Goal: Task Accomplishment & Management: Manage account settings

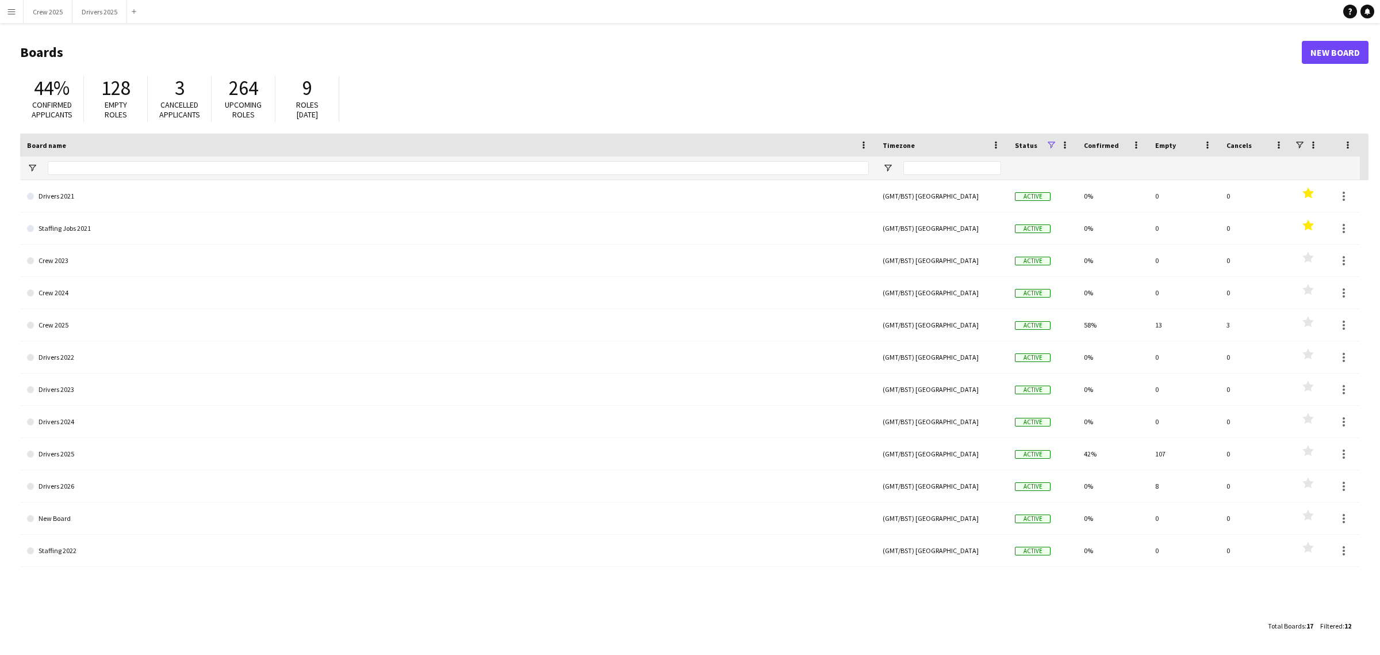
click at [13, 13] on app-icon "Menu" at bounding box center [11, 11] width 9 height 9
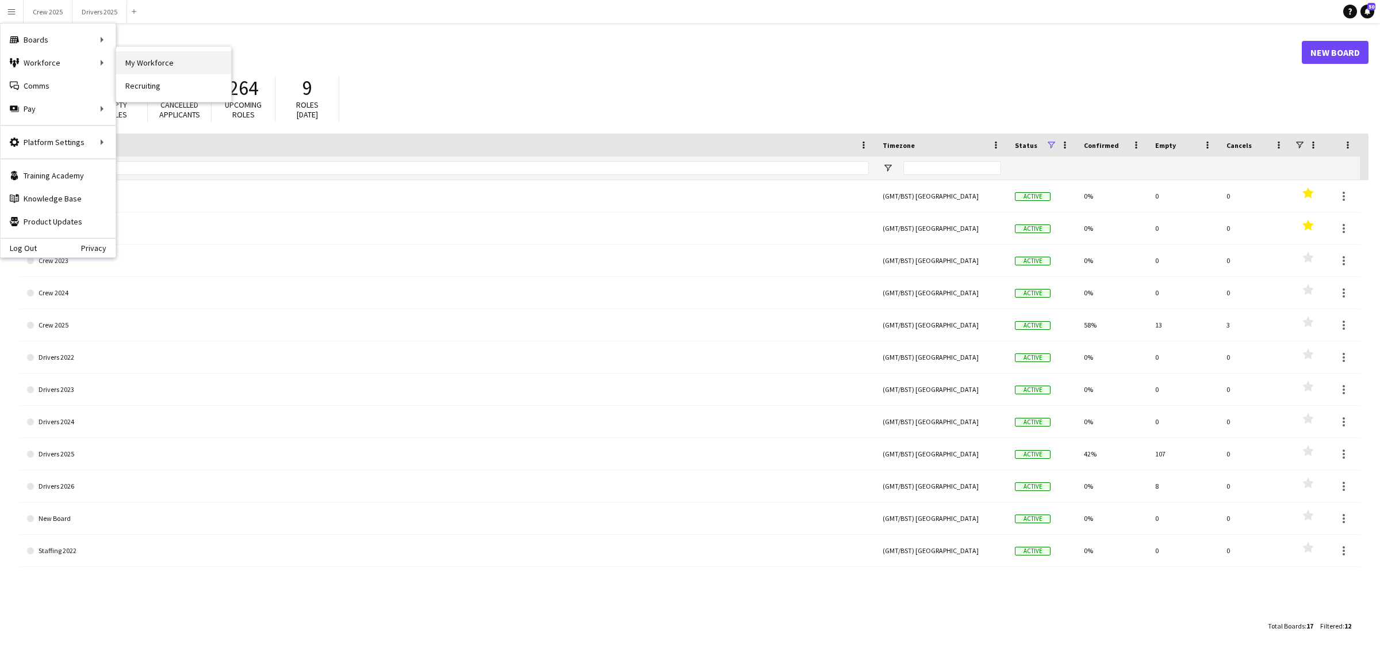
click at [144, 58] on link "My Workforce" at bounding box center [173, 62] width 115 height 23
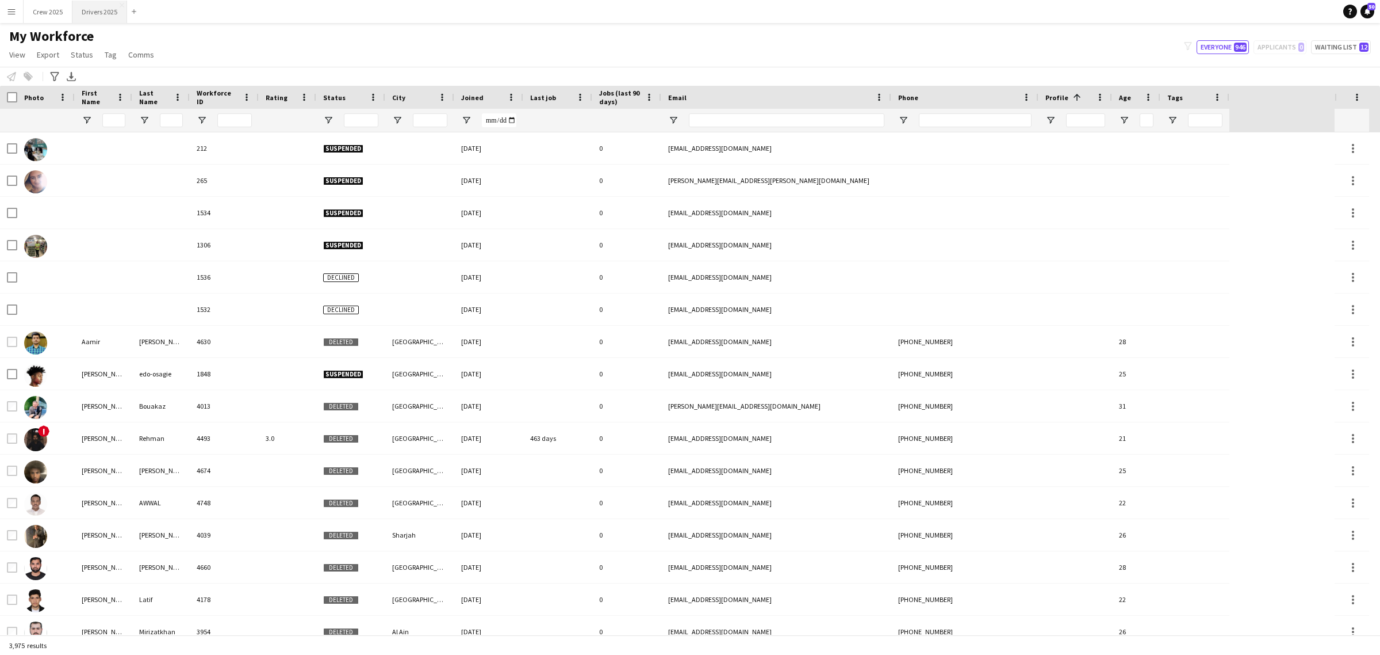
click at [98, 9] on button "Drivers 2025 Close" at bounding box center [99, 12] width 55 height 22
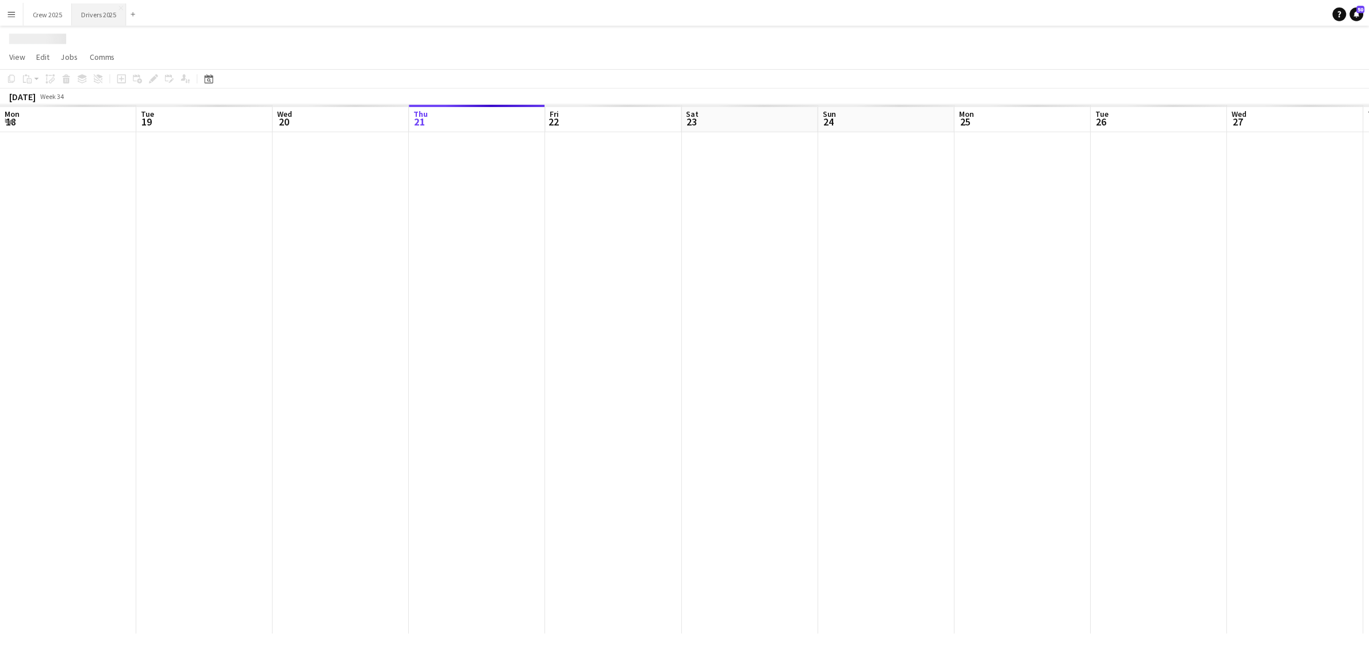
scroll to position [0, 274]
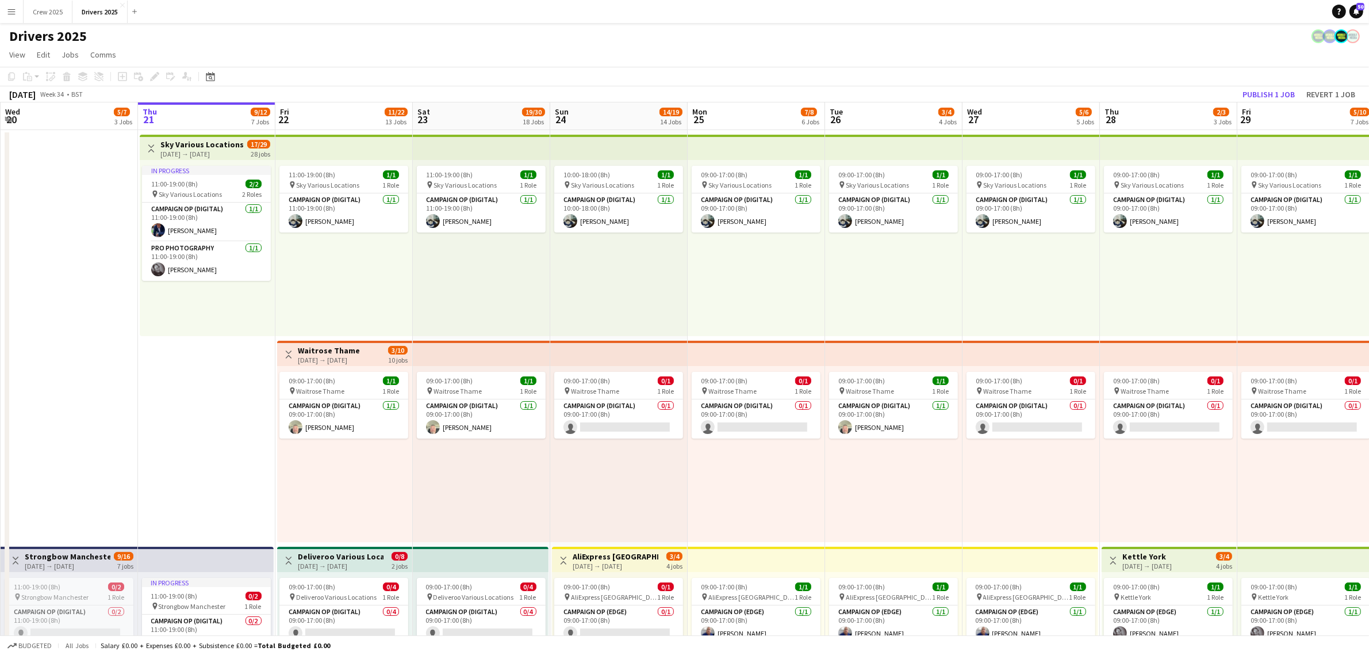
click at [9, 9] on app-icon "Menu" at bounding box center [11, 11] width 9 height 9
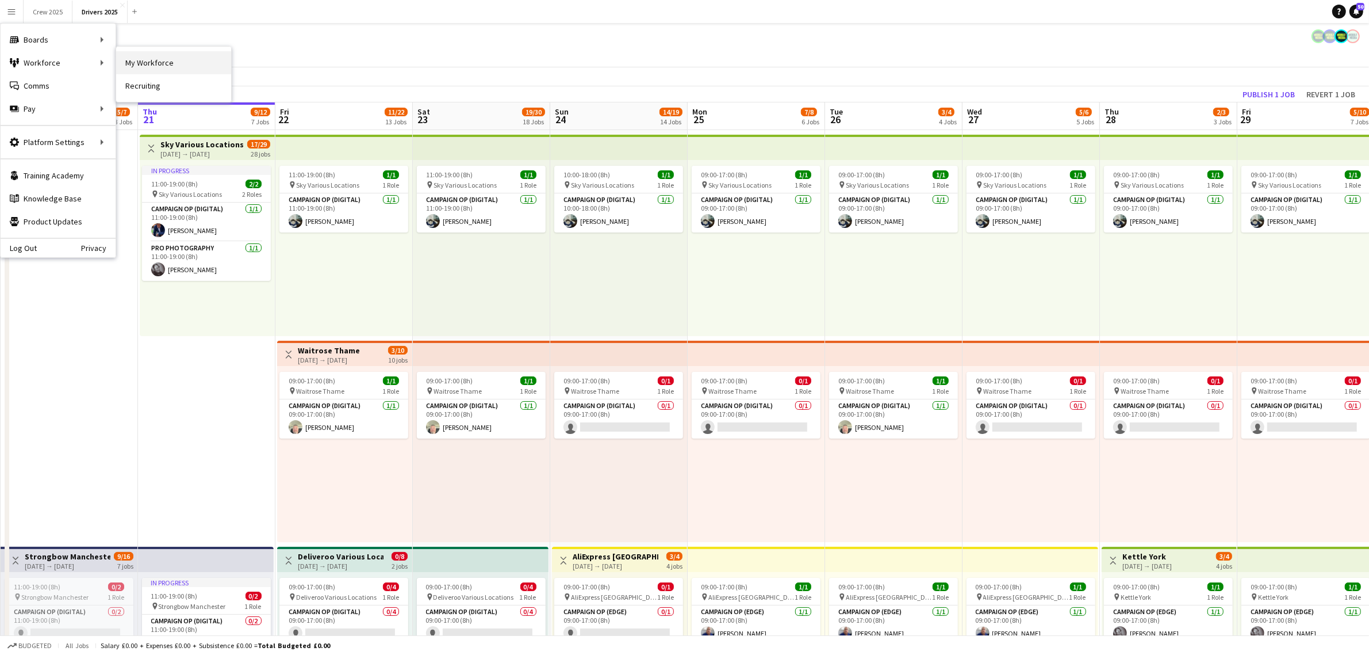
click at [142, 67] on link "My Workforce" at bounding box center [173, 62] width 115 height 23
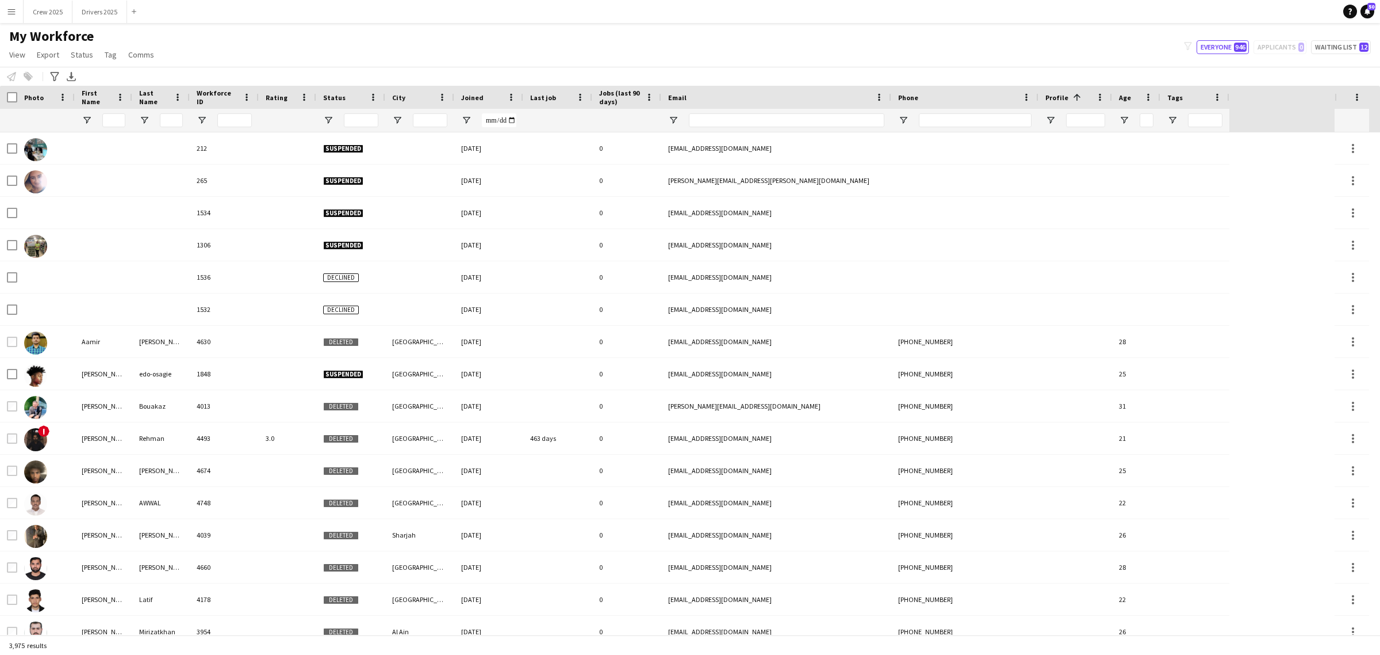
click at [12, 6] on button "Menu" at bounding box center [11, 11] width 23 height 23
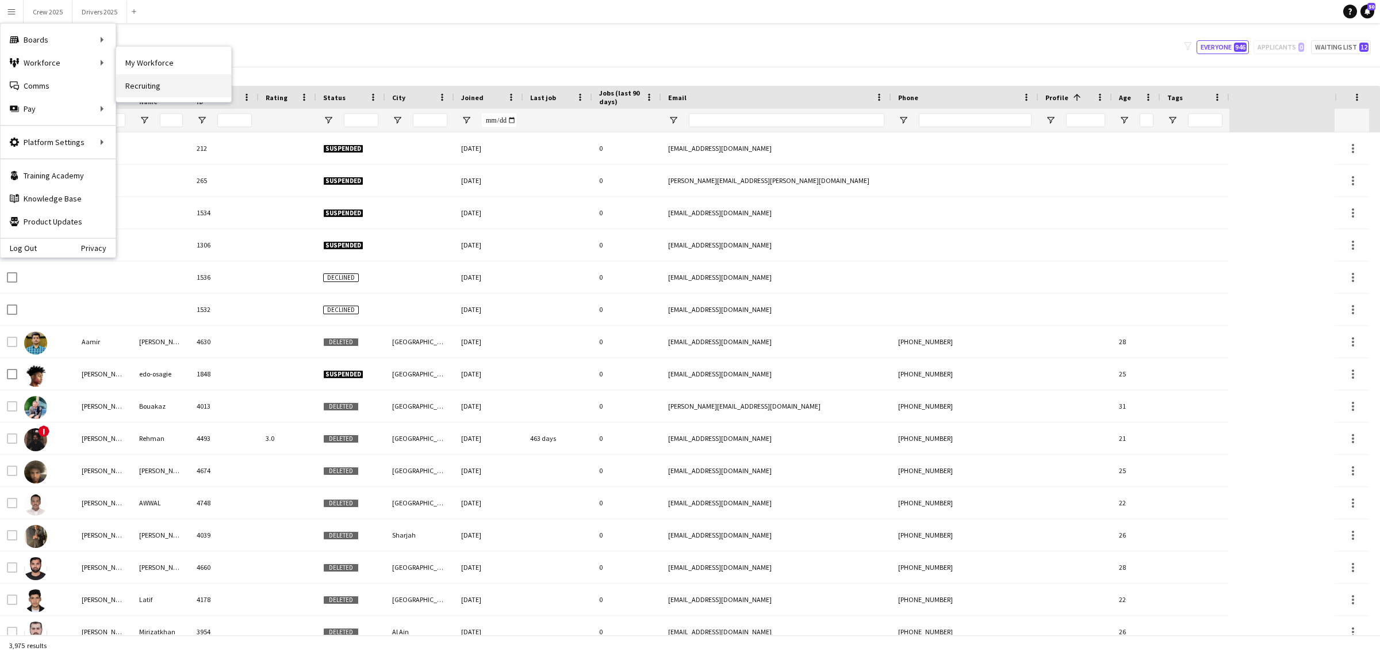
click at [181, 86] on link "Recruiting" at bounding box center [173, 85] width 115 height 23
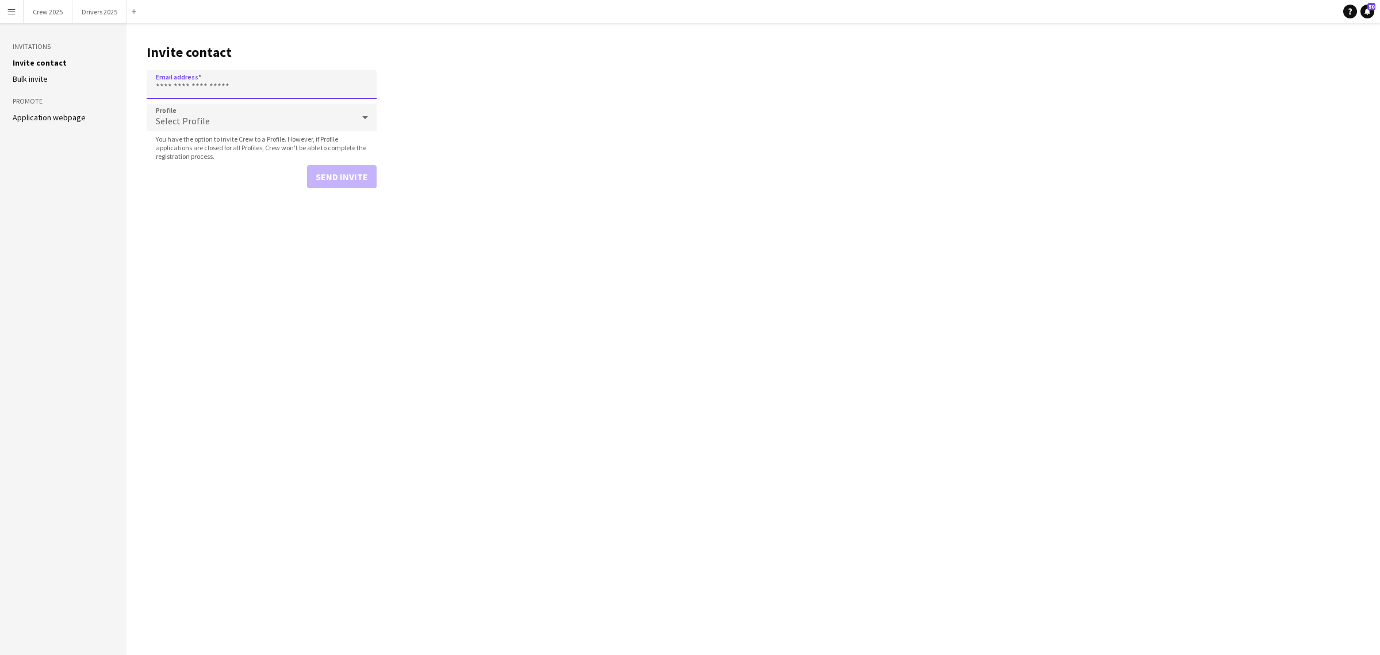
click at [217, 71] on input "Email address" at bounding box center [262, 84] width 230 height 29
paste input "**********"
type input "**********"
click at [246, 116] on div "Select Profile" at bounding box center [250, 118] width 207 height 28
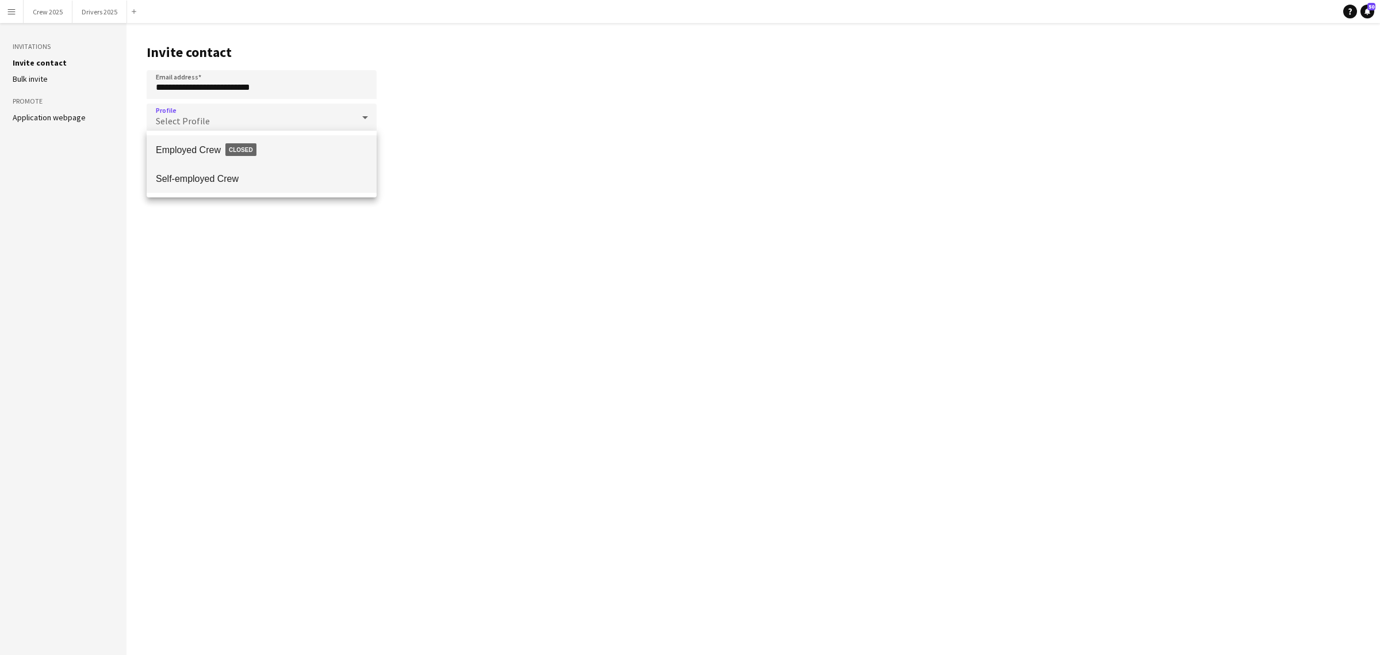
click at [231, 180] on span "Self-employed Crew" at bounding box center [262, 178] width 212 height 11
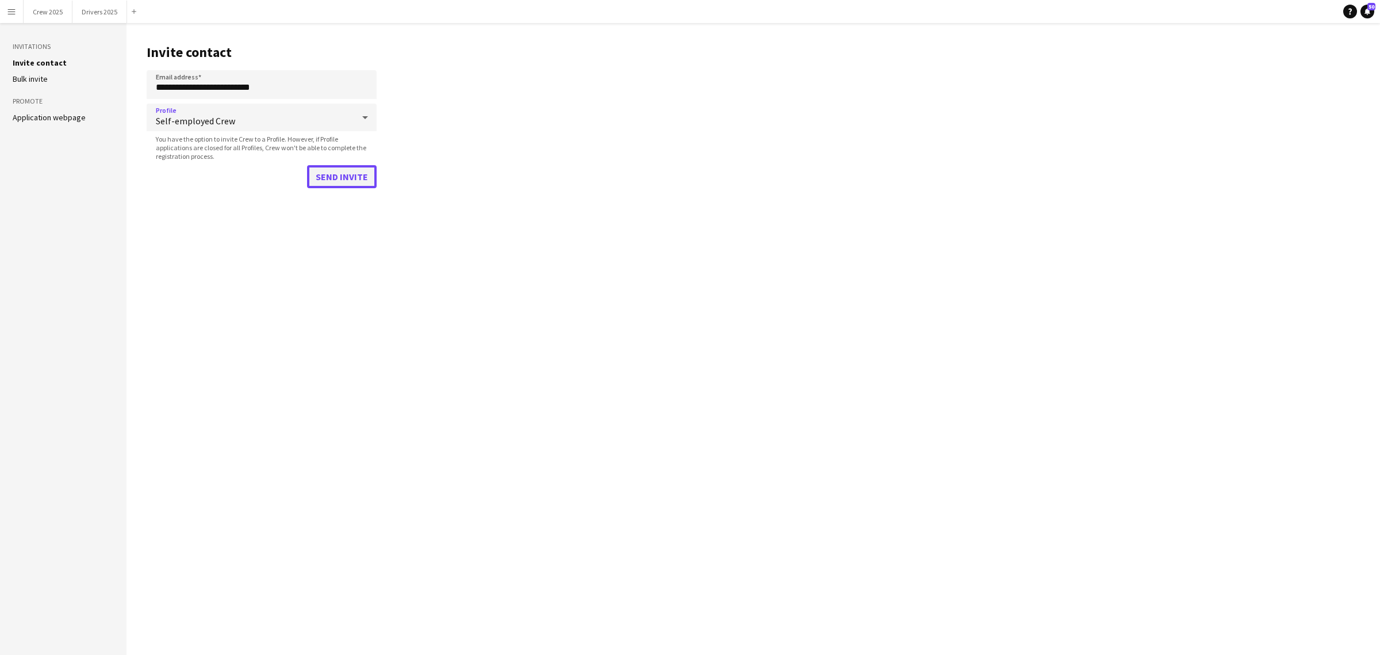
click at [343, 174] on button "Send invite" at bounding box center [342, 176] width 70 height 23
click at [62, 10] on button "Crew 2025 Close" at bounding box center [48, 12] width 49 height 22
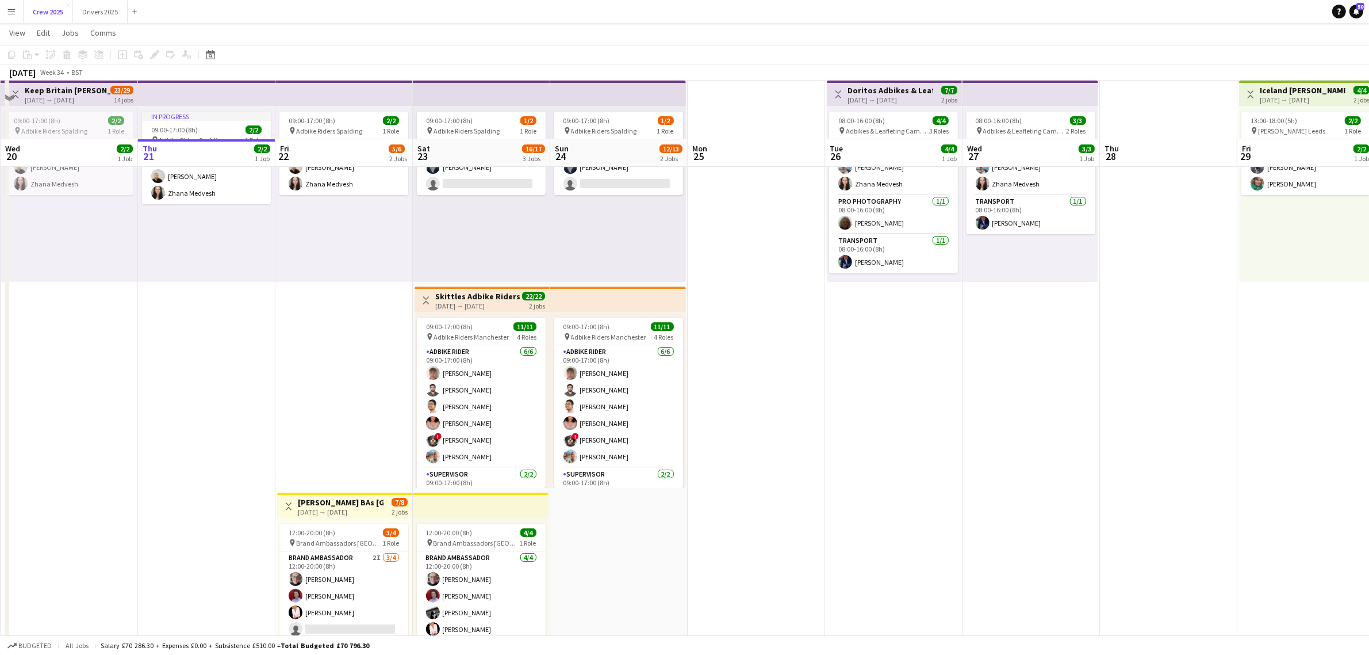
scroll to position [116, 0]
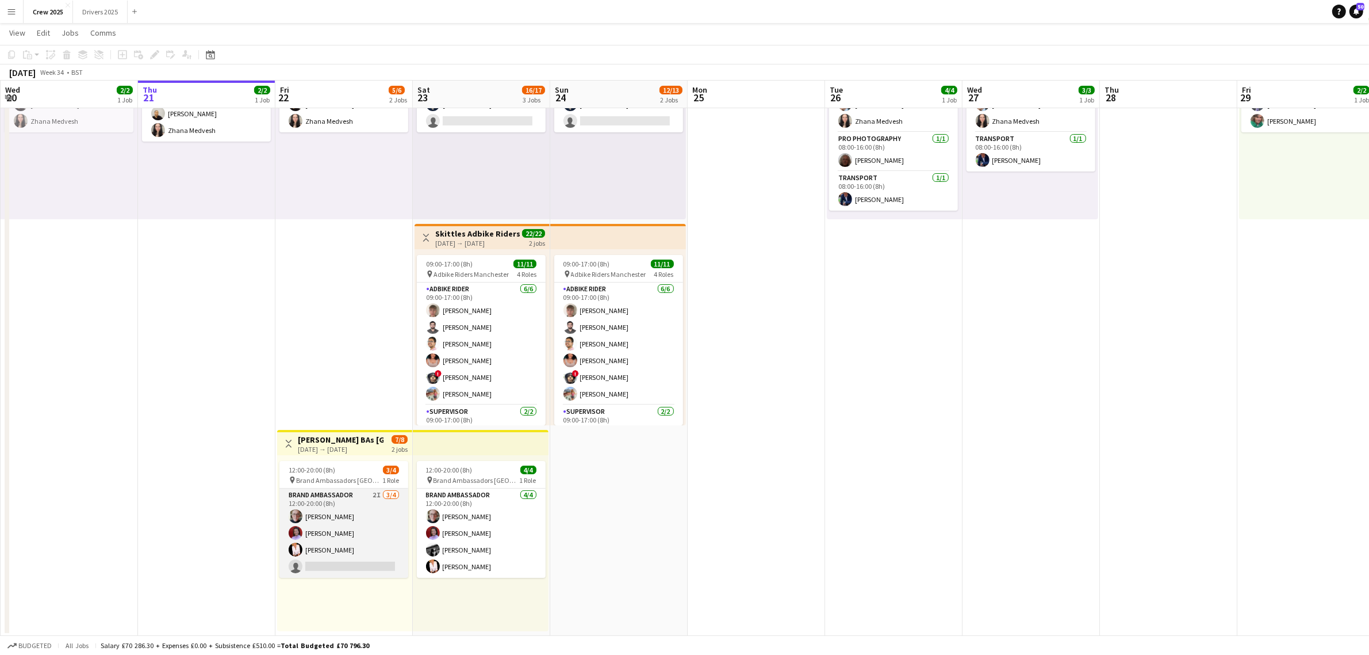
click at [346, 558] on app-card-role "Brand Ambassador 2I [DATE] 12:00-20:00 (8h) [PERSON_NAME] [PERSON_NAME] [PERSON…" at bounding box center [344, 532] width 129 height 89
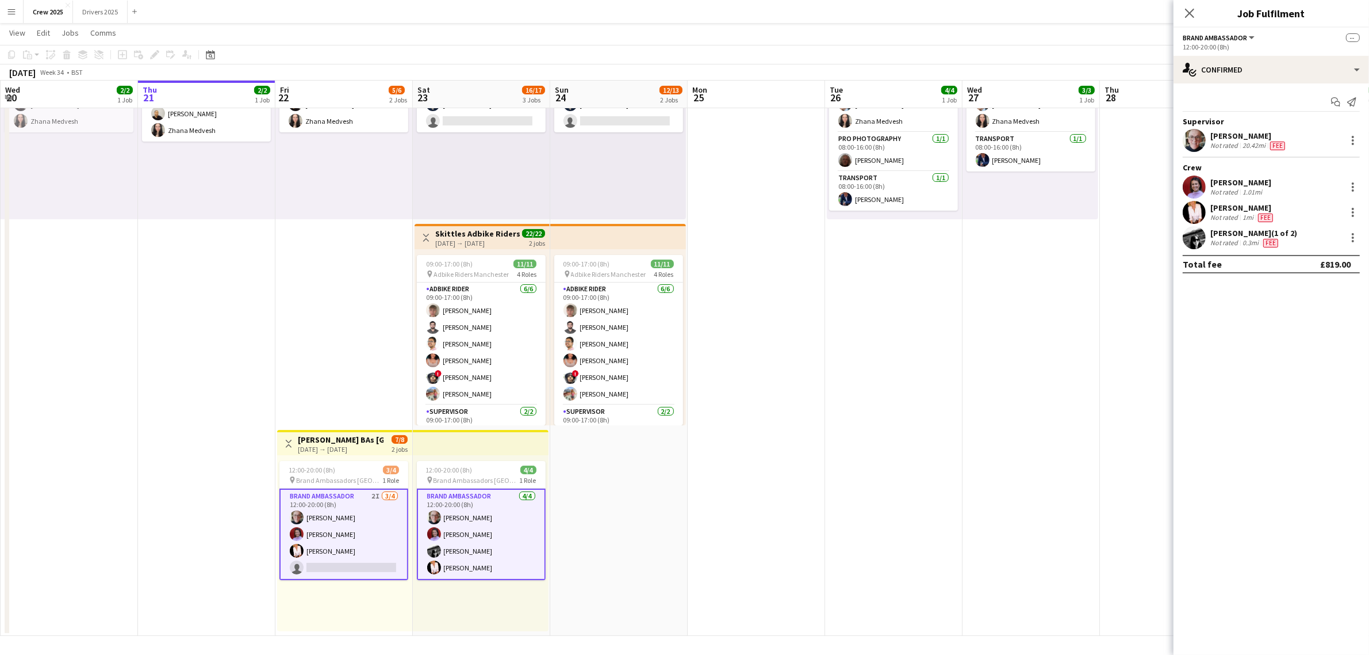
drag, startPoint x: 345, startPoint y: 535, endPoint x: 351, endPoint y: 533, distance: 6.9
click at [346, 535] on app-card-role "Brand Ambassador 2I [DATE] 12:00-20:00 (8h) [PERSON_NAME] [PERSON_NAME] [PERSON…" at bounding box center [344, 533] width 129 height 91
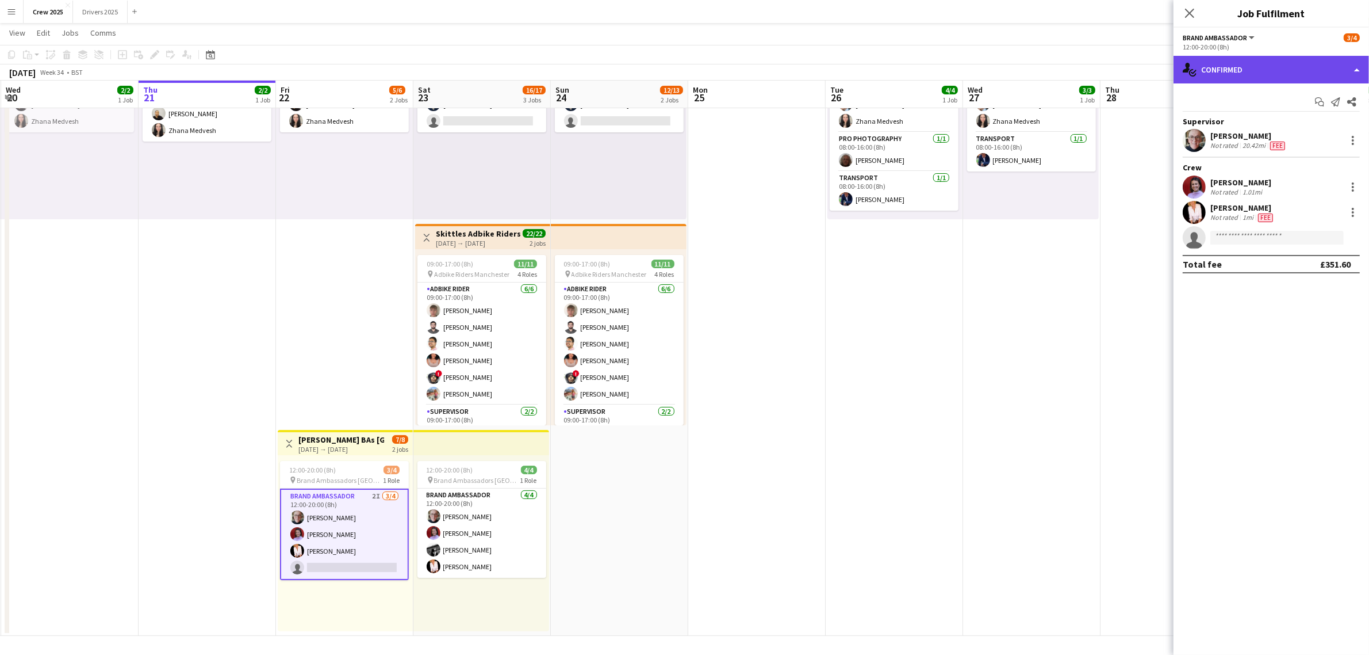
click at [1211, 70] on div "single-neutral-actions-check-2 Confirmed" at bounding box center [1272, 70] width 196 height 28
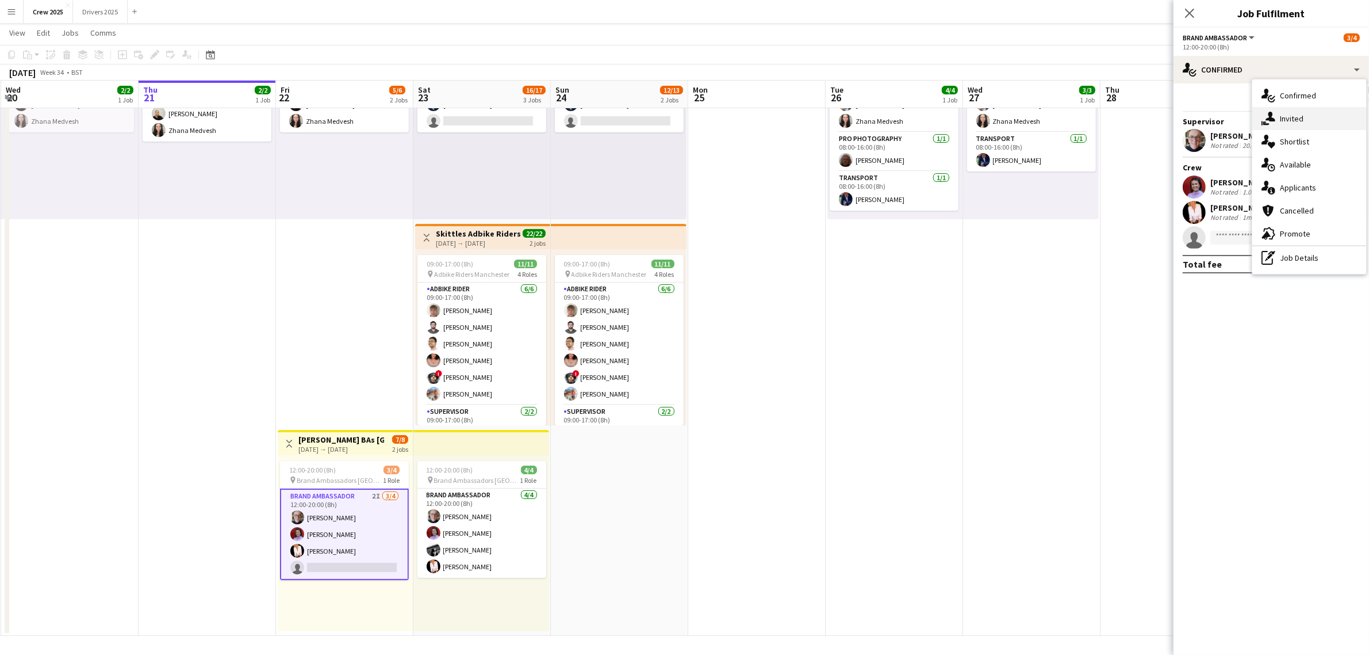
click at [1275, 120] on icon at bounding box center [1271, 117] width 10 height 10
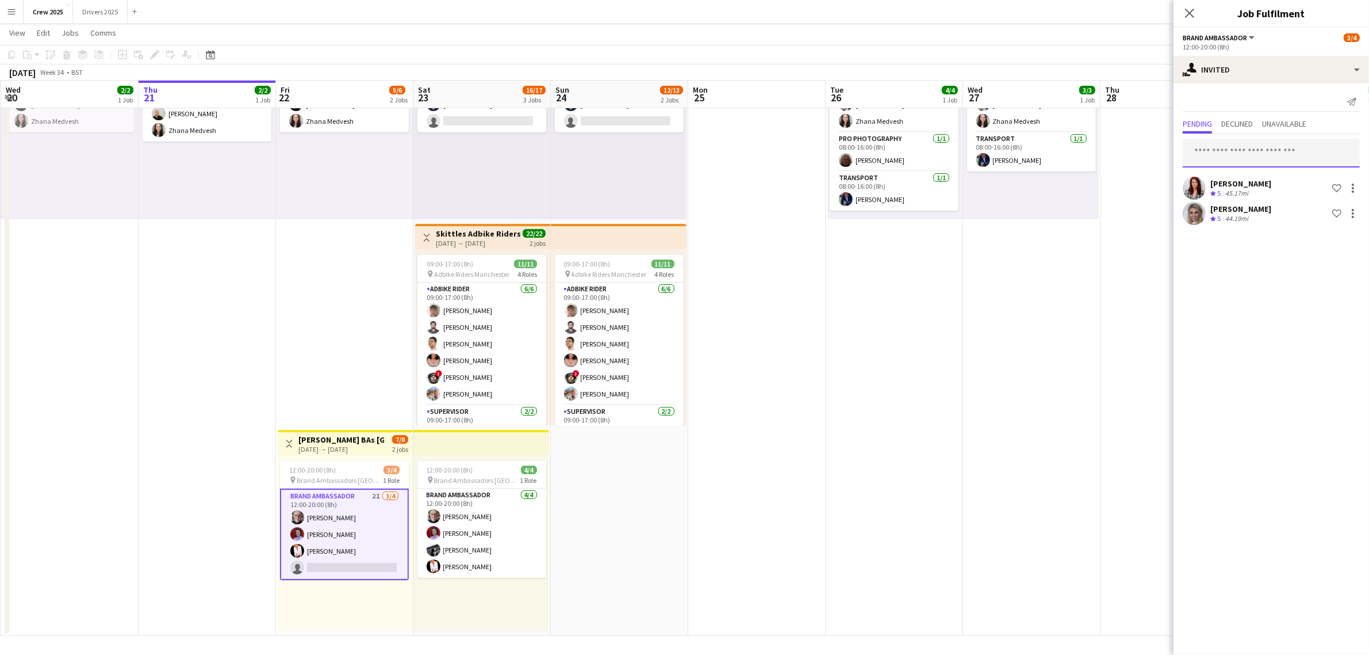
click at [1240, 151] on input "text" at bounding box center [1271, 153] width 177 height 29
paste input "**********"
type input "**********"
click at [1283, 186] on span "[EMAIL_ADDRESS][DOMAIN_NAME]" at bounding box center [1271, 190] width 159 height 9
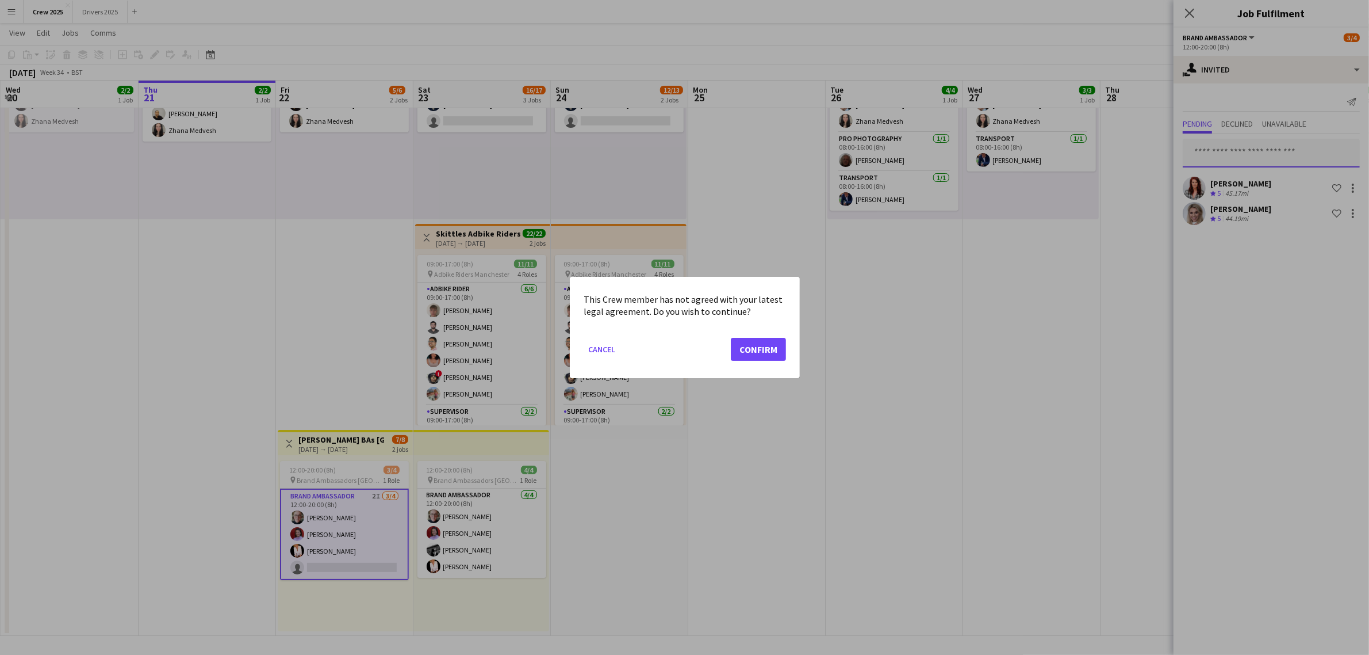
scroll to position [0, 0]
click at [763, 343] on button "Confirm" at bounding box center [758, 349] width 55 height 23
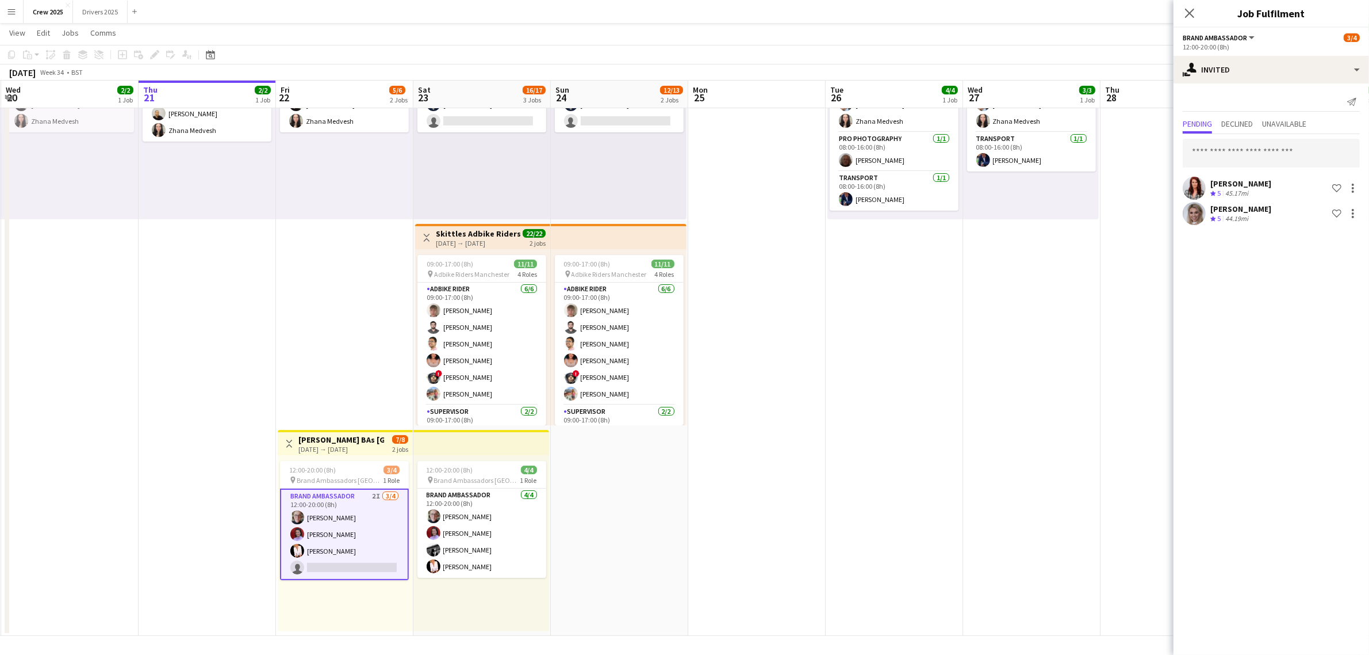
scroll to position [116, 0]
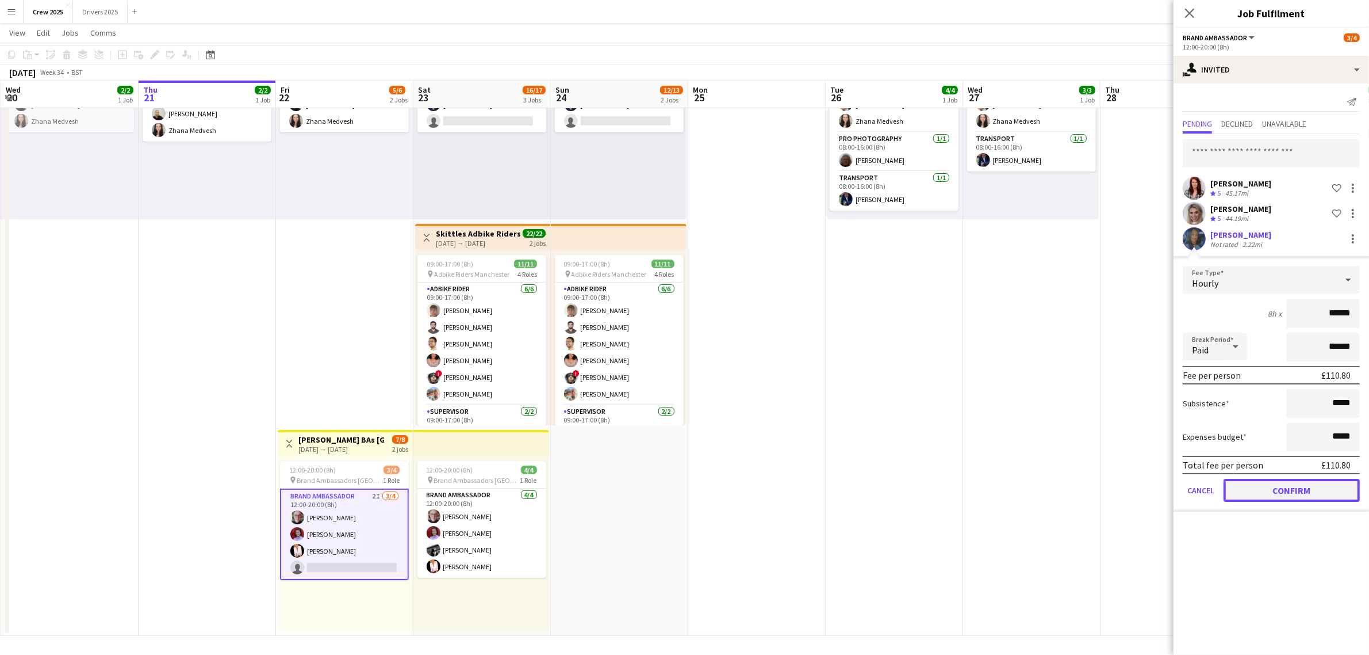
click at [1307, 486] on button "Confirm" at bounding box center [1292, 490] width 136 height 23
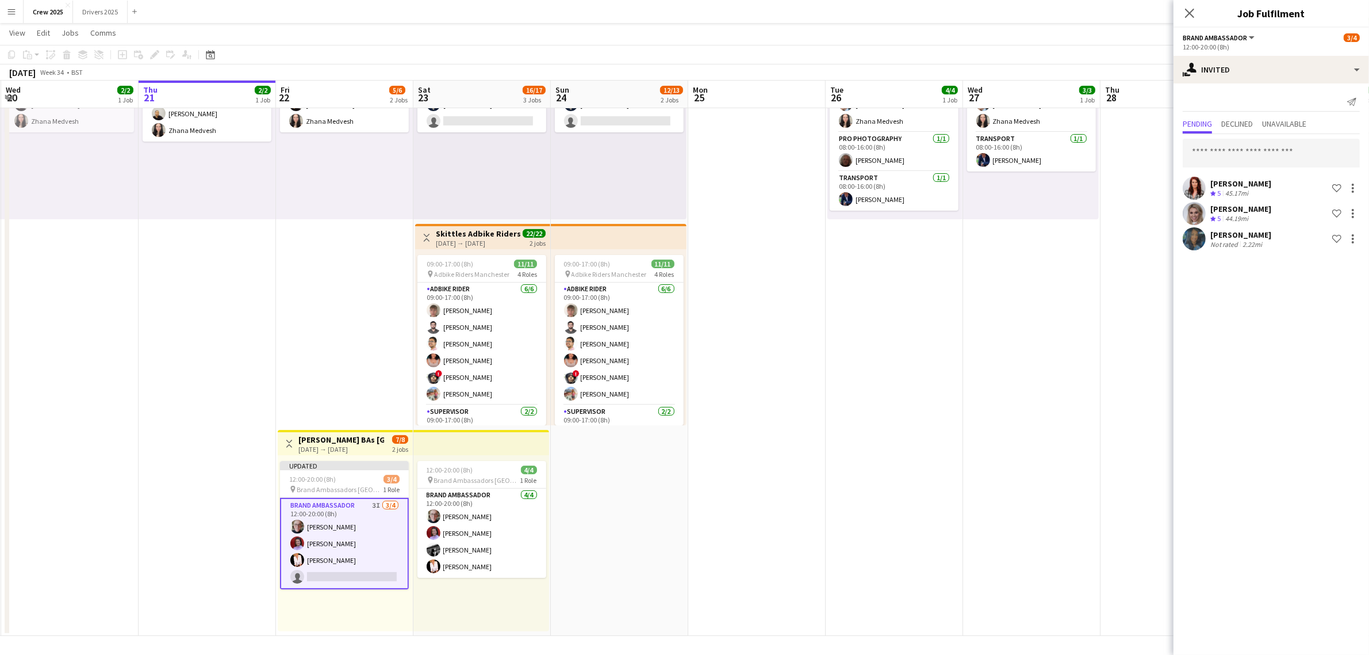
click at [637, 522] on app-date-cell "09:00-17:00 (8h) 1/2 pin Adbike Riders Spalding 1 Role Adbike Rider 1A [DATE] 0…" at bounding box center [619, 324] width 137 height 622
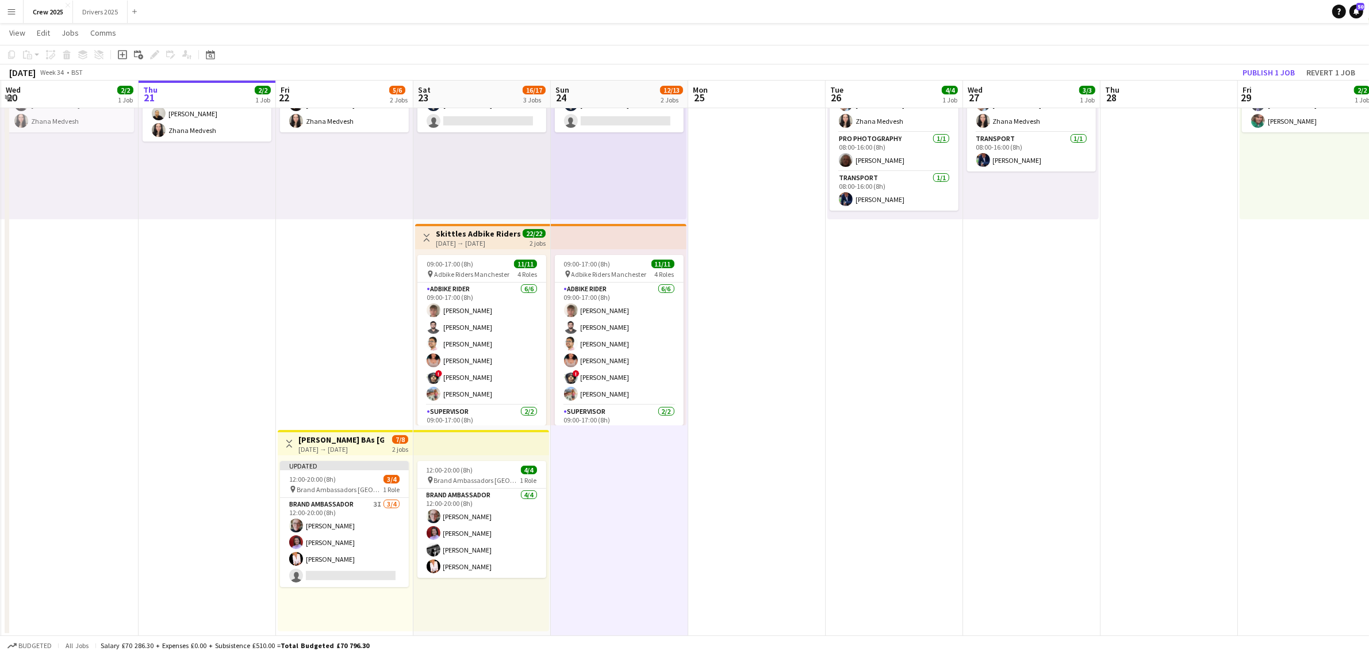
click at [336, 445] on div "[DATE] → [DATE]" at bounding box center [342, 449] width 86 height 9
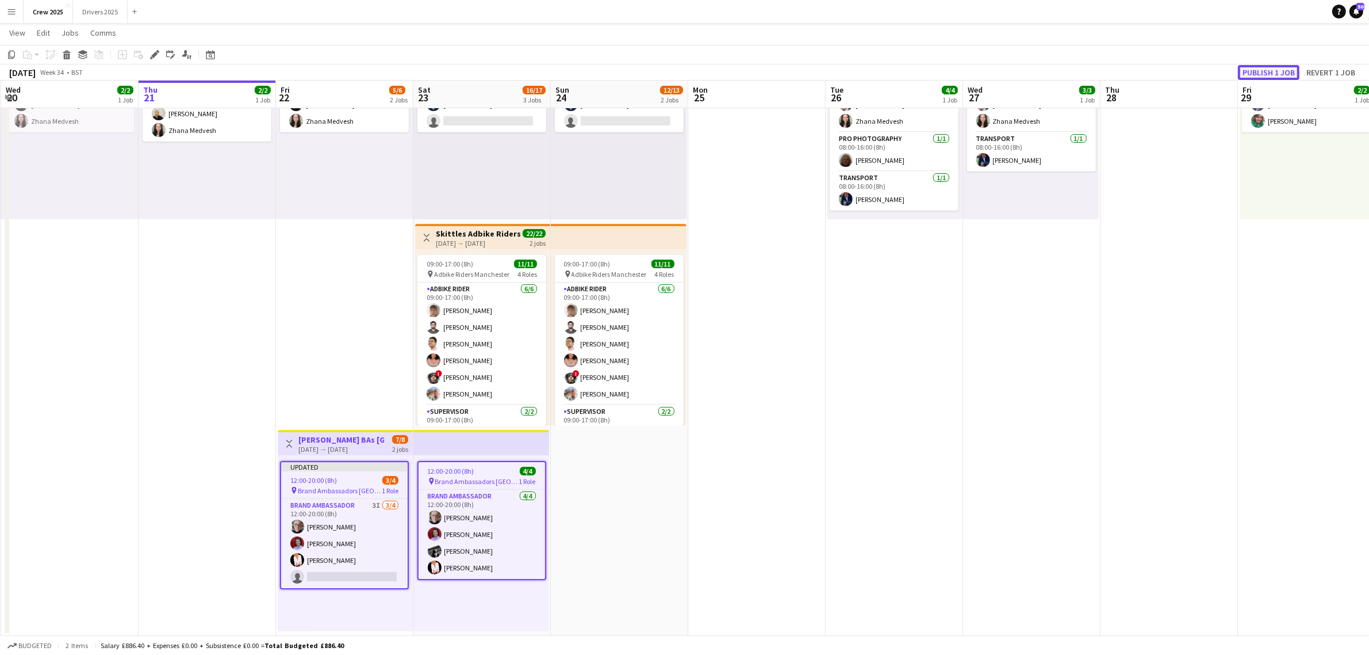
click at [1257, 72] on button "Publish 1 job" at bounding box center [1269, 72] width 62 height 15
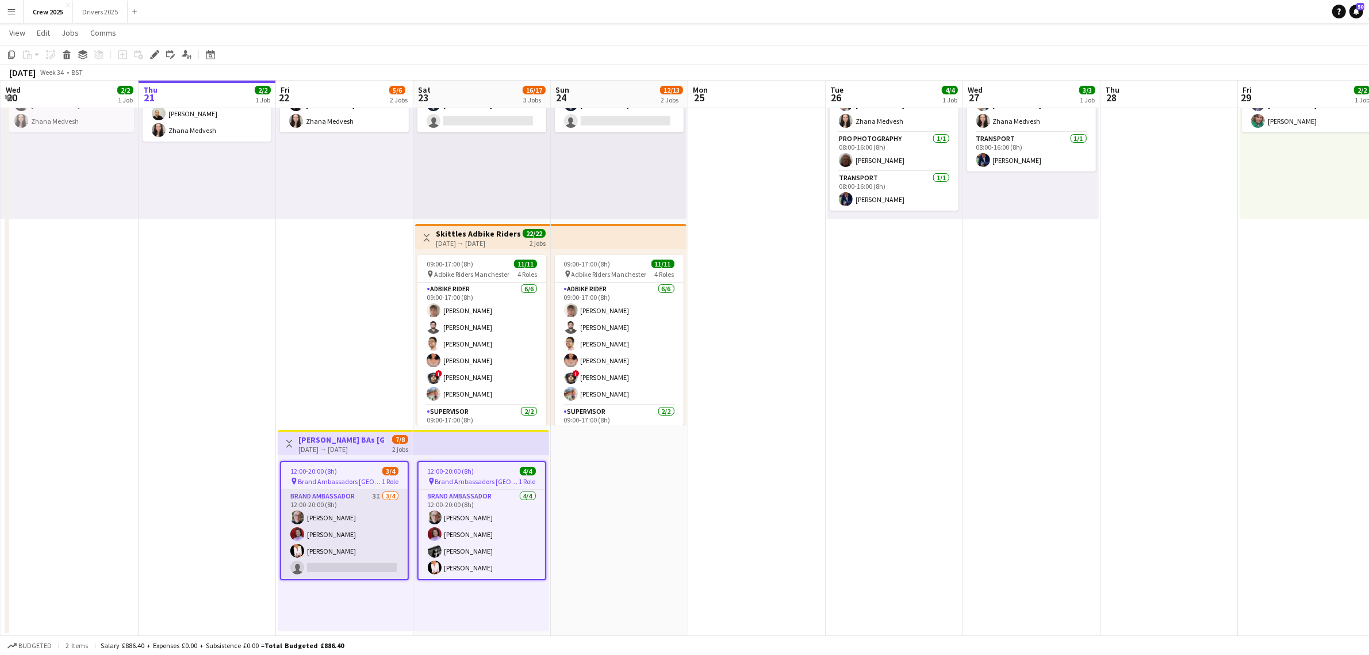
click at [357, 556] on app-card-role "Brand Ambassador 3I [DATE] 12:00-20:00 (8h) [PERSON_NAME] [PERSON_NAME] [PERSON…" at bounding box center [344, 533] width 127 height 89
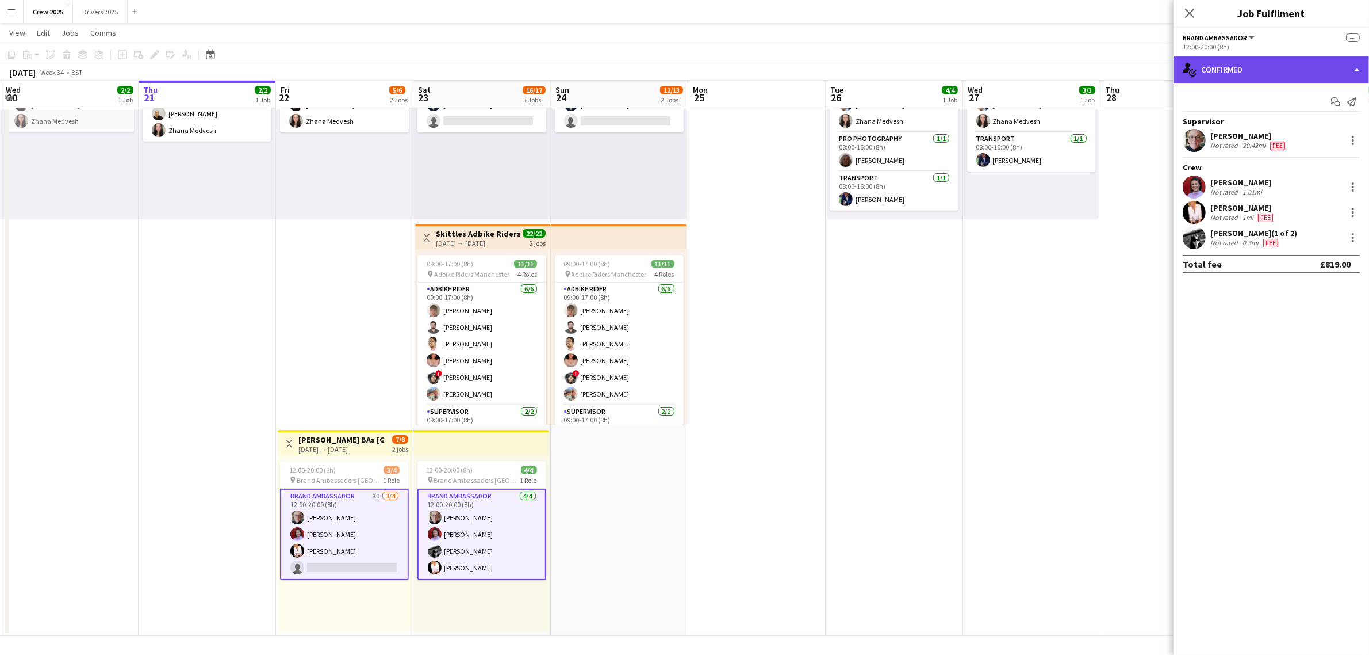
click at [1232, 73] on div "single-neutral-actions-check-2 Confirmed" at bounding box center [1272, 70] width 196 height 28
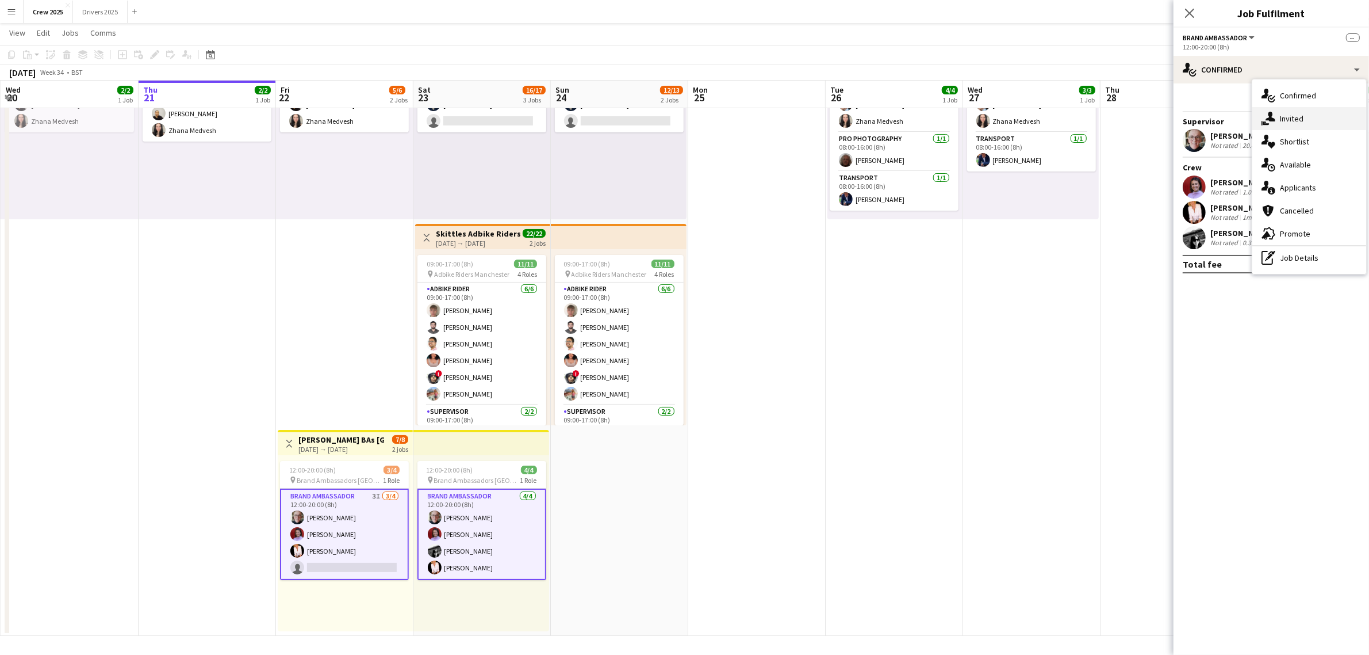
click at [1299, 117] on div "single-neutral-actions-share-1 Invited" at bounding box center [1310, 118] width 114 height 23
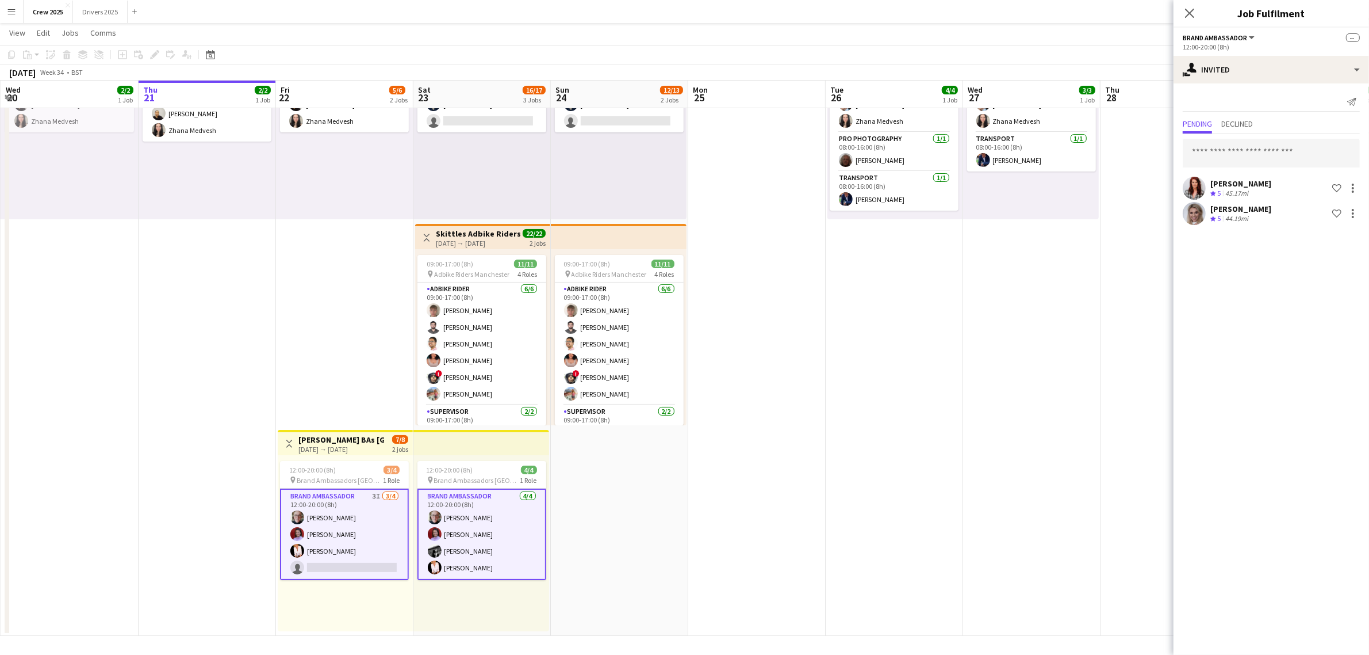
click at [314, 552] on app-card-role "Brand Ambassador 3I [DATE] 12:00-20:00 (8h) [PERSON_NAME] [PERSON_NAME] [PERSON…" at bounding box center [344, 533] width 129 height 91
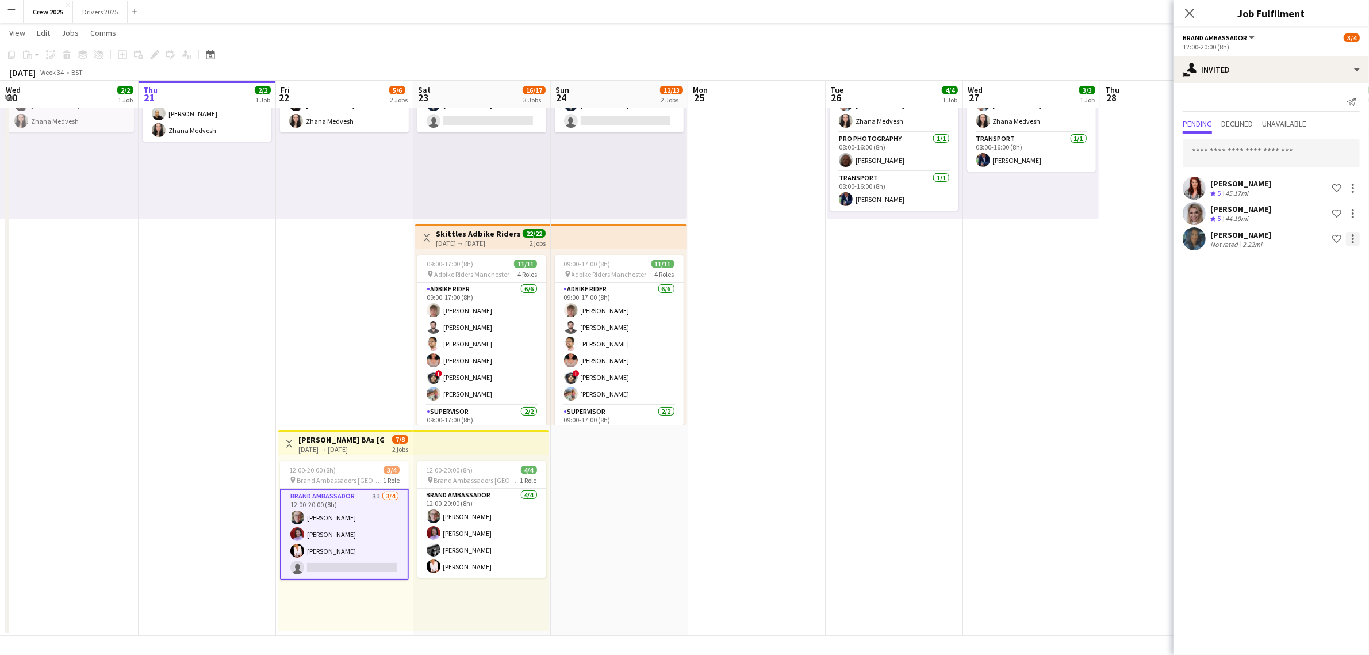
click at [1353, 238] on div at bounding box center [1353, 239] width 2 height 2
click at [1319, 257] on span "Edit fee" at bounding box center [1317, 260] width 68 height 10
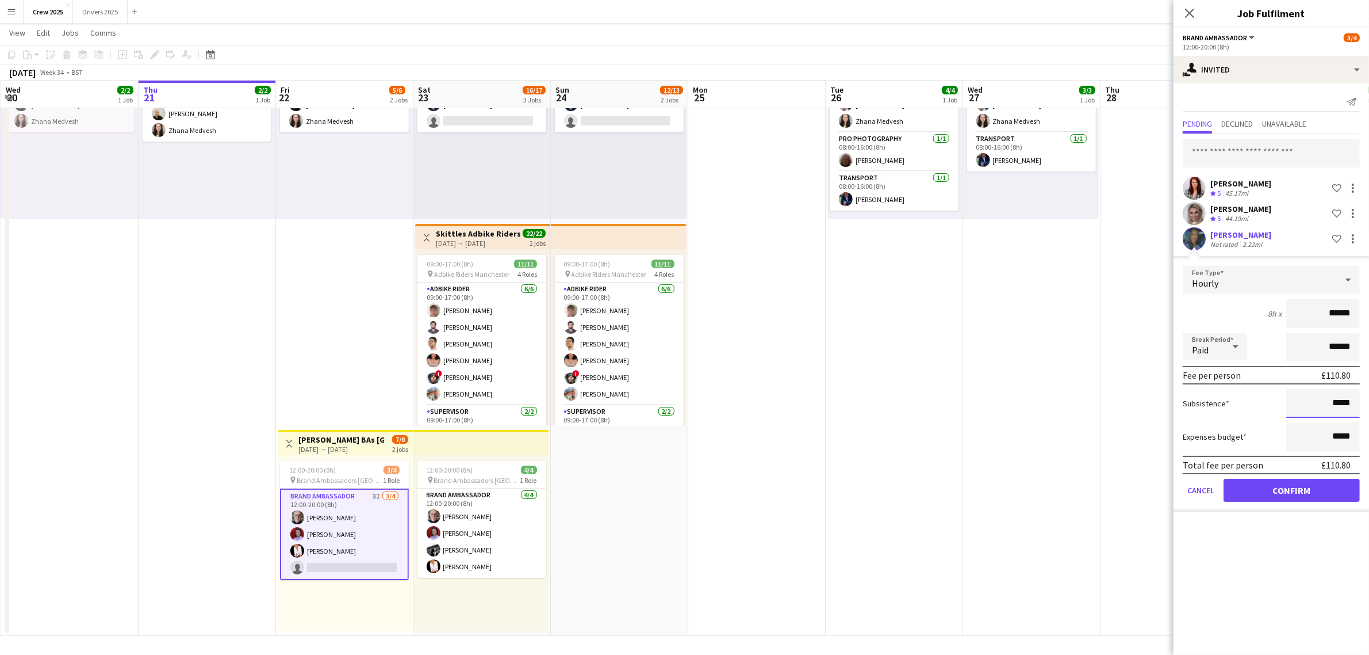
drag, startPoint x: 1329, startPoint y: 404, endPoint x: 1398, endPoint y: 404, distance: 68.4
click at [1369, 404] on html "Menu Boards Boards Boards All jobs Status Workforce Workforce My Workforce Recr…" at bounding box center [684, 269] width 1369 height 771
click at [1325, 403] on input "*****" at bounding box center [1324, 403] width 74 height 29
type input "**"
type input "******"
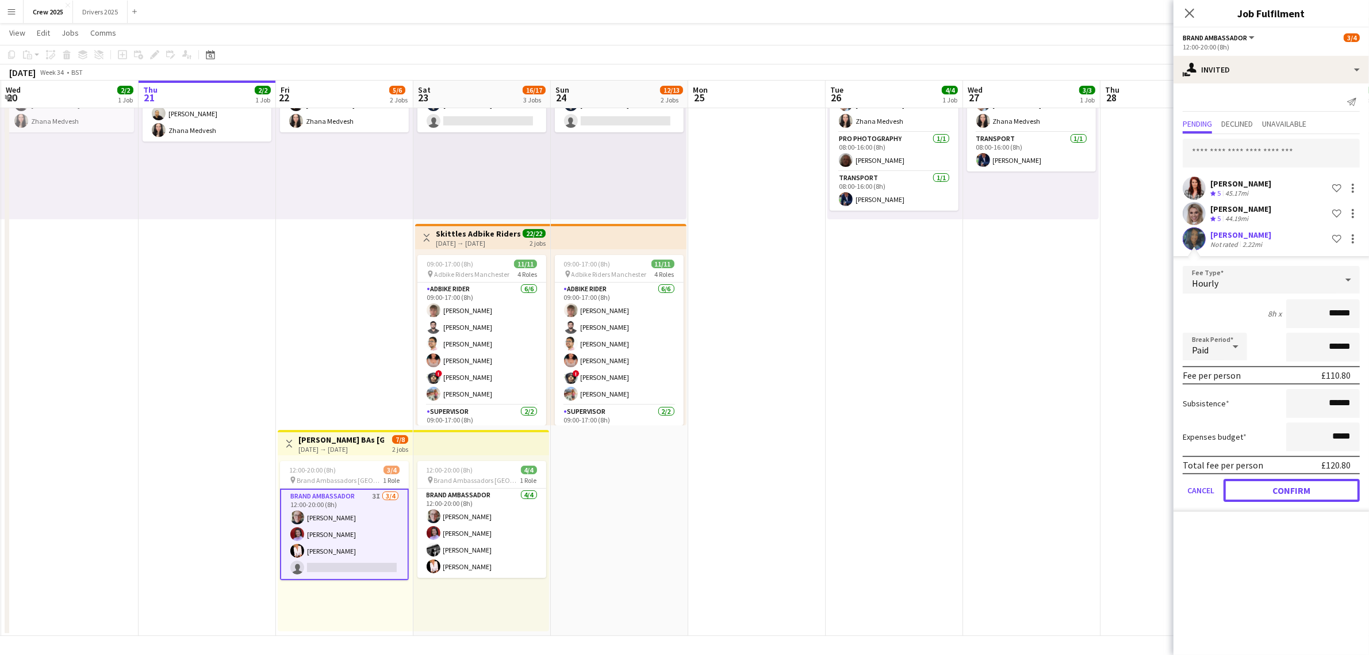
click at [1306, 488] on button "Confirm" at bounding box center [1292, 490] width 136 height 23
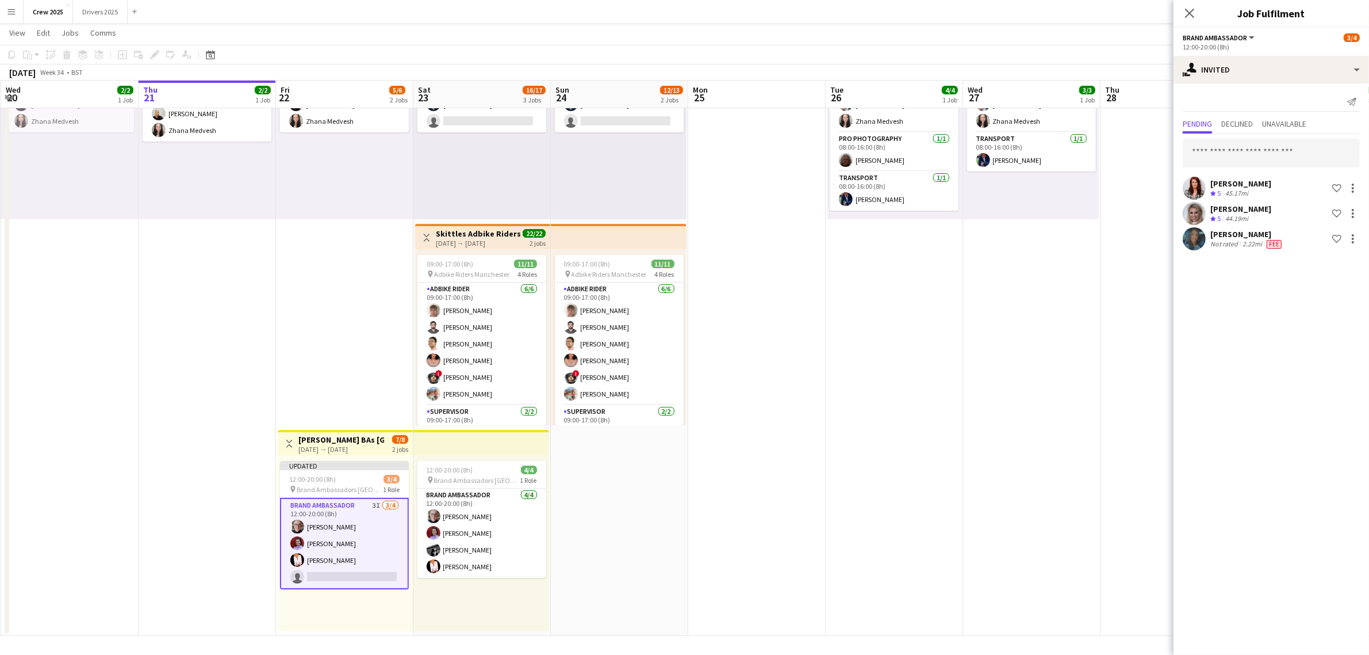
click at [702, 491] on app-date-cell at bounding box center [756, 324] width 137 height 622
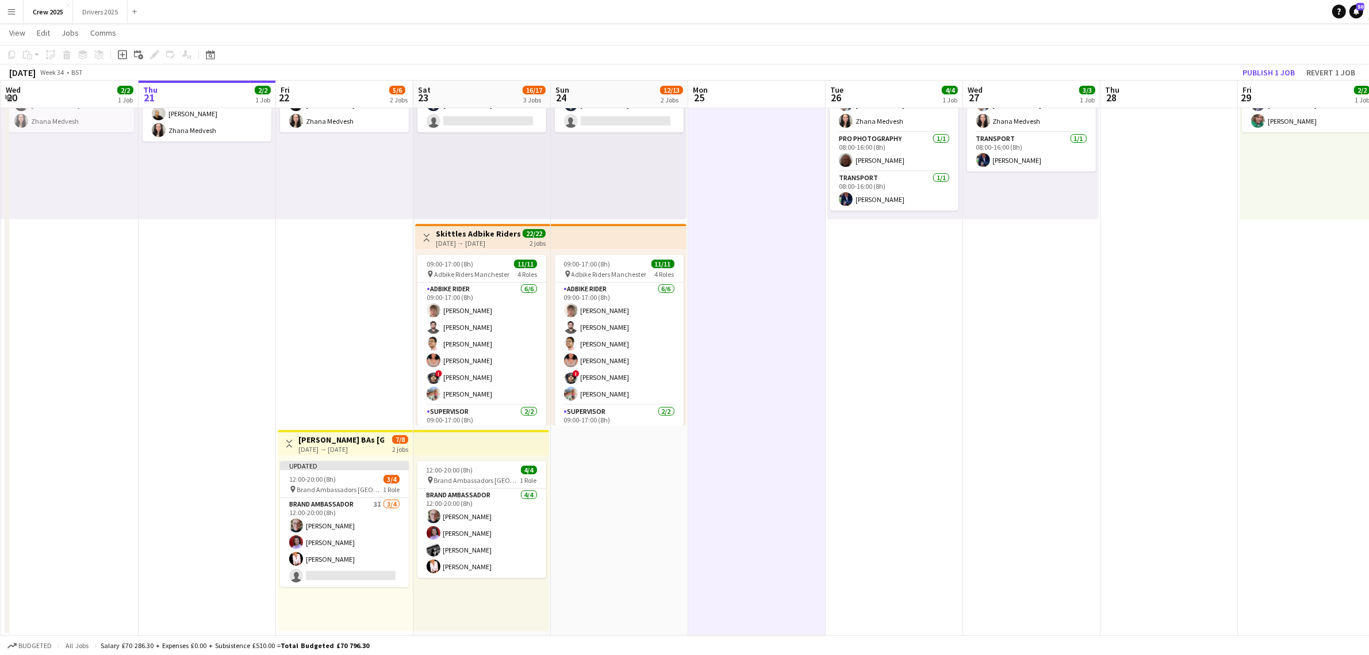
click at [351, 440] on h3 "[PERSON_NAME] BAs [GEOGRAPHIC_DATA]" at bounding box center [342, 439] width 86 height 10
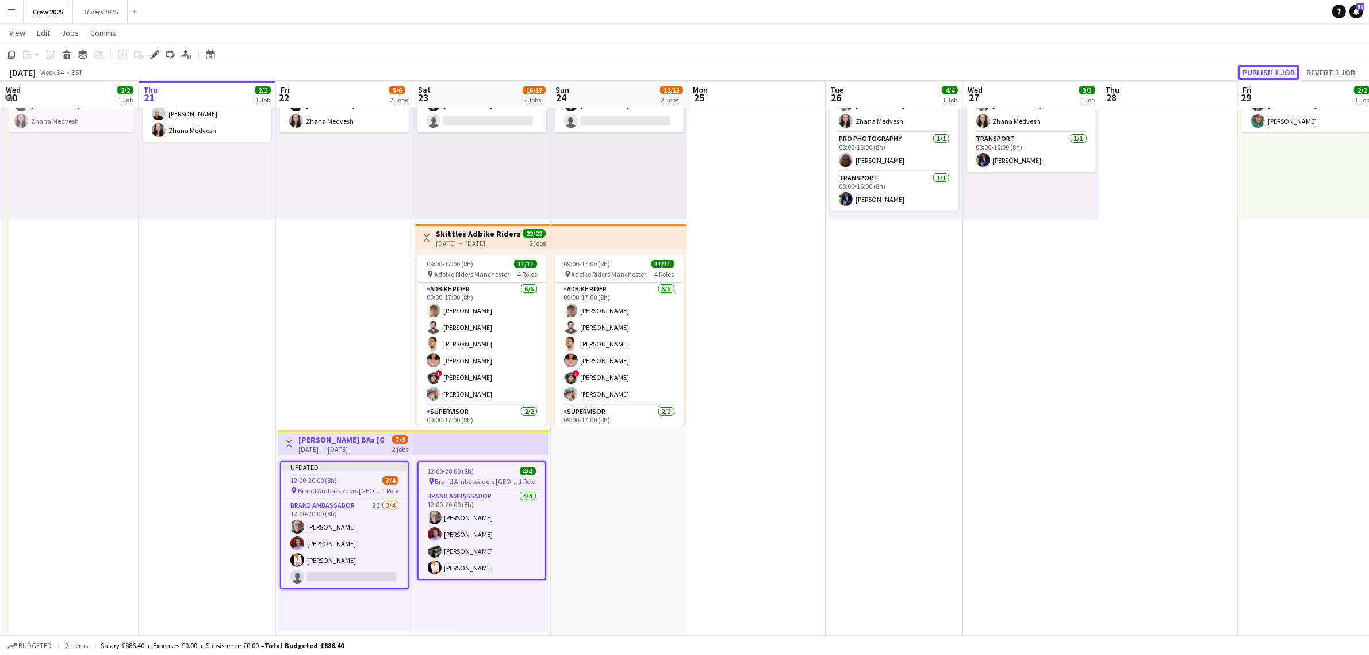
click at [1258, 71] on button "Publish 1 job" at bounding box center [1269, 72] width 62 height 15
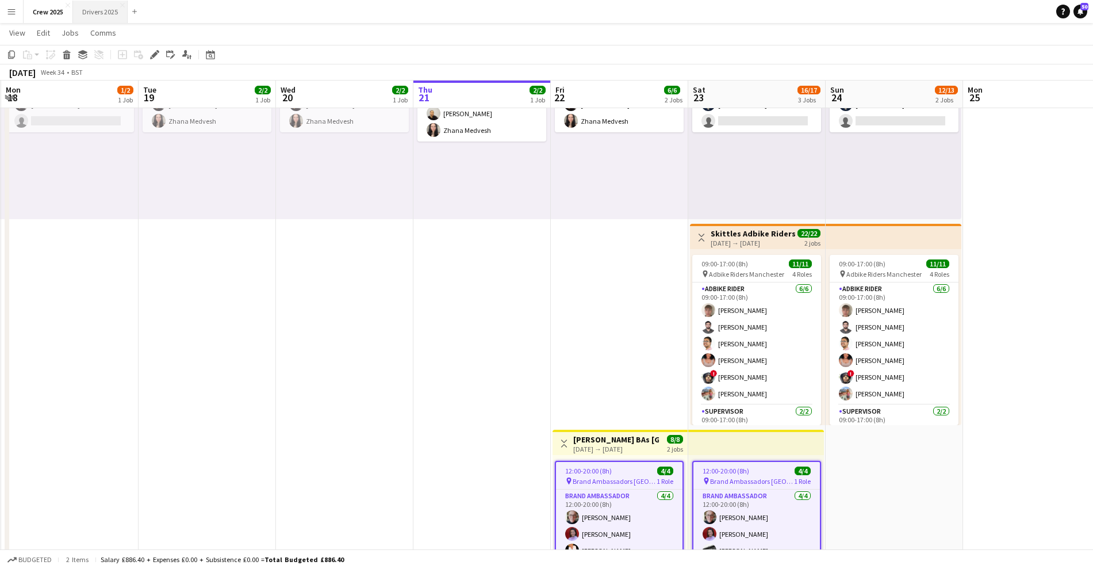
scroll to position [0, 274]
click at [396, 326] on app-date-cell "09:00-17:00 (8h) 2/2 pin Adbike Riders Spalding 1 Role Adbike Rider [DATE] 09:0…" at bounding box center [344, 324] width 137 height 622
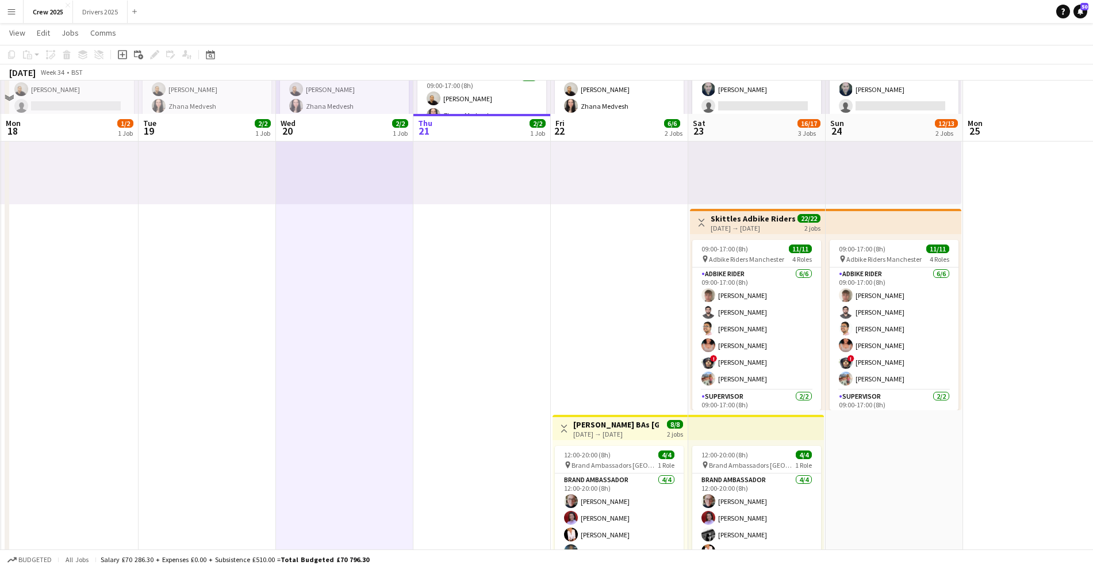
scroll to position [202, 0]
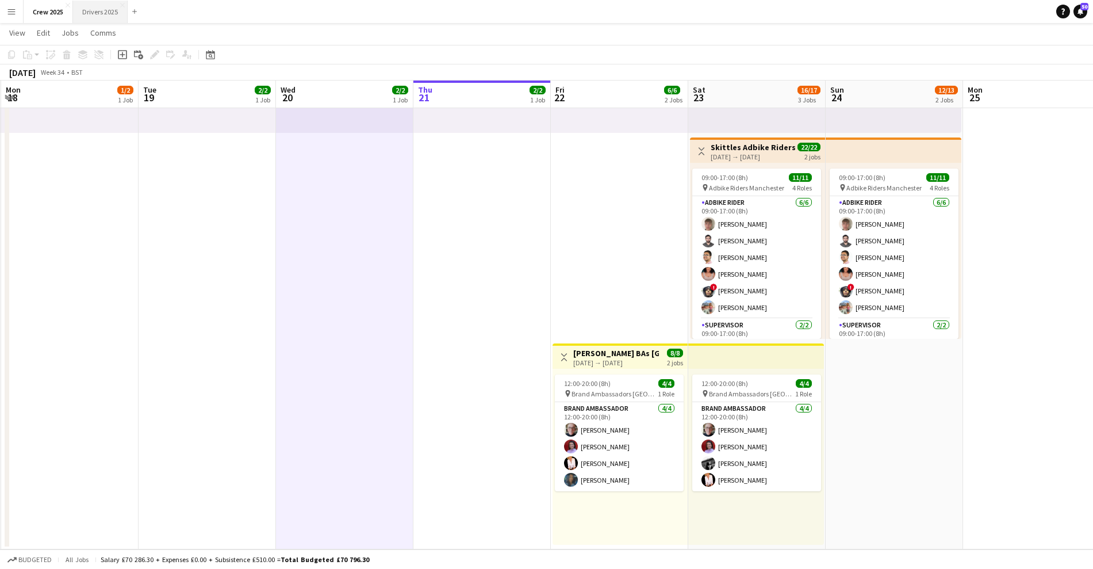
click at [103, 12] on button "Drivers 2025 Close" at bounding box center [100, 12] width 55 height 22
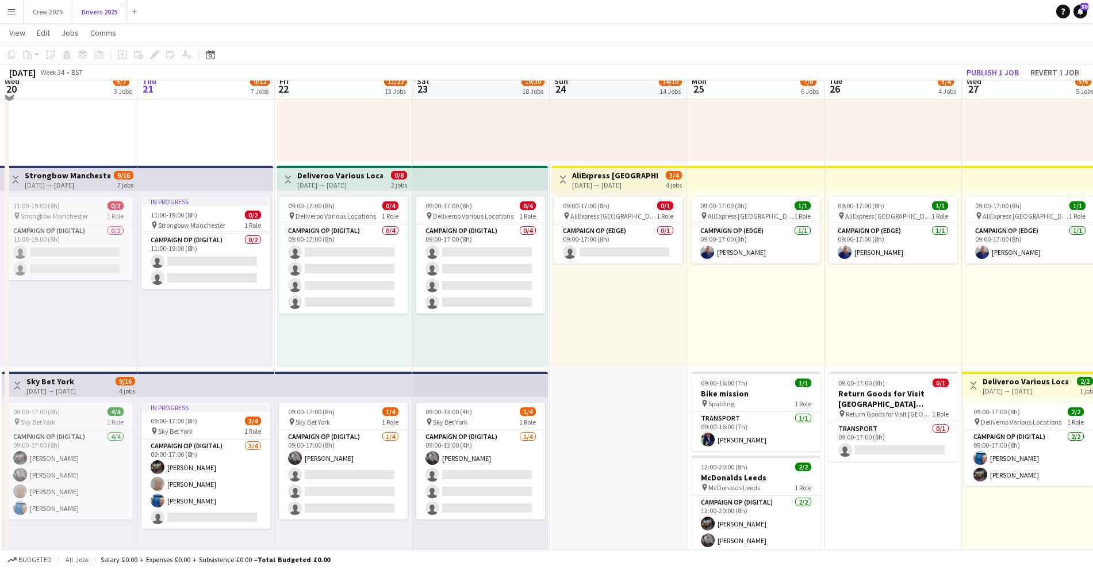
scroll to position [359, 0]
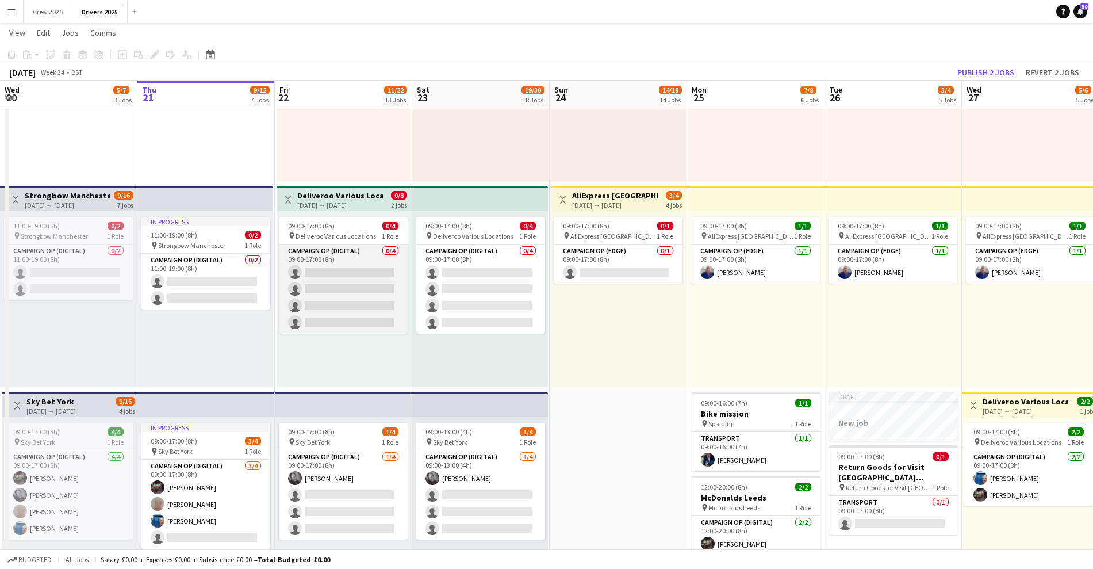
click at [348, 304] on app-card-role "Campaign Op (Digital) 0/4 09:00-17:00 (8h) single-neutral-actions single-neutra…" at bounding box center [343, 288] width 129 height 89
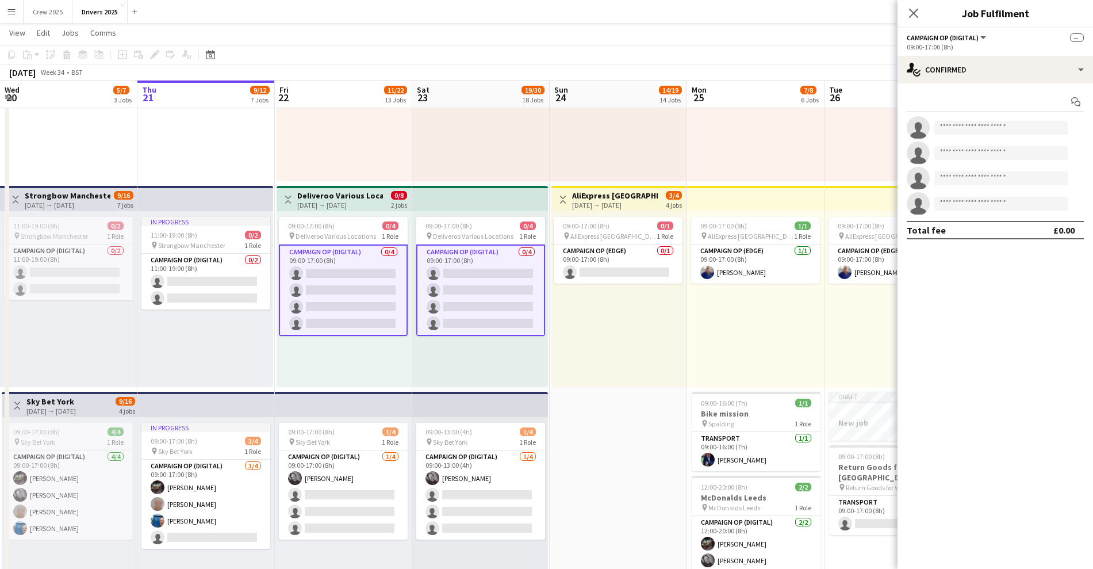
click at [338, 291] on app-card-role "Campaign Op (Digital) 0/4 09:00-17:00 (8h) single-neutral-actions single-neutra…" at bounding box center [343, 289] width 129 height 91
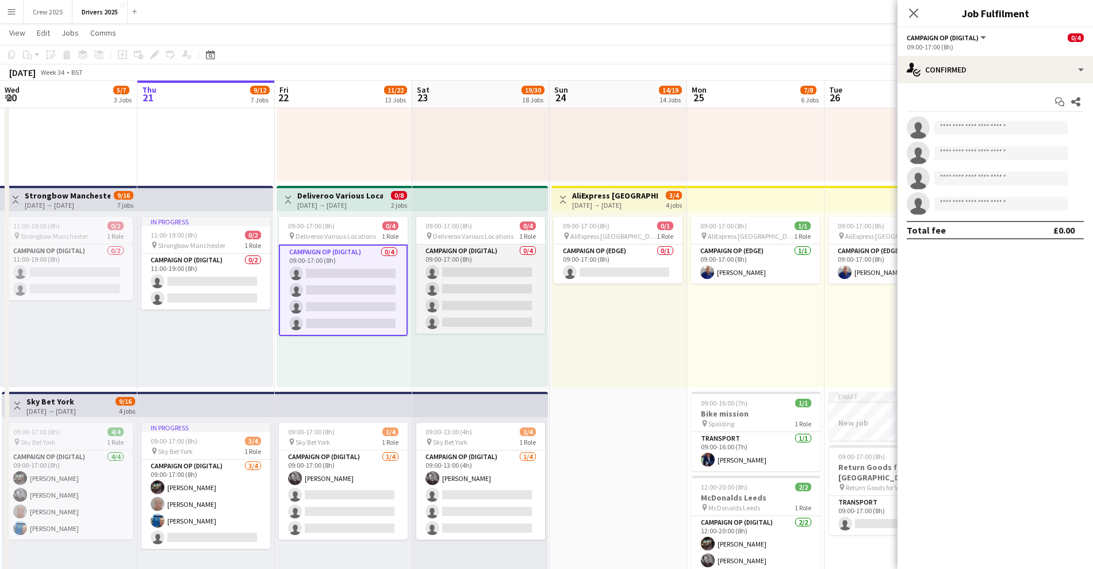
click at [458, 289] on app-card-role "Campaign Op (Digital) 0/4 09:00-17:00 (8h) single-neutral-actions single-neutra…" at bounding box center [480, 288] width 129 height 89
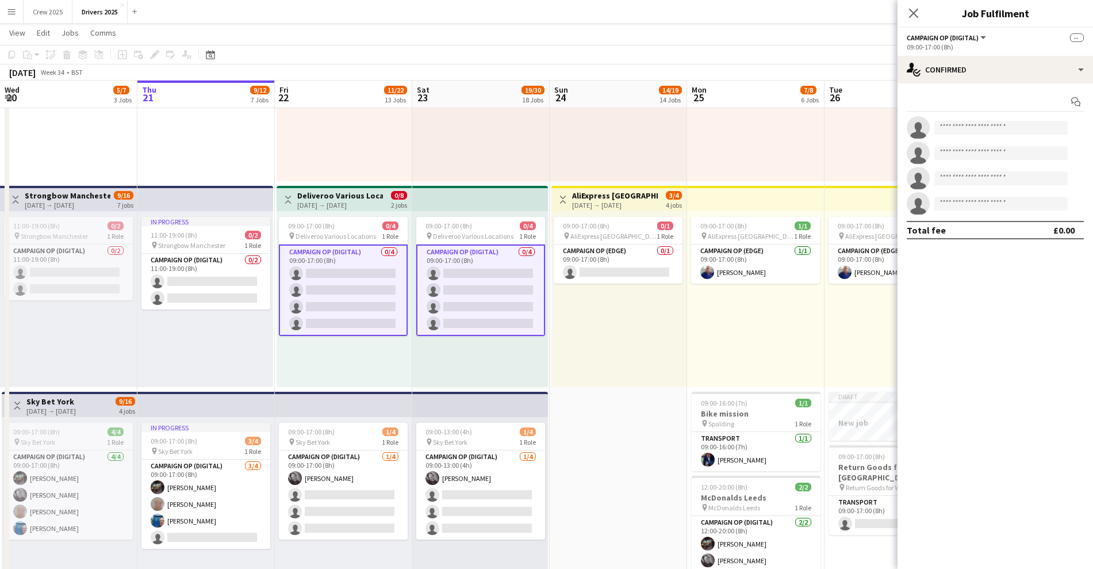
click at [468, 297] on app-card-role "Campaign Op (Digital) 0/4 09:00-17:00 (8h) single-neutral-actions single-neutra…" at bounding box center [480, 289] width 129 height 91
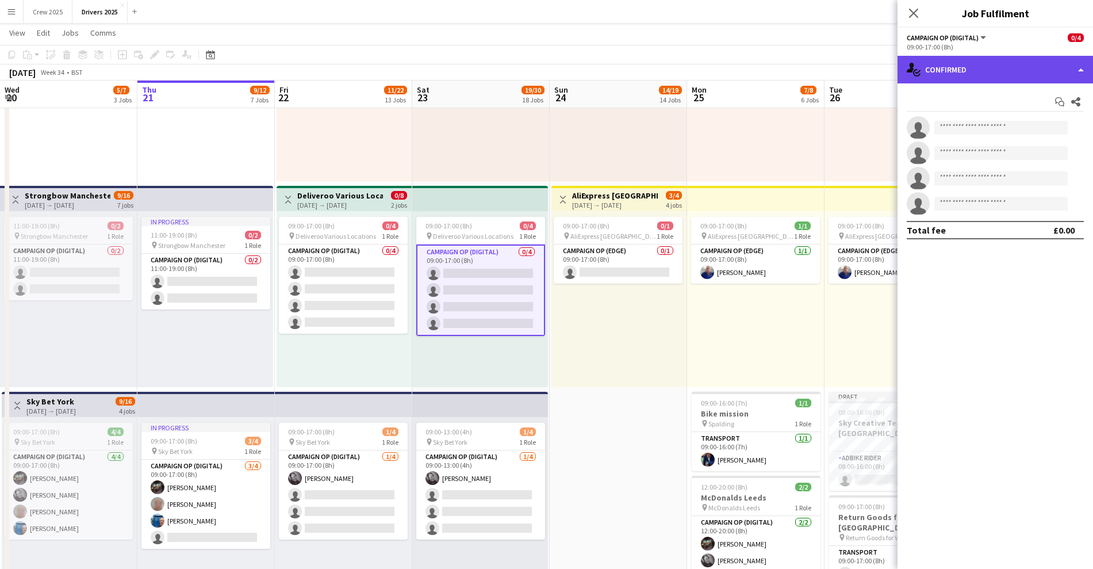
click at [946, 63] on div "single-neutral-actions-check-2 Confirmed" at bounding box center [996, 70] width 196 height 28
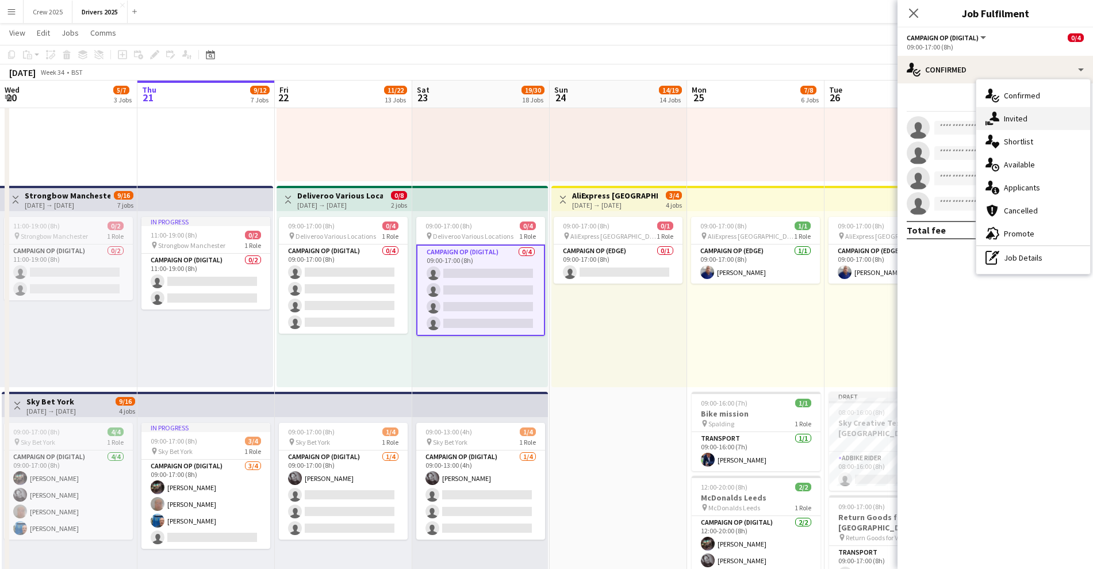
click at [1011, 116] on div "single-neutral-actions-share-1 Invited" at bounding box center [1034, 118] width 114 height 23
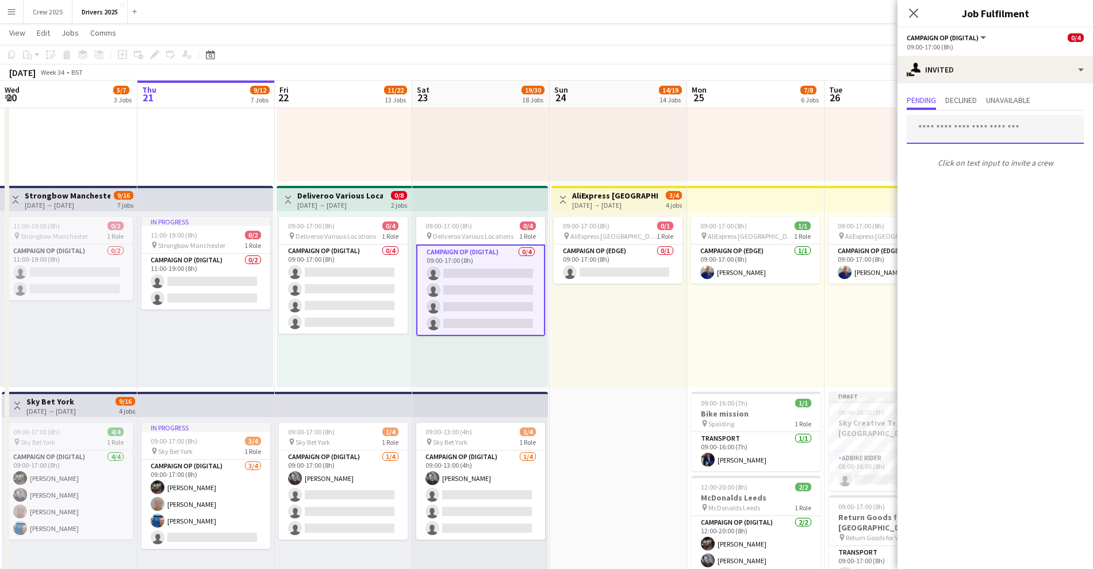
click at [963, 129] on input "text" at bounding box center [995, 129] width 177 height 29
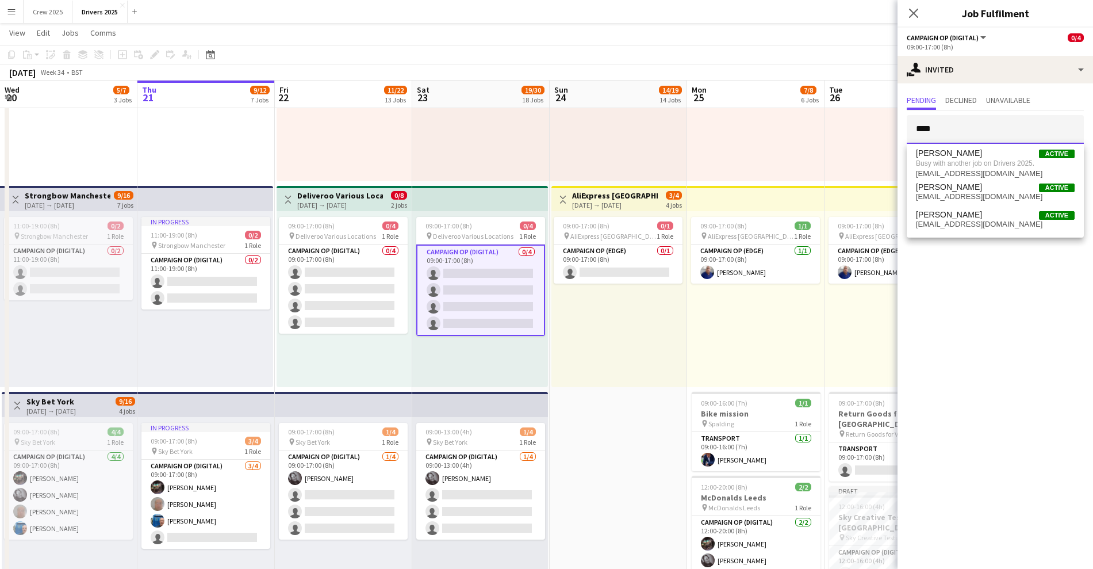
type input "****"
click at [581, 324] on div "09:00-17:00 (8h) 0/1 pin AliExpress London 1 Role Campaign Op (Edge) 0/1 09:00-…" at bounding box center [619, 299] width 135 height 176
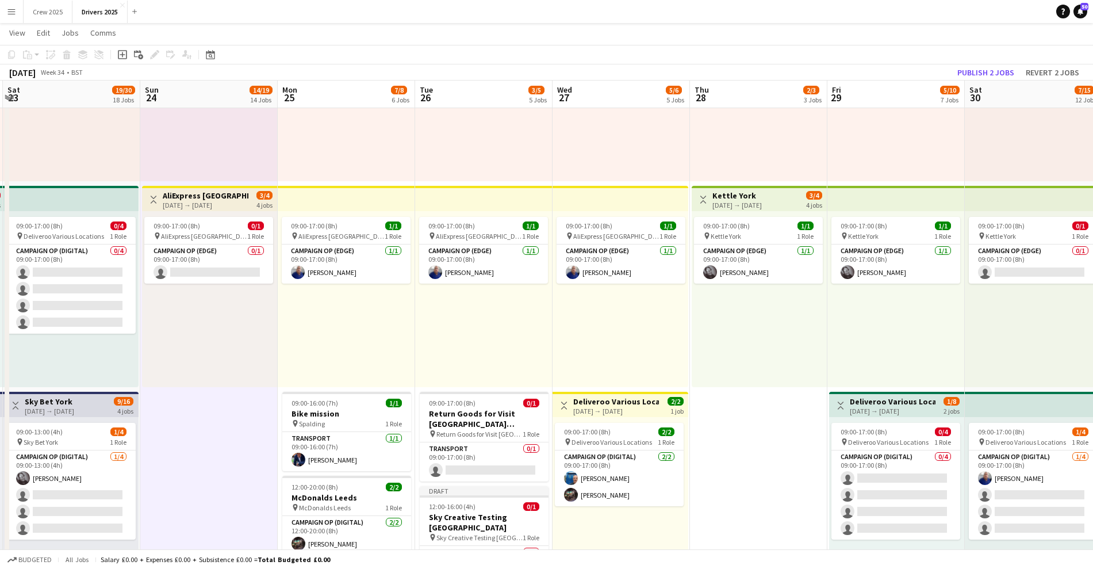
scroll to position [0, 412]
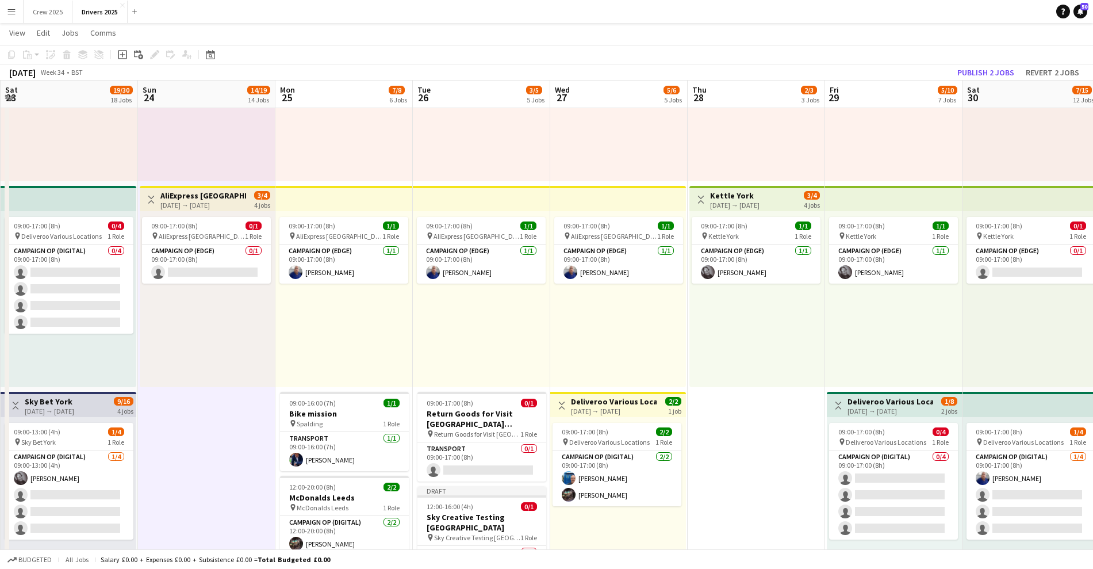
drag, startPoint x: 701, startPoint y: 331, endPoint x: 289, endPoint y: 379, distance: 414.6
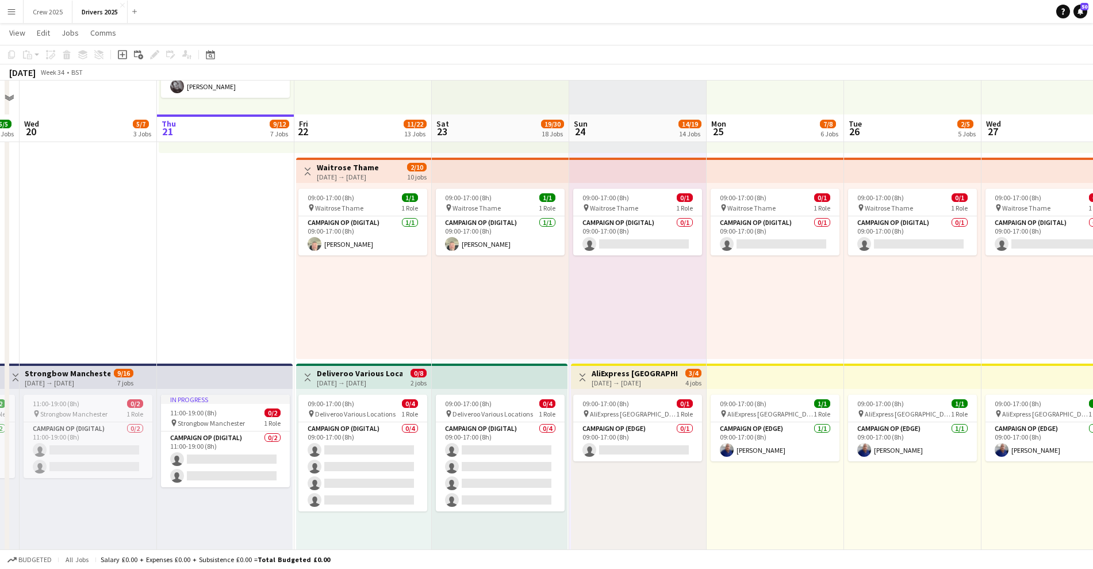
scroll to position [216, 0]
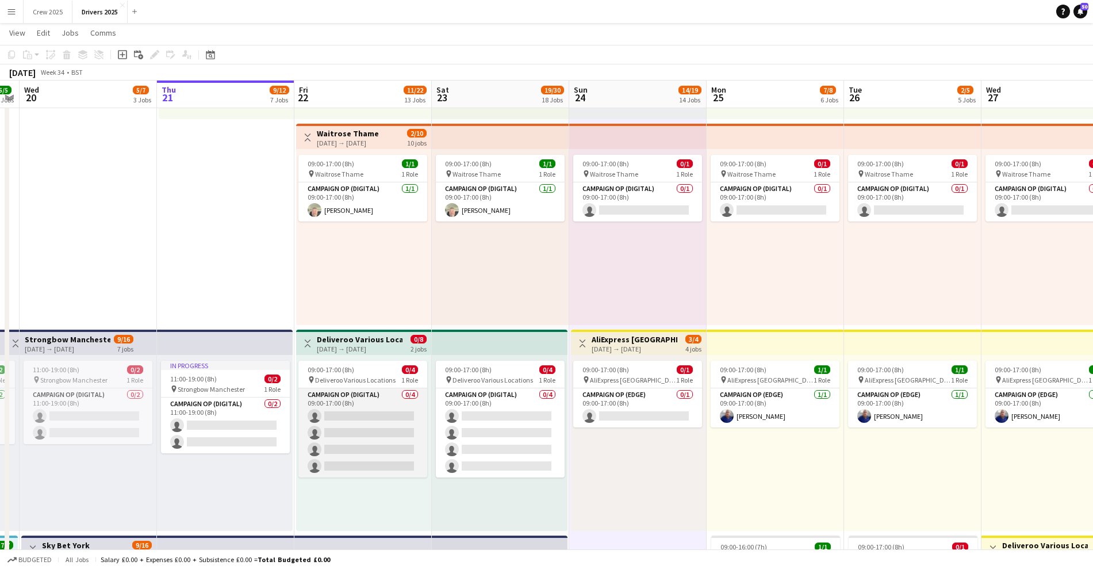
click at [332, 419] on app-card-role "Campaign Op (Digital) 0/4 09:00-17:00 (8h) single-neutral-actions single-neutra…" at bounding box center [363, 432] width 129 height 89
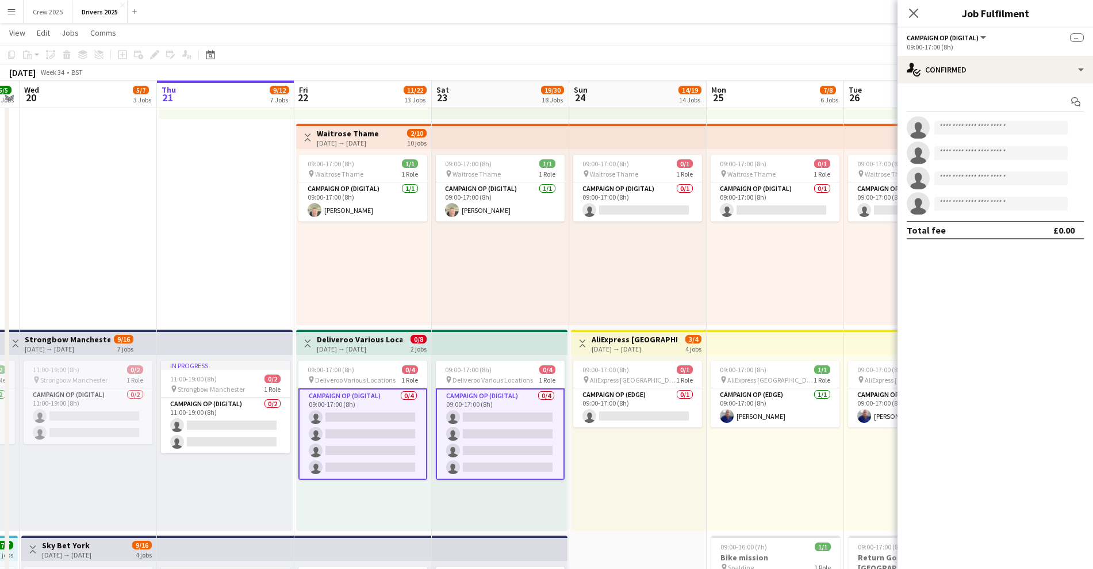
click at [348, 431] on app-card-role "Campaign Op (Digital) 0/4 09:00-17:00 (8h) single-neutral-actions single-neutra…" at bounding box center [363, 433] width 129 height 91
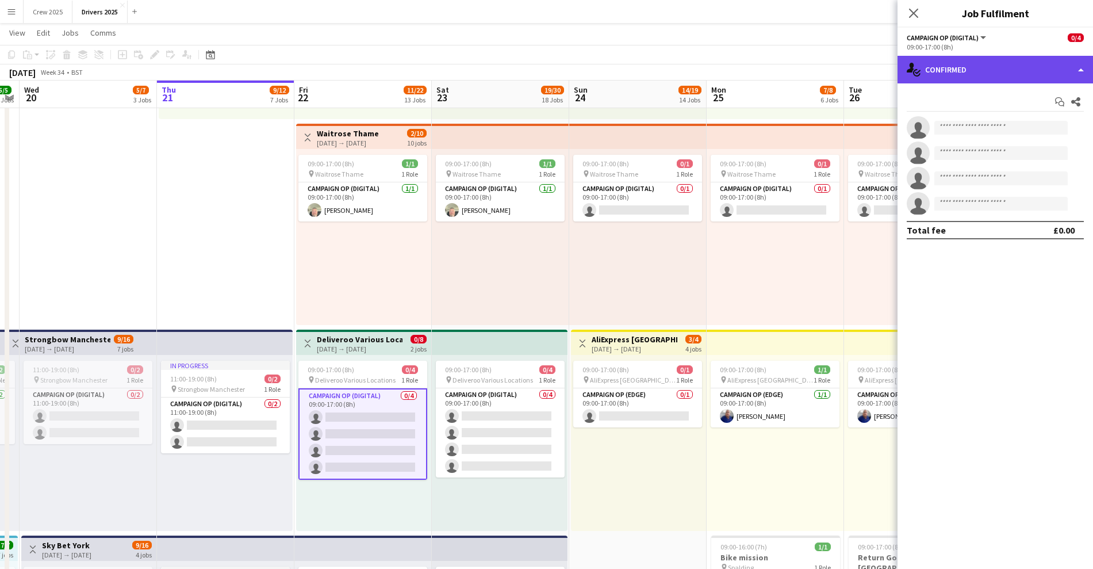
click at [970, 73] on div "single-neutral-actions-check-2 Confirmed" at bounding box center [996, 70] width 196 height 28
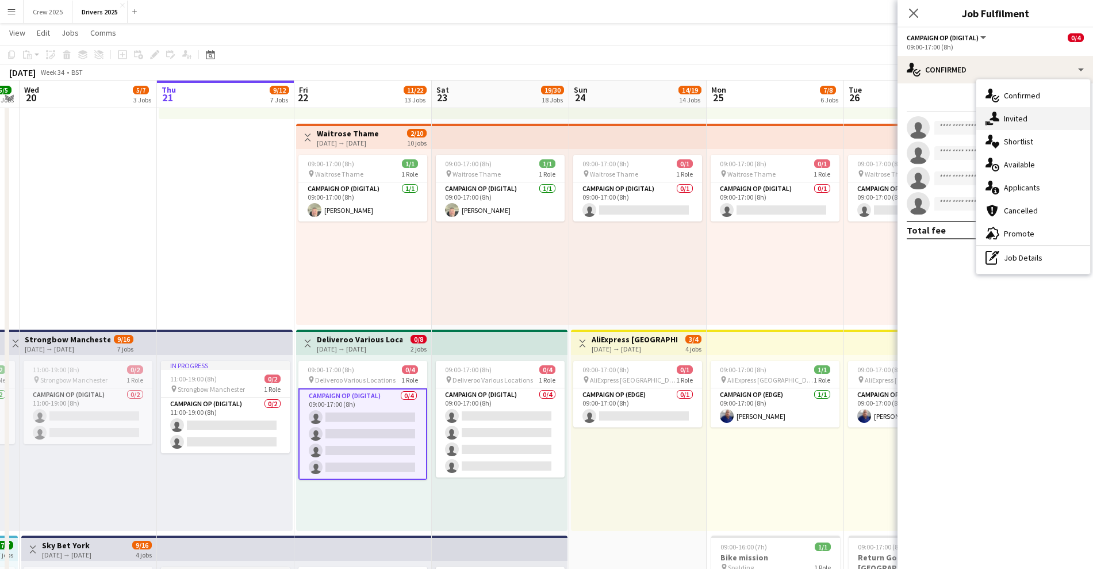
click at [1008, 116] on div "single-neutral-actions-share-1 Invited" at bounding box center [1034, 118] width 114 height 23
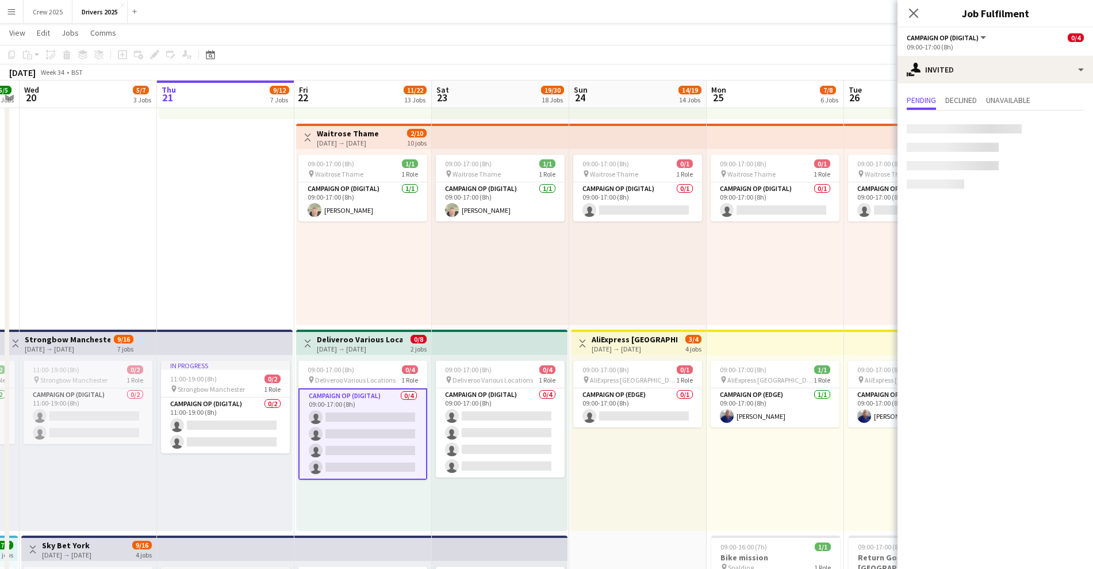
click at [949, 131] on div at bounding box center [964, 128] width 115 height 9
click at [949, 130] on input "text" at bounding box center [995, 129] width 177 height 29
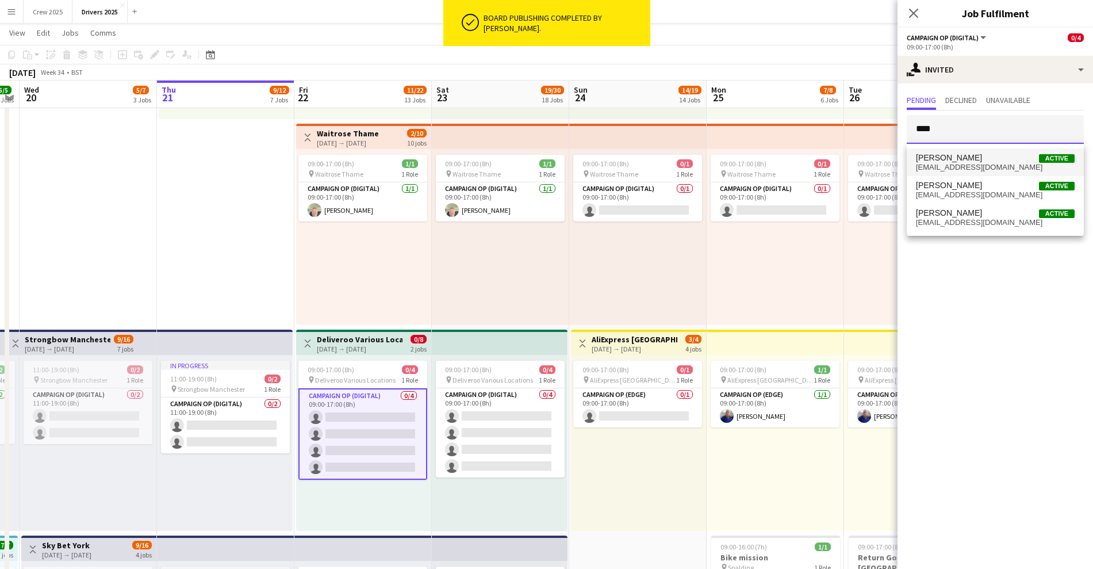
type input "****"
click at [961, 153] on span "[PERSON_NAME]" at bounding box center [949, 158] width 66 height 10
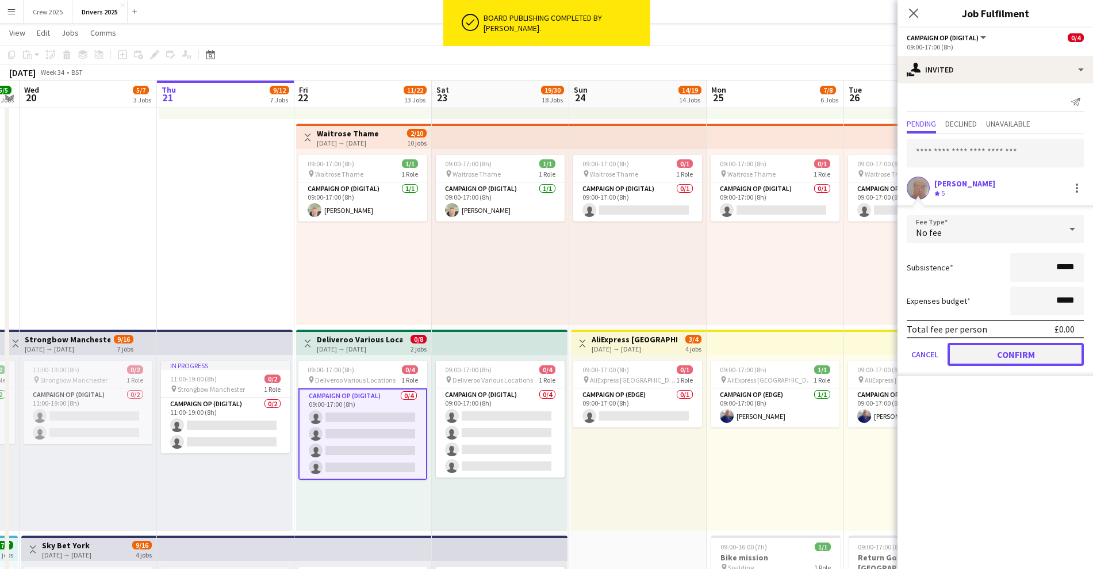
click at [994, 355] on button "Confirm" at bounding box center [1016, 354] width 136 height 23
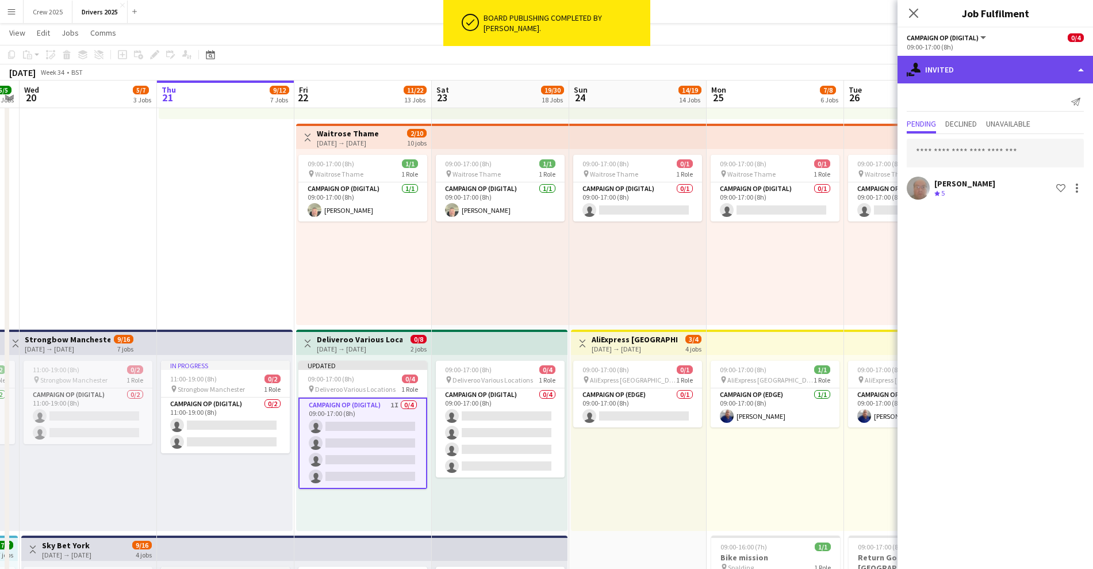
click at [985, 68] on div "single-neutral-actions-share-1 Invited" at bounding box center [996, 70] width 196 height 28
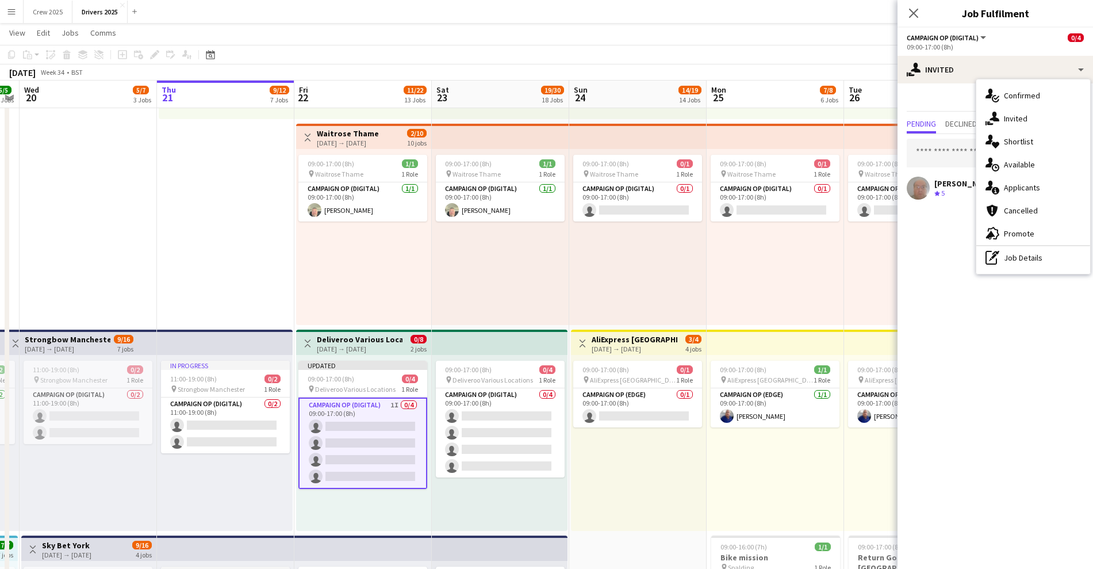
click at [938, 263] on mat-expansion-panel "user-plus Invited Send notification Pending Declined Unavailable [PERSON_NAME] …" at bounding box center [996, 325] width 196 height 485
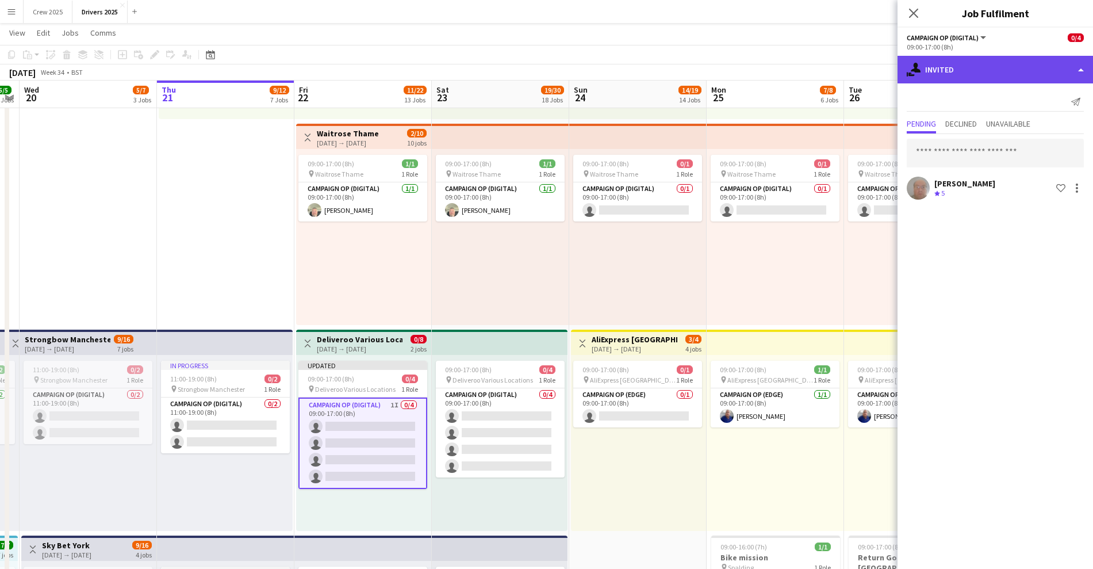
click at [957, 74] on div "single-neutral-actions-share-1 Invited" at bounding box center [996, 70] width 196 height 28
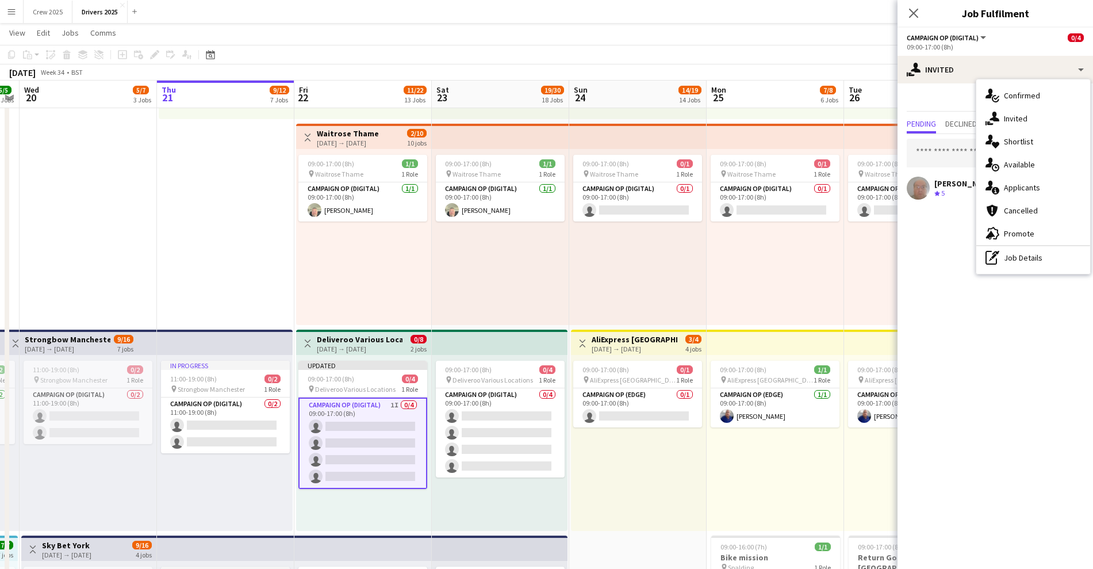
click at [936, 275] on mat-expansion-panel "user-plus Invited Send notification Pending Declined Unavailable [PERSON_NAME] …" at bounding box center [996, 325] width 196 height 485
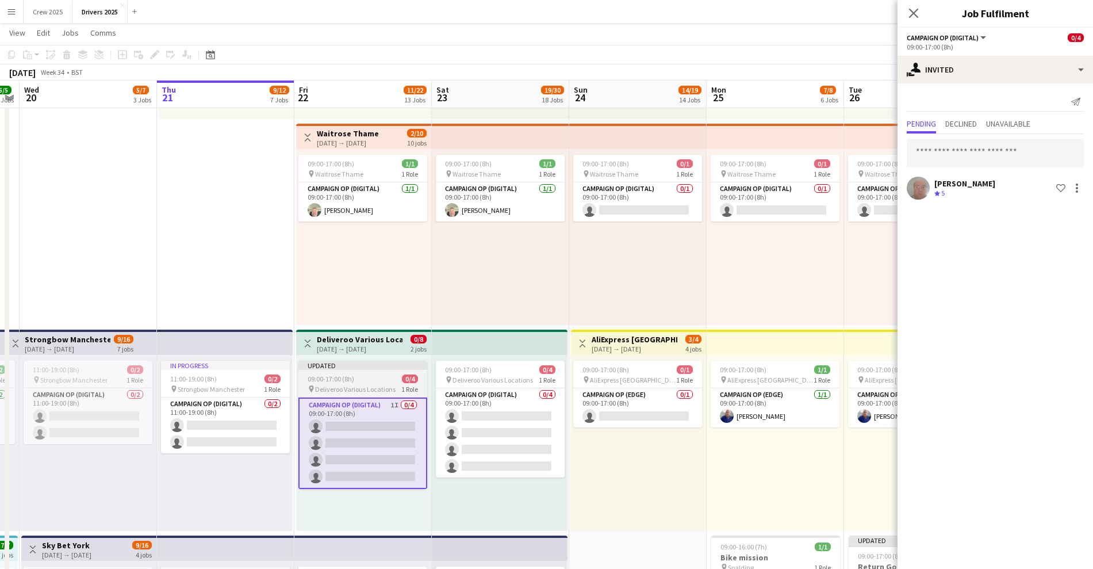
click at [331, 370] on app-job-card "Updated 09:00-17:00 (8h) 0/4 pin Deliveroo Various Locations 1 Role Campaign Op…" at bounding box center [363, 425] width 129 height 128
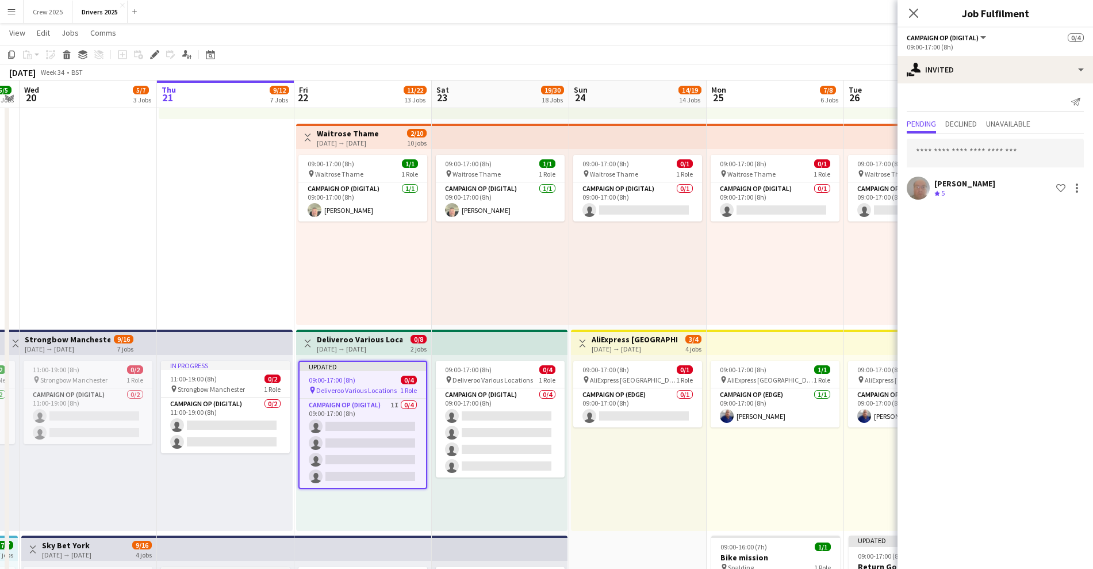
click at [343, 345] on div "[DATE] → [DATE]" at bounding box center [360, 349] width 86 height 9
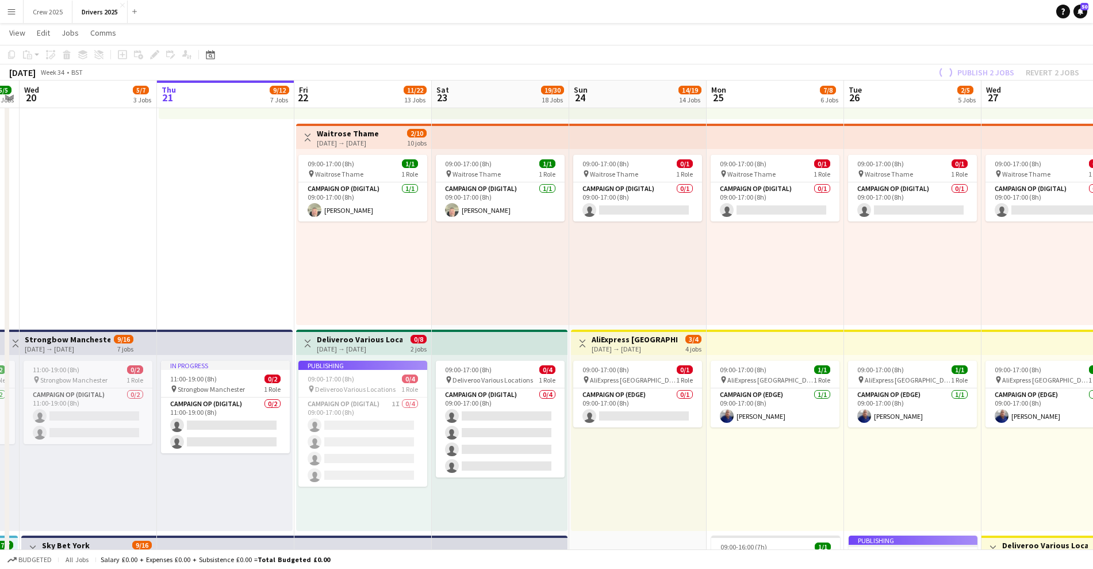
click at [353, 336] on h3 "Deliveroo Various Locations" at bounding box center [360, 339] width 86 height 10
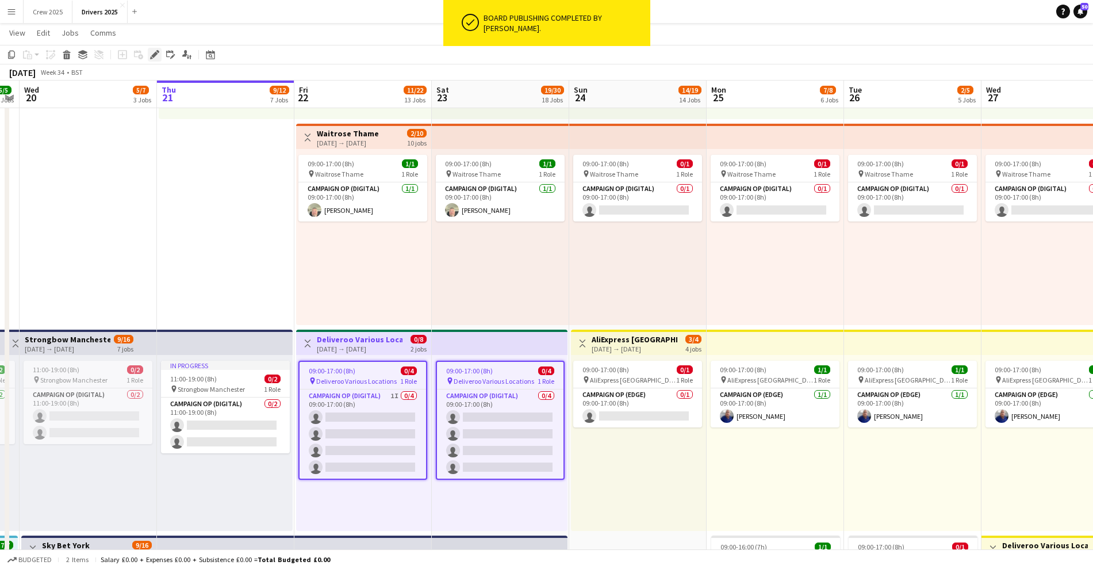
click at [156, 55] on icon "Edit" at bounding box center [154, 54] width 9 height 9
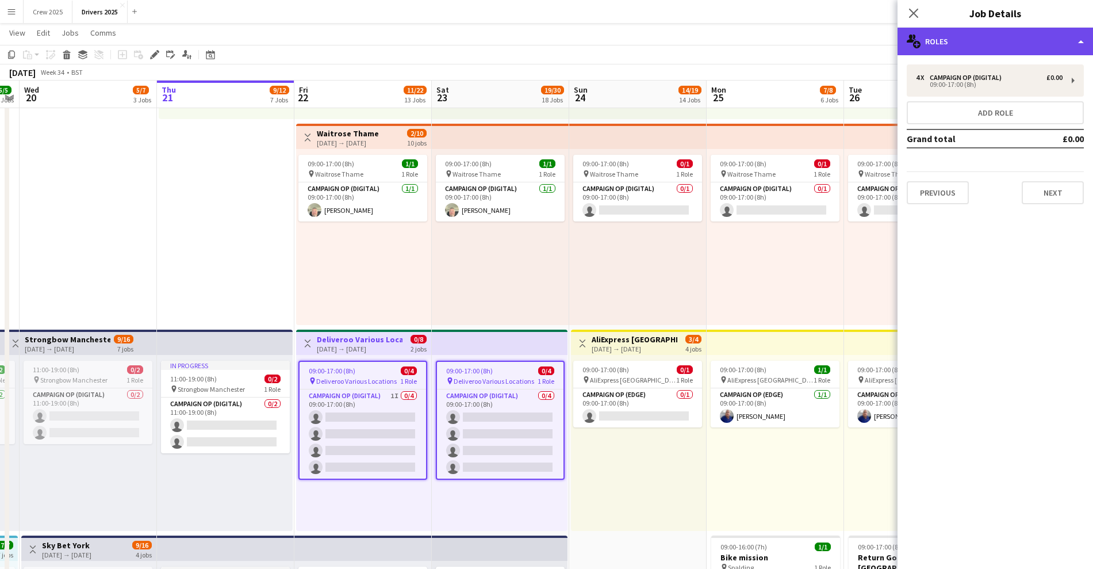
click at [956, 41] on div "multiple-users-add Roles" at bounding box center [996, 42] width 196 height 28
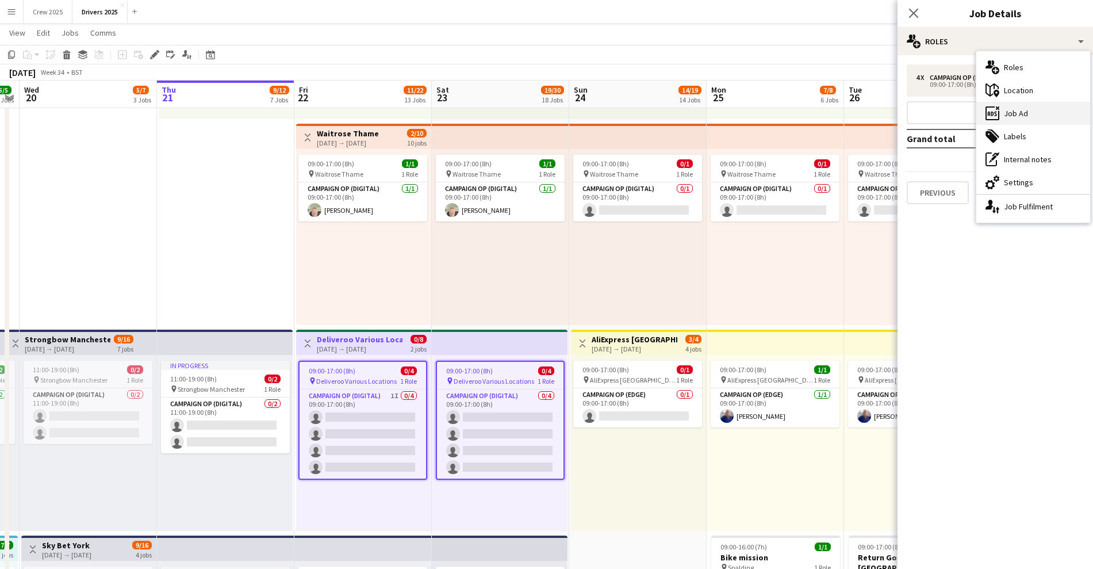
click at [1007, 118] on div "ads-window Job Ad" at bounding box center [1034, 113] width 114 height 23
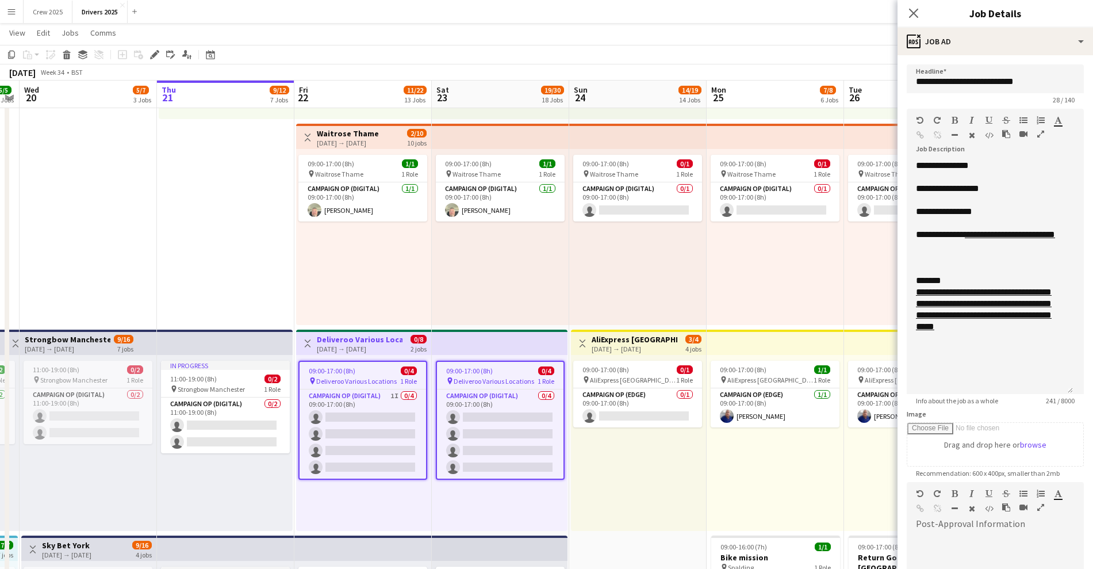
drag, startPoint x: 1078, startPoint y: 224, endPoint x: 1099, endPoint y: 391, distance: 168.0
click at [940, 196] on div at bounding box center [990, 200] width 148 height 12
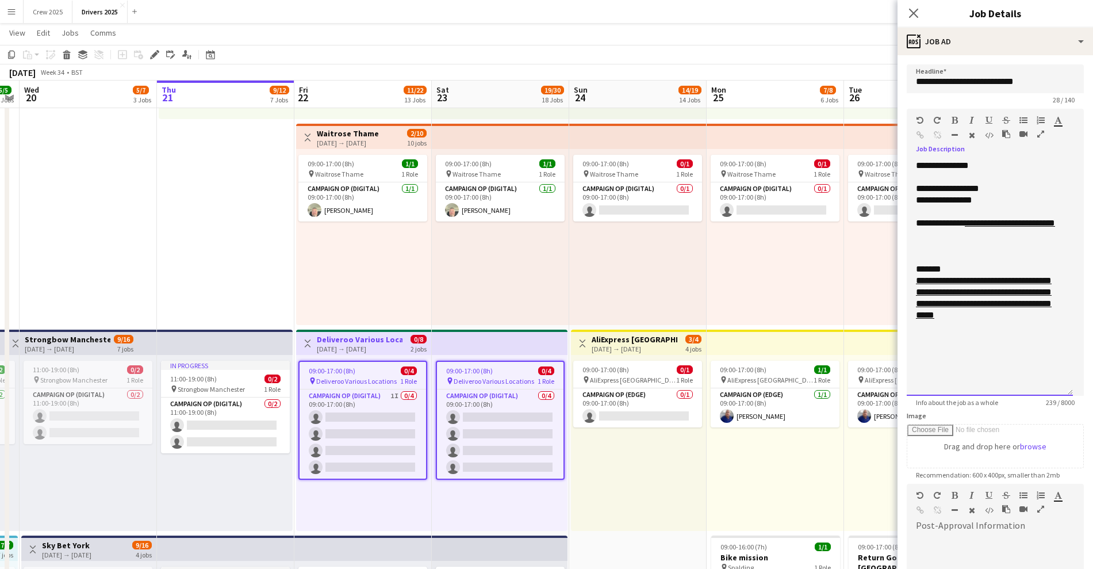
click at [929, 177] on div at bounding box center [990, 177] width 148 height 12
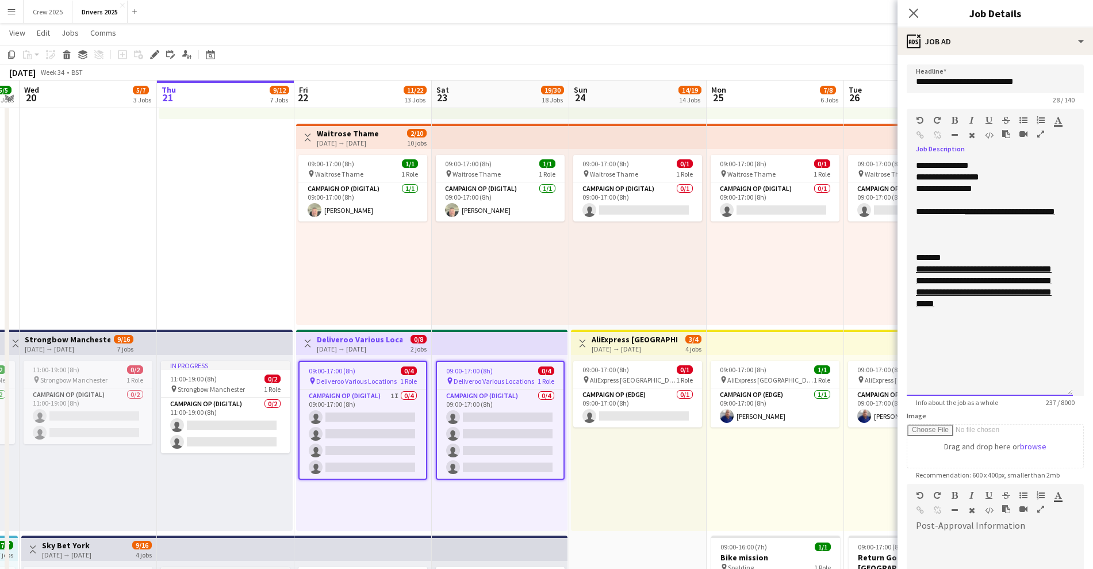
click at [913, 169] on div "**********" at bounding box center [990, 278] width 166 height 236
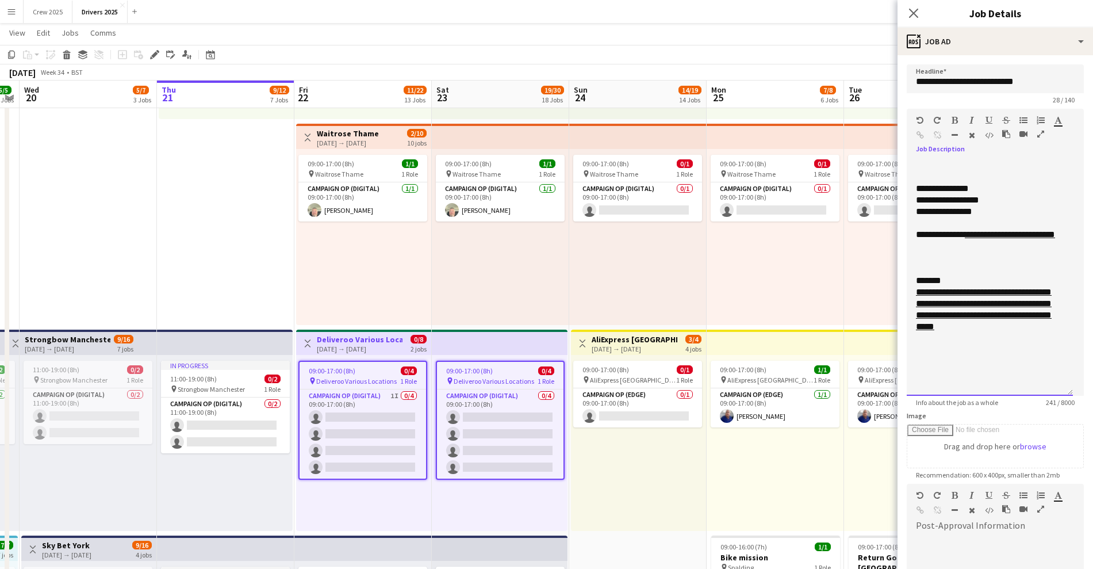
click at [940, 171] on div at bounding box center [990, 177] width 148 height 12
click at [943, 165] on div at bounding box center [990, 166] width 148 height 12
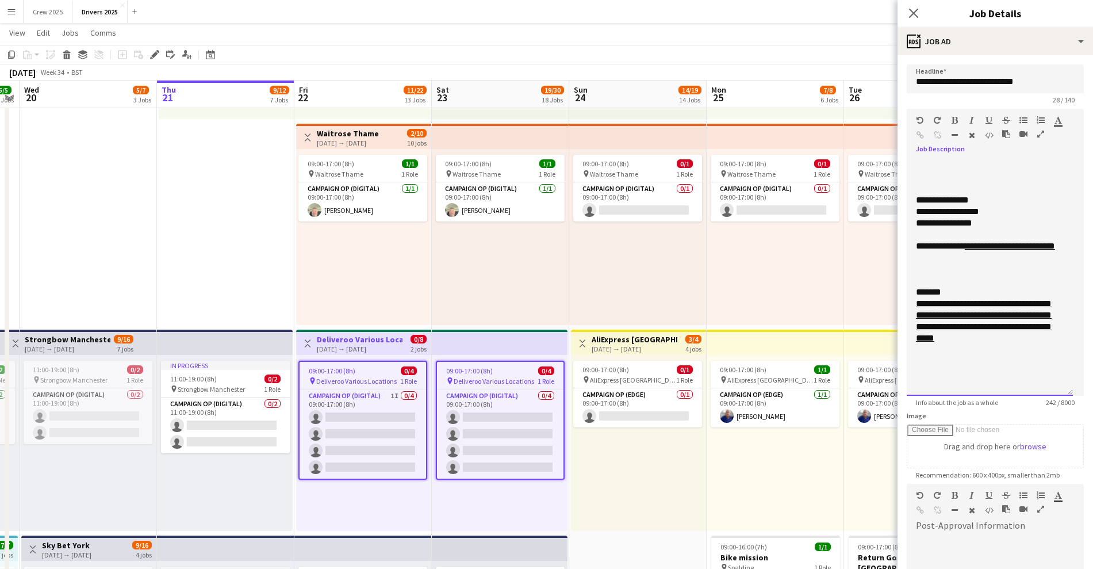
click at [972, 174] on div at bounding box center [990, 171] width 148 height 23
click at [964, 167] on div at bounding box center [990, 171] width 148 height 23
click at [963, 170] on div at bounding box center [990, 171] width 148 height 23
click at [958, 171] on div at bounding box center [990, 171] width 148 height 23
click at [1000, 173] on div "**********" at bounding box center [990, 171] width 148 height 23
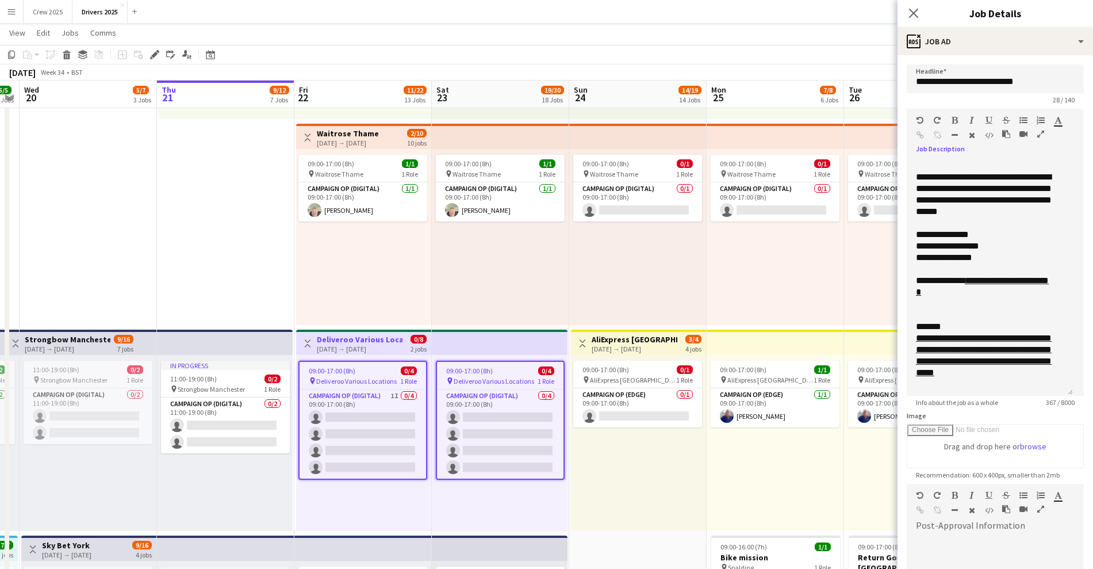
click at [600, 291] on div "09:00-17:00 (8h) 0/1 pin Waitrose Thame 1 Role Campaign Op (Digital) 0/1 09:00-…" at bounding box center [637, 237] width 137 height 176
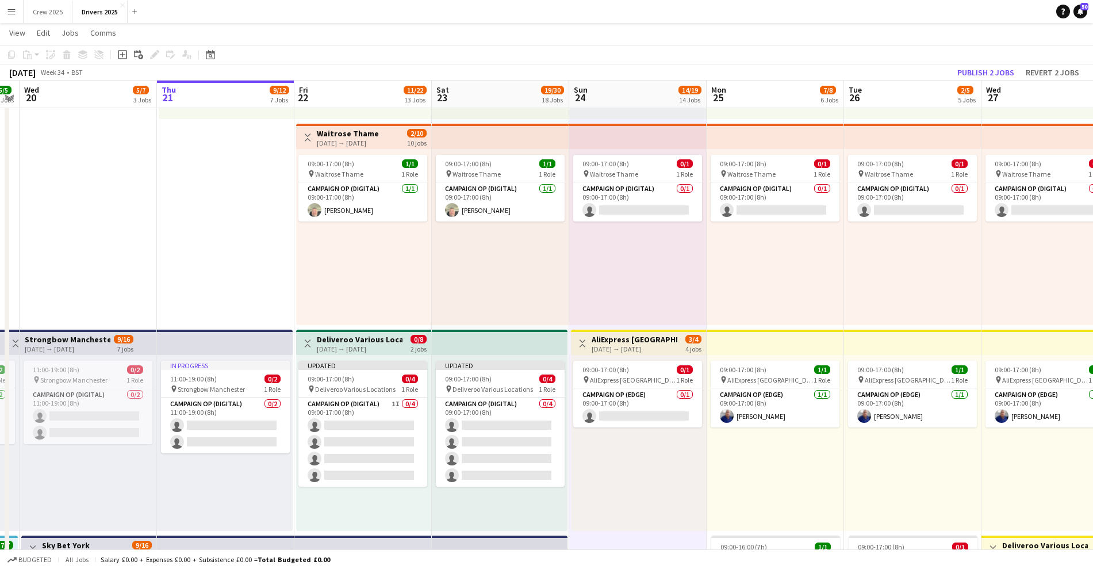
click at [342, 346] on div "[DATE] → [DATE]" at bounding box center [360, 349] width 86 height 9
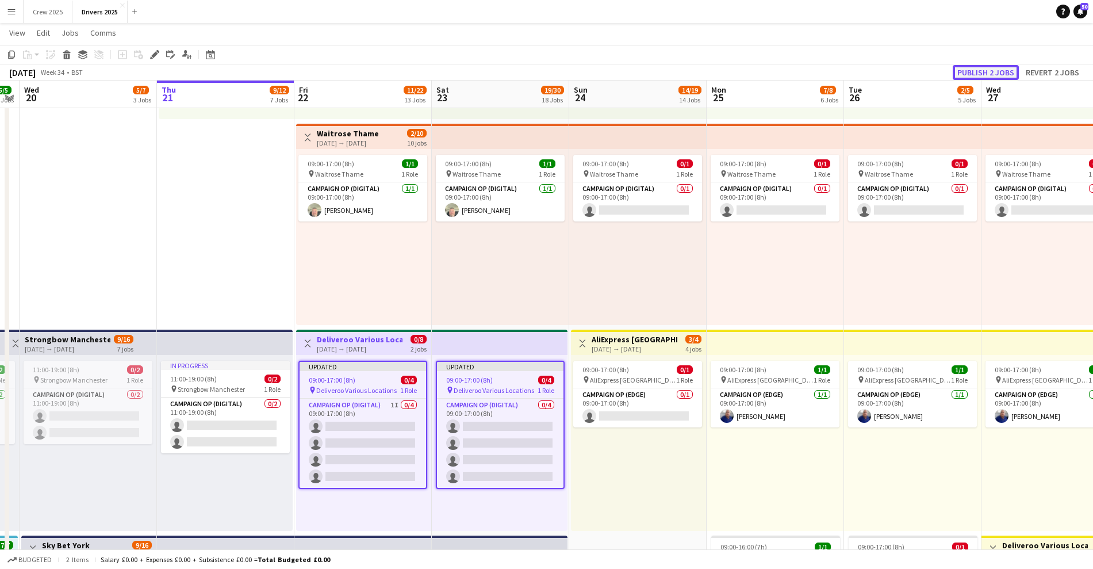
click at [994, 68] on button "Publish 2 jobs" at bounding box center [986, 72] width 66 height 15
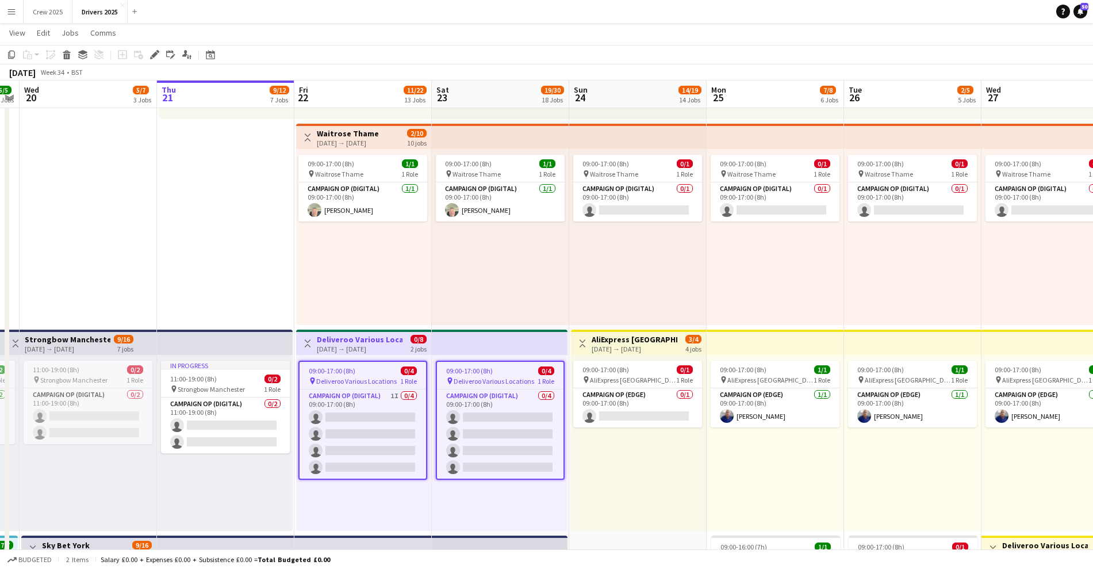
click at [508, 276] on div "09:00-17:00 (8h) 1/1 pin Waitrose Thame 1 Role Campaign Op (Digital) [DATE] 09:…" at bounding box center [500, 237] width 137 height 176
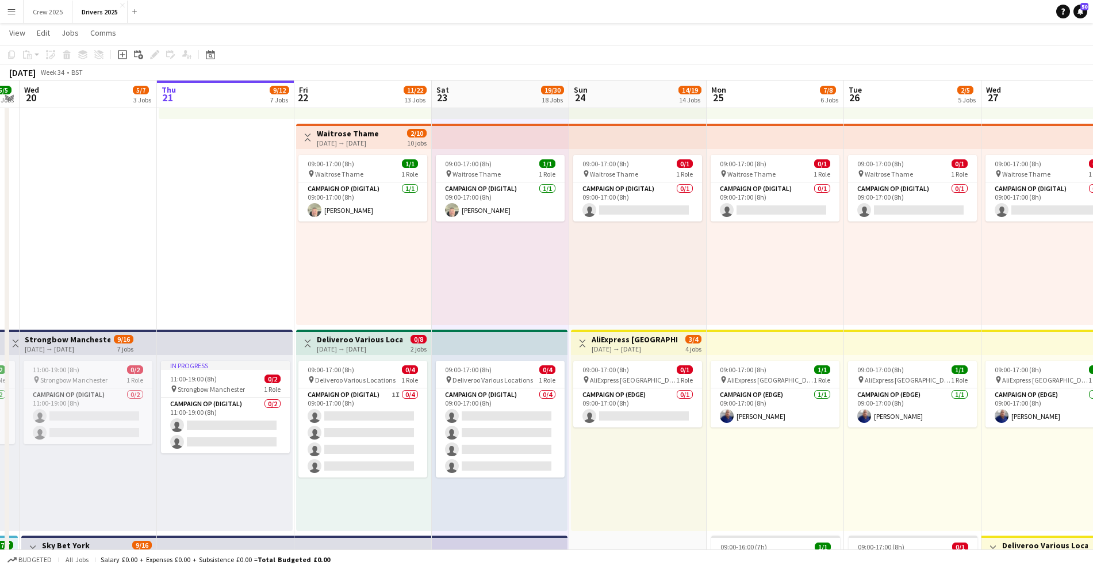
click at [339, 353] on app-top-bar "Toggle View Deliveroo Various Locations [DATE] → [DATE] 0/8 2 jobs" at bounding box center [363, 342] width 135 height 25
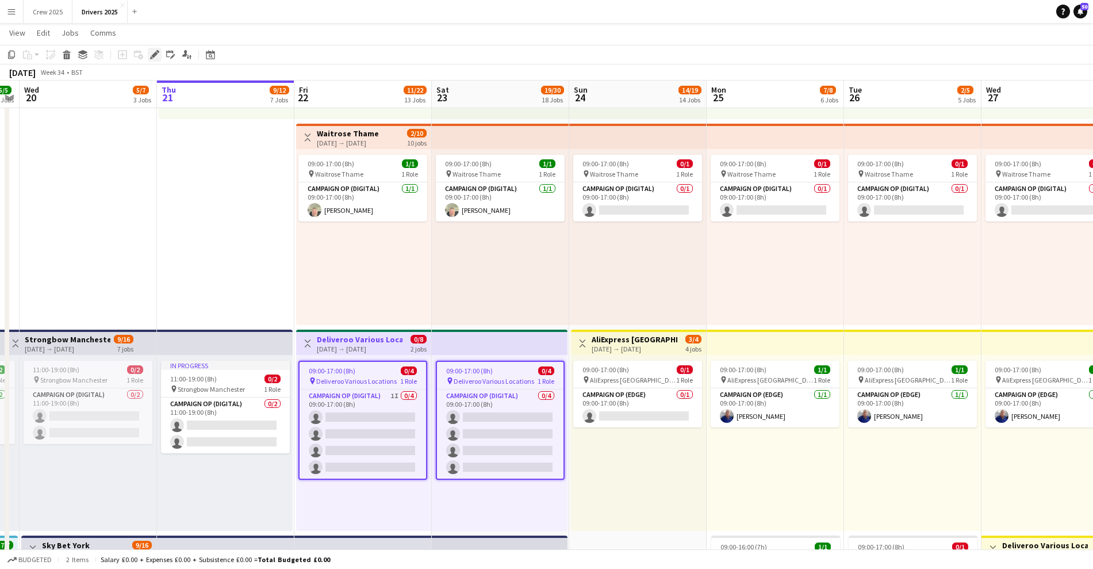
click at [152, 52] on icon "Edit" at bounding box center [154, 54] width 9 height 9
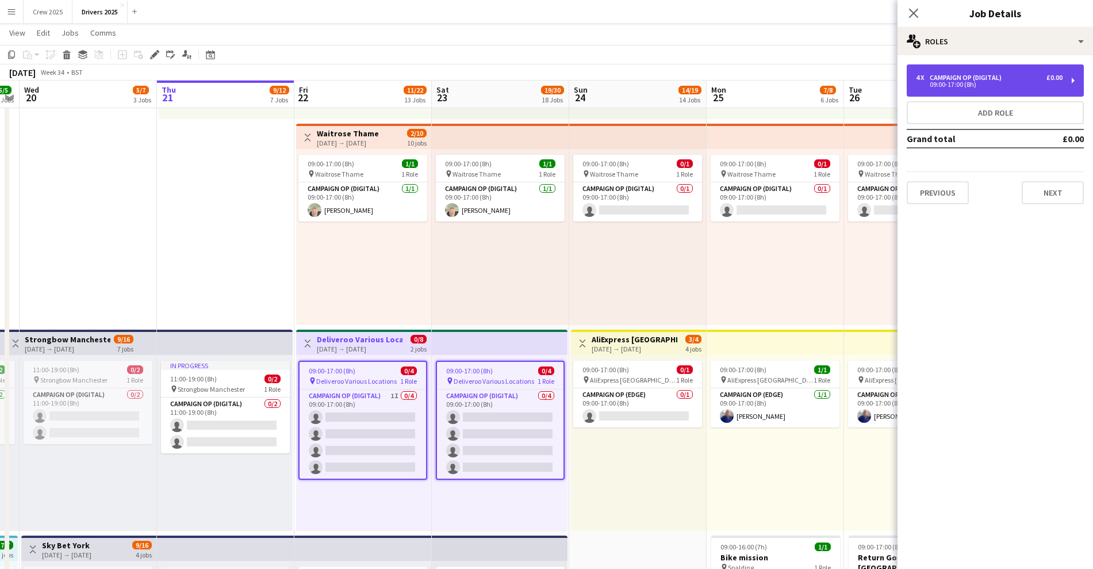
click at [985, 91] on div "4 x Campaign Op (Digital) £0.00 09:00-17:00 (8h)" at bounding box center [995, 80] width 177 height 32
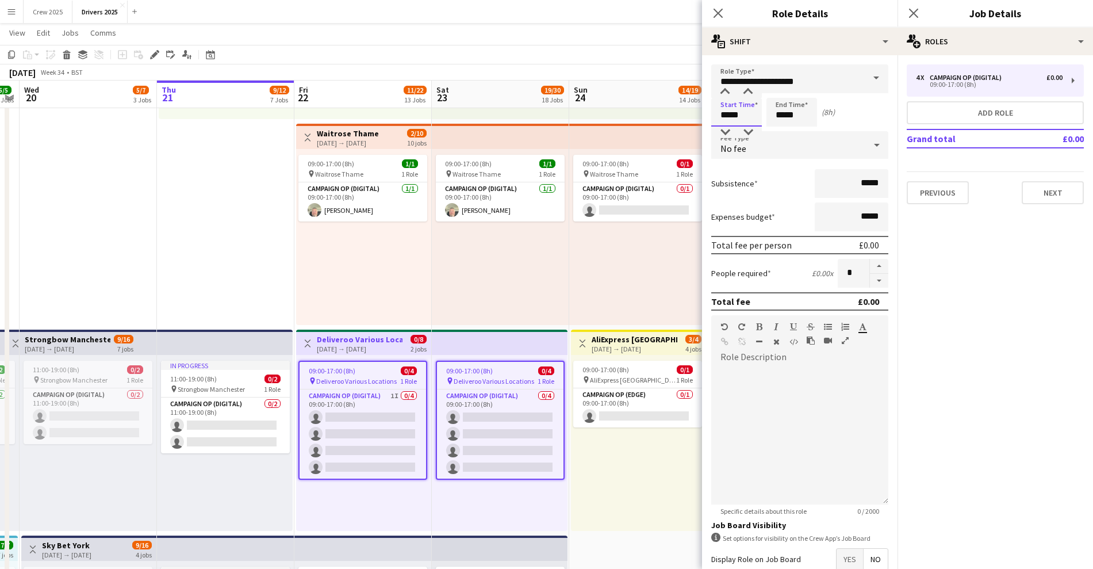
click at [726, 108] on input "*****" at bounding box center [736, 112] width 51 height 29
click at [725, 93] on div at bounding box center [725, 92] width 23 height 12
click at [753, 90] on div at bounding box center [748, 92] width 23 height 12
type input "*****"
click at [750, 90] on div at bounding box center [748, 92] width 23 height 12
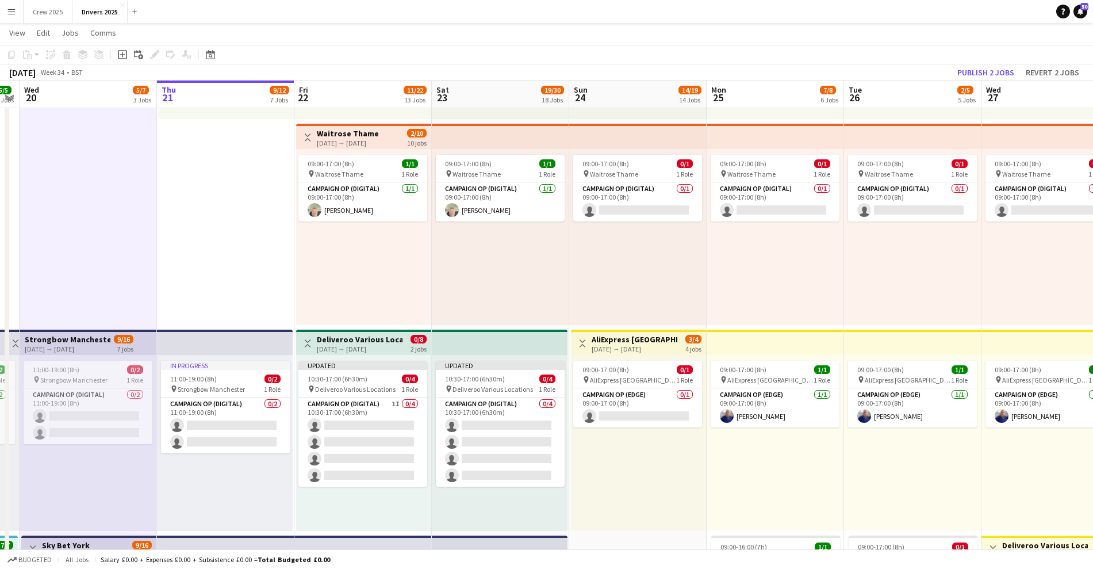
click at [358, 342] on h3 "Deliveroo Various Locations" at bounding box center [360, 339] width 86 height 10
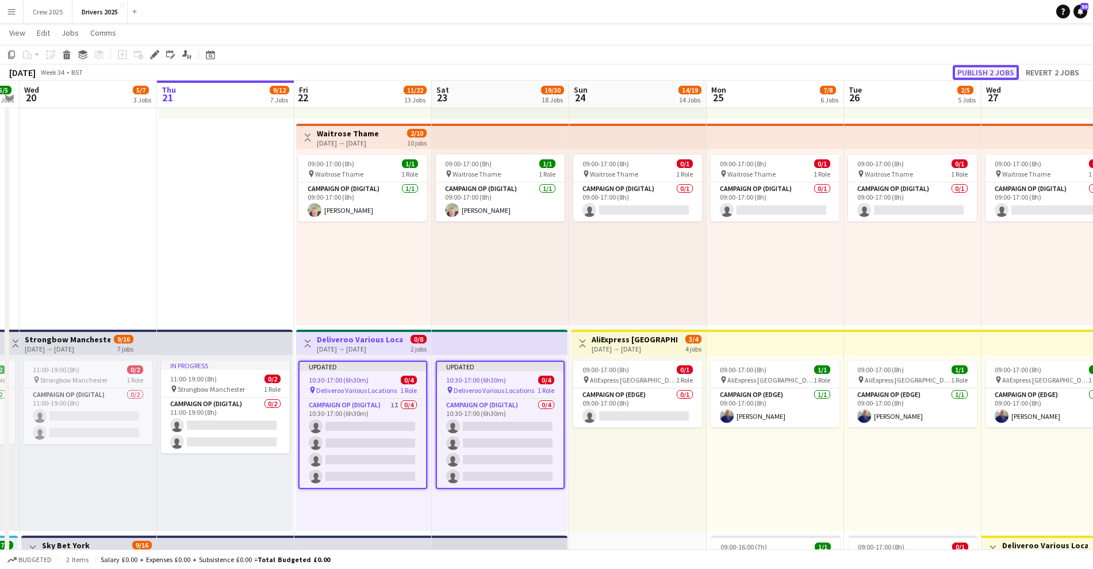
click at [981, 68] on button "Publish 2 jobs" at bounding box center [986, 72] width 66 height 15
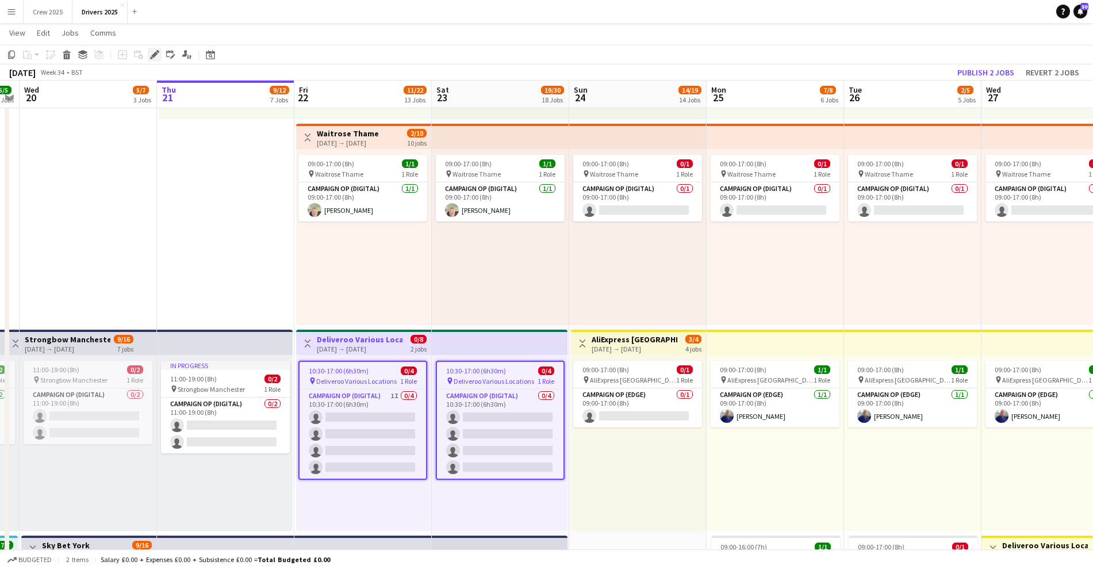
click at [156, 58] on icon "Edit" at bounding box center [154, 54] width 9 height 9
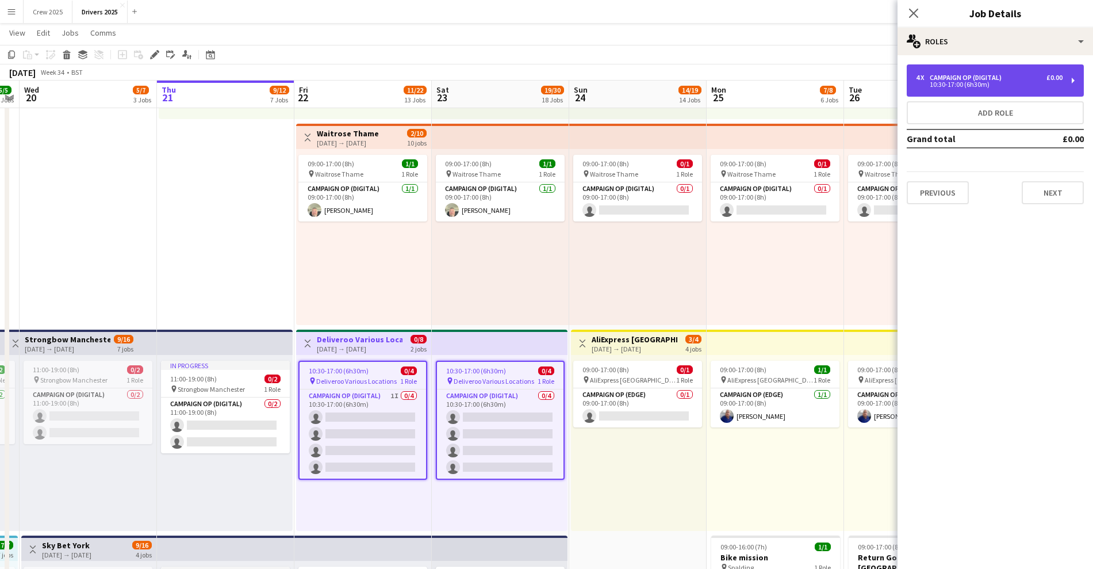
click at [942, 77] on div "Campaign Op (Digital)" at bounding box center [968, 78] width 76 height 8
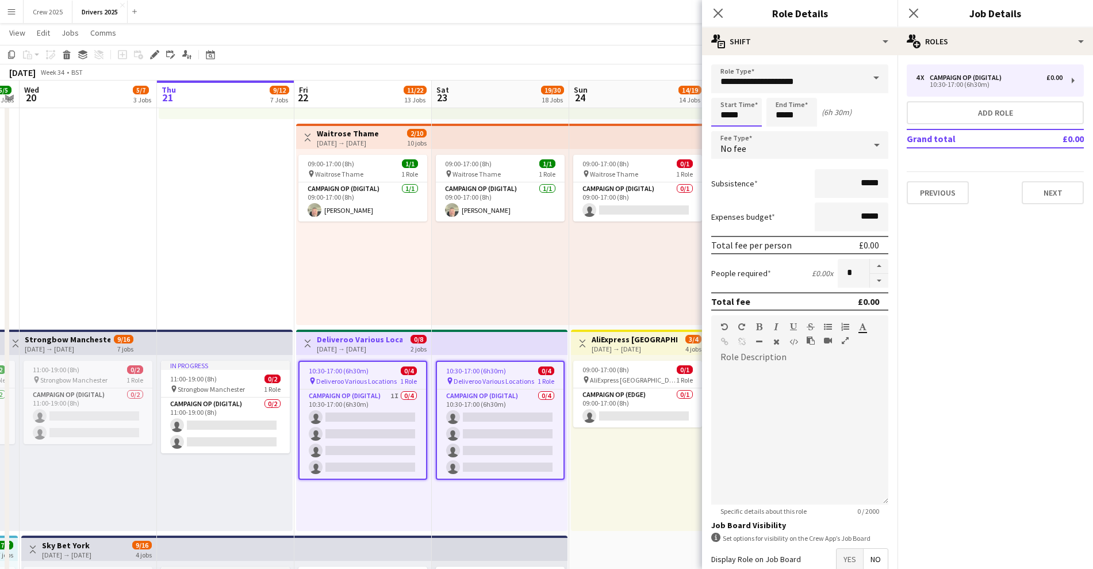
click at [737, 116] on input "*****" at bounding box center [736, 112] width 51 height 29
click at [724, 128] on div at bounding box center [725, 133] width 23 height 12
click at [745, 128] on div at bounding box center [748, 133] width 23 height 12
type input "*****"
click at [746, 128] on div at bounding box center [748, 133] width 23 height 12
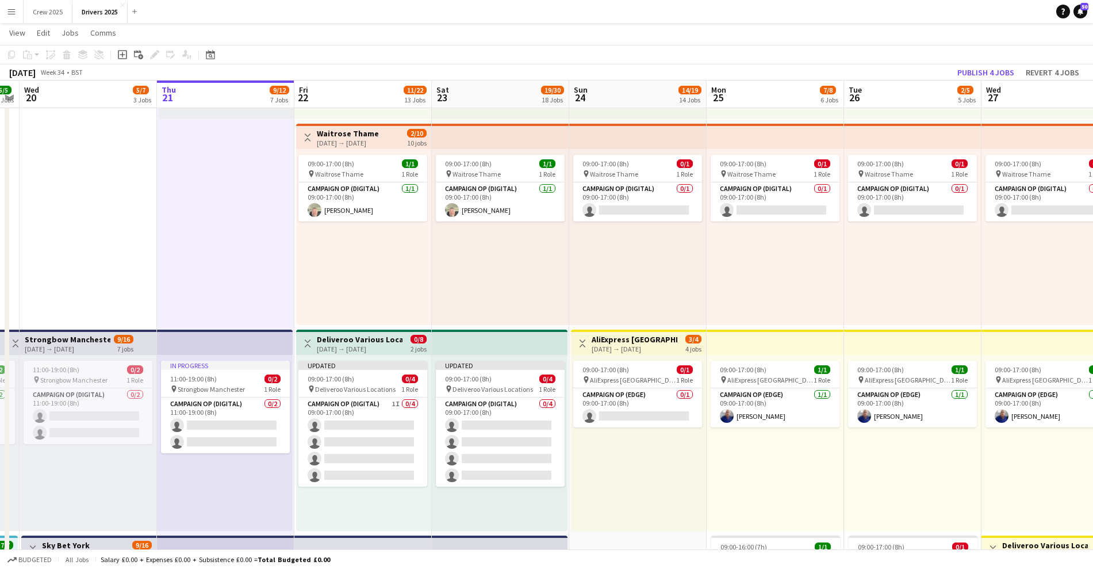
click at [330, 345] on div "[DATE] → [DATE]" at bounding box center [360, 349] width 86 height 9
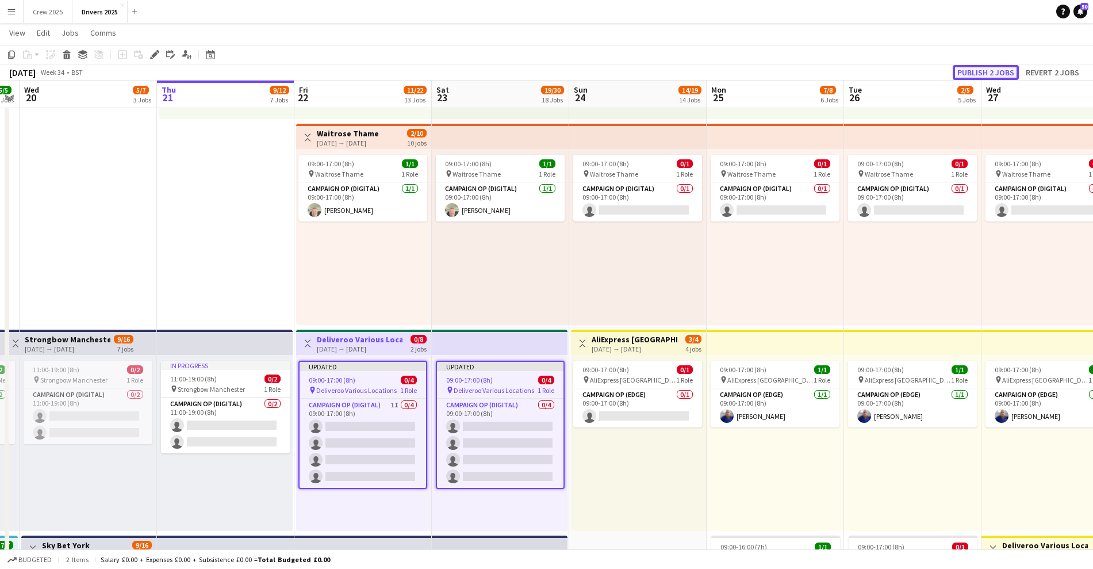
click at [995, 70] on button "Publish 2 jobs" at bounding box center [986, 72] width 66 height 15
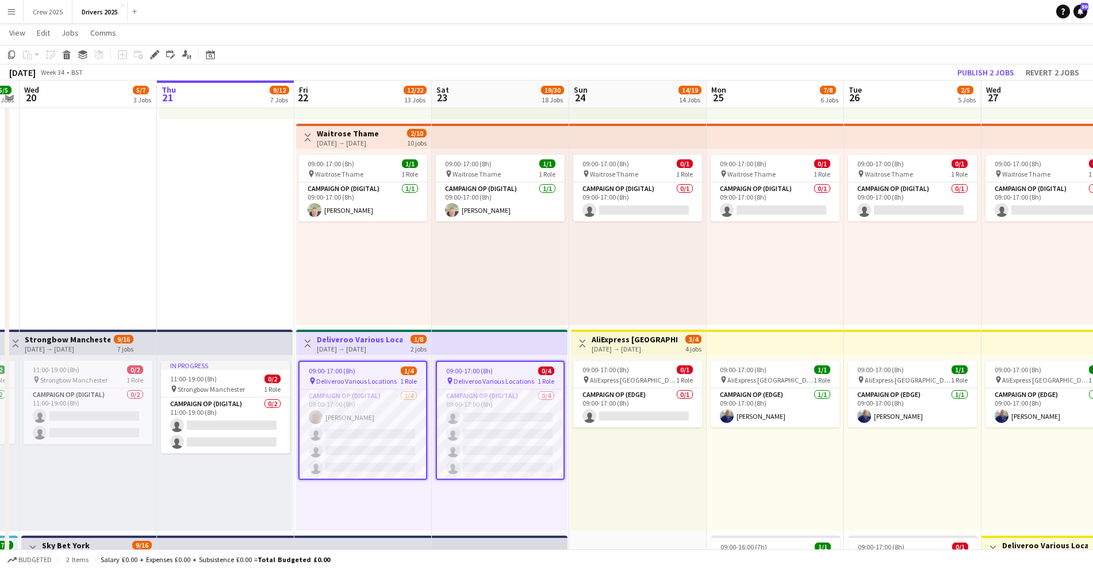
click at [317, 273] on div "09:00-17:00 (8h) 1/1 pin Waitrose Thame 1 Role Campaign Op (Digital) [DATE] 09:…" at bounding box center [363, 237] width 135 height 176
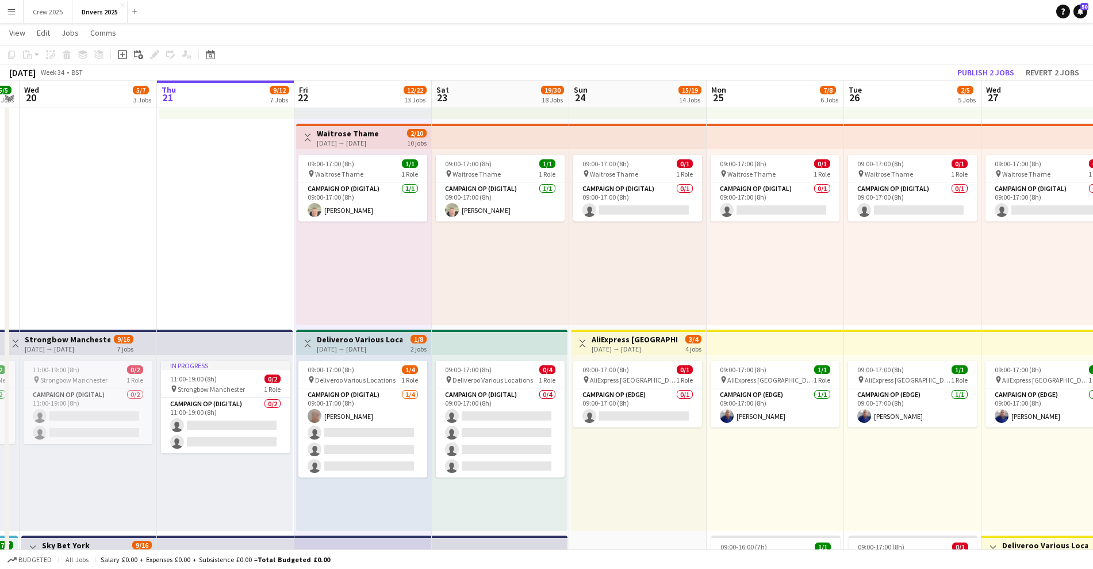
click at [627, 253] on div "09:00-17:00 (8h) 0/1 pin Waitrose Thame 1 Role Campaign Op (Digital) 0/1 09:00-…" at bounding box center [637, 237] width 137 height 176
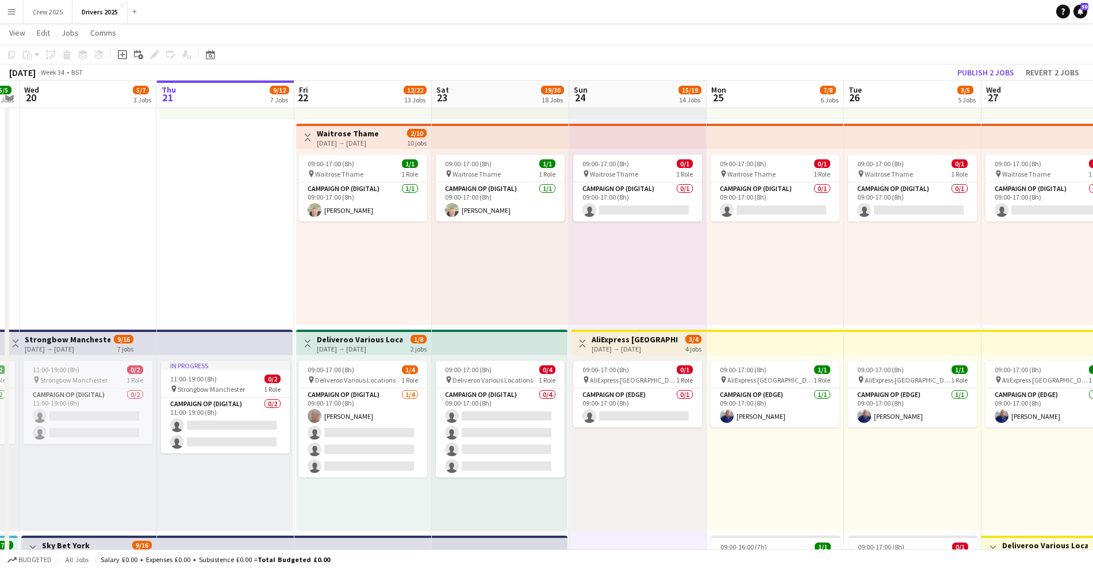
click at [624, 481] on div "09:00-17:00 (8h) 0/1 pin AliExpress London 1 Role Campaign Op (Edge) 0/1 09:00-…" at bounding box center [638, 443] width 135 height 176
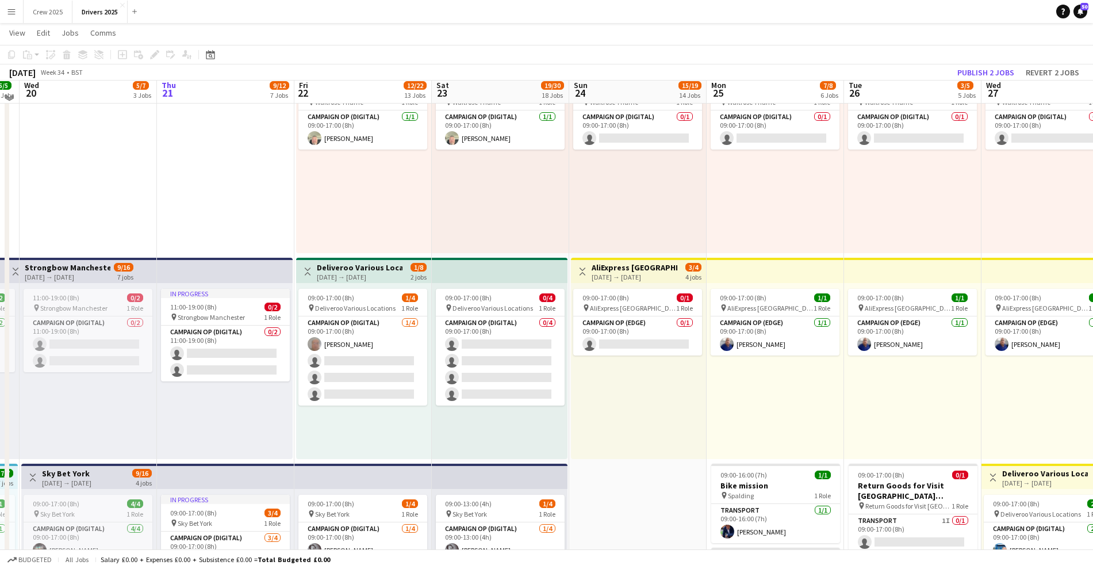
scroll to position [0, 0]
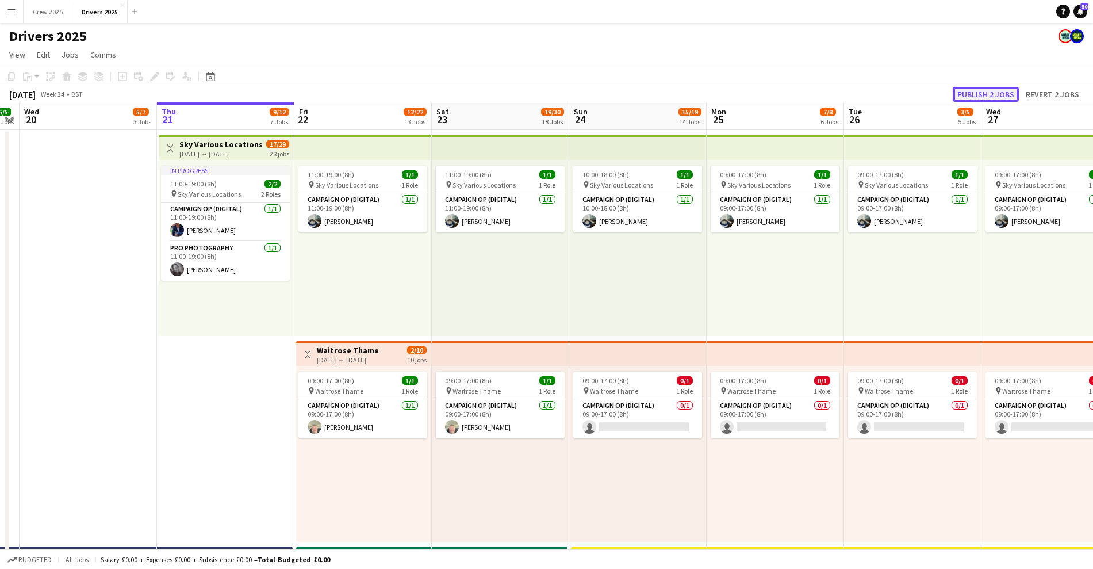
click at [974, 95] on button "Publish 2 jobs" at bounding box center [986, 94] width 66 height 15
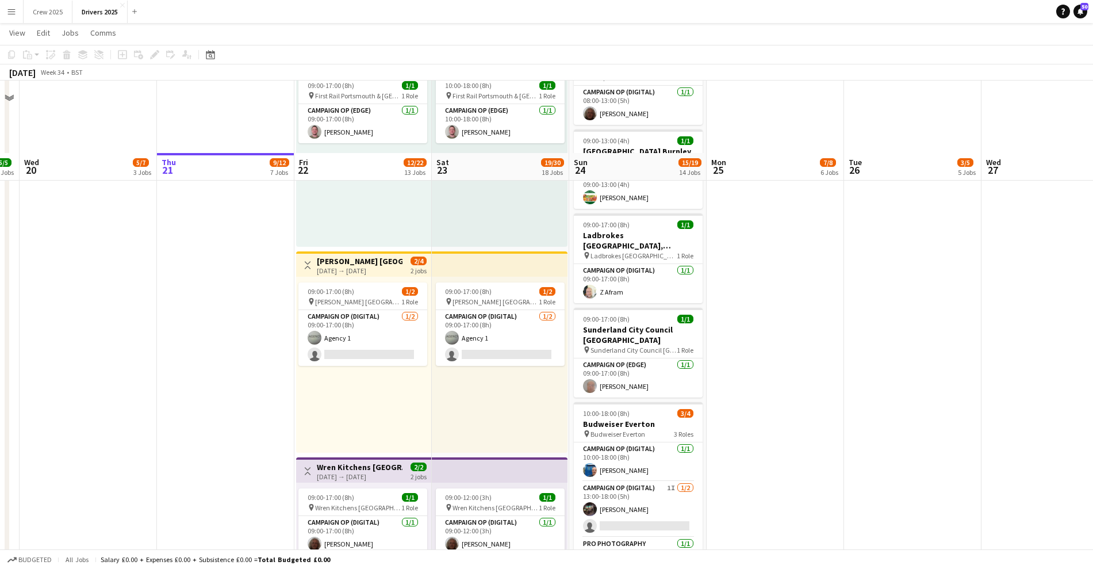
scroll to position [2157, 0]
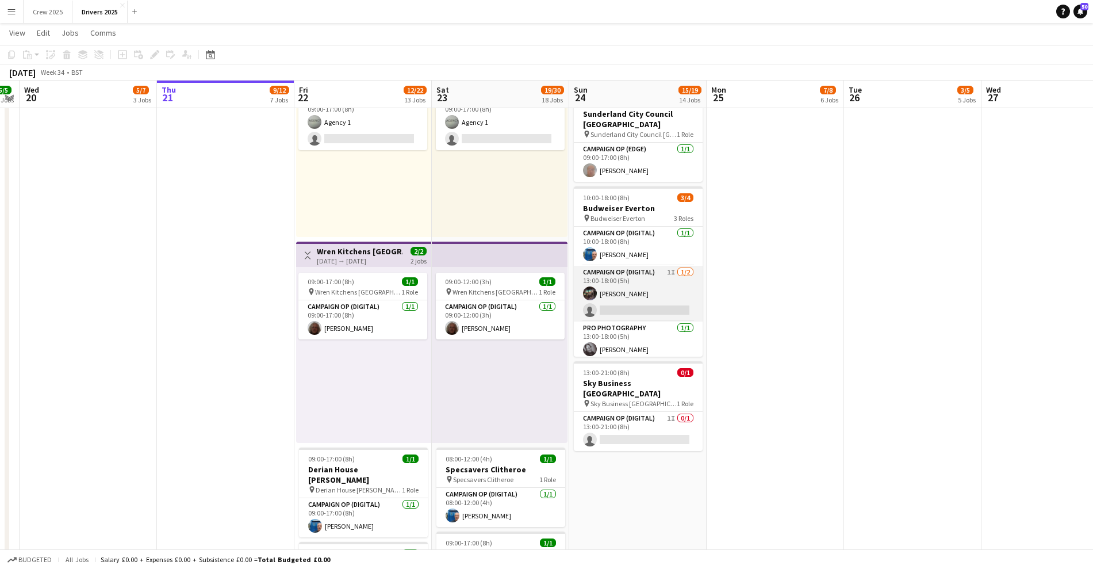
click at [641, 295] on app-card-role "Campaign Op (Digital) 1I [DATE] 13:00-18:00 (5h) [PERSON_NAME] single-neutral-a…" at bounding box center [638, 294] width 129 height 56
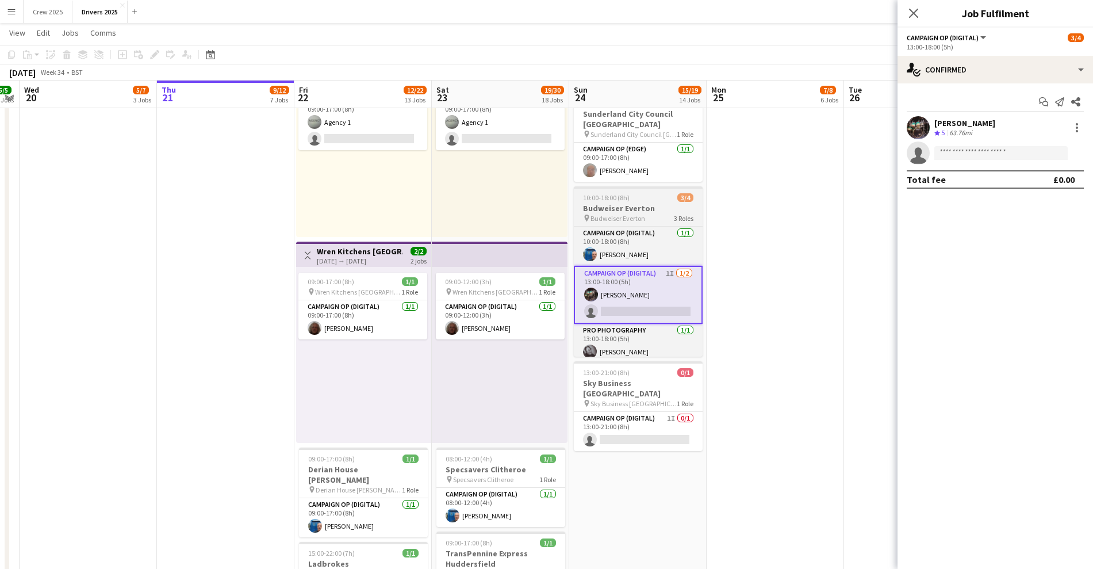
click at [633, 208] on h3 "Budweiser Everton" at bounding box center [638, 208] width 129 height 10
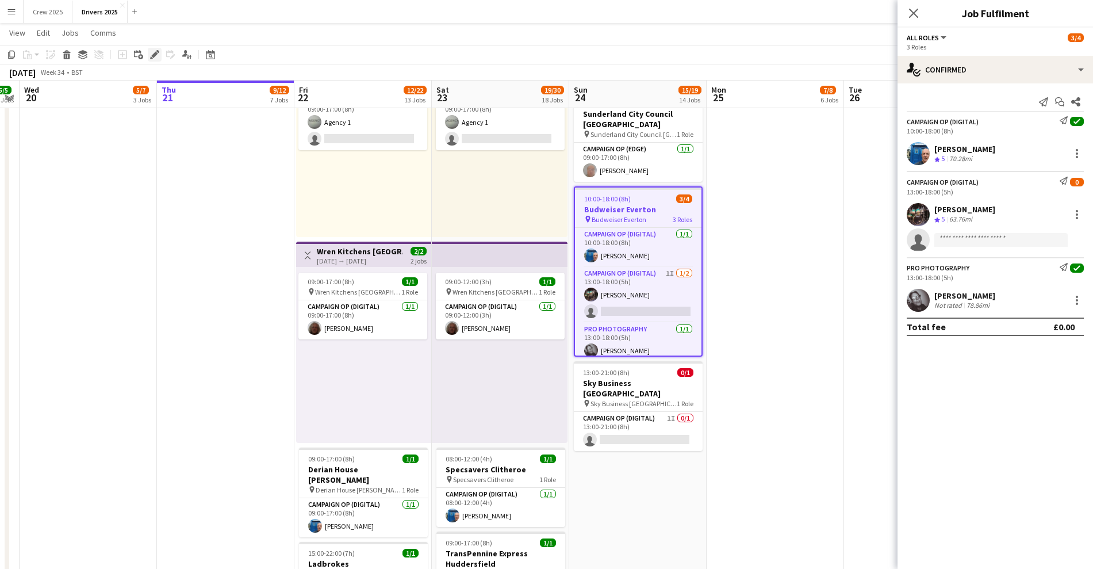
click at [156, 51] on icon "Edit" at bounding box center [154, 54] width 9 height 9
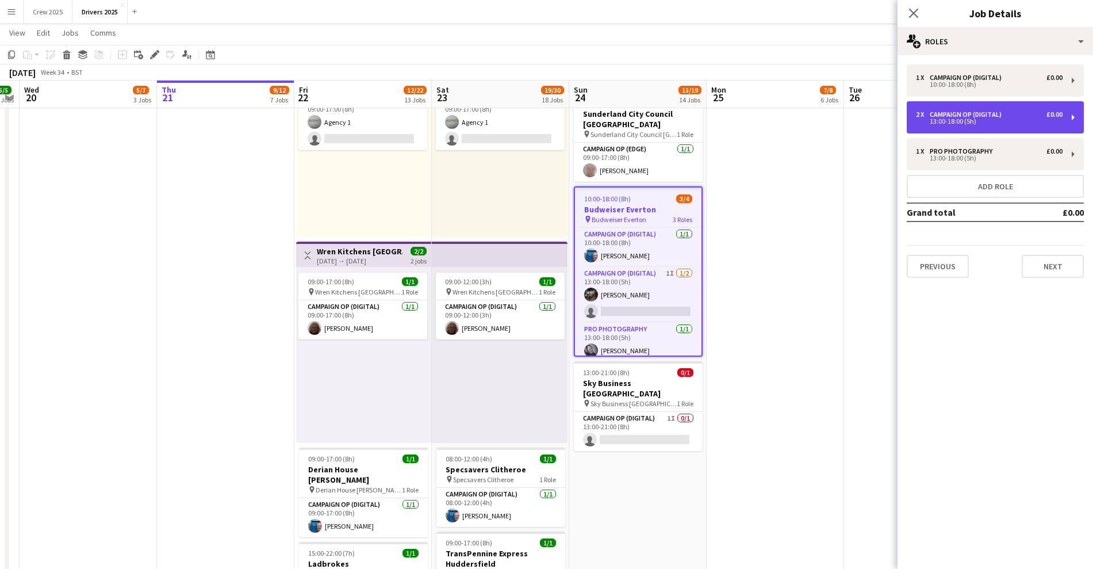
click at [978, 116] on div "Campaign Op (Digital)" at bounding box center [968, 114] width 76 height 8
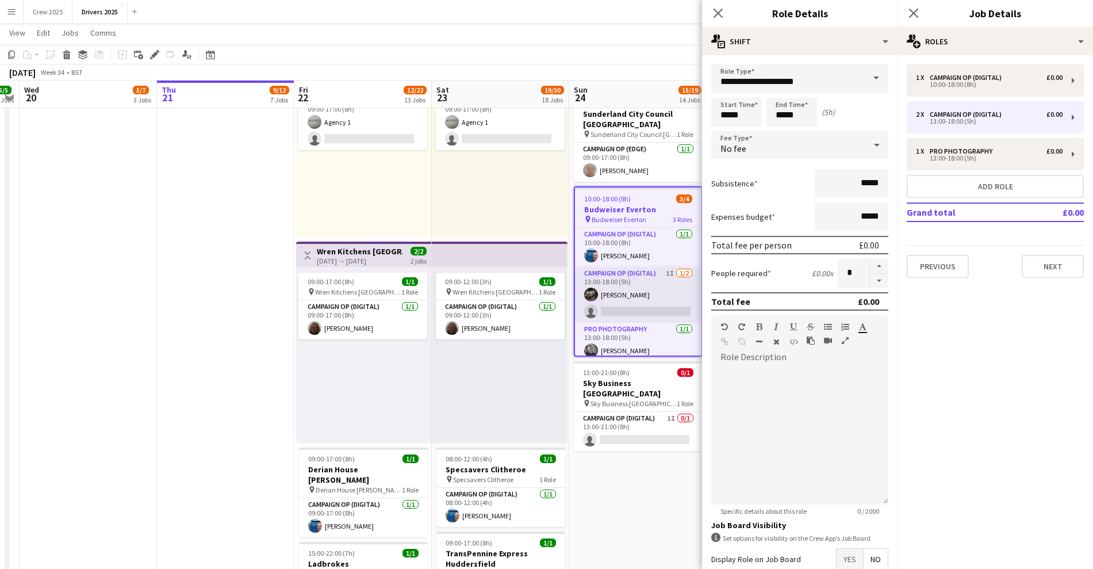
click at [660, 291] on app-card-role "Campaign Op (Digital) 1I [DATE] 13:00-18:00 (5h) [PERSON_NAME] single-neutral-a…" at bounding box center [638, 295] width 127 height 56
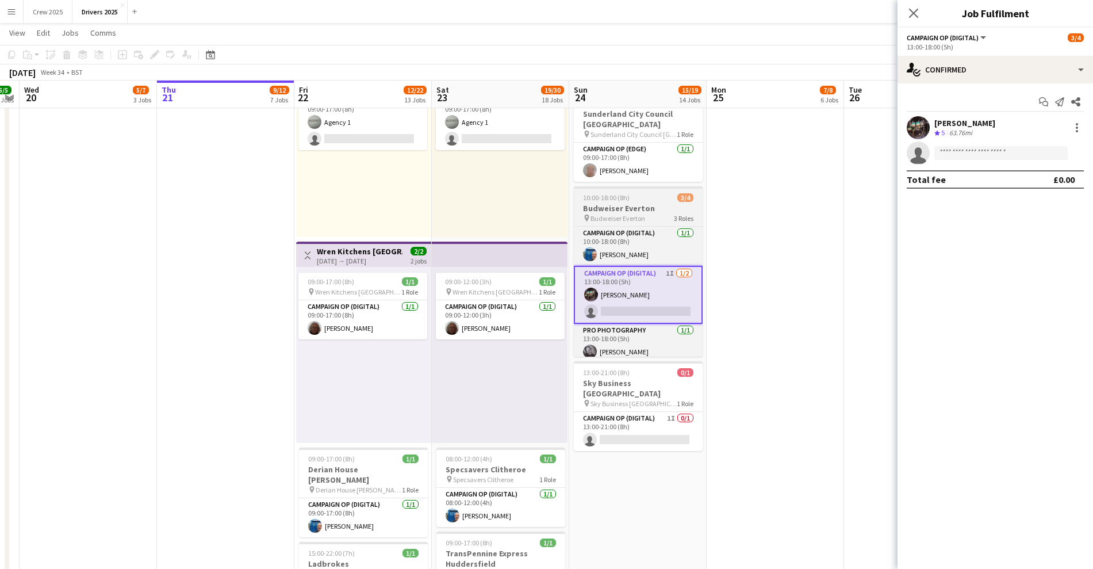
click at [626, 198] on span "10:00-18:00 (8h)" at bounding box center [606, 197] width 47 height 9
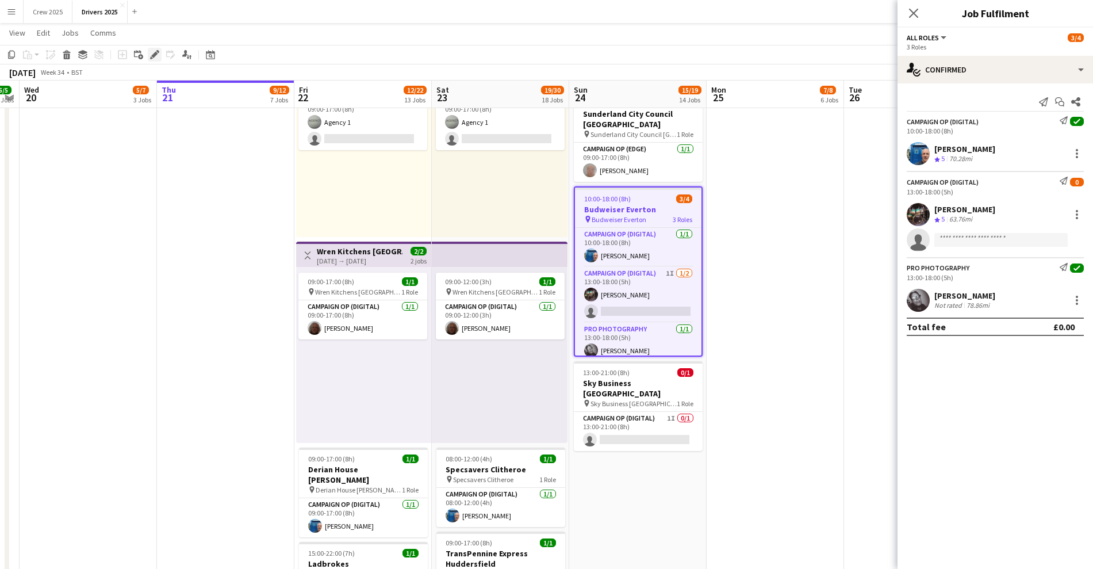
click at [156, 50] on icon "Edit" at bounding box center [154, 54] width 9 height 9
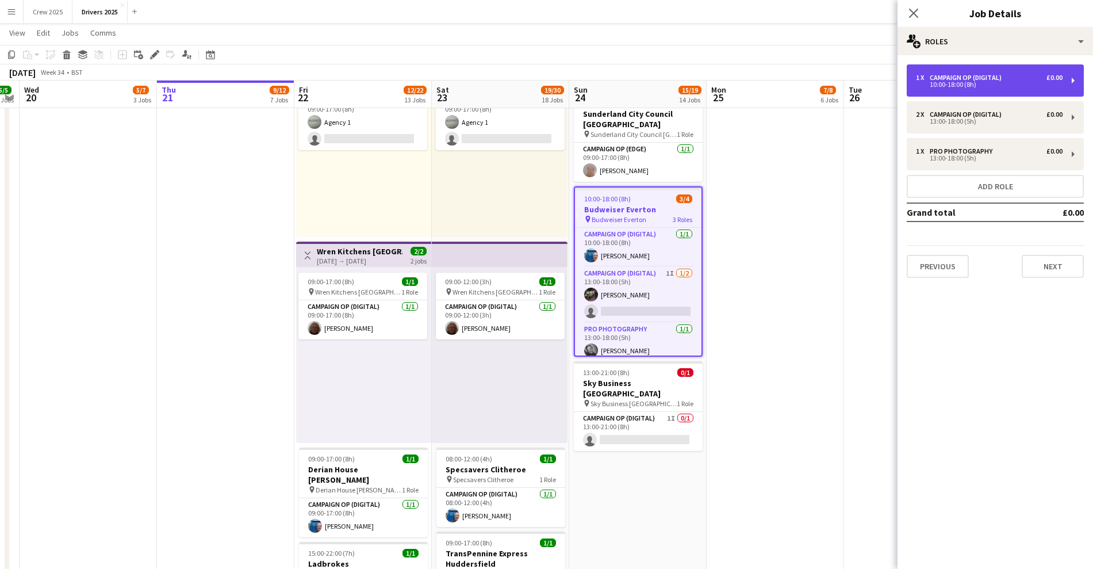
click at [1026, 80] on div "1 x Campaign Op (Digital) £0.00" at bounding box center [989, 78] width 147 height 8
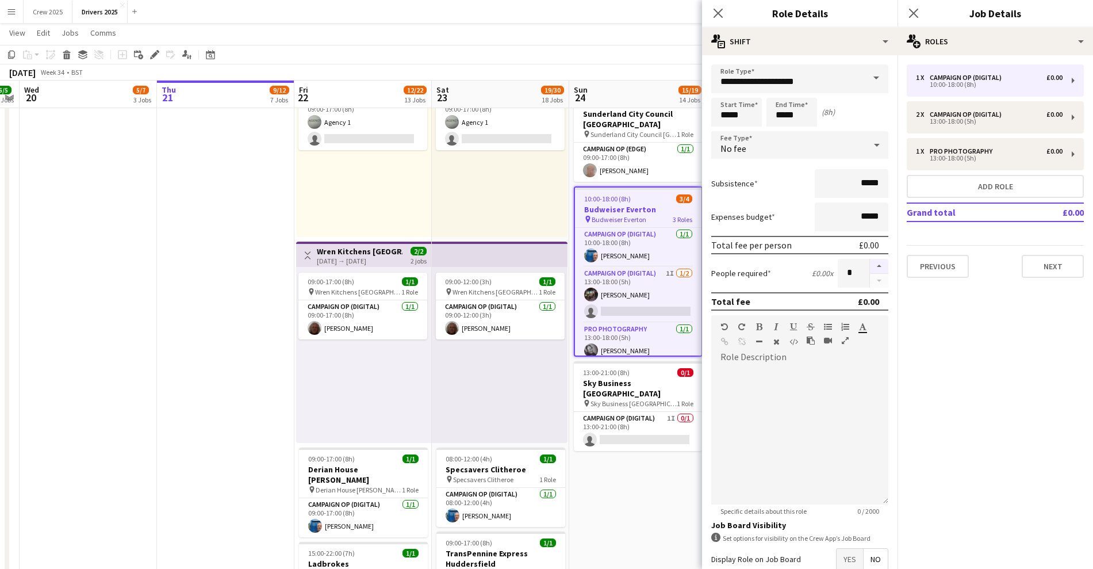
click at [870, 266] on button "button" at bounding box center [879, 266] width 18 height 15
type input "*"
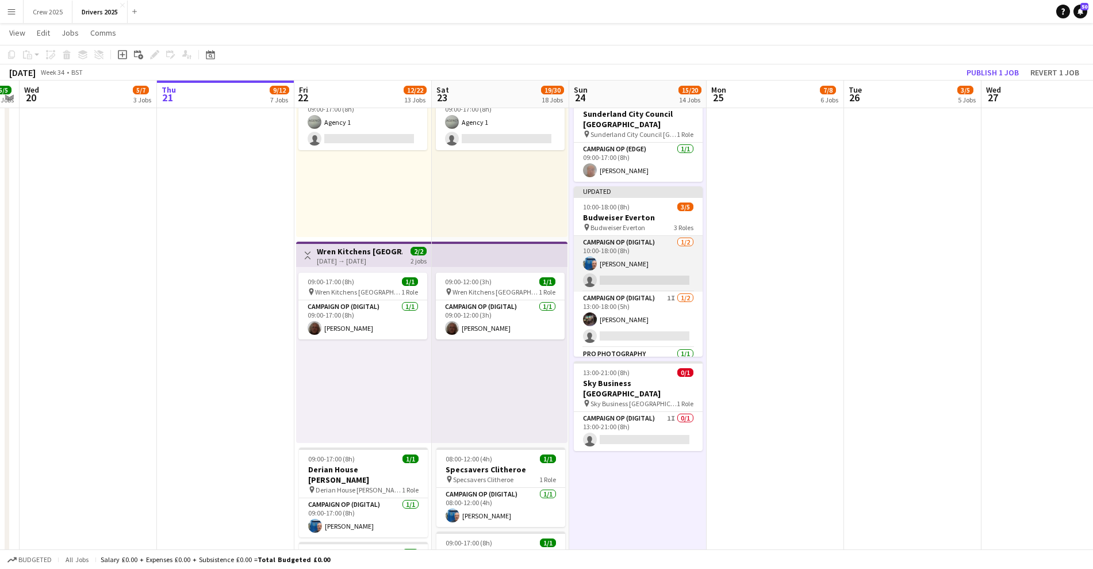
click at [649, 265] on app-card-role "Campaign Op (Digital) [DATE] 10:00-18:00 (8h) [PERSON_NAME] single-neutral-acti…" at bounding box center [638, 264] width 129 height 56
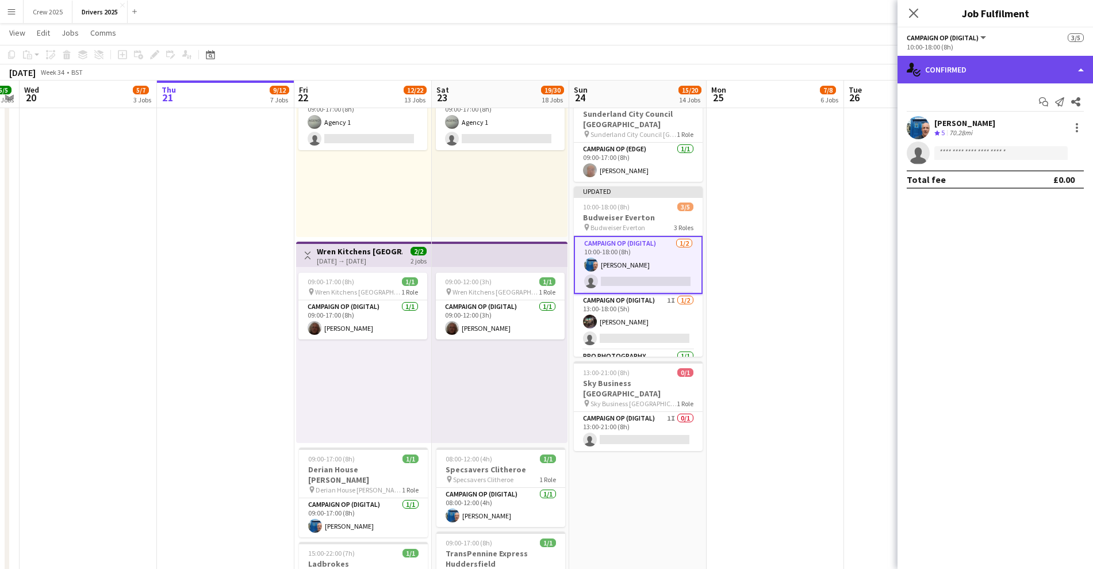
click at [943, 63] on div "single-neutral-actions-check-2 Confirmed" at bounding box center [996, 70] width 196 height 28
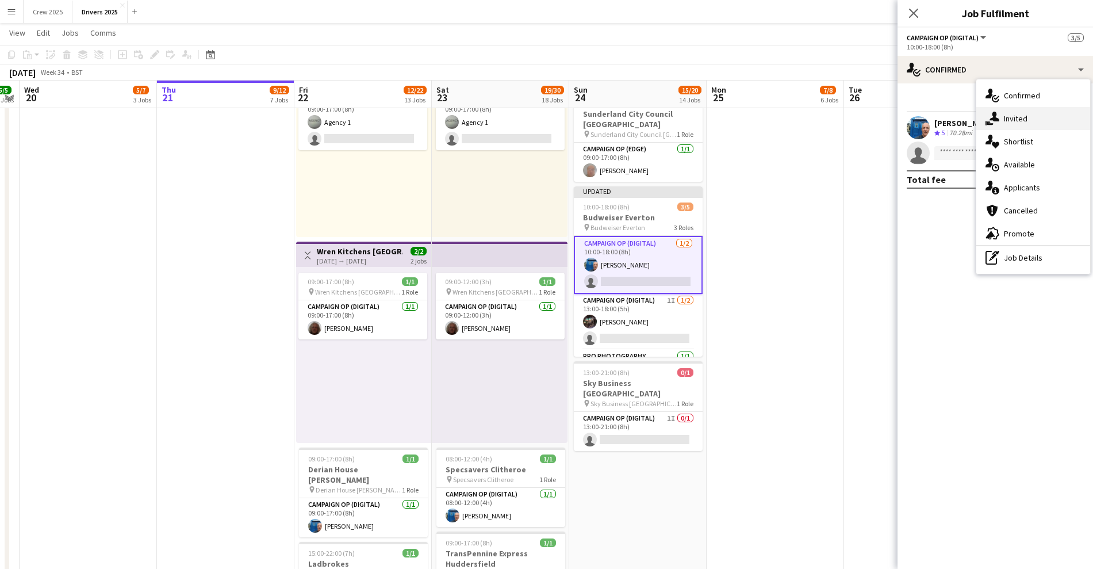
click at [1010, 117] on div "single-neutral-actions-share-1 Invited" at bounding box center [1034, 118] width 114 height 23
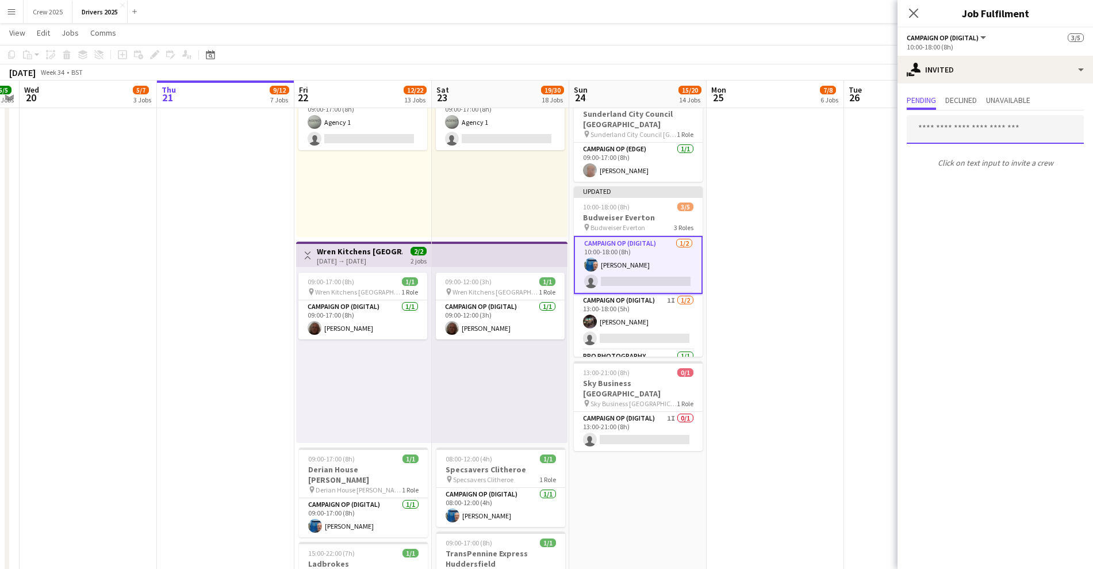
click at [946, 126] on input "text" at bounding box center [995, 129] width 177 height 29
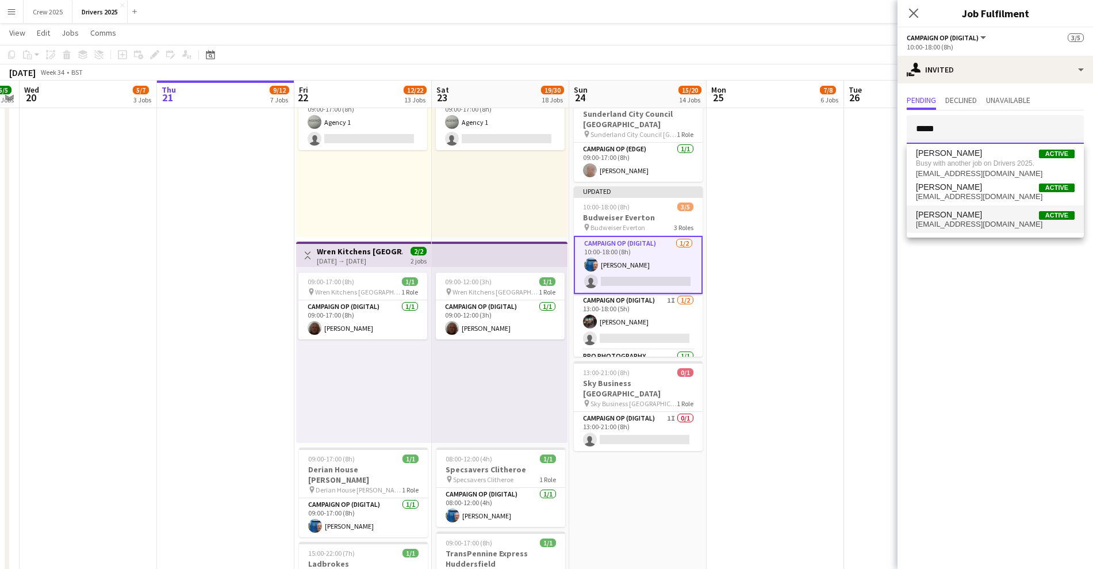
type input "*****"
click at [993, 221] on span "[EMAIL_ADDRESS][DOMAIN_NAME]" at bounding box center [995, 224] width 159 height 9
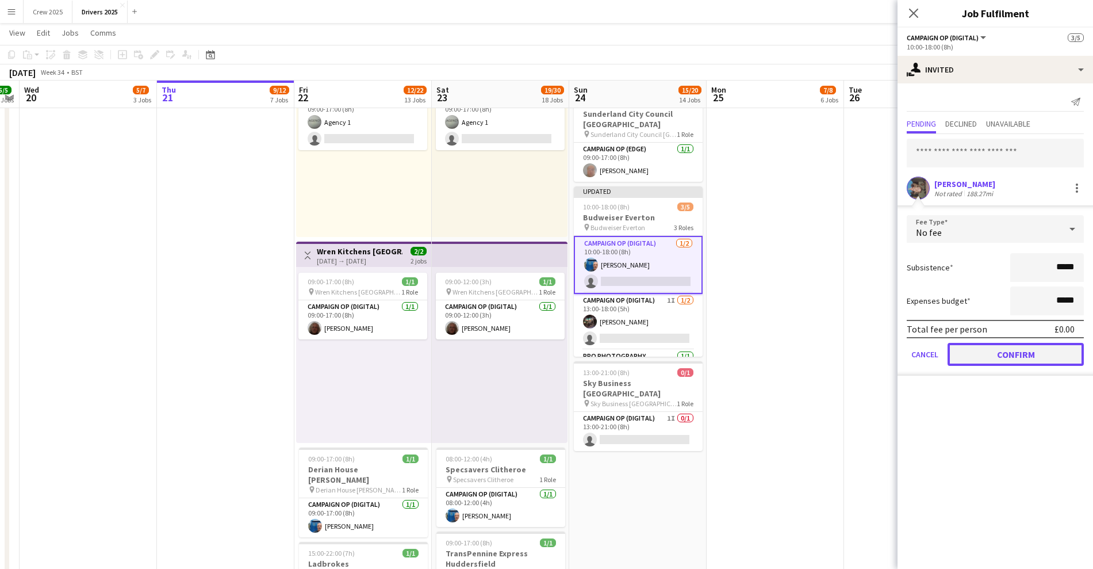
click at [997, 355] on button "Confirm" at bounding box center [1016, 354] width 136 height 23
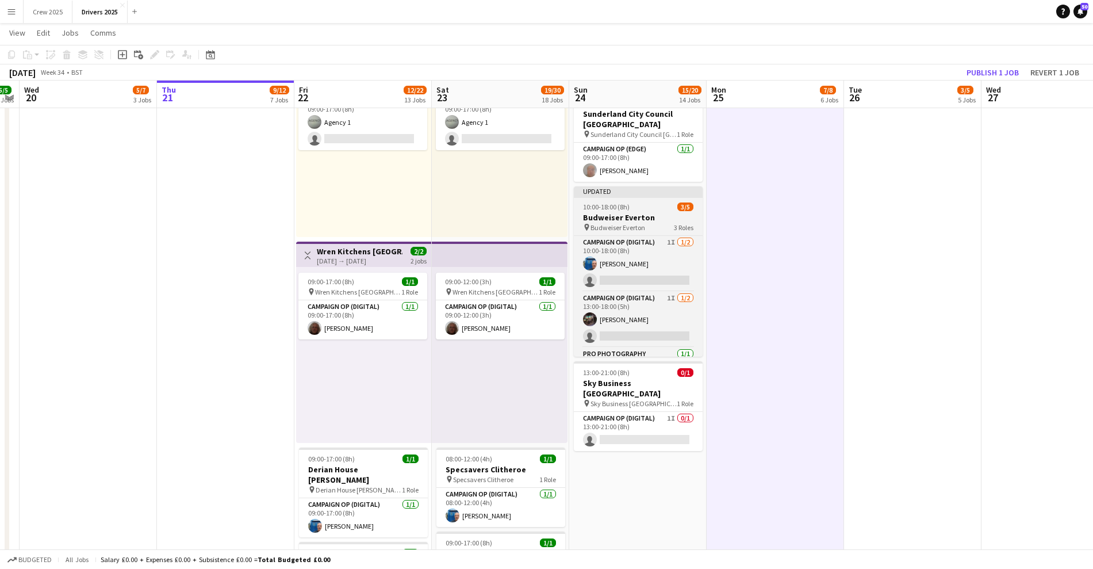
click at [614, 199] on app-job-card "Updated 10:00-18:00 (8h) 3/5 Budweiser Everton pin Budweiser Everton 3 Roles Ca…" at bounding box center [638, 271] width 129 height 170
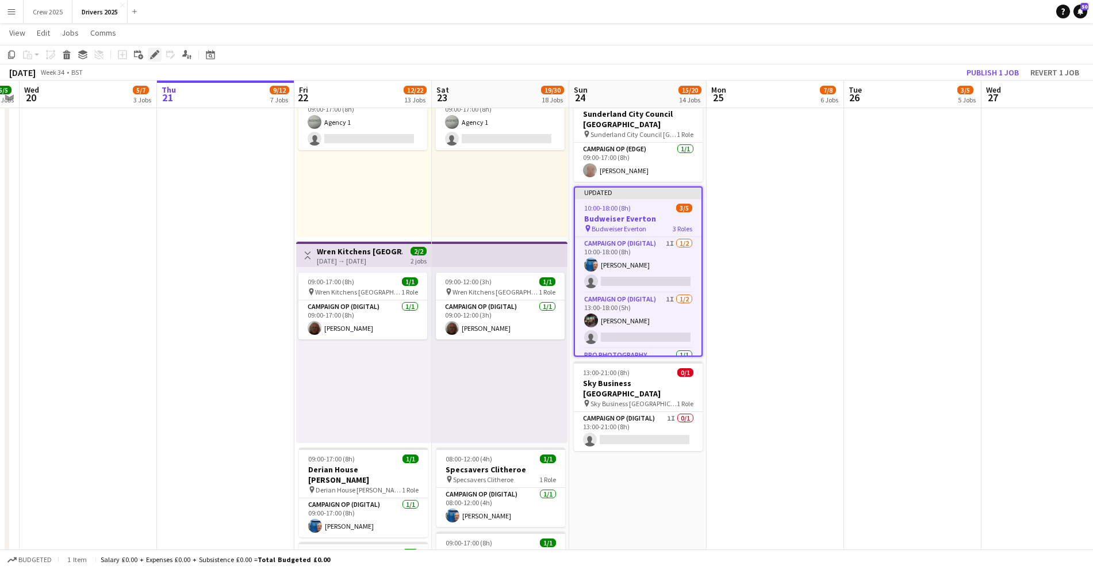
click at [155, 53] on icon at bounding box center [154, 55] width 6 height 6
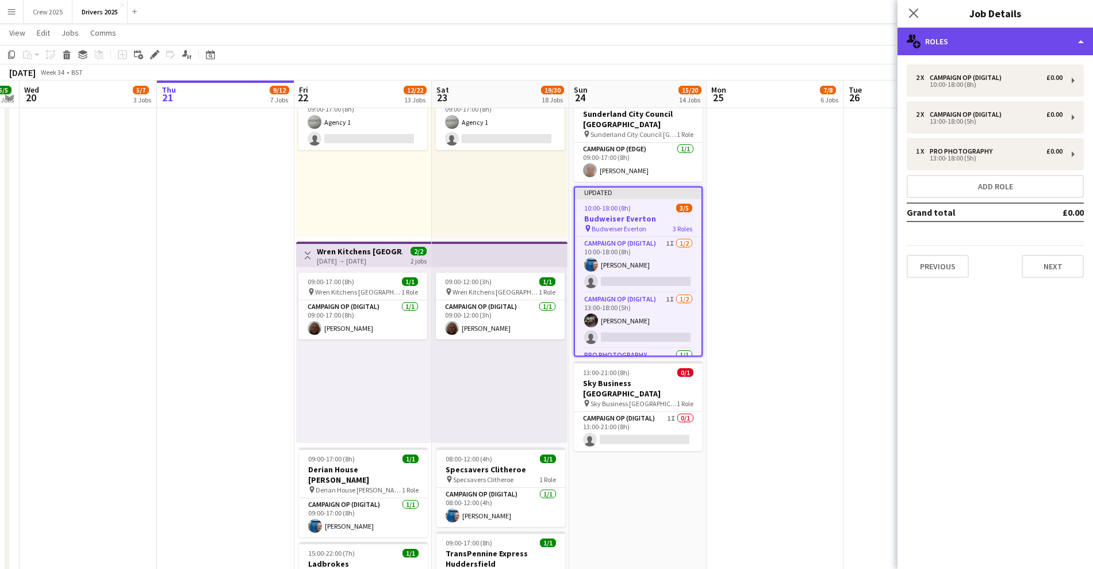
click at [981, 45] on div "multiple-users-add Roles" at bounding box center [996, 42] width 196 height 28
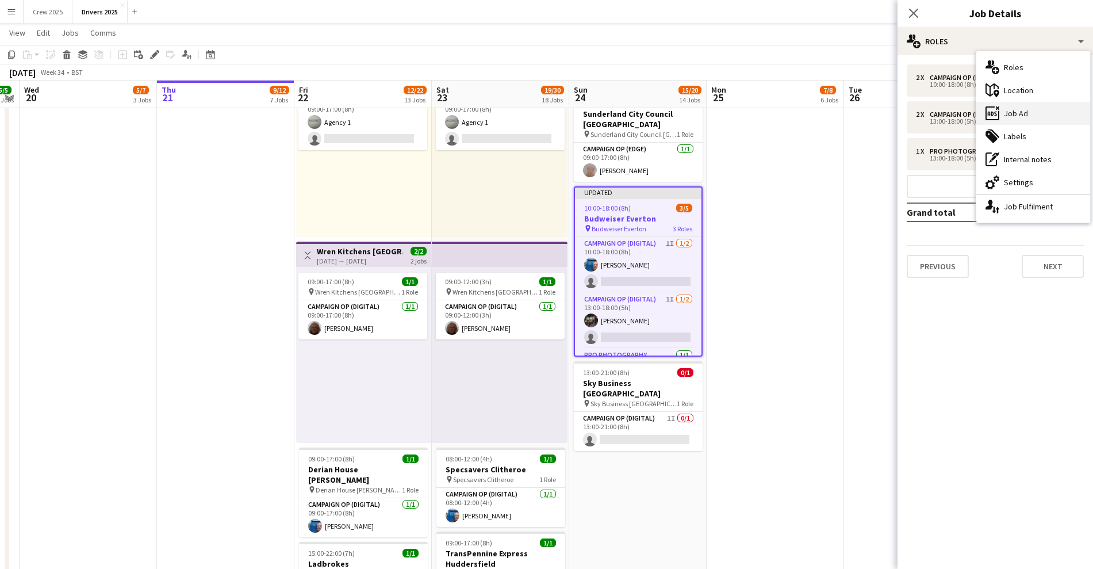
click at [1030, 123] on div "ads-window Job Ad" at bounding box center [1034, 113] width 114 height 23
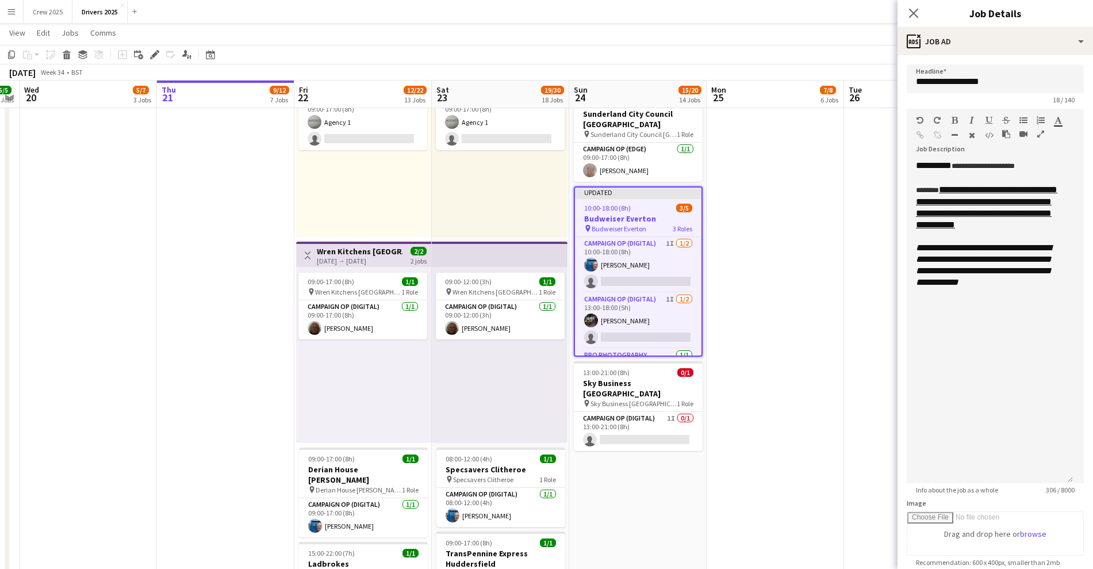
drag, startPoint x: 1070, startPoint y: 225, endPoint x: 1077, endPoint y: 483, distance: 257.8
click at [1077, 483] on form "**********" at bounding box center [996, 443] width 196 height 759
click at [1017, 328] on div "**********" at bounding box center [990, 323] width 166 height 327
click at [938, 344] on icon "**********" at bounding box center [953, 339] width 74 height 9
click at [933, 344] on icon "**********" at bounding box center [954, 339] width 77 height 9
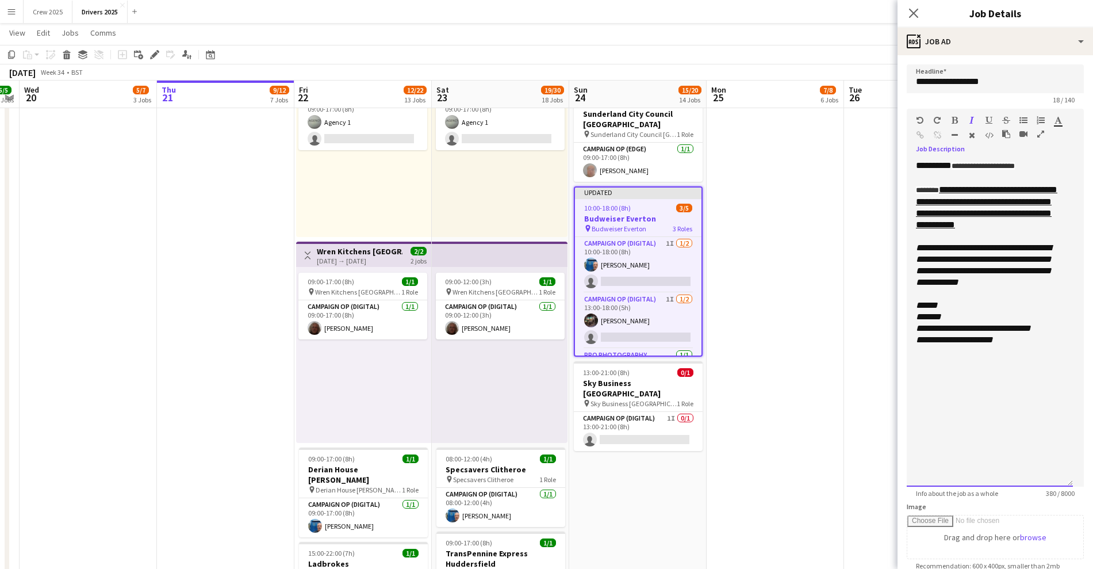
click at [942, 344] on icon "**********" at bounding box center [954, 339] width 77 height 9
drag, startPoint x: 1012, startPoint y: 369, endPoint x: 905, endPoint y: 334, distance: 112.6
click at [905, 334] on form "**********" at bounding box center [996, 445] width 196 height 762
click at [973, 117] on icon "button" at bounding box center [972, 120] width 5 height 8
click at [950, 323] on div "*******" at bounding box center [990, 317] width 148 height 12
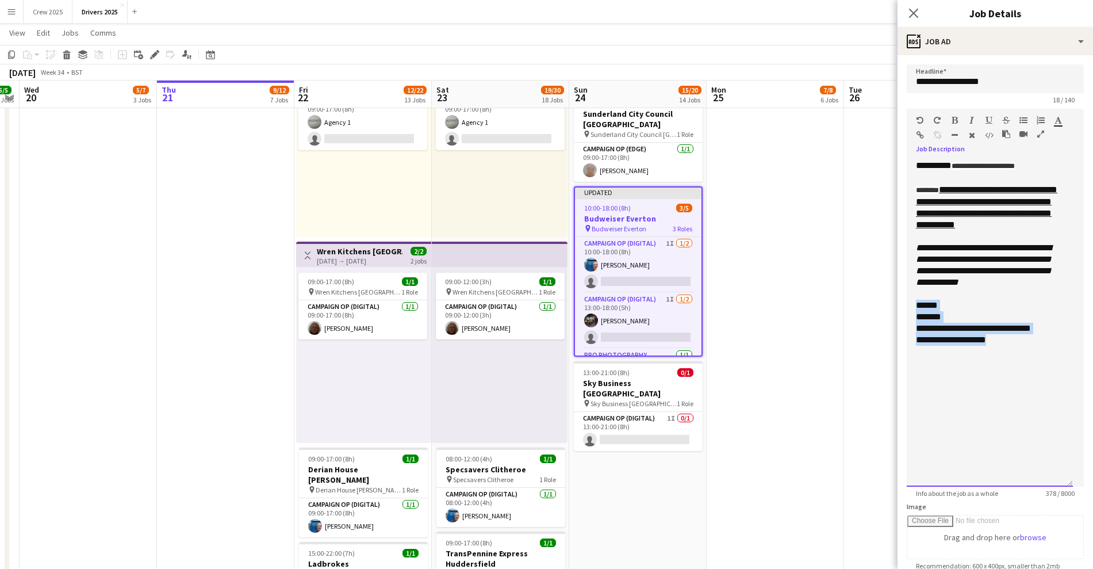
drag, startPoint x: 975, startPoint y: 358, endPoint x: 902, endPoint y: 327, distance: 79.6
click at [902, 327] on form "**********" at bounding box center [996, 445] width 196 height 762
click at [1021, 117] on icon "button" at bounding box center [1024, 120] width 8 height 8
click at [975, 323] on li "*******" at bounding box center [996, 317] width 136 height 12
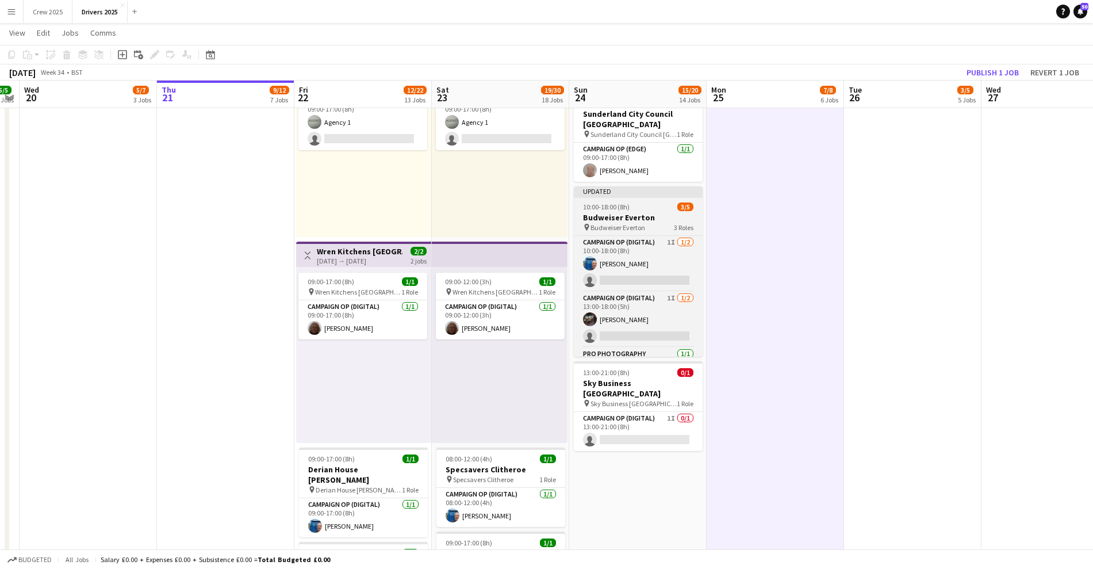
click at [636, 196] on app-job-card "Updated 10:00-18:00 (8h) 3/5 Budweiser Everton pin Budweiser Everton 3 Roles Ca…" at bounding box center [638, 271] width 129 height 170
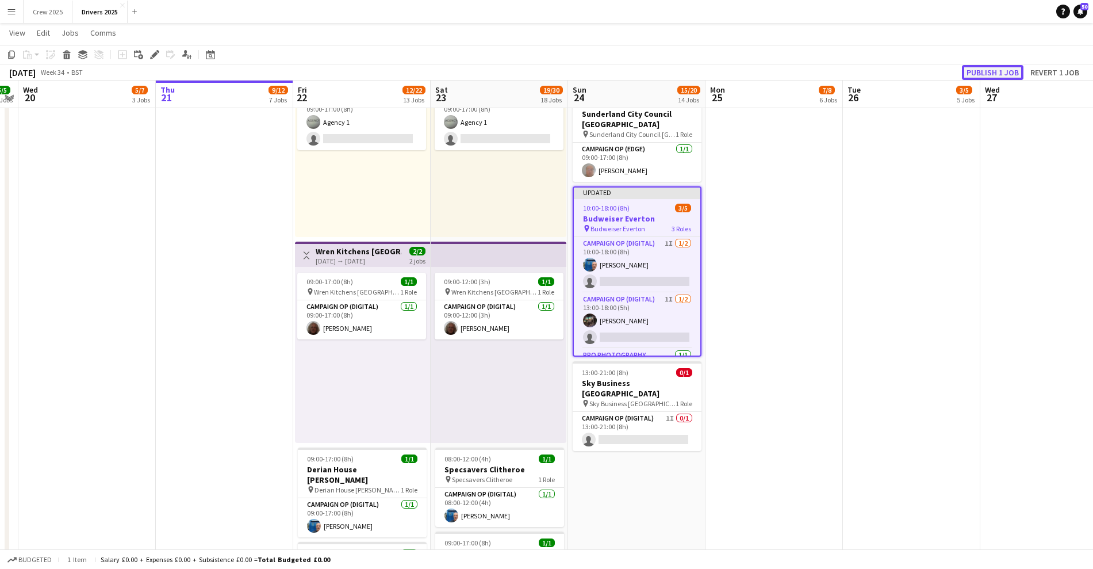
click at [1010, 69] on button "Publish 1 job" at bounding box center [993, 72] width 62 height 15
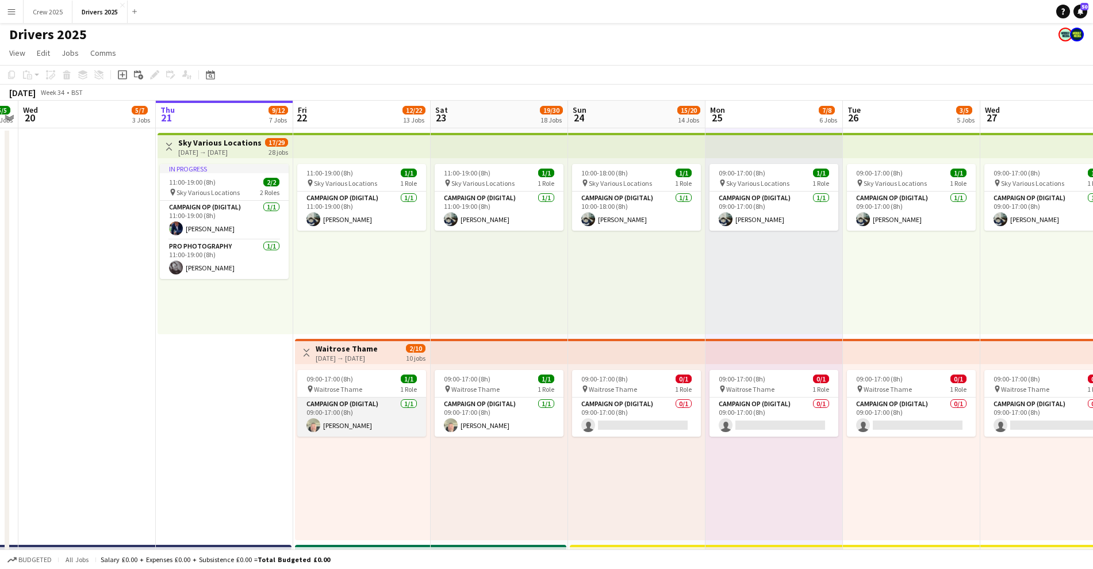
scroll to position [0, 0]
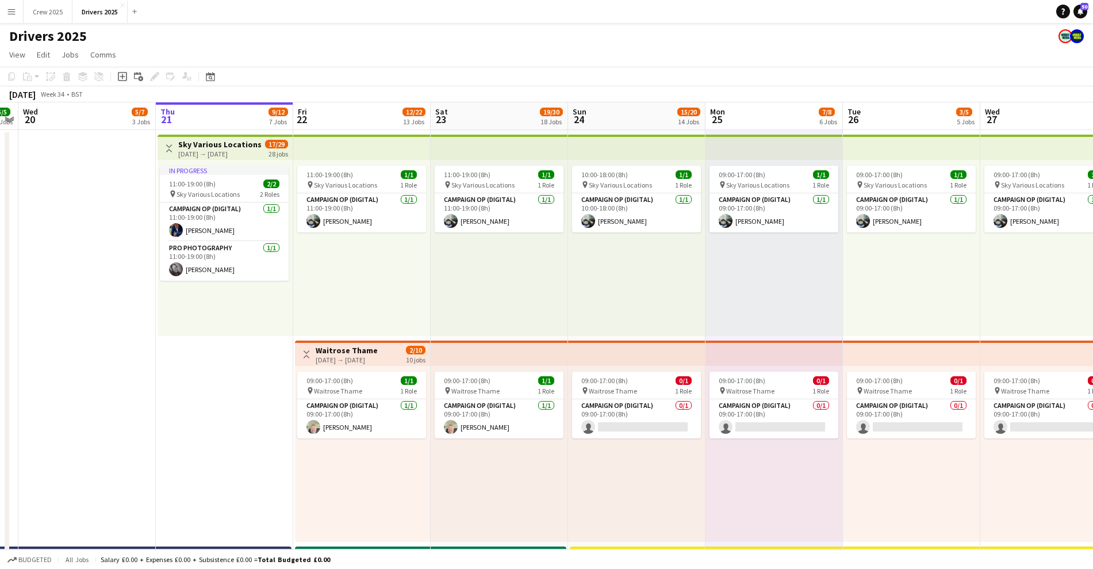
click at [343, 113] on app-board-header-date "Fri 22 12/22 13 Jobs" at bounding box center [361, 116] width 137 height 28
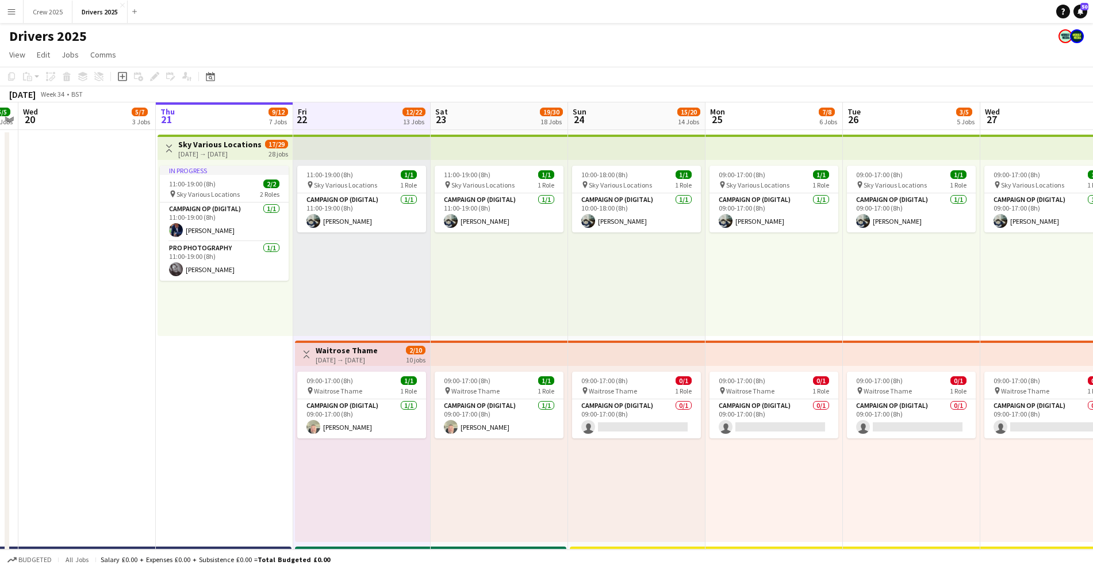
drag, startPoint x: 343, startPoint y: 113, endPoint x: 324, endPoint y: 116, distance: 19.2
click at [324, 116] on app-board-header-date "Fri 22 12/22 13 Jobs" at bounding box center [361, 116] width 137 height 28
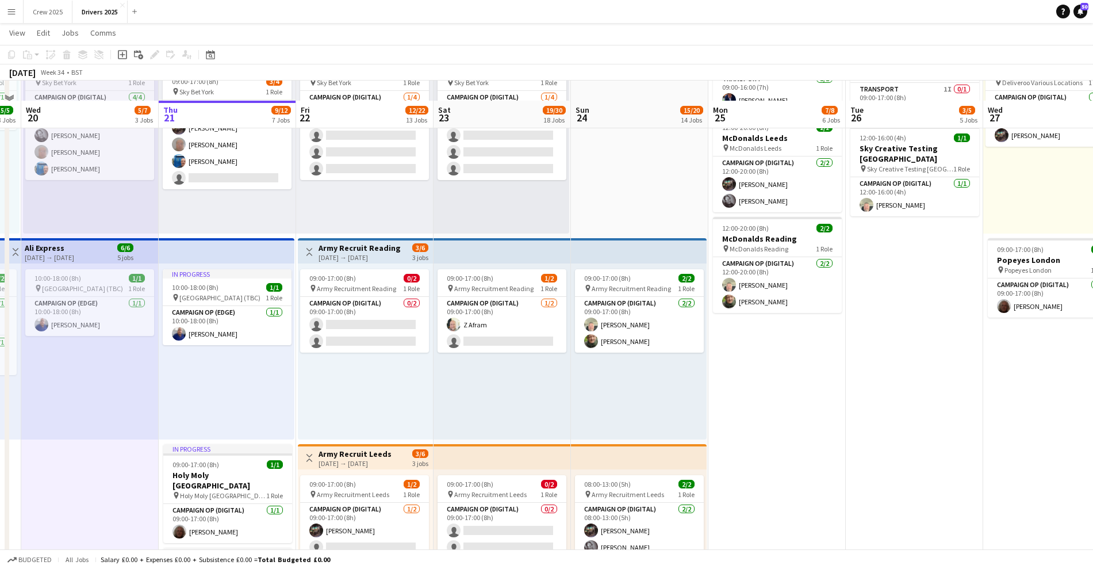
scroll to position [935, 0]
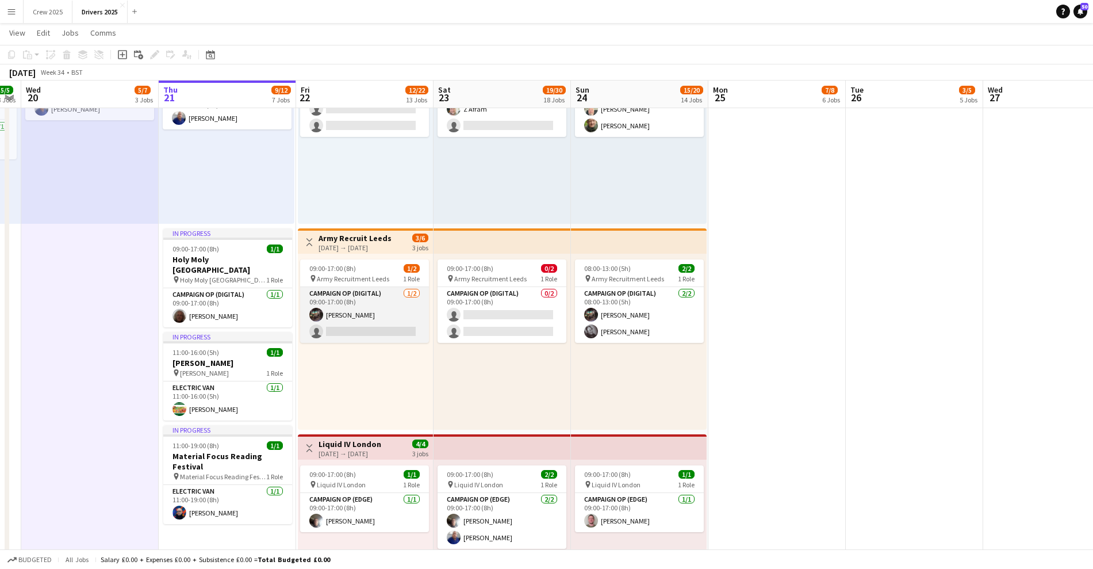
click at [381, 316] on app-card-role "Campaign Op (Digital) [DATE] 09:00-17:00 (8h) [PERSON_NAME] single-neutral-acti…" at bounding box center [364, 315] width 129 height 56
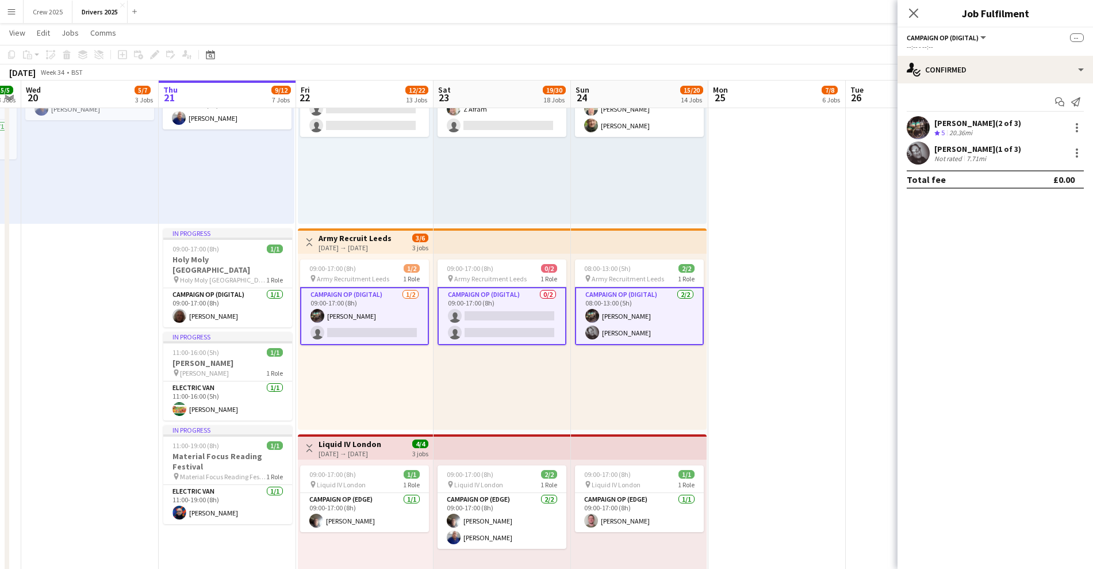
click at [376, 317] on app-card-role "Campaign Op (Digital) [DATE] 09:00-17:00 (8h) [PERSON_NAME] single-neutral-acti…" at bounding box center [364, 316] width 129 height 58
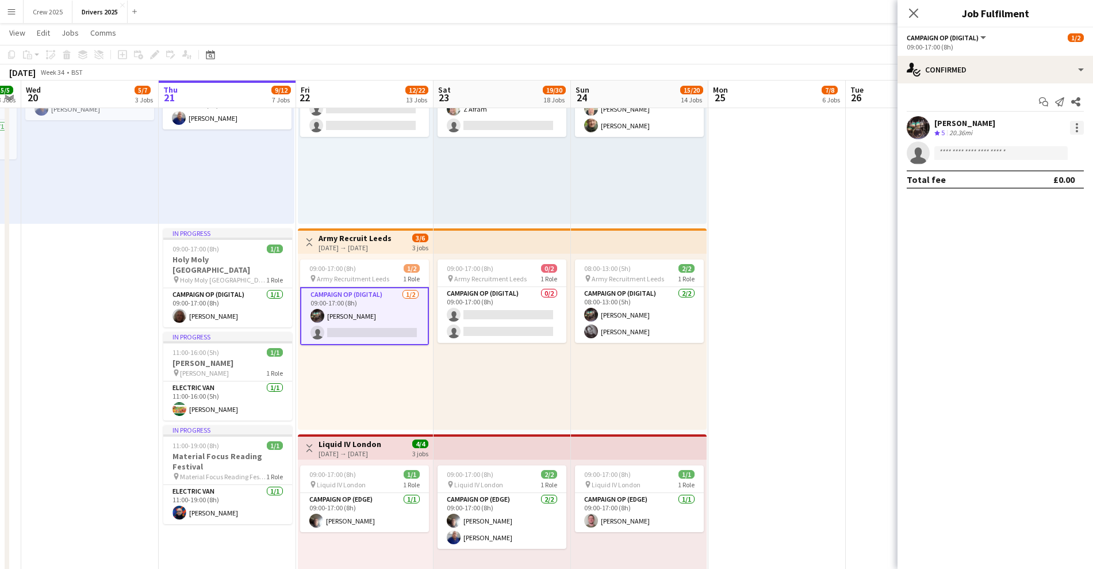
click at [1081, 126] on div at bounding box center [1077, 128] width 14 height 14
click at [1047, 225] on button "Remove" at bounding box center [1039, 232] width 90 height 28
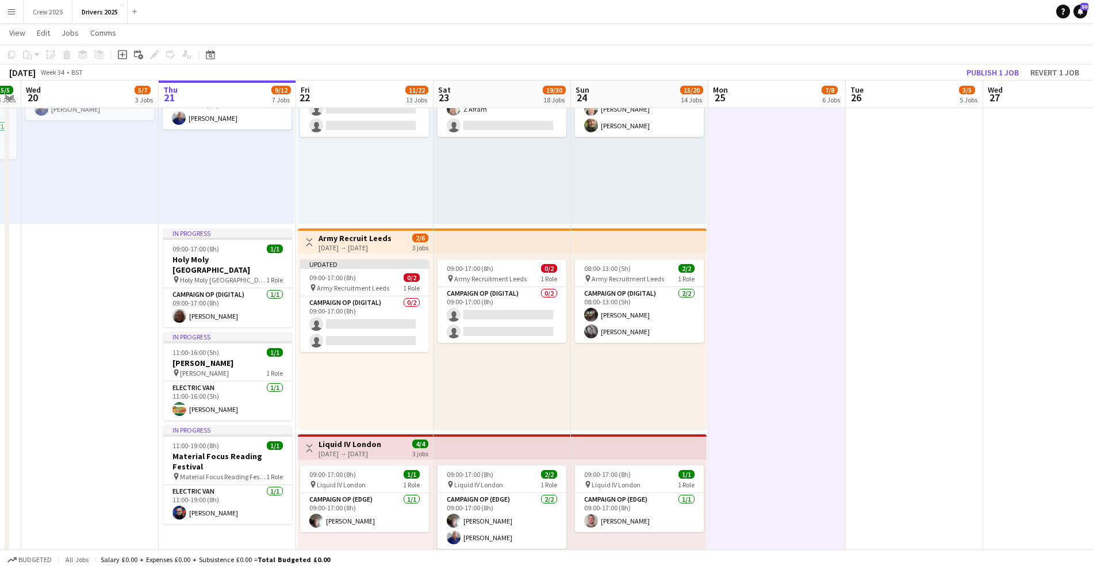
click at [324, 237] on h3 "Army Recruit Leeds" at bounding box center [355, 238] width 73 height 10
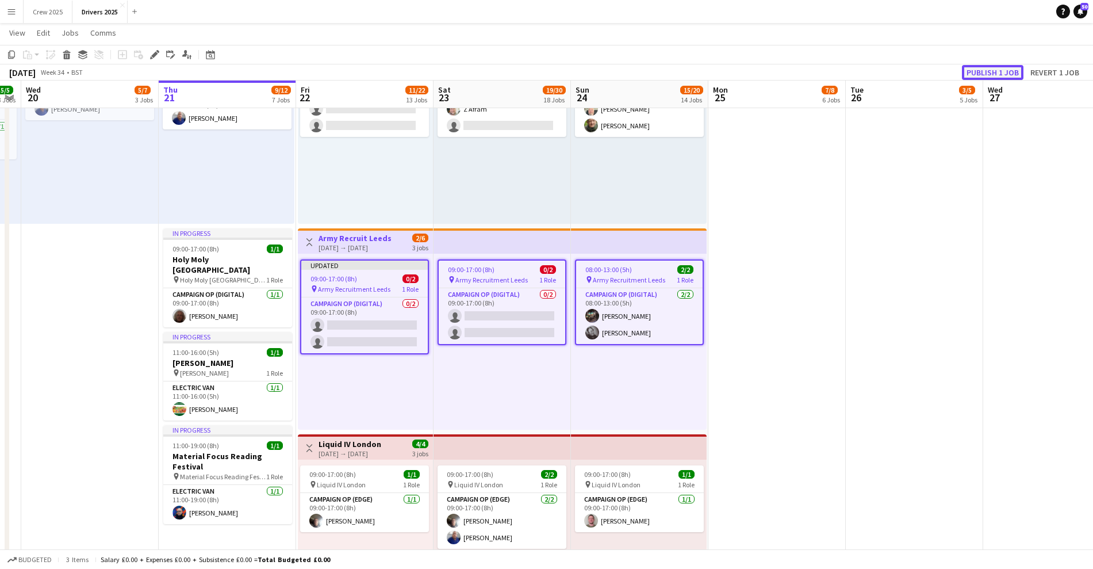
click at [984, 68] on button "Publish 1 job" at bounding box center [993, 72] width 62 height 15
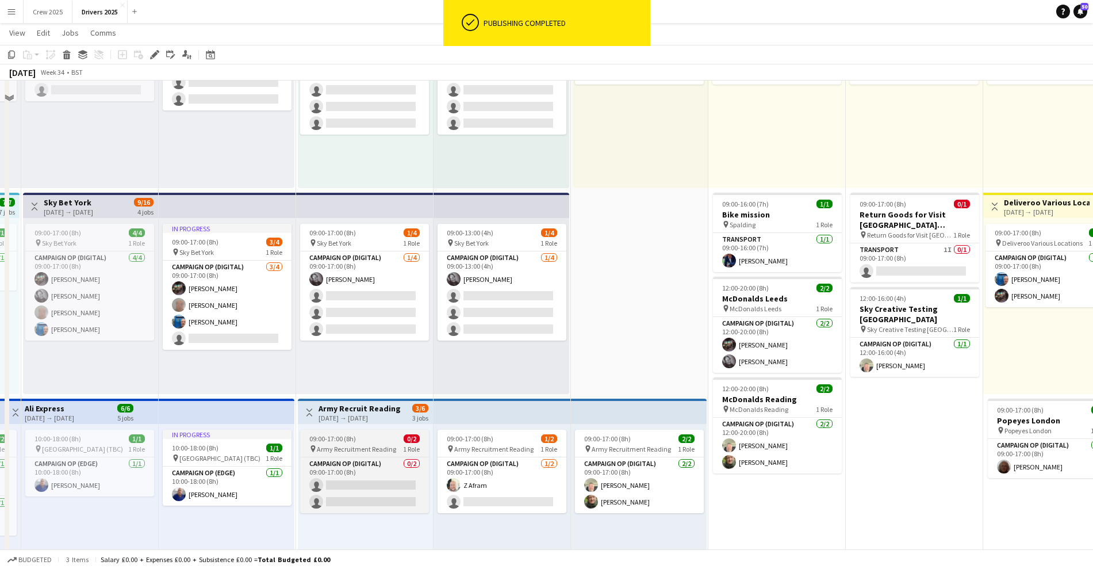
scroll to position [503, 0]
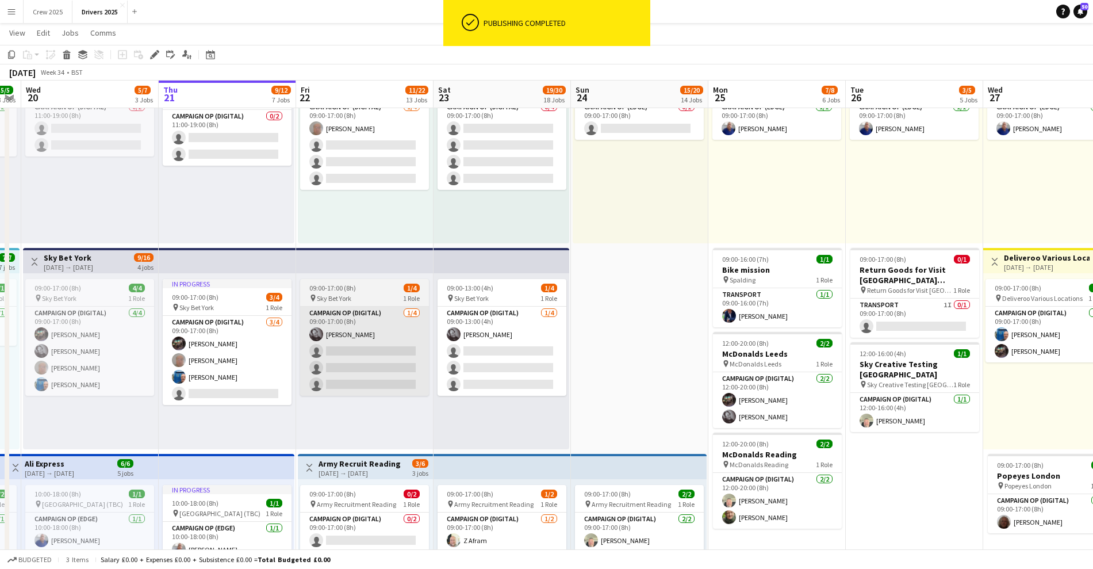
click at [388, 369] on app-card-role "Campaign Op (Digital) [DATE] 09:00-17:00 (8h) [PERSON_NAME] single-neutral-acti…" at bounding box center [364, 351] width 129 height 89
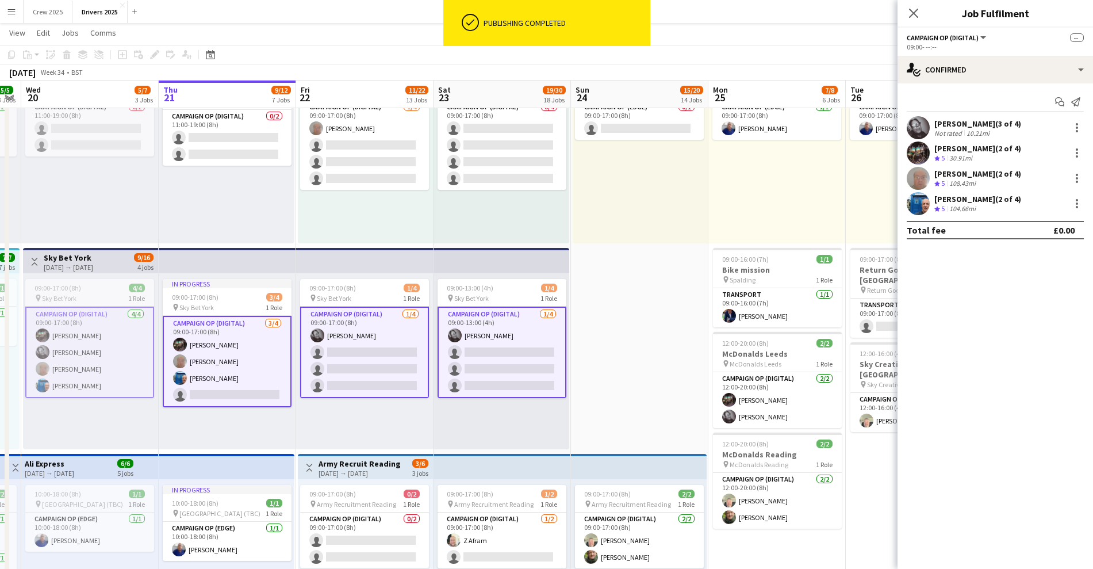
click at [360, 365] on app-card-role "Campaign Op (Digital) [DATE] 09:00-17:00 (8h) [PERSON_NAME] single-neutral-acti…" at bounding box center [364, 352] width 129 height 91
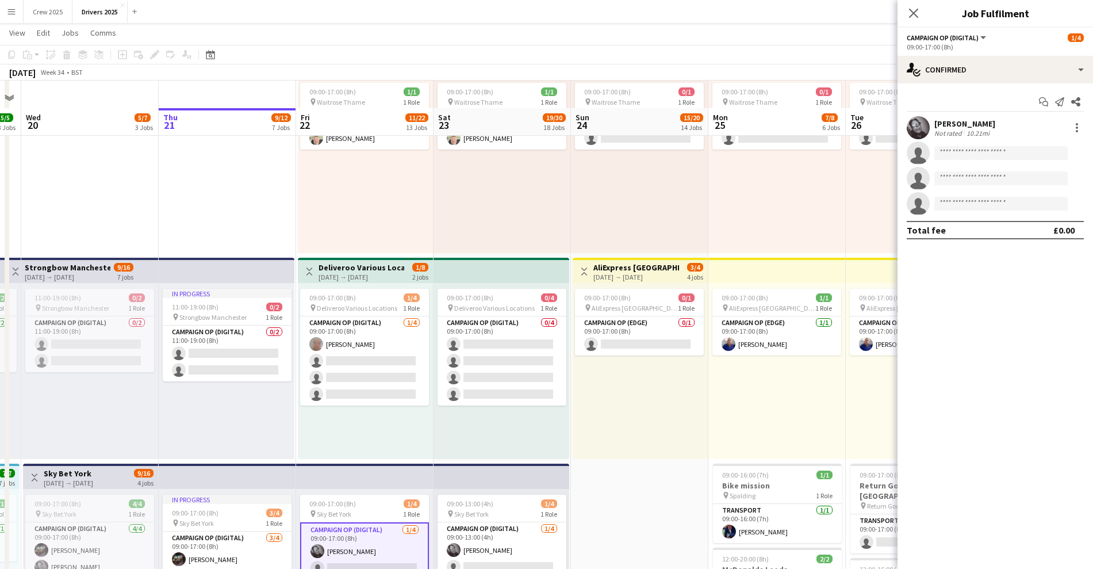
scroll to position [431, 0]
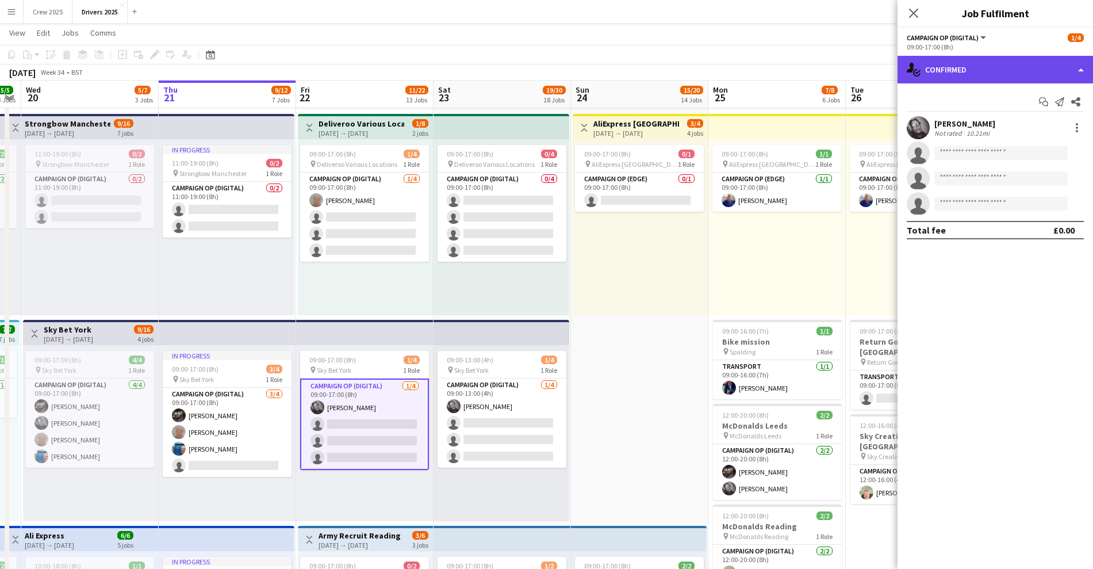
click at [965, 67] on div "single-neutral-actions-check-2 Confirmed" at bounding box center [996, 70] width 196 height 28
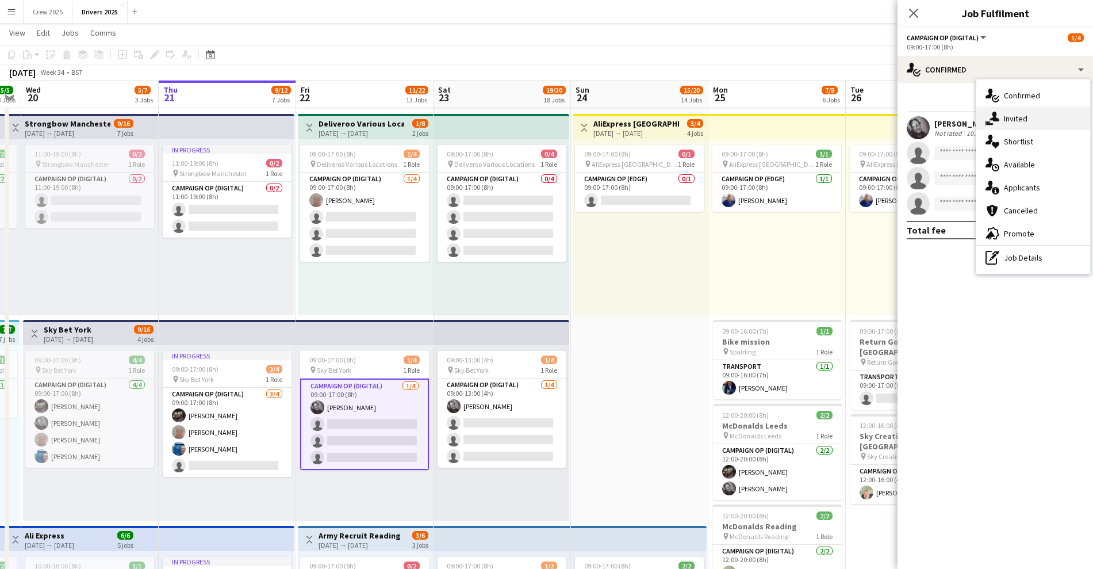
click at [1017, 115] on div "single-neutral-actions-share-1 Invited" at bounding box center [1034, 118] width 114 height 23
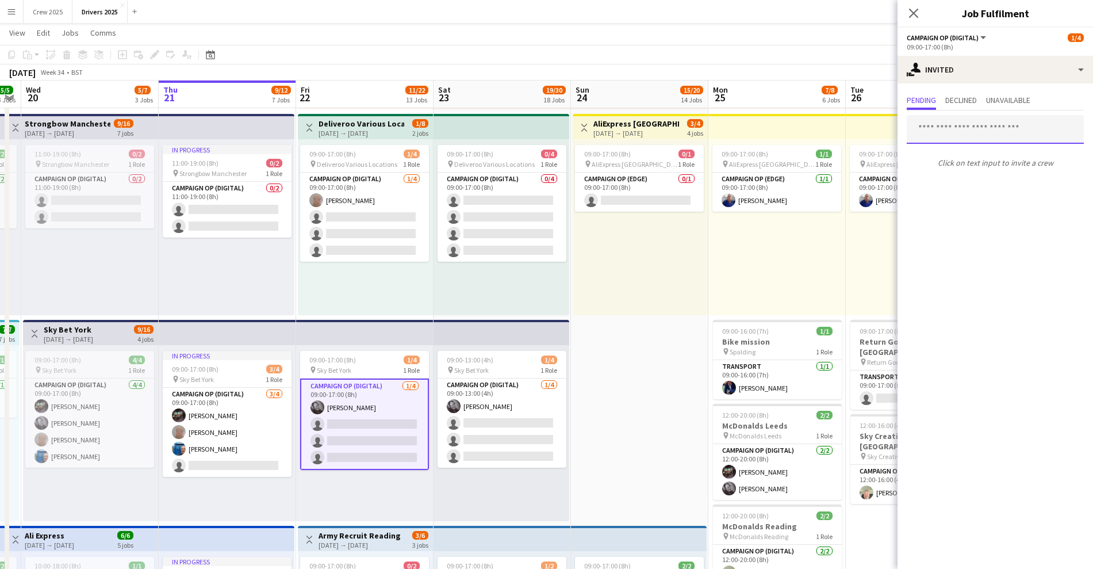
click at [948, 129] on input "text" at bounding box center [995, 129] width 177 height 29
type input "***"
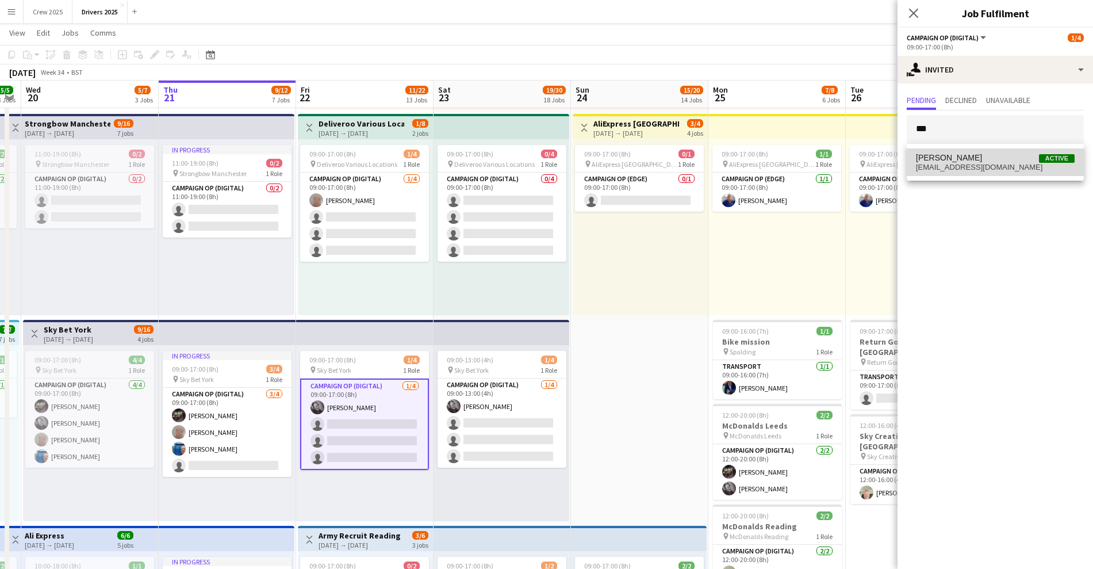
click at [982, 166] on span "[EMAIL_ADDRESS][DOMAIN_NAME]" at bounding box center [995, 167] width 159 height 9
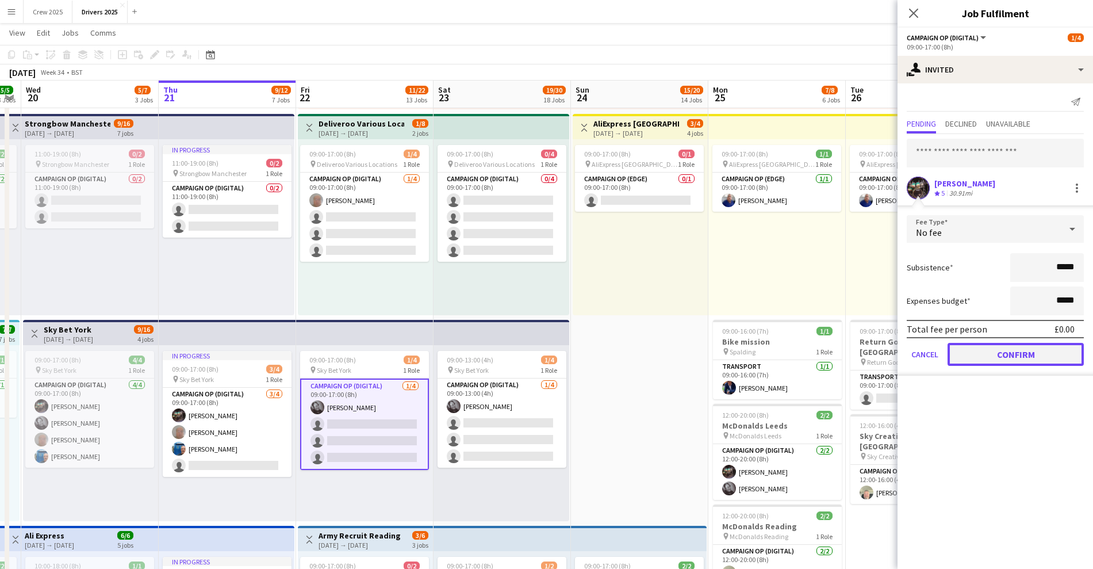
click at [1000, 355] on button "Confirm" at bounding box center [1016, 354] width 136 height 23
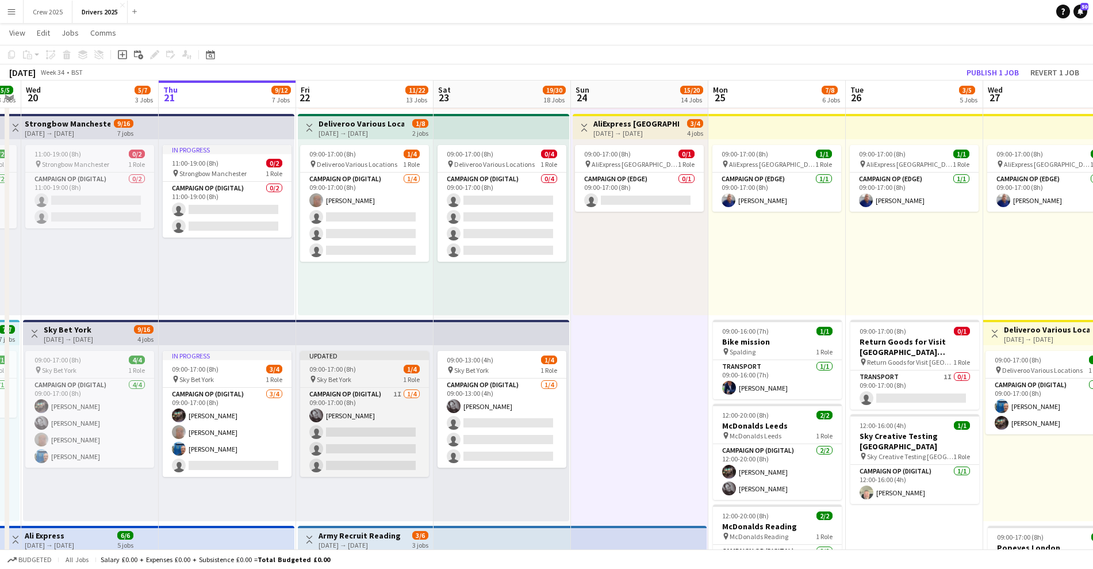
click at [380, 360] on app-job-card "Updated 09:00-17:00 (8h) 1/4 pin Sky Bet York 1 Role Campaign Op (Digital) 1I […" at bounding box center [364, 414] width 129 height 126
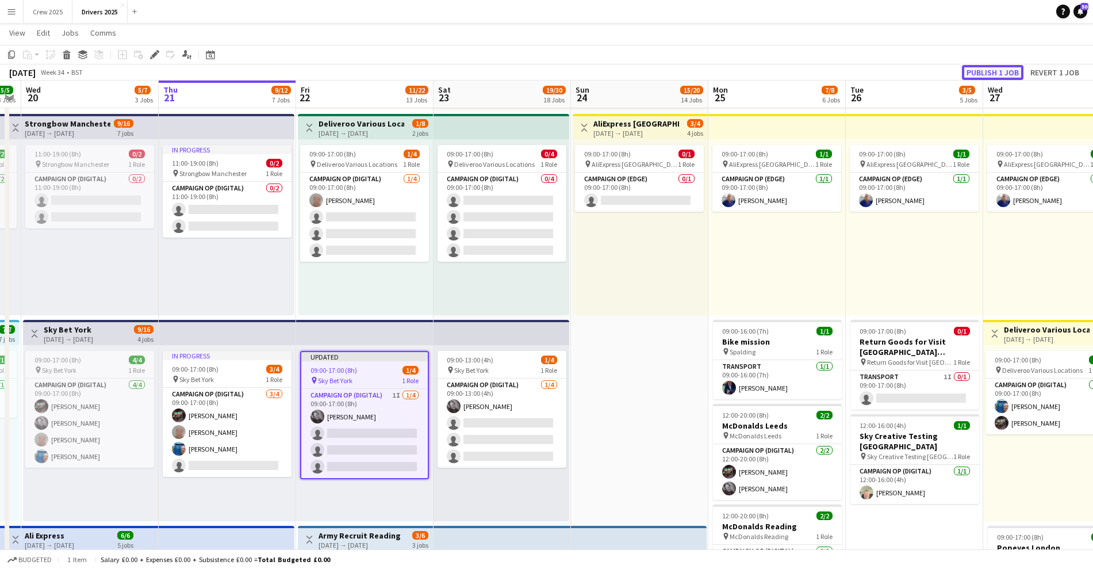
click at [990, 67] on button "Publish 1 job" at bounding box center [993, 72] width 62 height 15
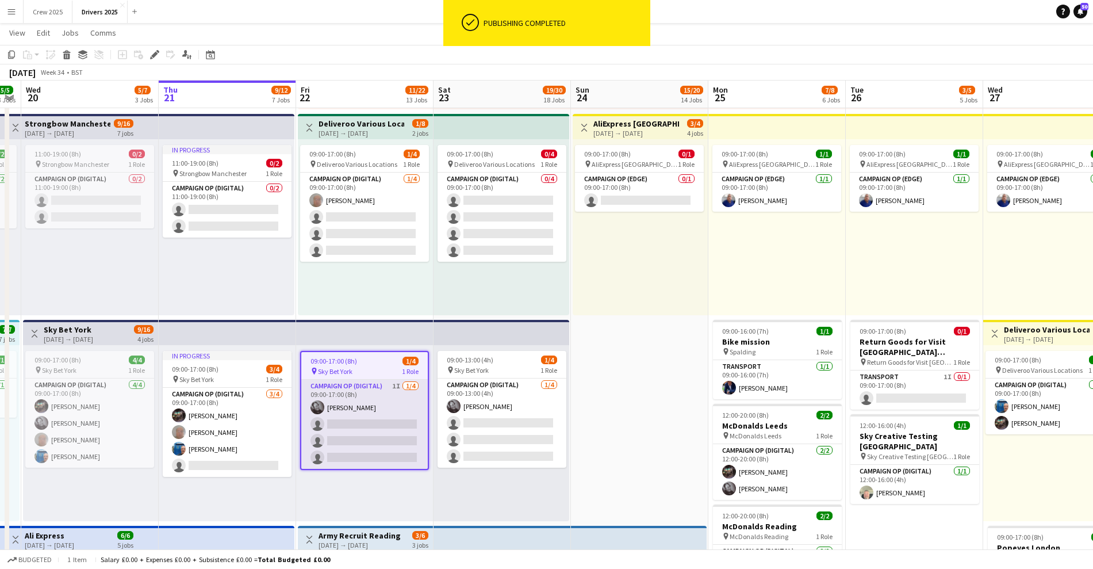
click at [393, 411] on app-card-role "Campaign Op (Digital) 1I [DATE] 09:00-17:00 (8h) [PERSON_NAME] single-neutral-a…" at bounding box center [364, 424] width 127 height 89
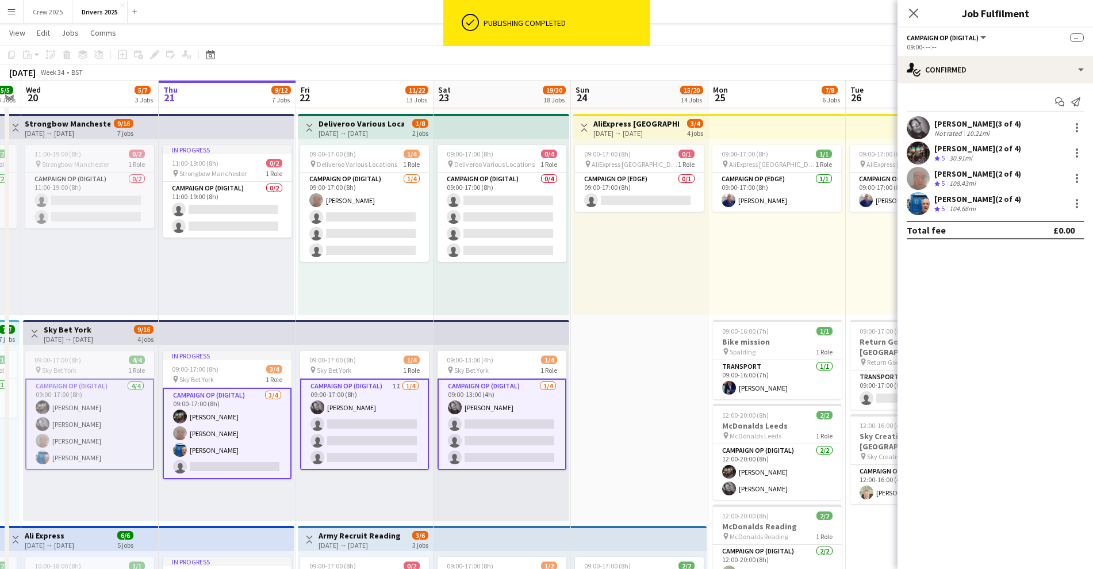
click at [371, 408] on app-card-role "Campaign Op (Digital) 1I [DATE] 09:00-17:00 (8h) [PERSON_NAME] single-neutral-a…" at bounding box center [364, 423] width 129 height 91
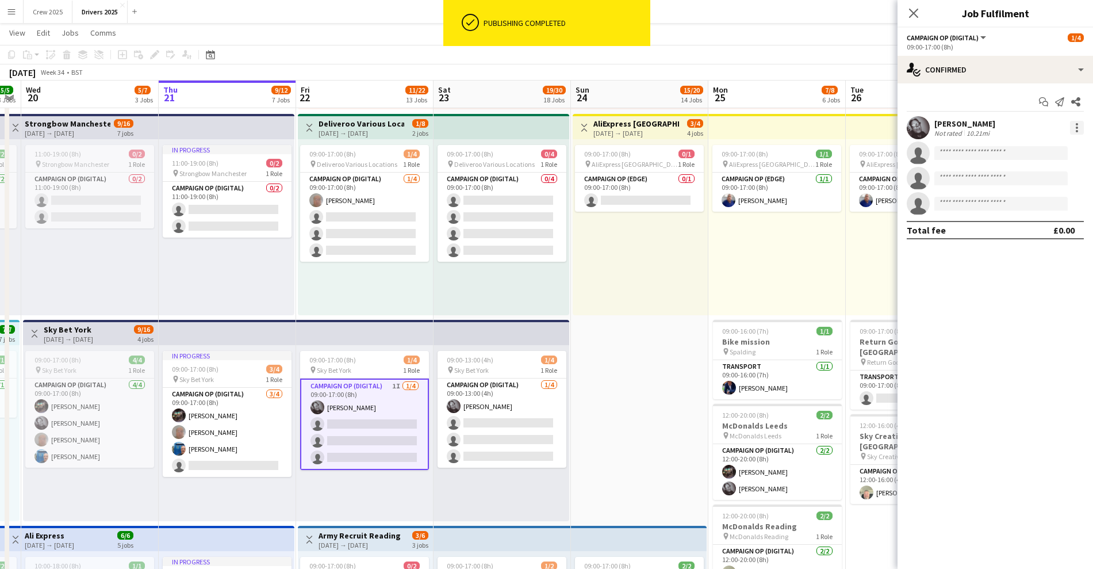
click at [1077, 124] on div at bounding box center [1077, 124] width 2 height 2
click at [1041, 225] on button "Remove" at bounding box center [1039, 232] width 90 height 28
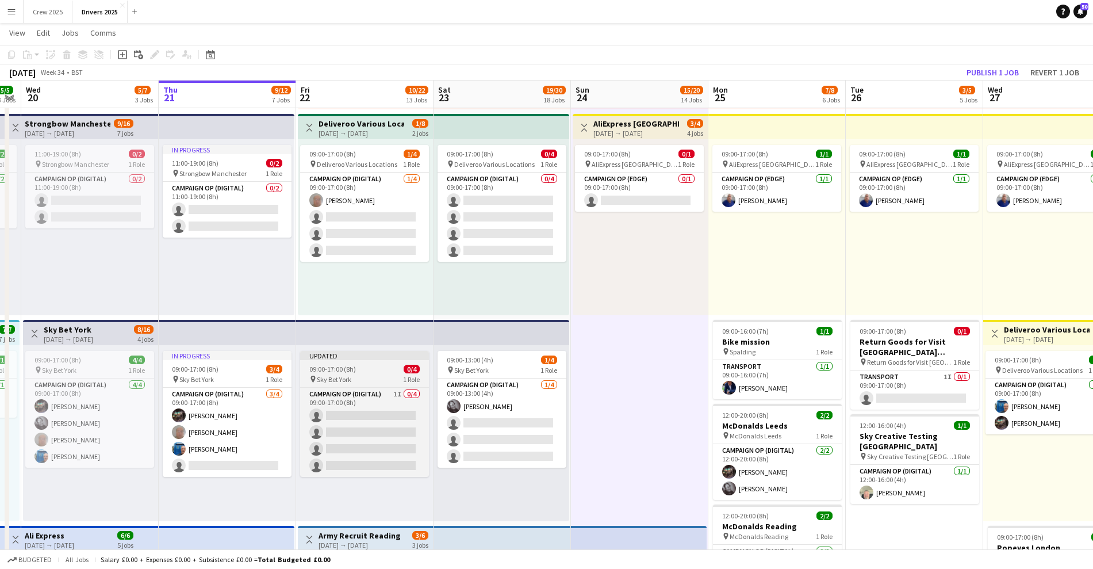
click at [334, 354] on div "Updated" at bounding box center [364, 355] width 129 height 9
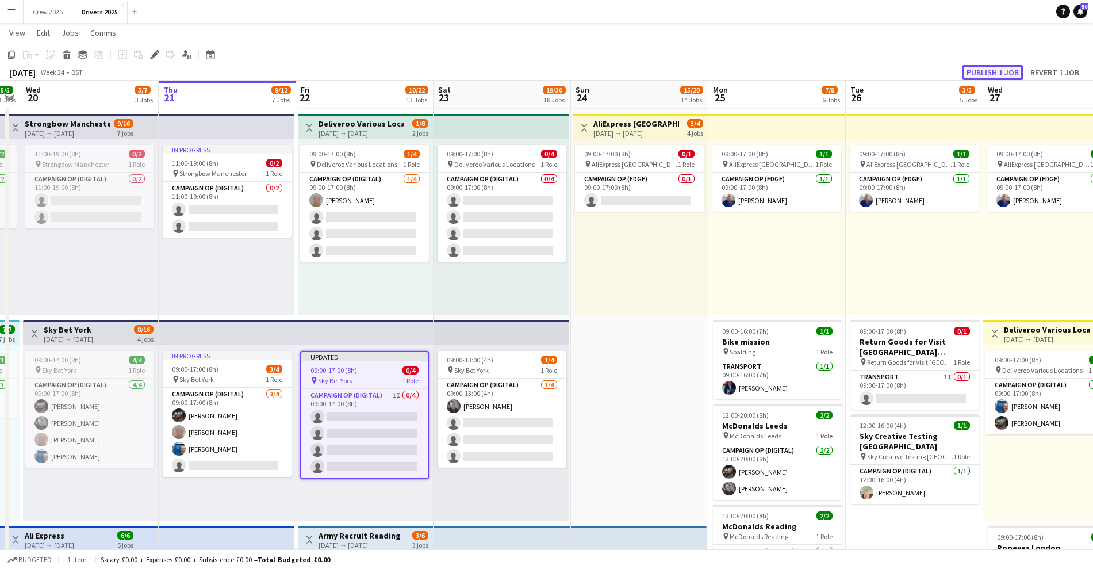
click at [985, 69] on button "Publish 1 job" at bounding box center [993, 72] width 62 height 15
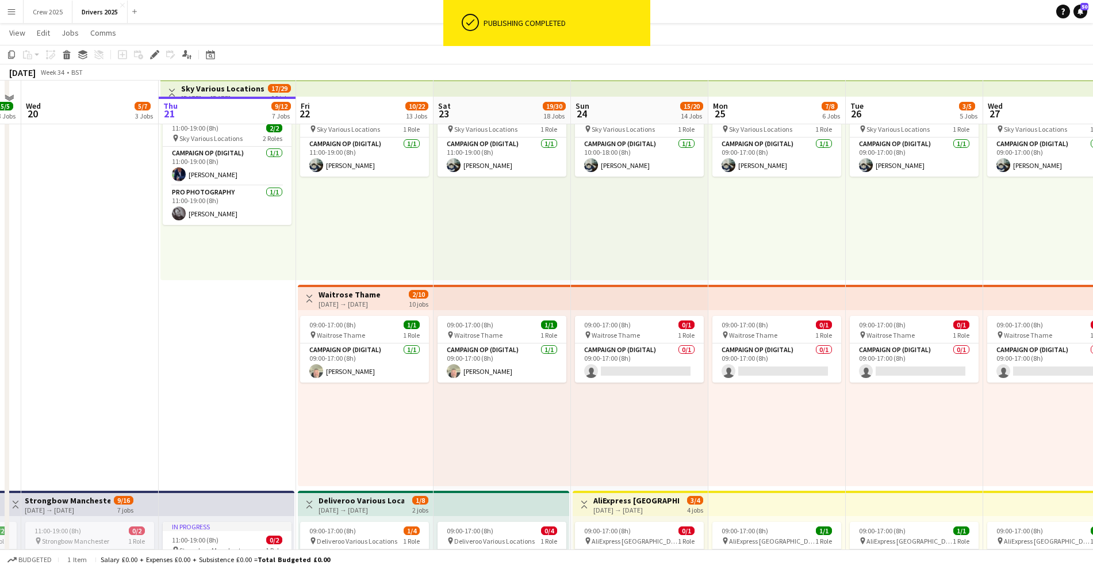
scroll to position [0, 0]
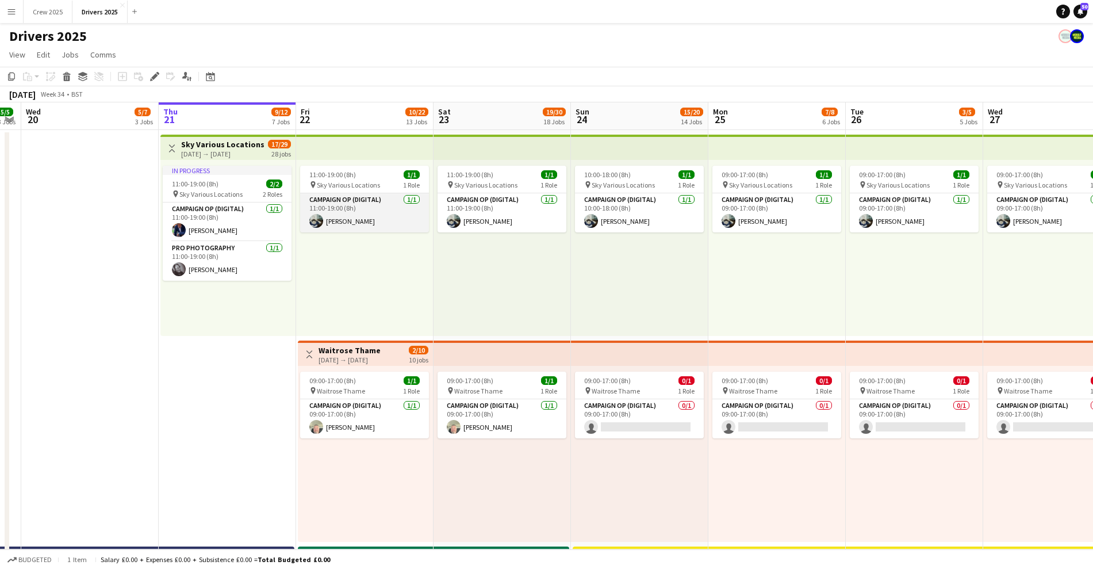
click at [348, 216] on app-card-role "Campaign Op (Digital) [DATE] 11:00-19:00 (8h) [PERSON_NAME]" at bounding box center [364, 212] width 129 height 39
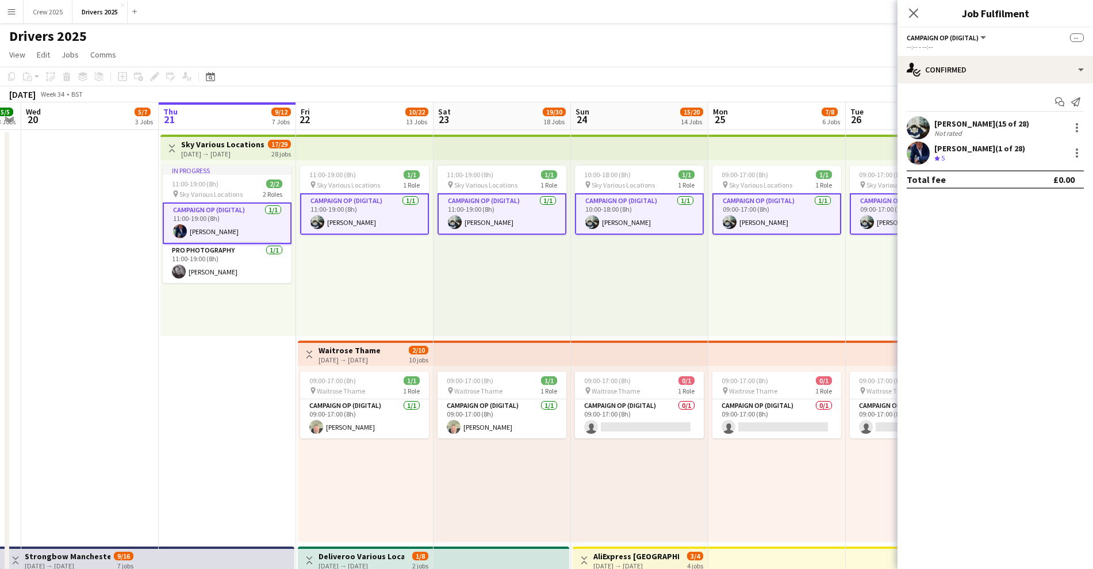
click at [354, 222] on app-card-role "Campaign Op (Digital) [DATE] 11:00-19:00 (8h) [PERSON_NAME]" at bounding box center [364, 213] width 129 height 41
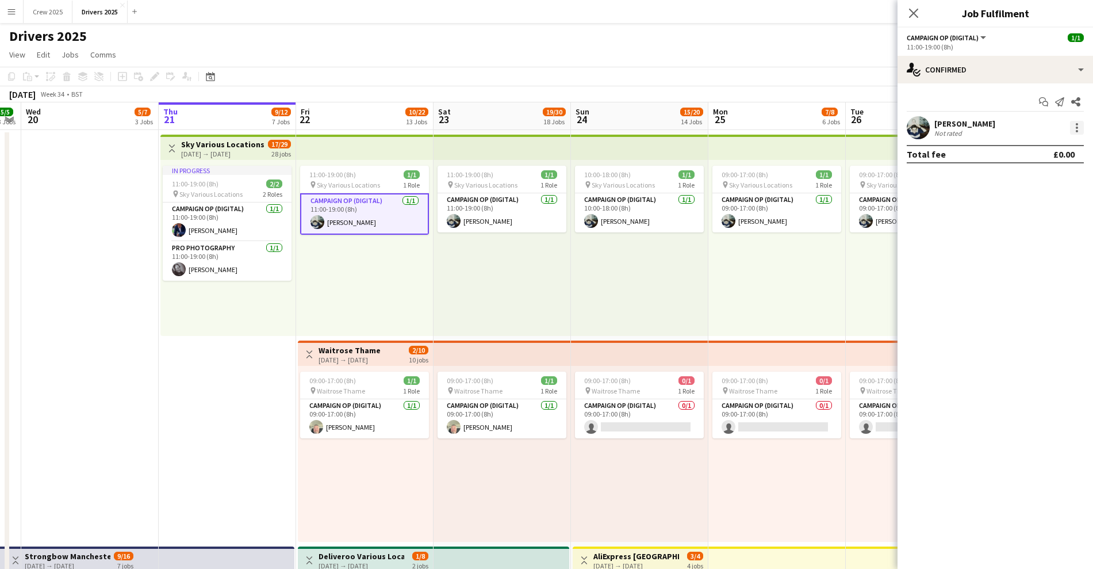
click at [1074, 128] on div at bounding box center [1077, 128] width 14 height 14
click at [1035, 231] on span "Remove" at bounding box center [1021, 232] width 35 height 10
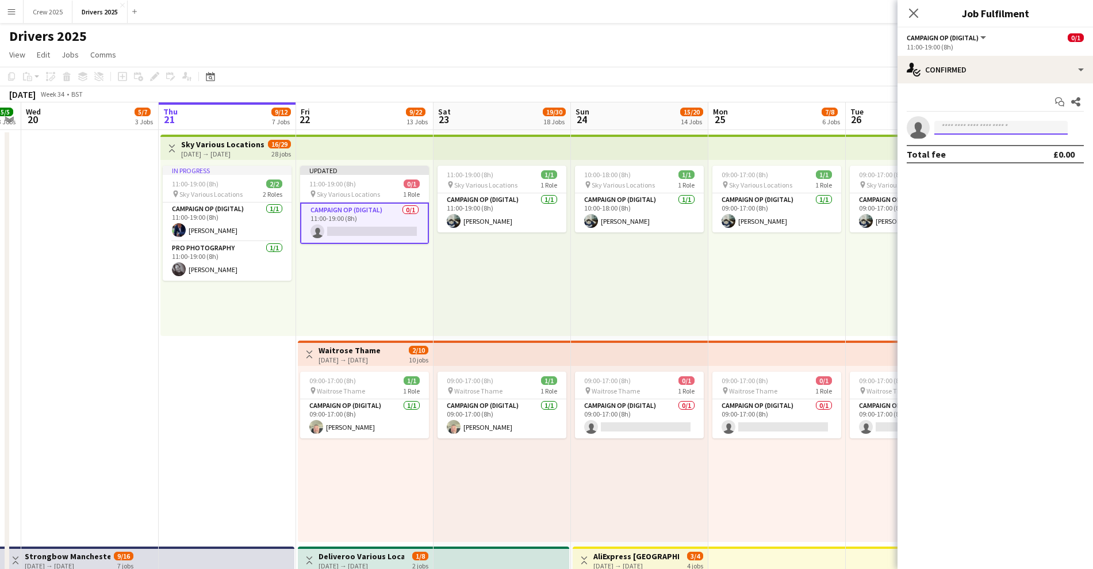
click at [969, 127] on input at bounding box center [1001, 128] width 133 height 14
type input "***"
click at [970, 146] on span "[PERSON_NAME]" at bounding box center [977, 144] width 66 height 10
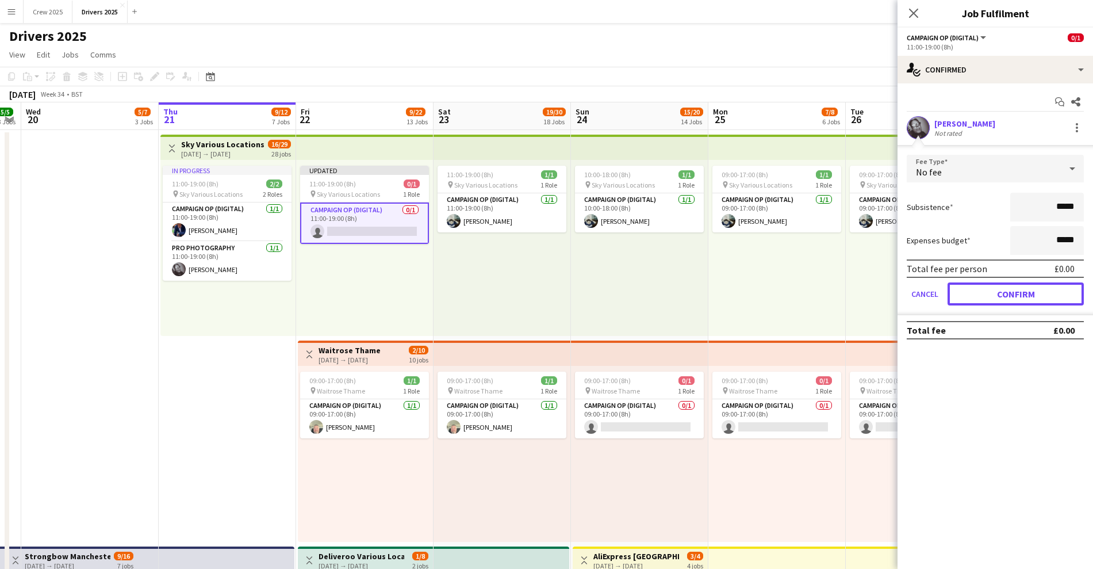
click at [1018, 287] on button "Confirm" at bounding box center [1016, 293] width 136 height 23
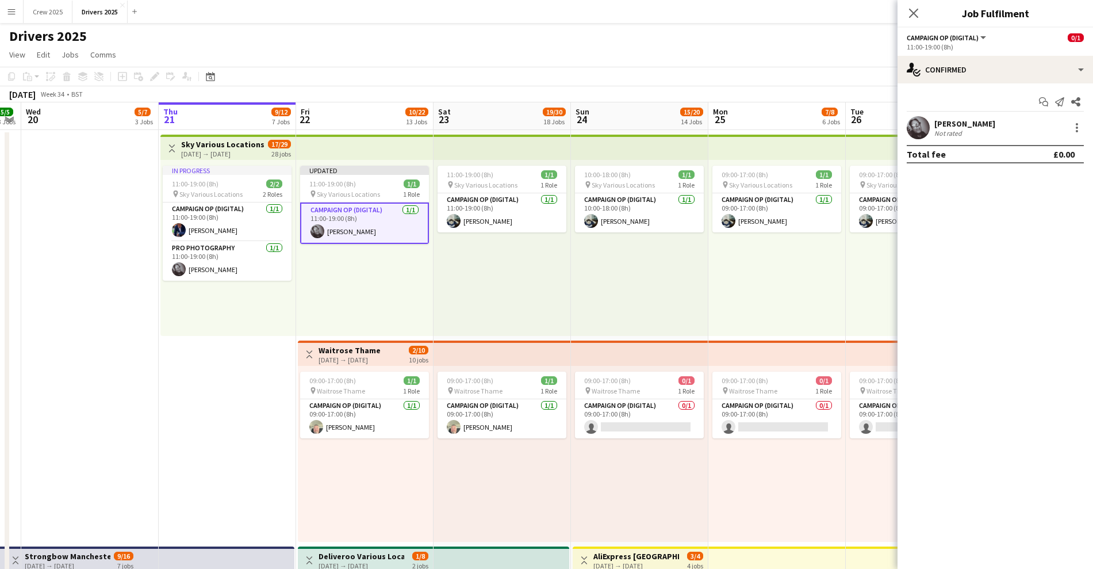
click at [573, 43] on div "Drivers 2025" at bounding box center [546, 34] width 1093 height 22
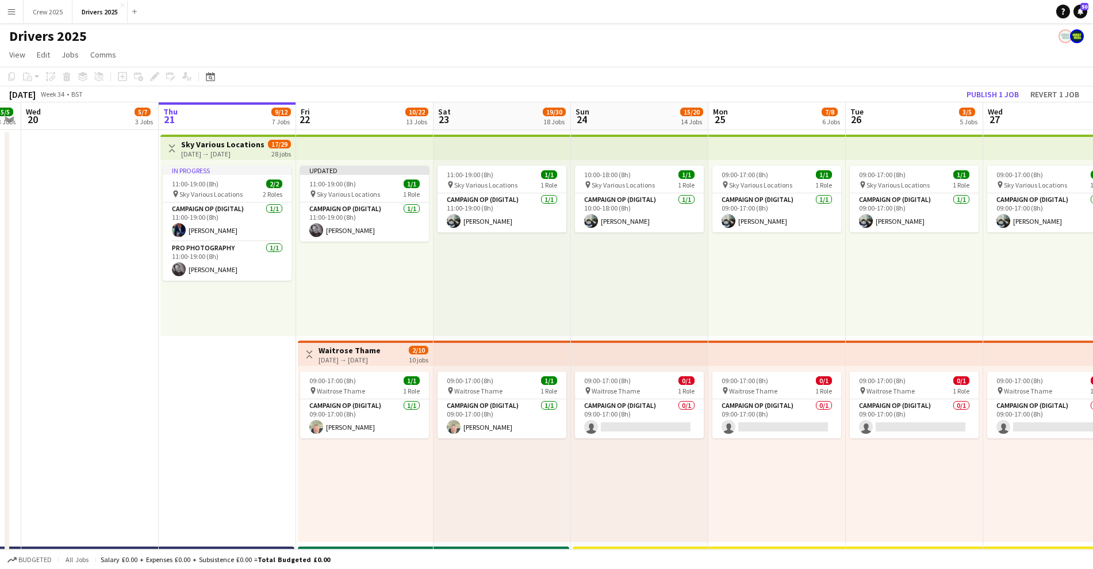
click at [232, 147] on h3 "Sky Various Locations" at bounding box center [222, 144] width 83 height 10
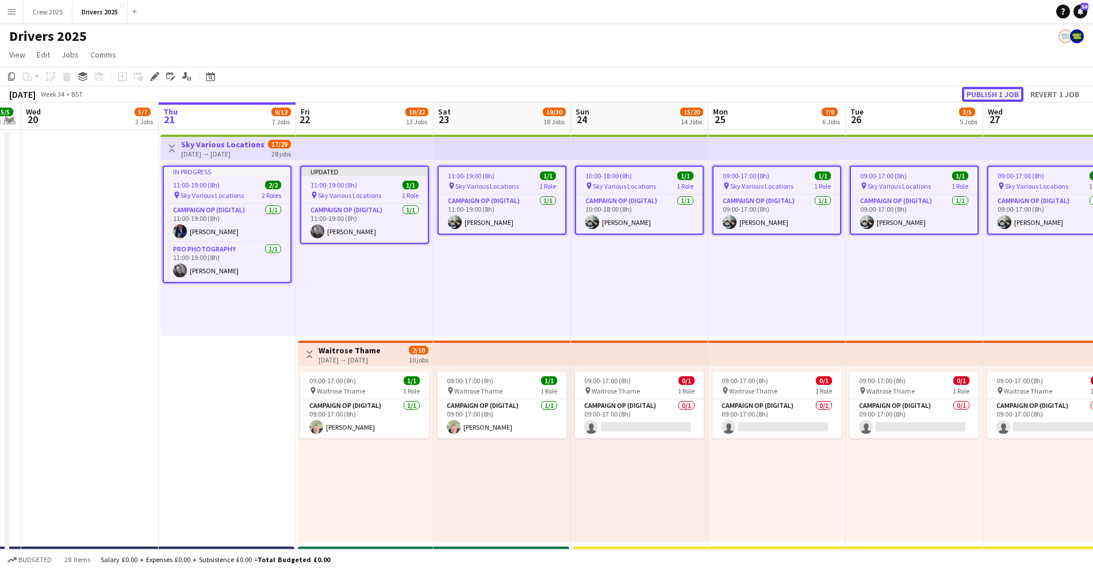
click at [1006, 94] on button "Publish 1 job" at bounding box center [993, 94] width 62 height 15
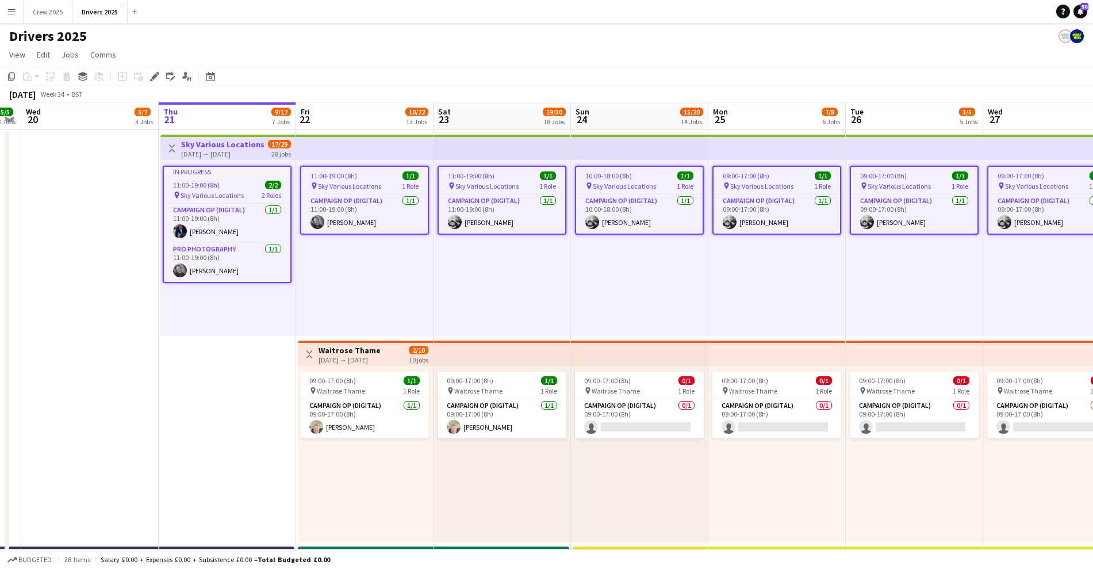
click at [455, 292] on div "11:00-19:00 (8h) 1/1 pin Sky Various Locations 1 Role Campaign Op (Digital) [DA…" at bounding box center [502, 248] width 137 height 176
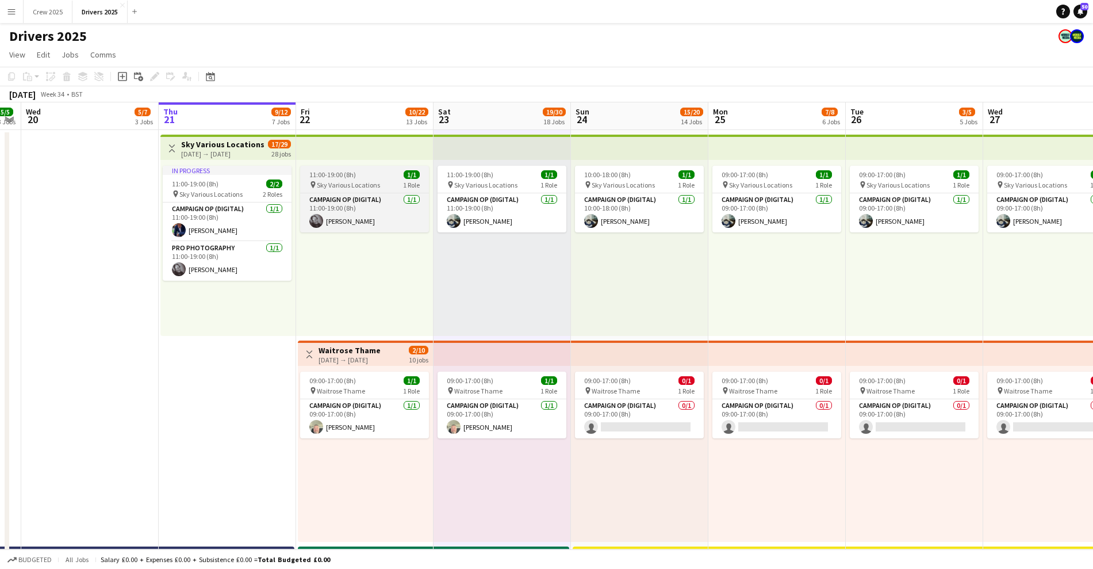
click at [361, 173] on div "11:00-19:00 (8h) 1/1" at bounding box center [364, 174] width 129 height 9
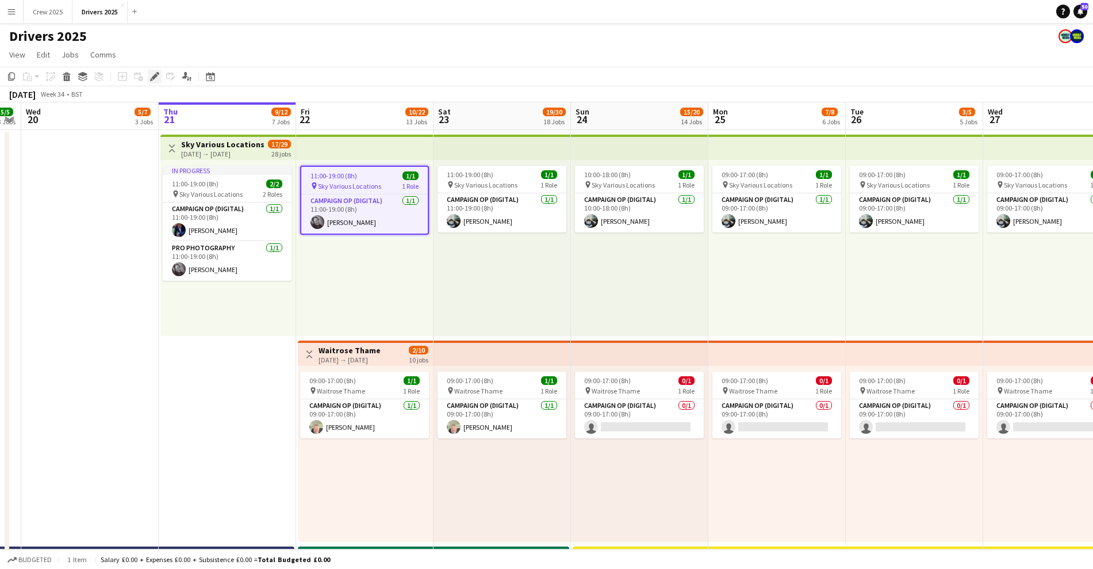
click at [155, 75] on icon at bounding box center [154, 77] width 6 height 6
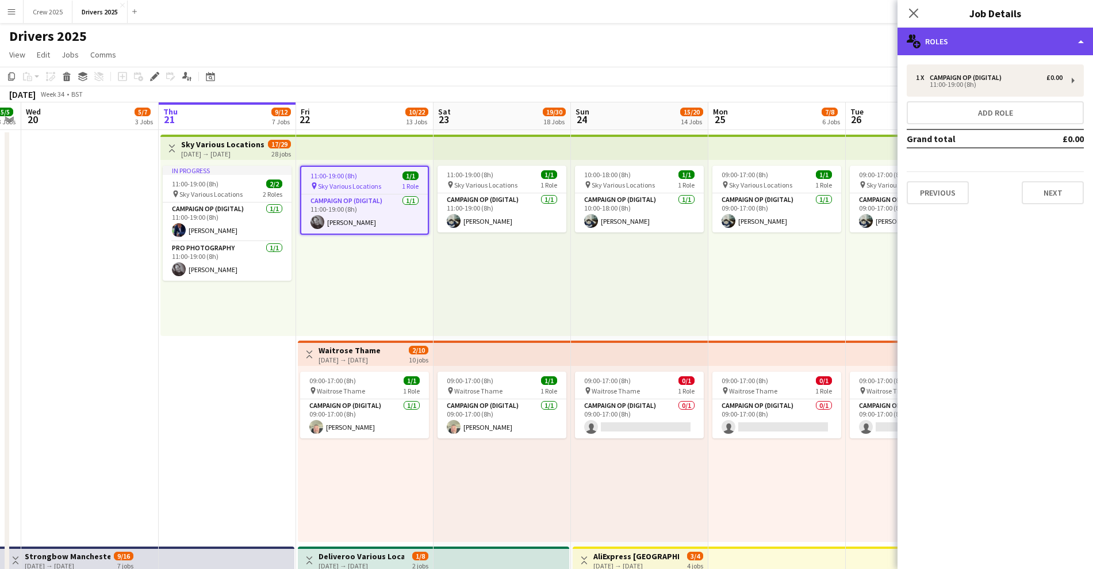
click at [953, 44] on div "multiple-users-add Roles" at bounding box center [996, 42] width 196 height 28
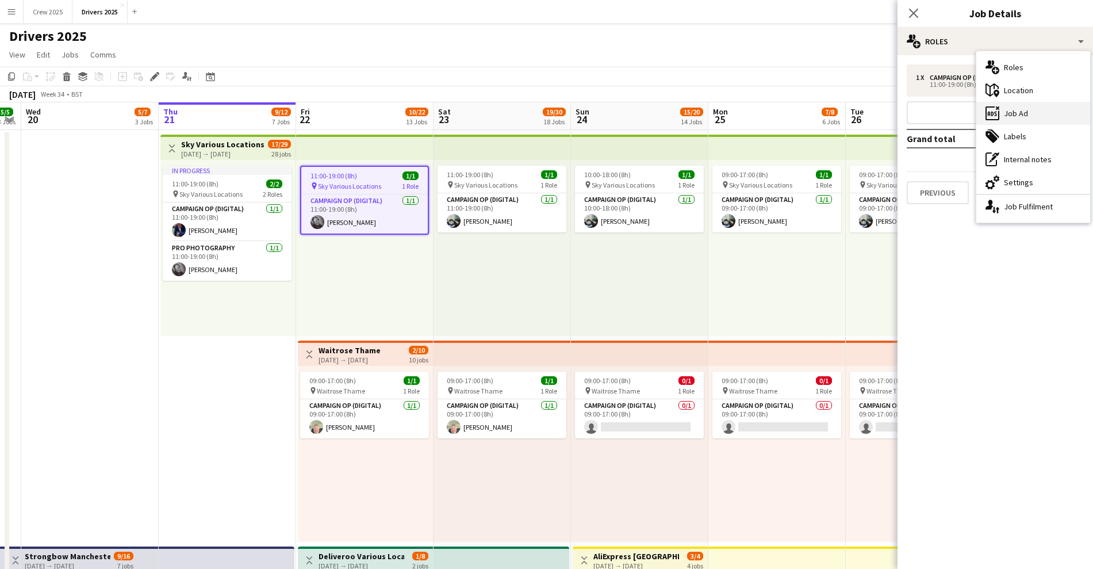
click at [1048, 115] on div "ads-window Job Ad" at bounding box center [1034, 113] width 114 height 23
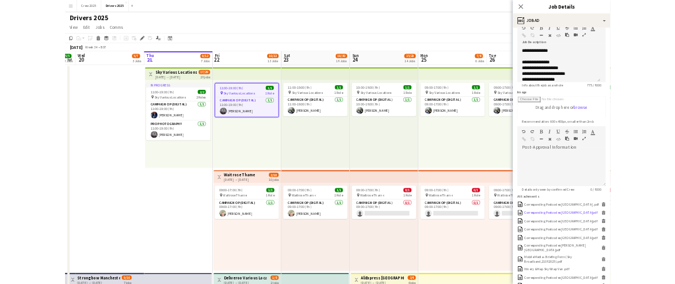
scroll to position [144, 0]
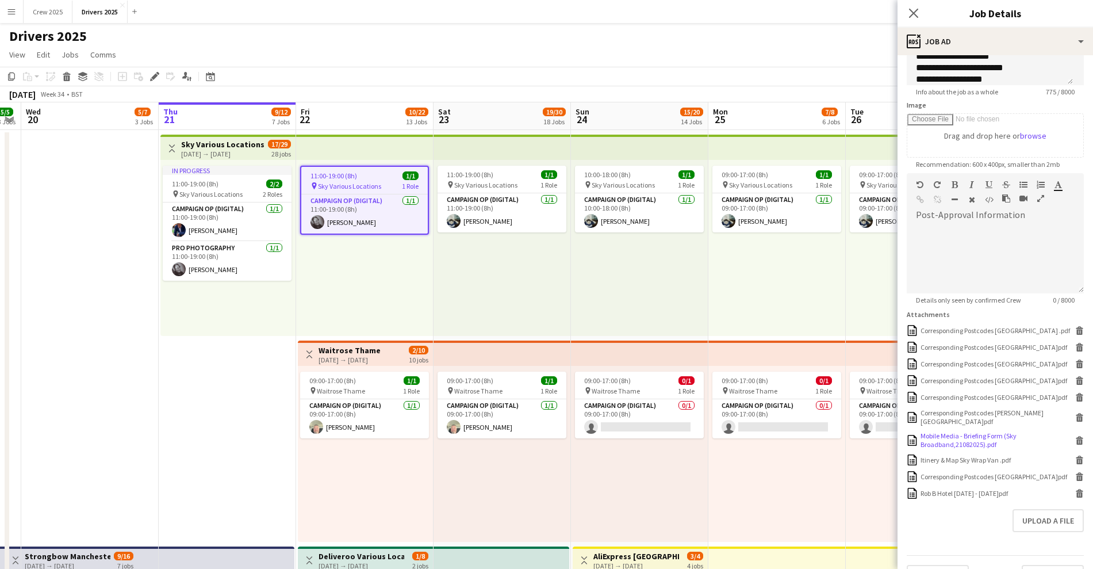
click at [987, 434] on div "Mobile Media - Briefing Form (Sky Broadband,21082025).pdf" at bounding box center [997, 439] width 152 height 17
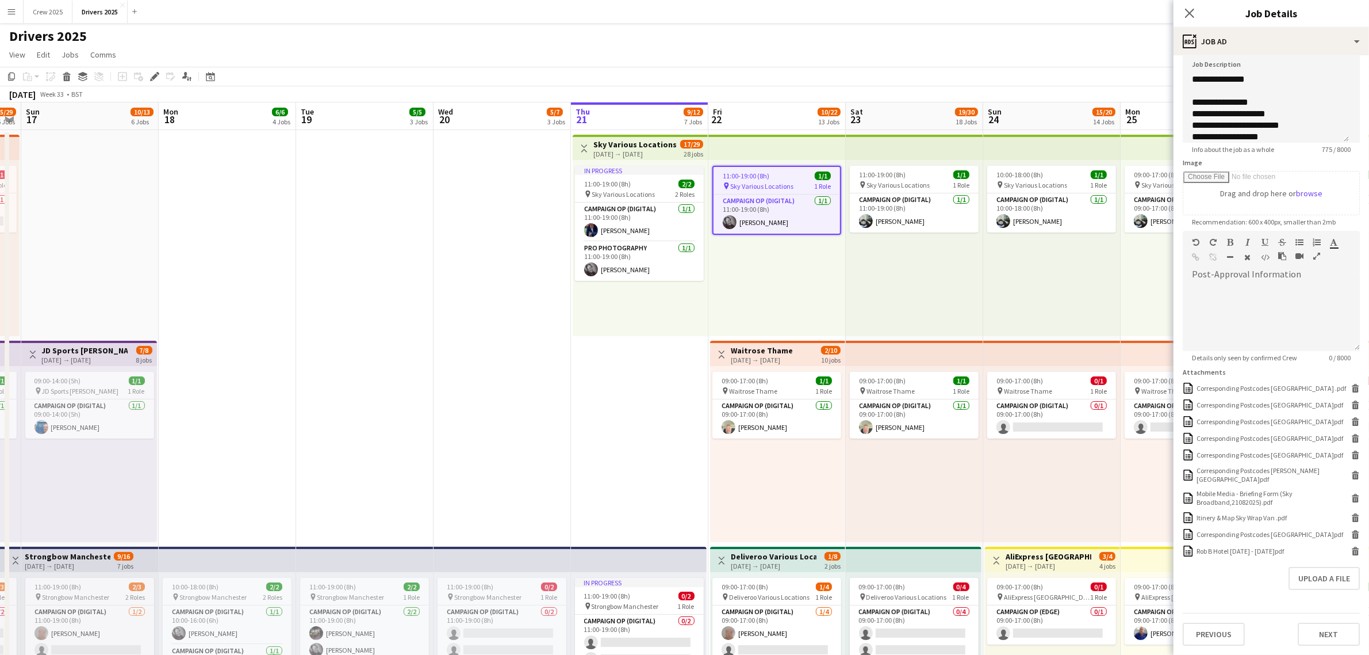
scroll to position [78, 0]
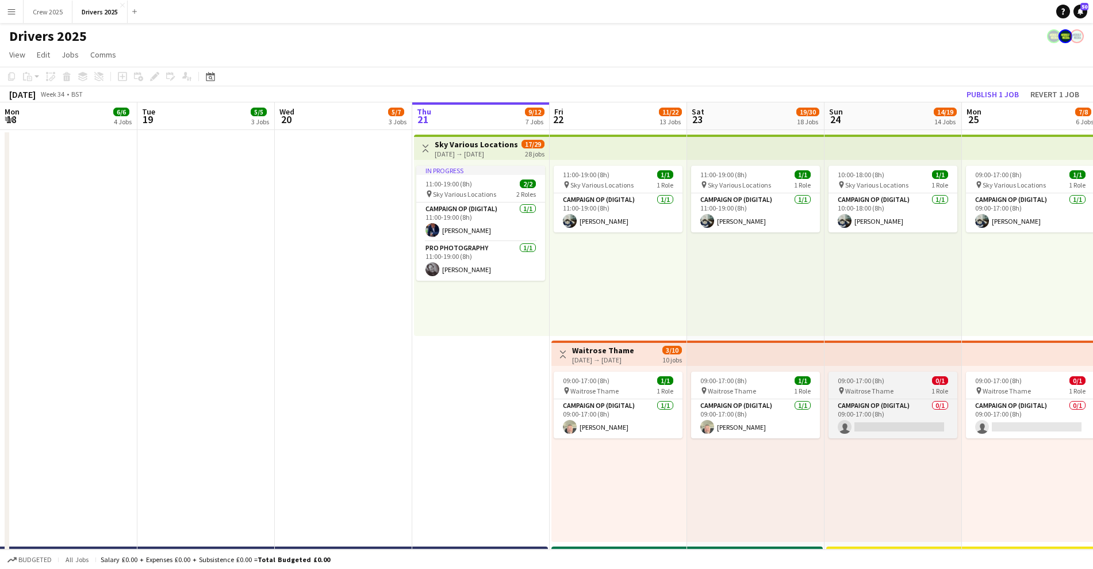
scroll to position [0, 455]
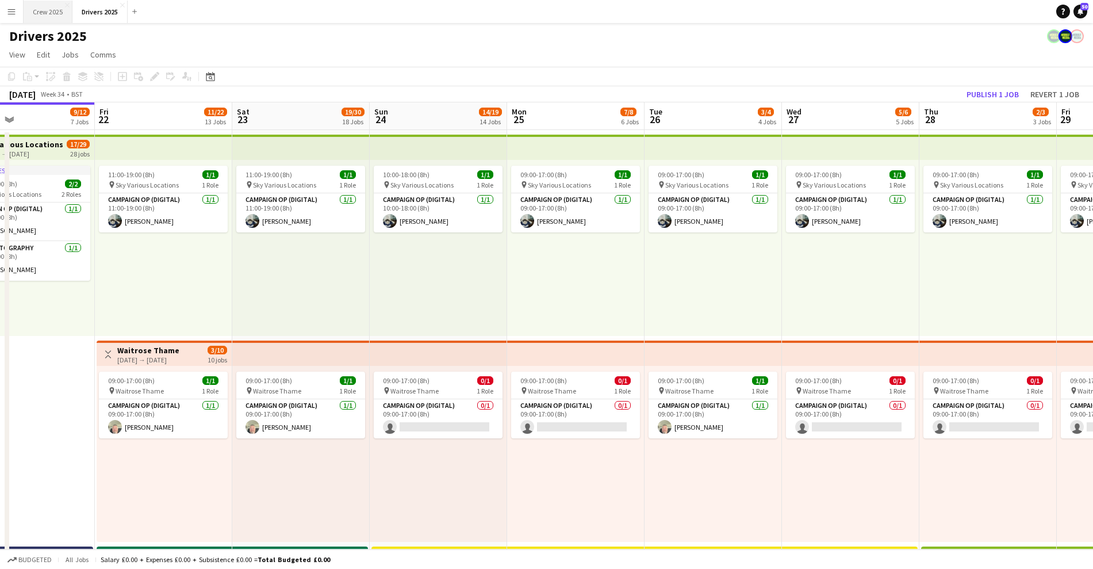
click at [58, 15] on button "Crew 2025 Close" at bounding box center [48, 12] width 49 height 22
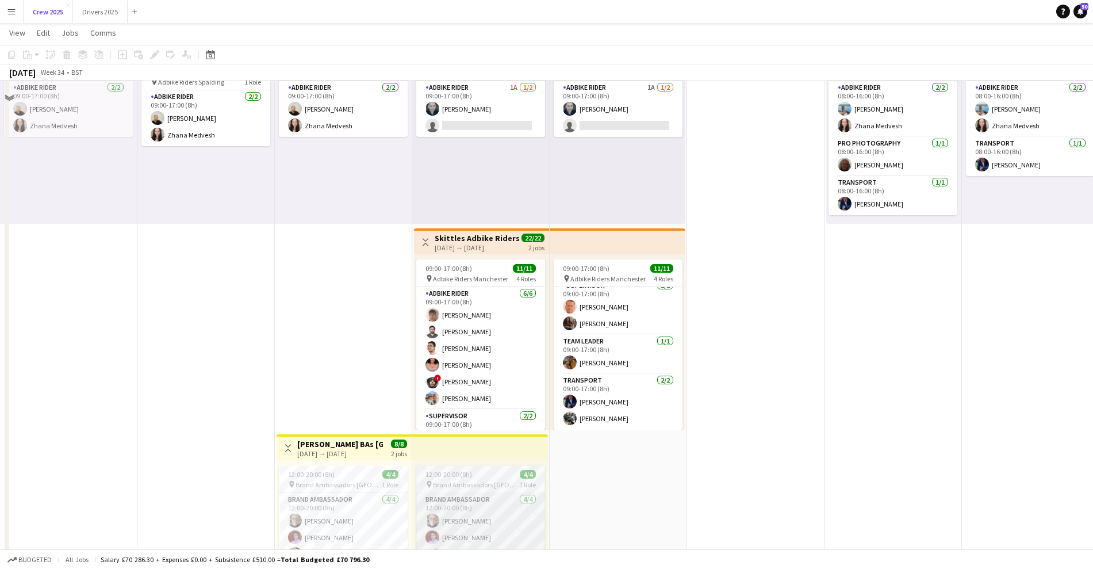
scroll to position [202, 0]
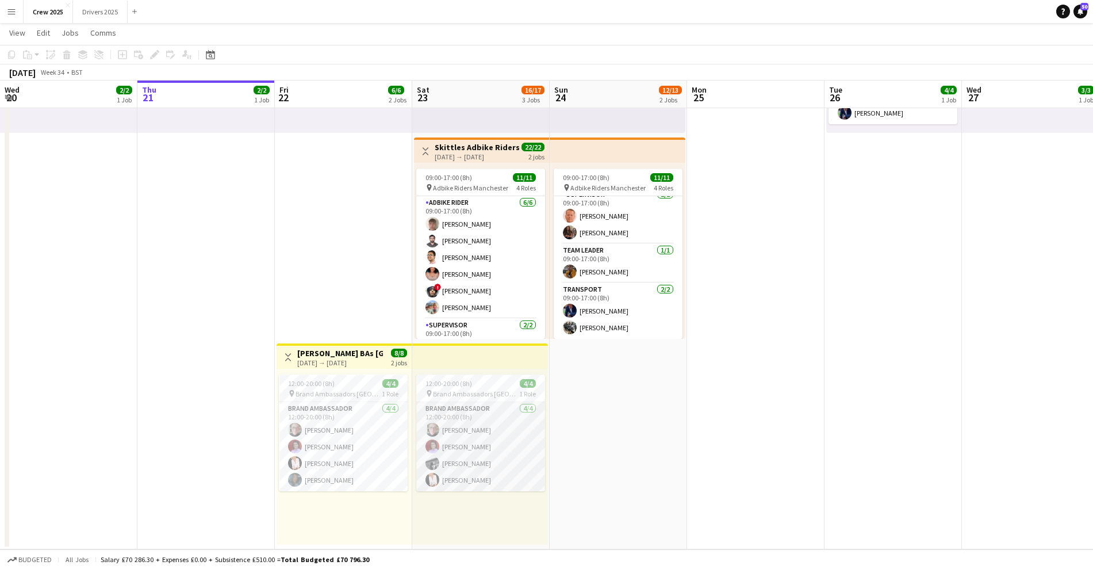
click at [456, 472] on app-card-role "Brand Ambassador 4/4 12:00-20:00 (8h) Alasdair McCrone Rachel Adshead-Grant Fio…" at bounding box center [480, 446] width 129 height 89
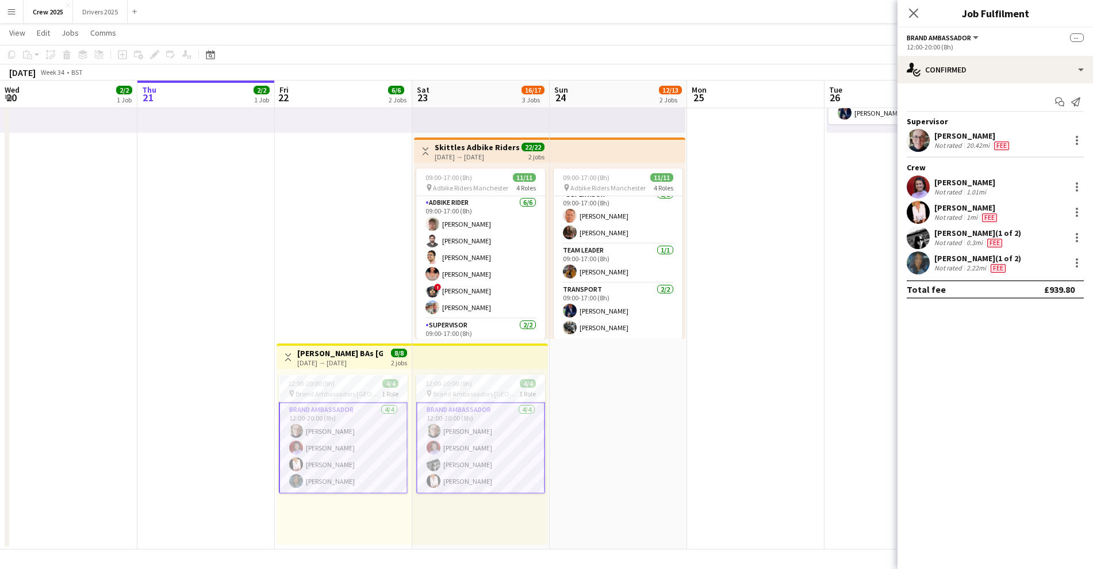
click at [366, 483] on app-card-role "Brand Ambassador 4/4 12:00-20:00 (8h) Alasdair McCrone Rachel Adshead-Grant Ing…" at bounding box center [343, 447] width 129 height 91
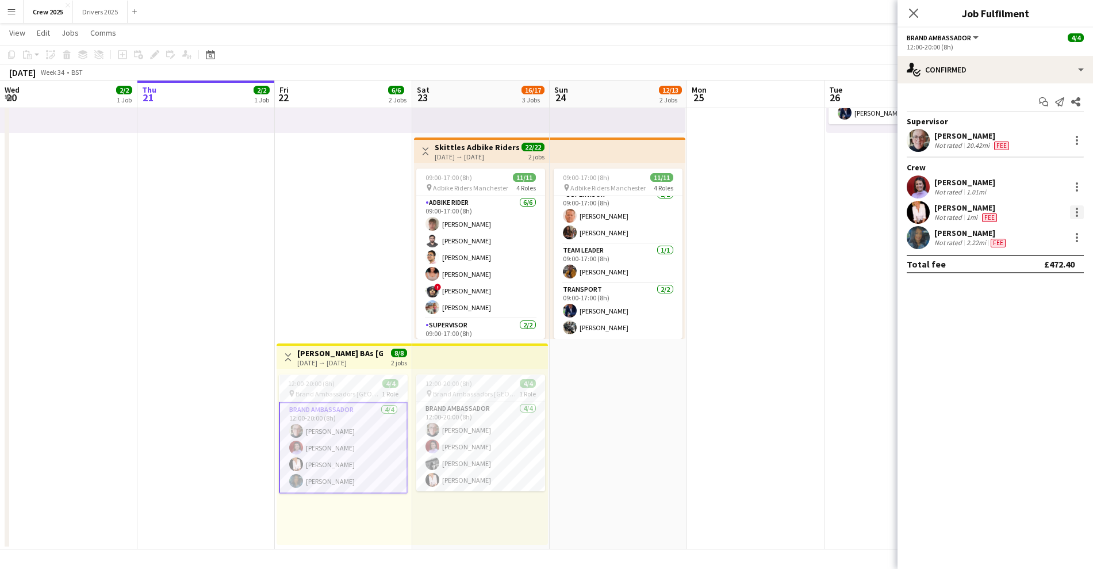
click at [1079, 211] on div at bounding box center [1077, 212] width 14 height 14
click at [1044, 235] on span "Edit fee" at bounding box center [1039, 233] width 71 height 10
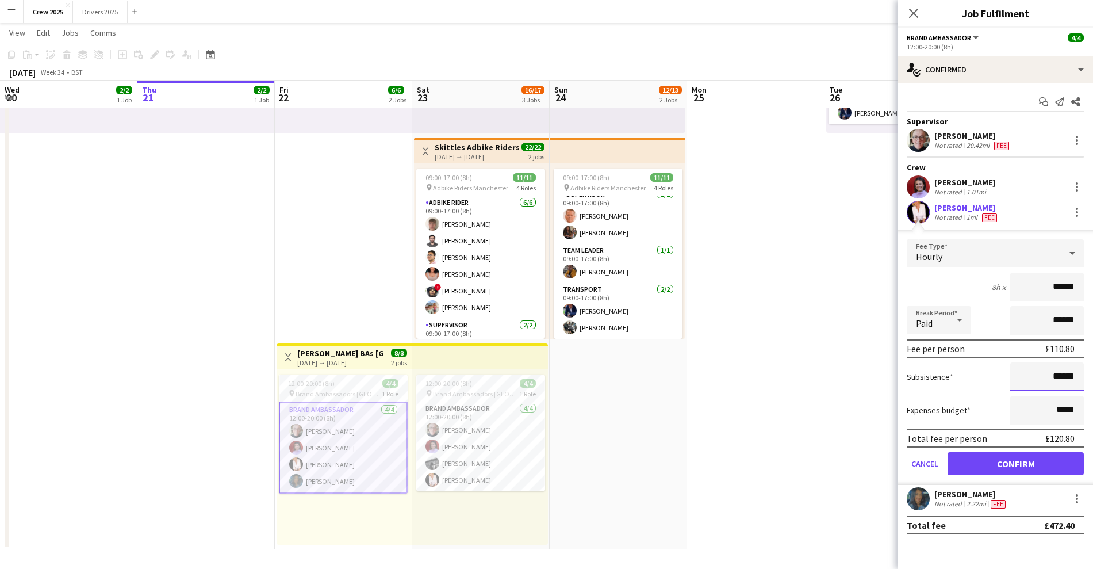
drag, startPoint x: 1038, startPoint y: 373, endPoint x: 1104, endPoint y: 378, distance: 65.7
click at [1093, 378] on html "Menu Boards Boards Boards All jobs Status Workforce Workforce My Workforce Recr…" at bounding box center [546, 183] width 1093 height 771
type input "******"
click at [782, 408] on app-date-cell at bounding box center [755, 238] width 137 height 622
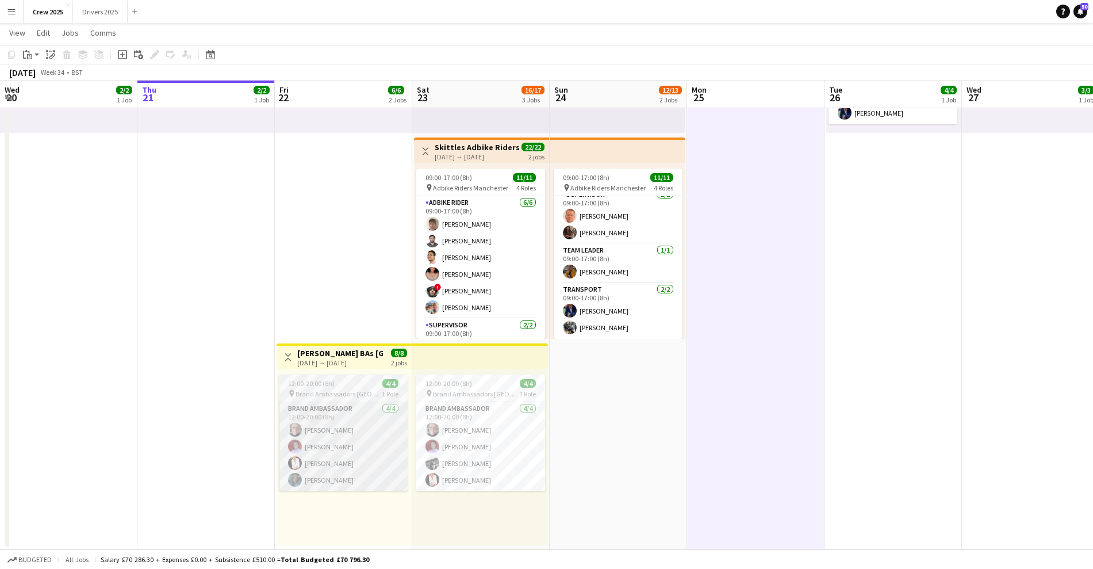
click at [347, 435] on app-card-role "Brand Ambassador 4/4 12:00-20:00 (8h) Alasdair McCrone Rachel Adshead-Grant Ing…" at bounding box center [343, 446] width 129 height 89
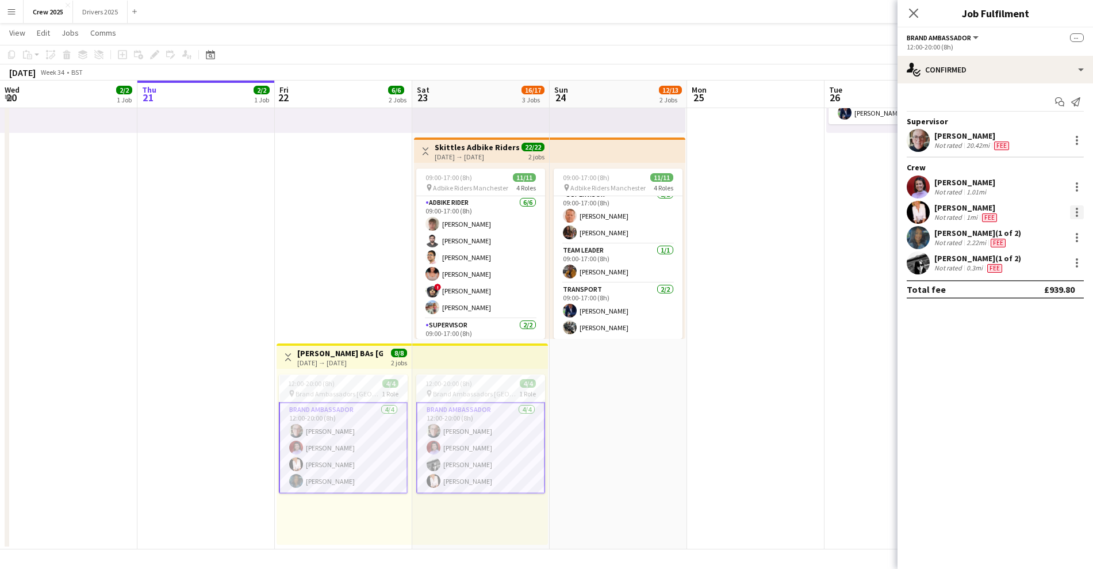
click at [1078, 215] on div at bounding box center [1077, 212] width 14 height 14
click at [1054, 234] on span "Edit fee" at bounding box center [1039, 233] width 71 height 10
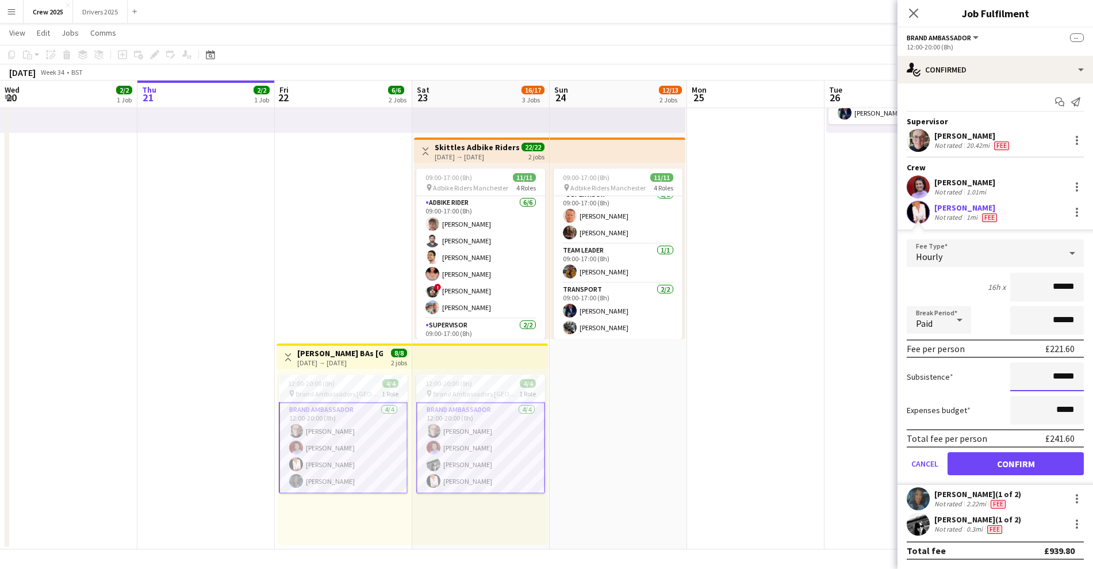
drag, startPoint x: 1039, startPoint y: 381, endPoint x: 1093, endPoint y: 378, distance: 54.1
click at [1093, 378] on form "Fee Type Hourly 16h x ****** Break Period Paid ****** Fee per person £221.60 Su…" at bounding box center [996, 362] width 196 height 246
type input "******"
click at [1039, 465] on button "Confirm" at bounding box center [1016, 463] width 136 height 23
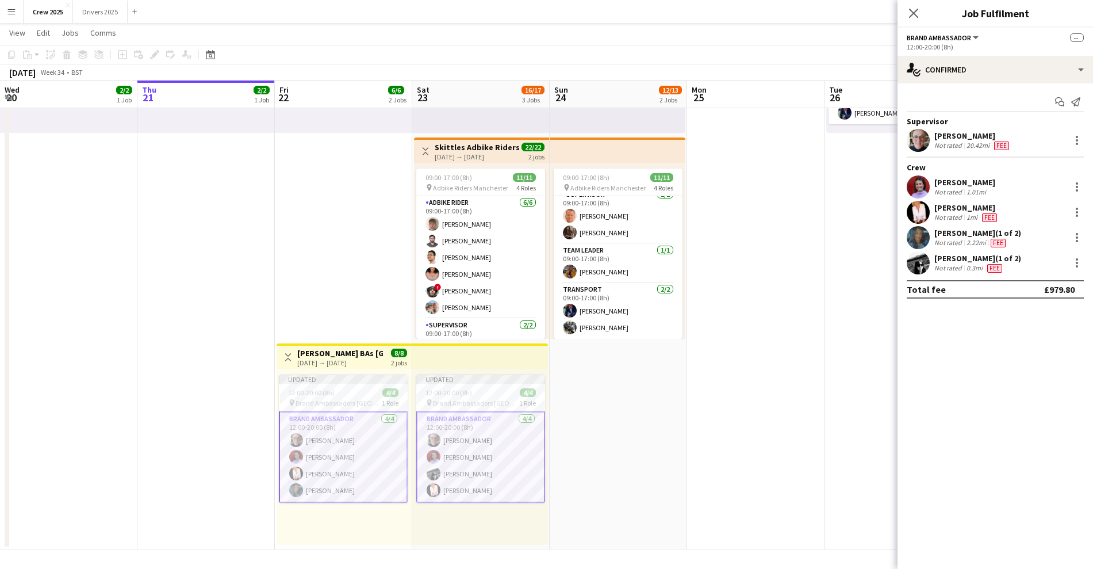
click at [731, 438] on app-date-cell at bounding box center [755, 238] width 137 height 622
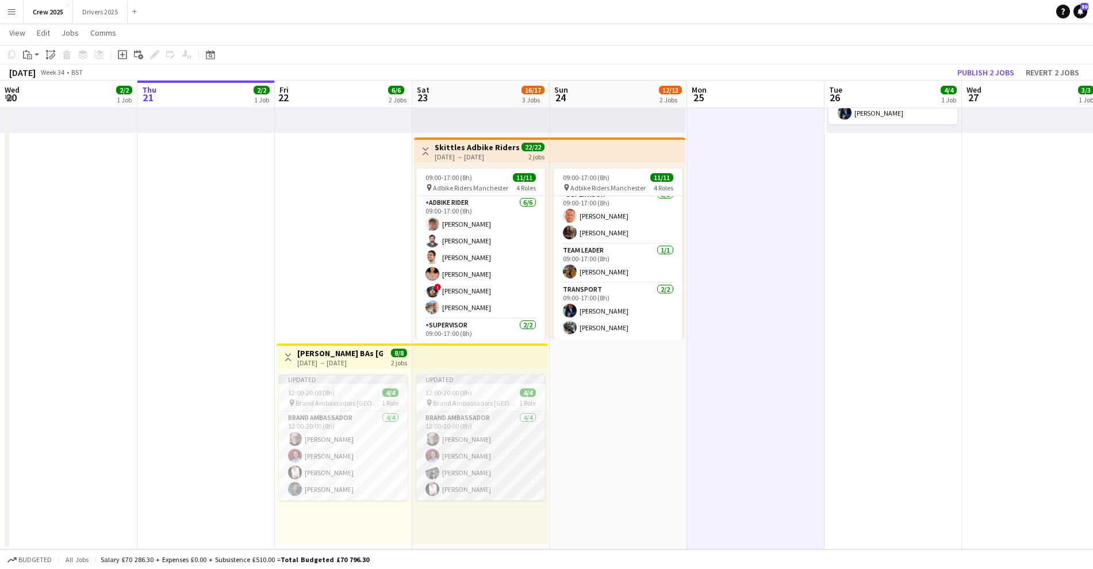
click at [448, 458] on app-card-role "Brand Ambassador 4/4 12:00-20:00 (8h) Alasdair McCrone Rachel Adshead-Grant Fio…" at bounding box center [480, 455] width 129 height 89
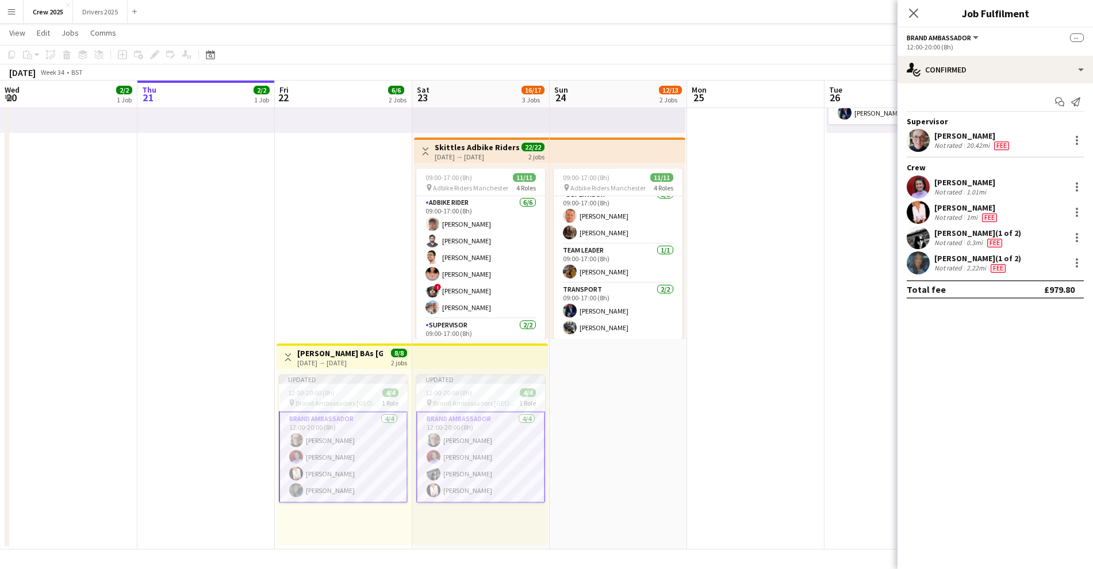
click at [485, 450] on app-card-role "Brand Ambassador 4/4 12:00-20:00 (8h) Alasdair McCrone Rachel Adshead-Grant Fio…" at bounding box center [480, 456] width 129 height 91
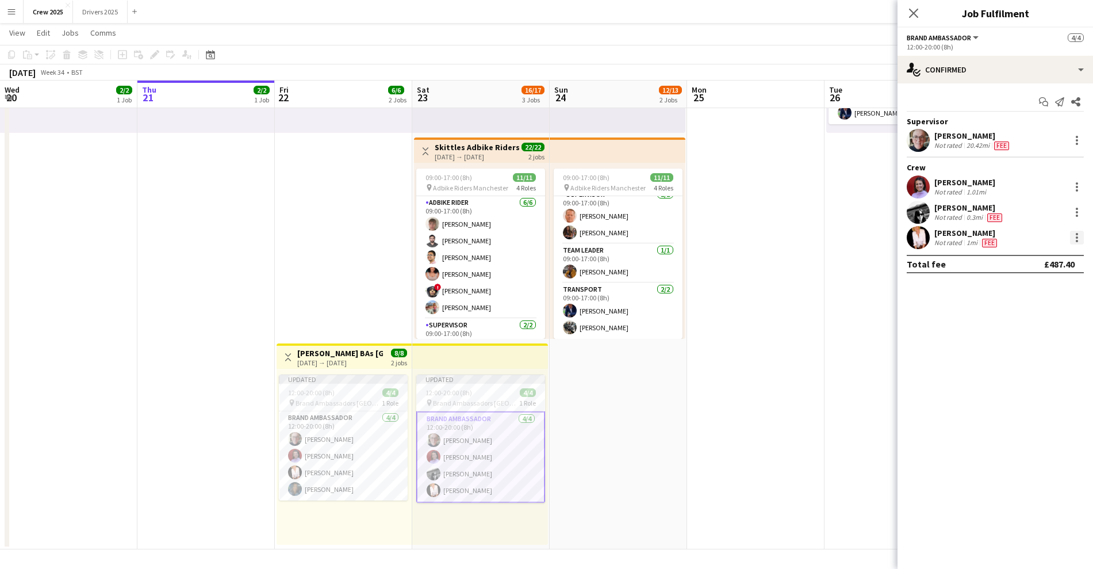
click at [1077, 239] on div at bounding box center [1077, 238] width 14 height 14
click at [1057, 258] on span "Edit fee" at bounding box center [1039, 258] width 71 height 10
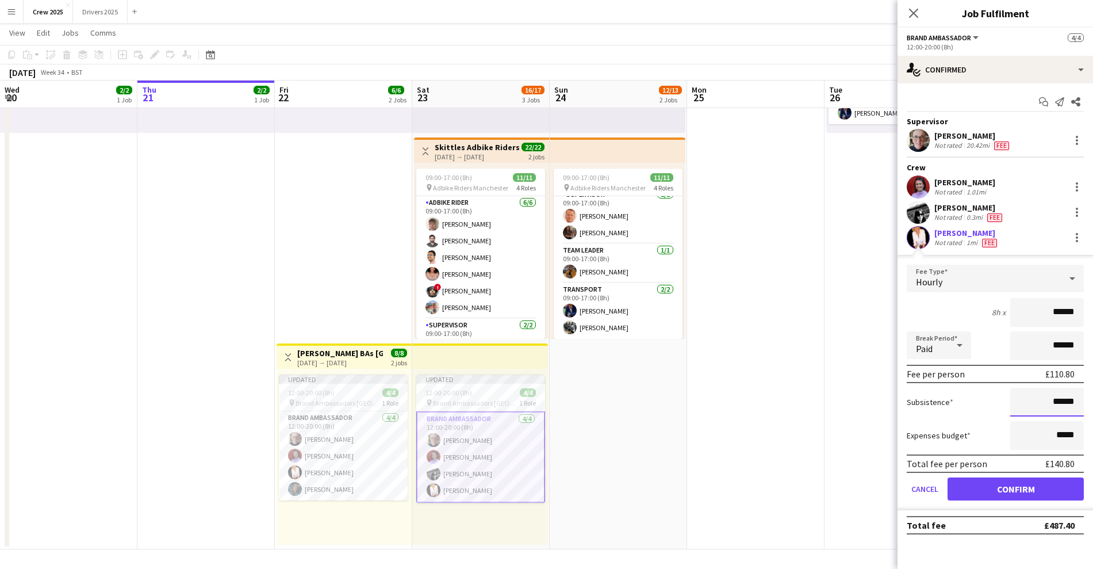
drag, startPoint x: 1039, startPoint y: 402, endPoint x: 1091, endPoint y: 402, distance: 51.2
click at [1091, 402] on form "Fee Type Hourly 8h x ****** Break Period Paid ****** Fee per person £110.80 Sub…" at bounding box center [996, 388] width 196 height 246
type input "******"
click at [1016, 484] on button "Confirm" at bounding box center [1016, 488] width 136 height 23
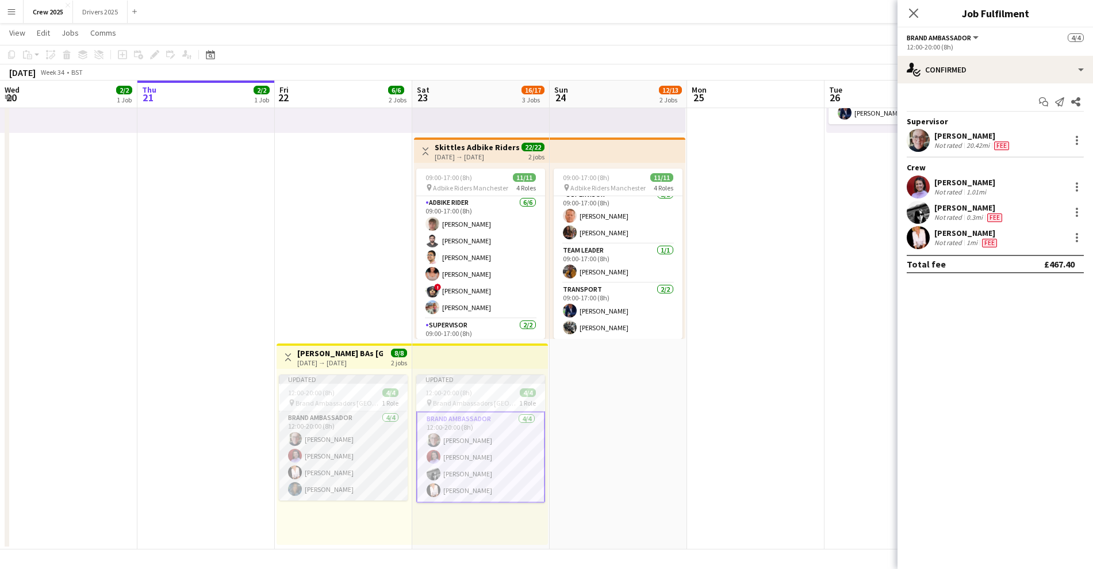
click at [334, 434] on app-card-role "Brand Ambassador 4/4 12:00-20:00 (8h) Alasdair McCrone Rachel Adshead-Grant Ing…" at bounding box center [343, 455] width 129 height 89
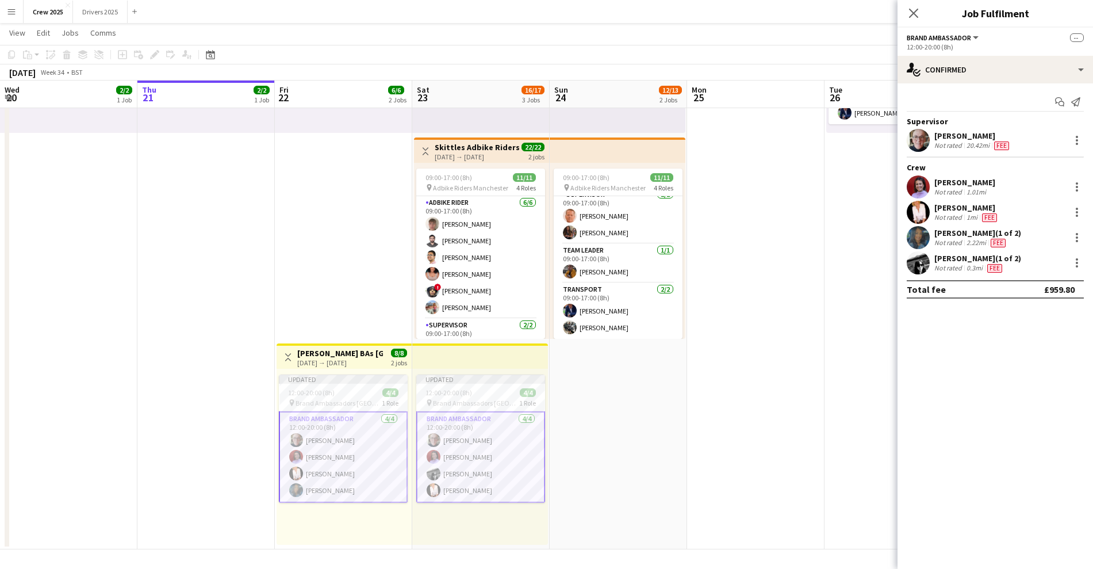
click at [333, 452] on app-card-role "Brand Ambassador 4/4 12:00-20:00 (8h) Alasdair McCrone Rachel Adshead-Grant Ing…" at bounding box center [343, 456] width 129 height 91
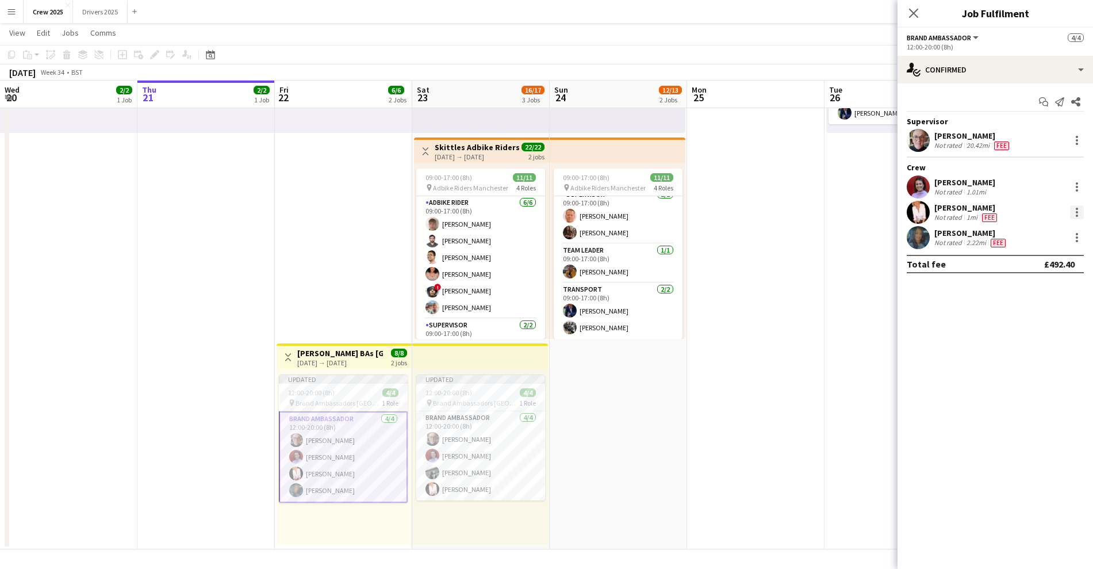
click at [1078, 212] on div at bounding box center [1077, 212] width 14 height 14
click at [1040, 234] on span "Edit fee" at bounding box center [1039, 233] width 71 height 10
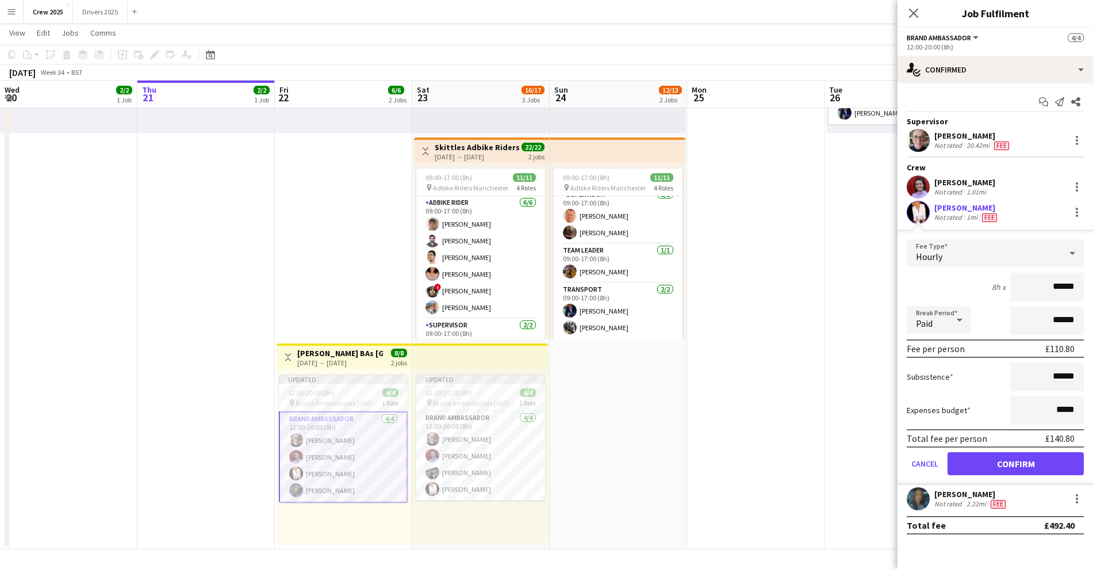
click at [764, 405] on app-date-cell at bounding box center [755, 238] width 137 height 622
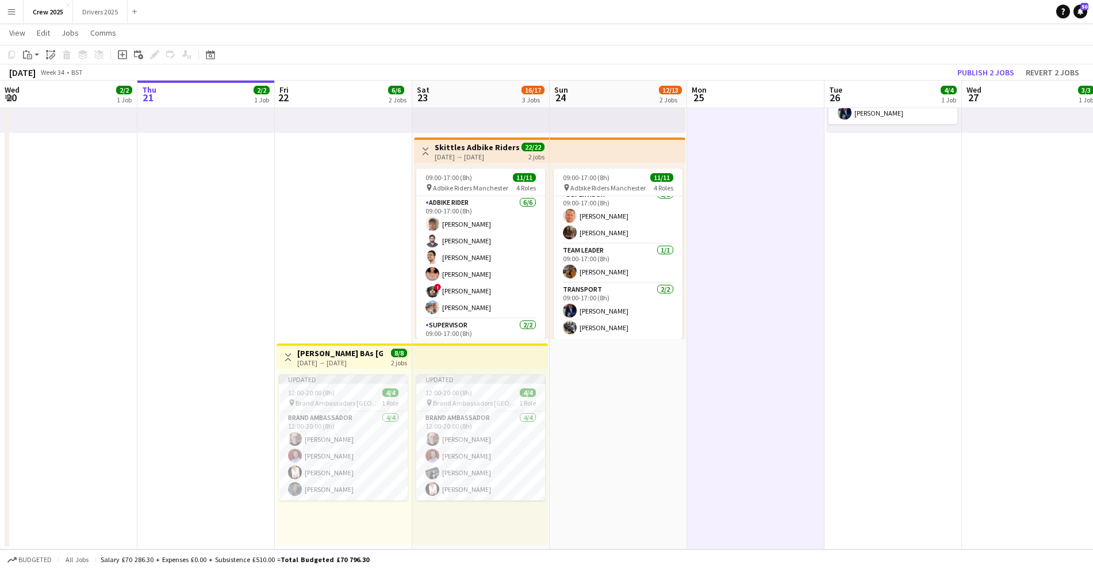
click at [313, 358] on div "[DATE] → [DATE]" at bounding box center [340, 362] width 86 height 9
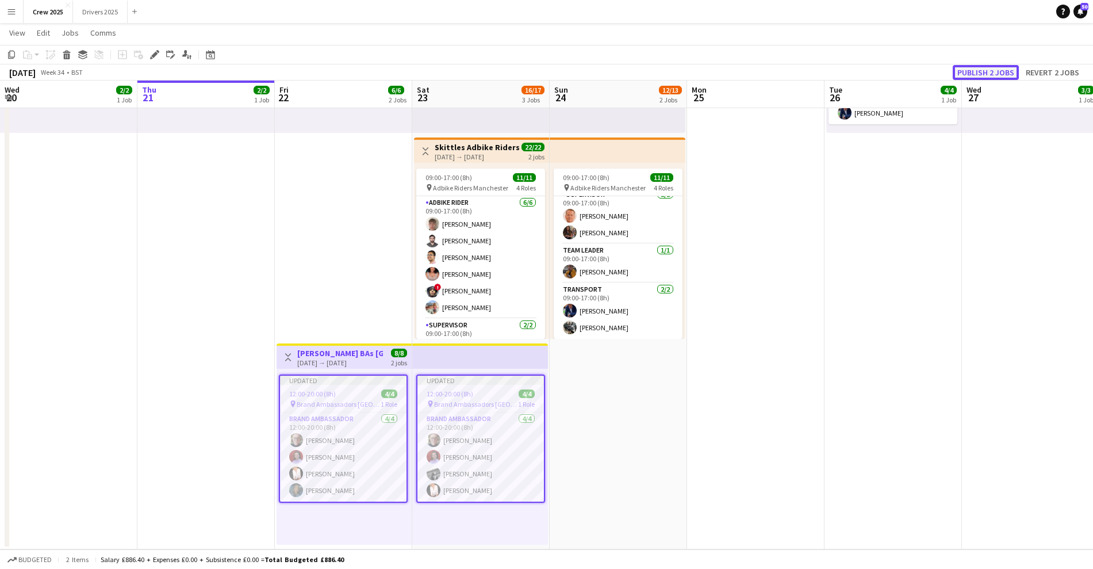
click at [991, 71] on button "Publish 2 jobs" at bounding box center [986, 72] width 66 height 15
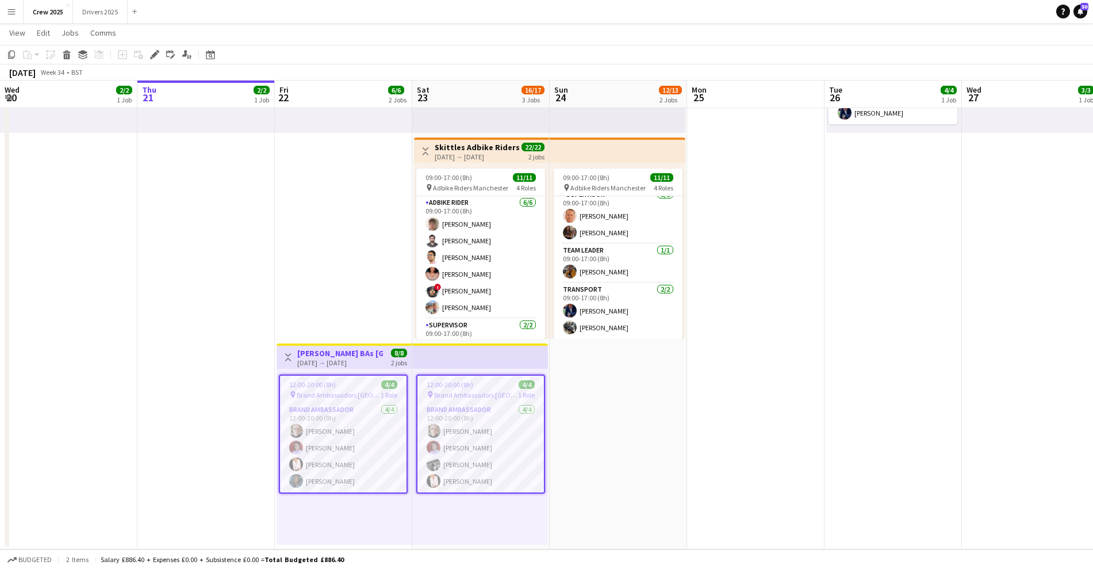
click at [733, 410] on app-date-cell at bounding box center [755, 238] width 137 height 622
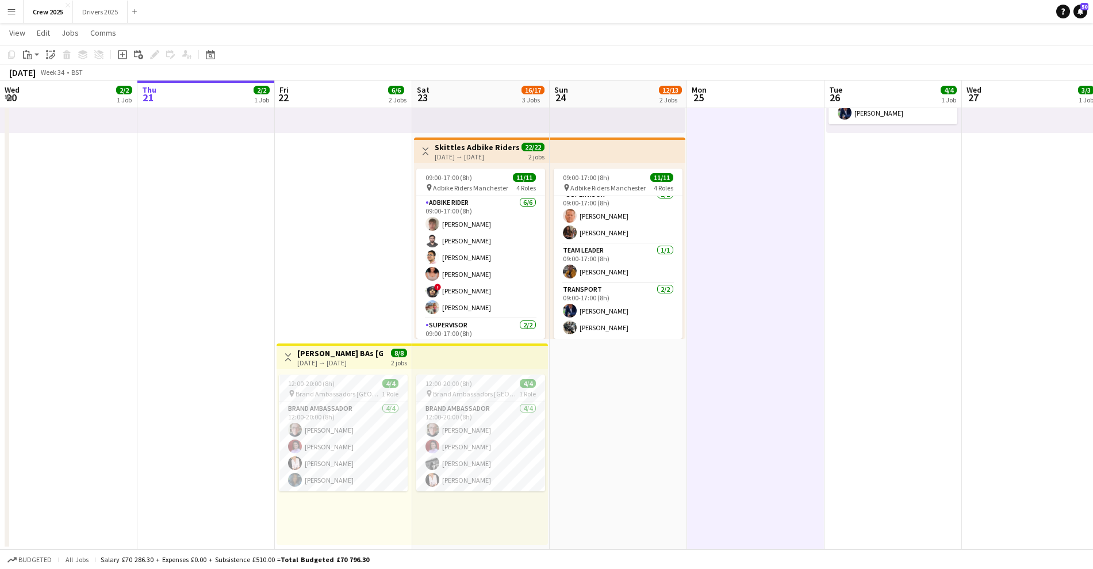
click at [622, 431] on app-date-cell "09:00-17:00 (8h) 1/2 pin Adbike Riders Spalding 1 Role Adbike Rider 1A [DATE] 0…" at bounding box center [618, 238] width 137 height 622
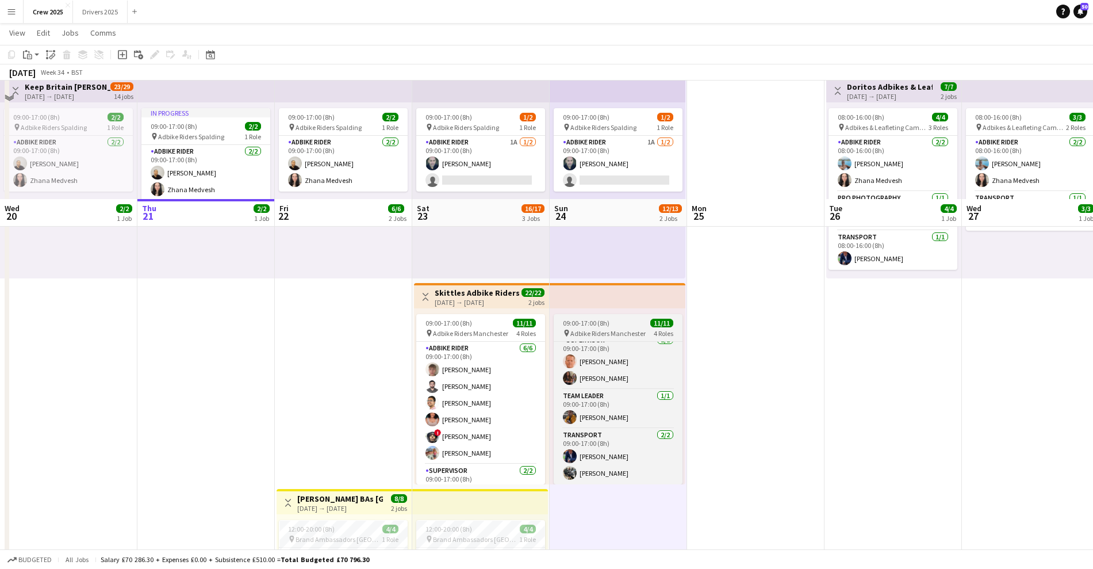
scroll to position [0, 0]
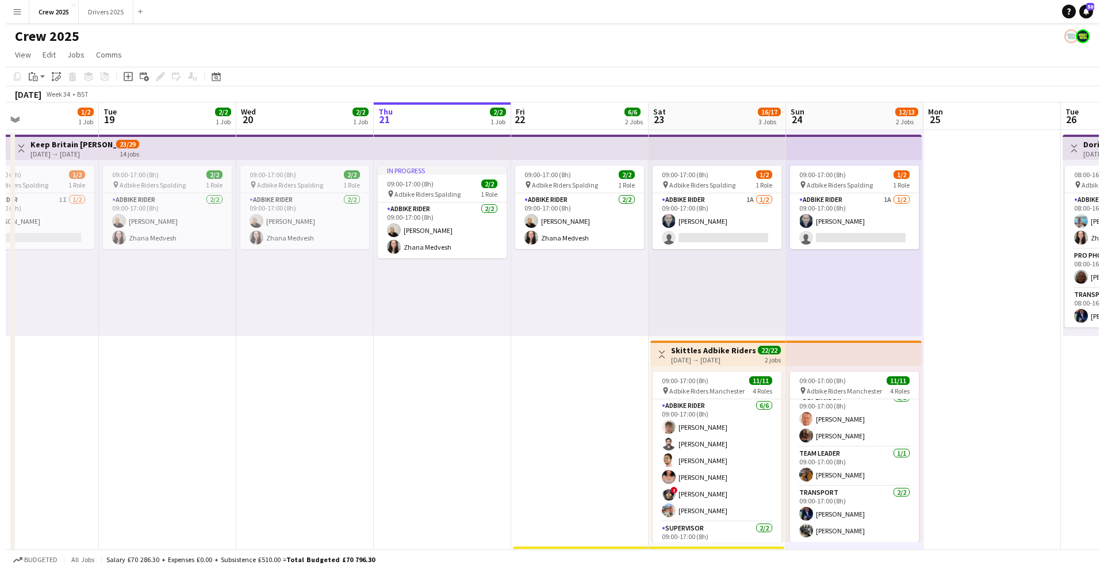
scroll to position [0, 260]
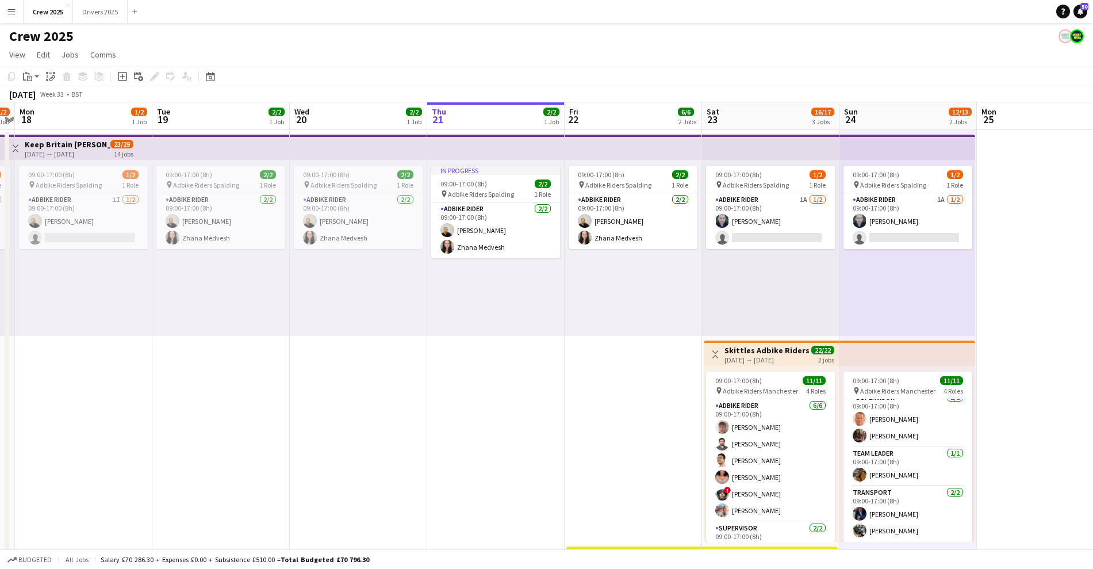
drag, startPoint x: 185, startPoint y: 382, endPoint x: 468, endPoint y: 373, distance: 283.7
click at [475, 380] on app-calendar-viewport "Sat 16 10/14 3 Jobs Sun 17 1/2 1 Job Mon 18 1/2 1 Job Tue 19 2/2 1 Job Wed 20 2…" at bounding box center [546, 427] width 1093 height 650
click at [102, 6] on button "Drivers 2025 Close" at bounding box center [100, 12] width 55 height 22
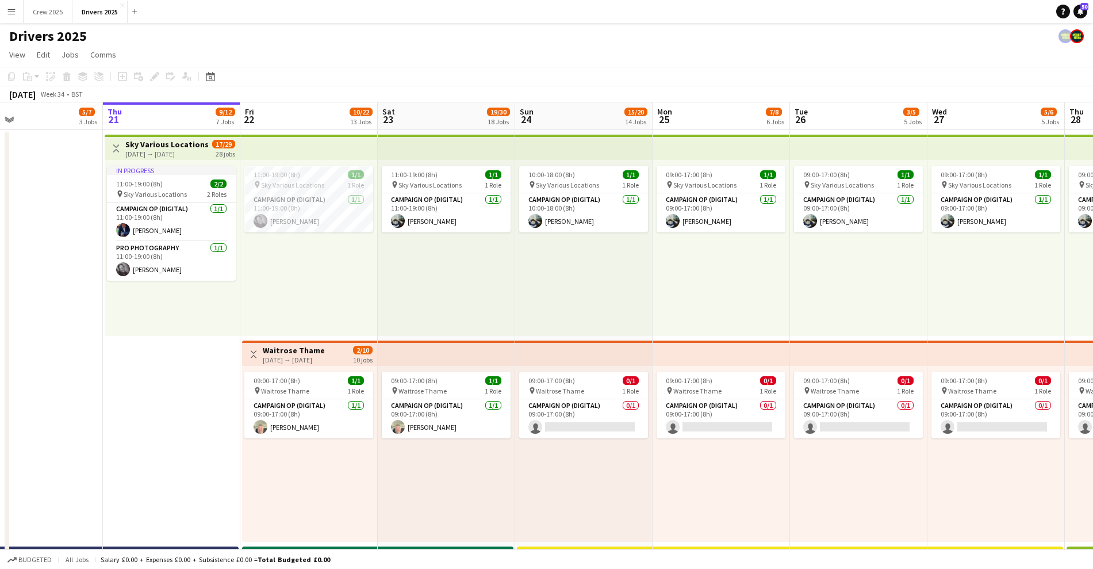
scroll to position [0, 304]
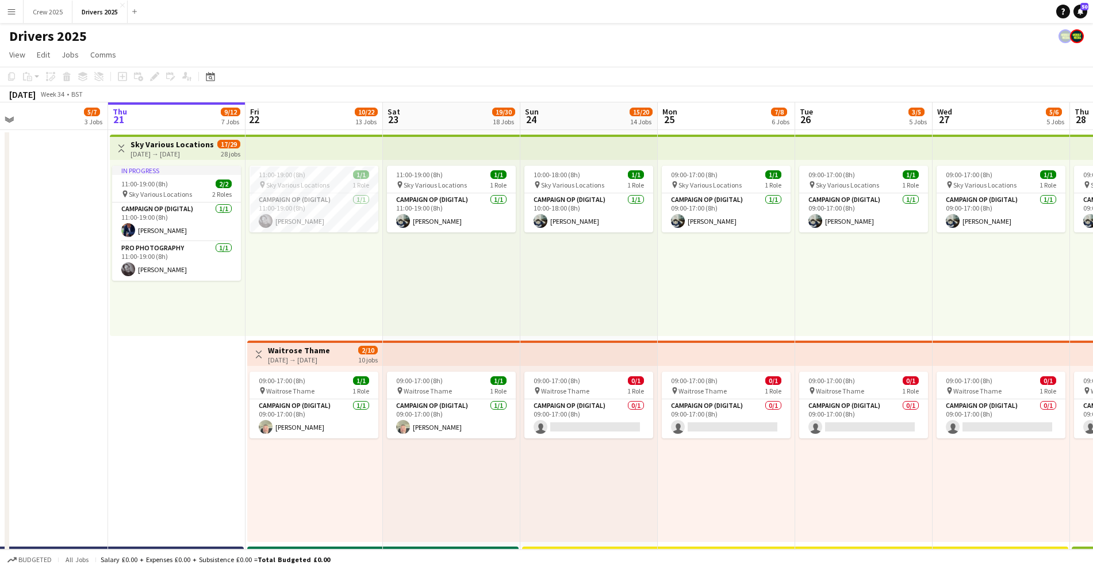
drag, startPoint x: 676, startPoint y: 287, endPoint x: 647, endPoint y: 307, distance: 35.3
click at [166, 118] on app-board-header-date "Thu 21 9/12 7 Jobs" at bounding box center [176, 116] width 137 height 28
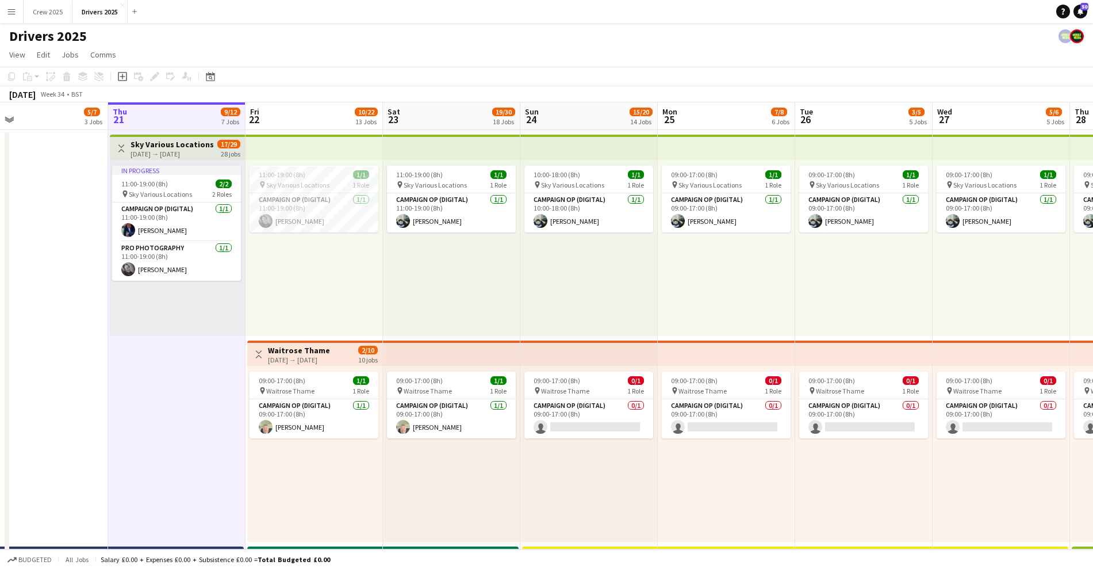
click at [328, 280] on div "11:00-19:00 (8h) 1/1 pin Sky Various Locations 1 Role Campaign Op (Digital) [DA…" at bounding box center [314, 248] width 137 height 176
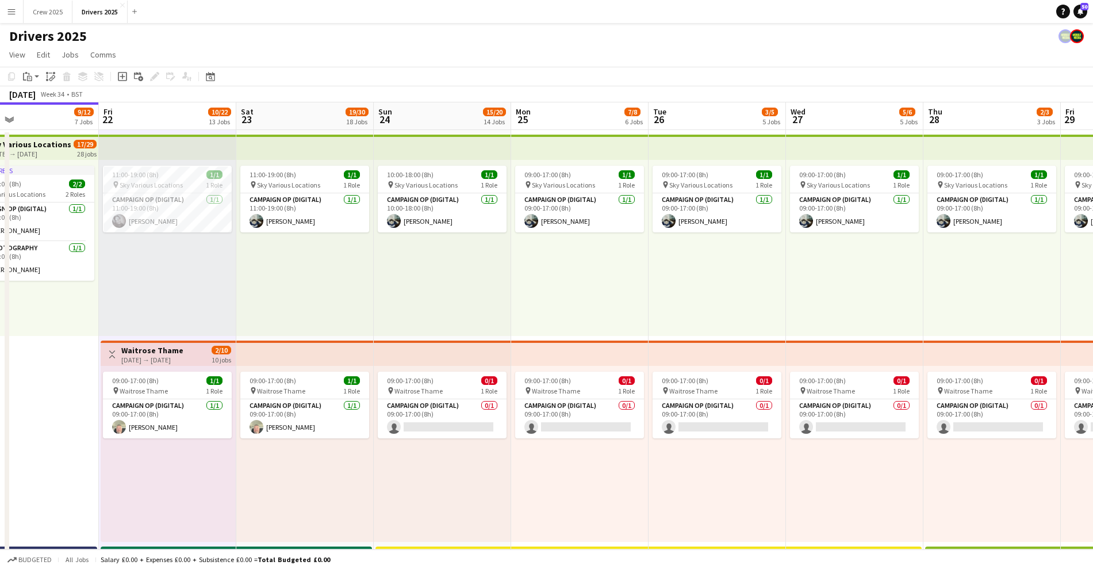
scroll to position [0, 291]
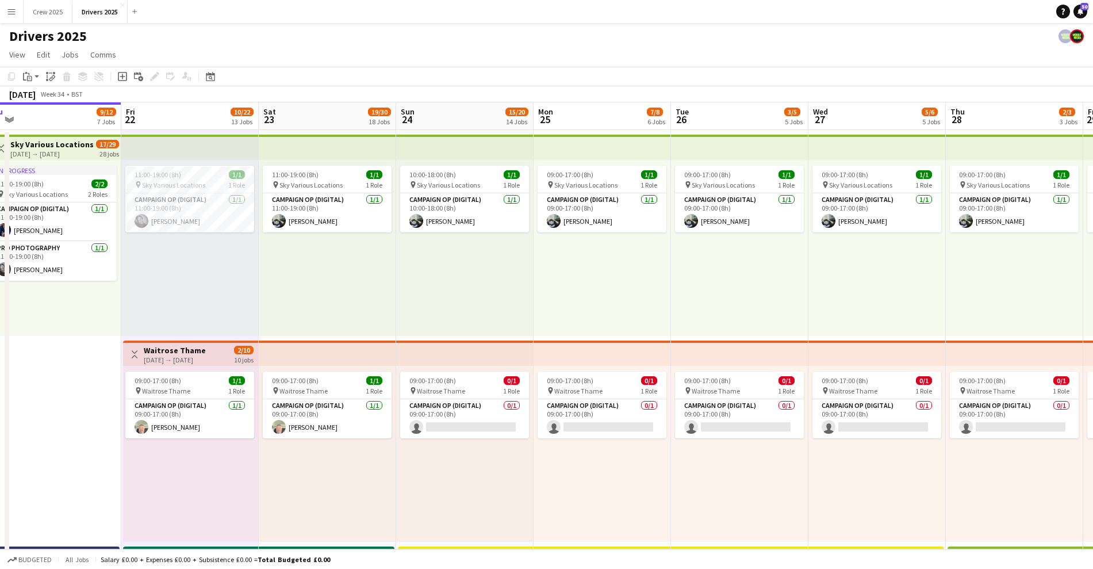
drag, startPoint x: 522, startPoint y: 288, endPoint x: 398, endPoint y: 299, distance: 124.8
click at [53, 146] on h3 "Sky Various Locations" at bounding box center [51, 144] width 83 height 10
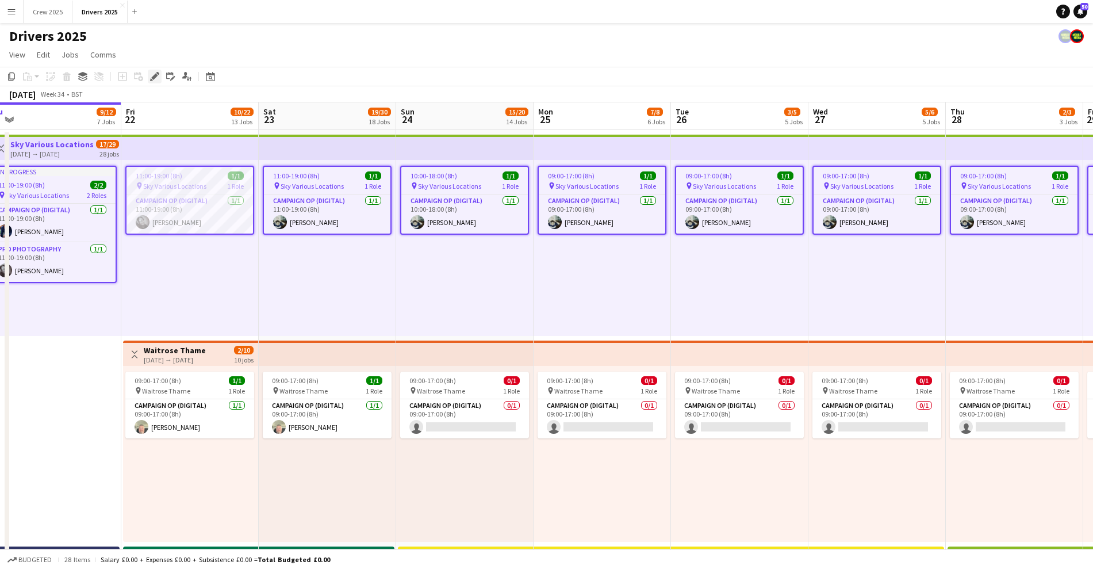
click at [156, 72] on icon "Edit" at bounding box center [154, 76] width 9 height 9
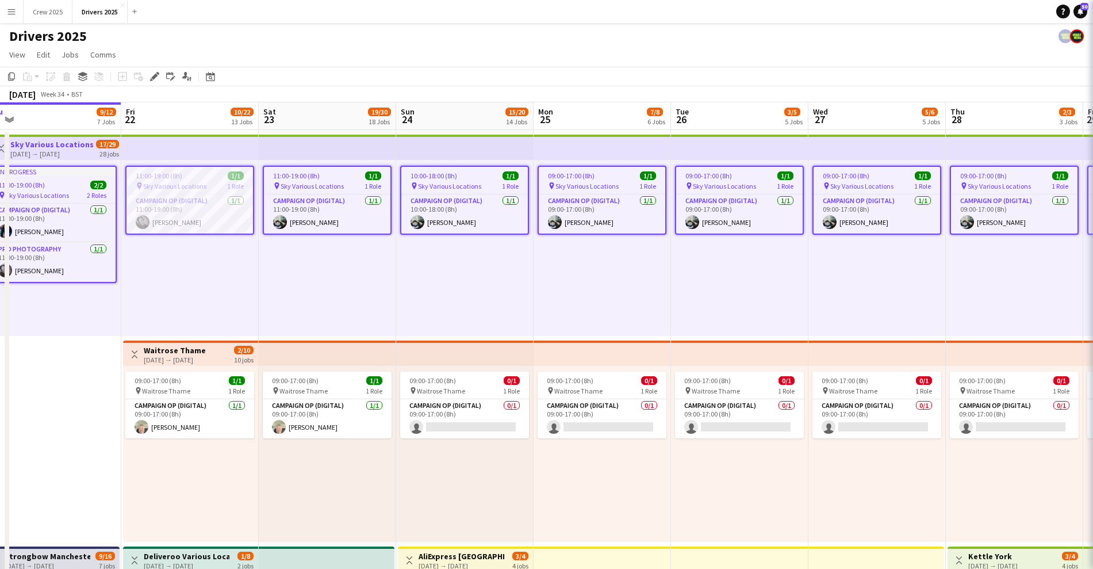
type input "**********"
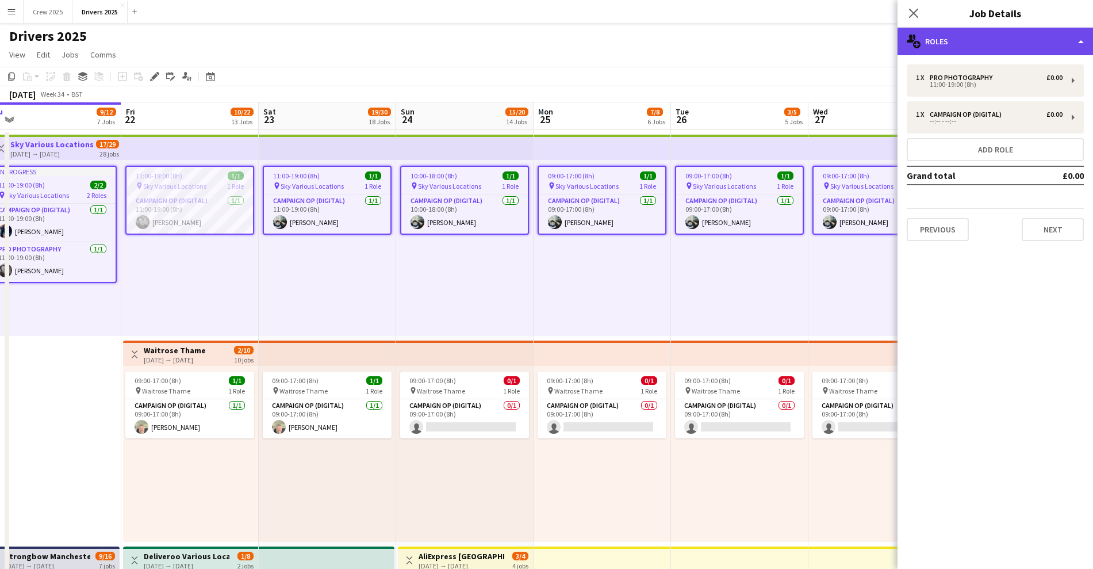
click at [969, 48] on div "multiple-users-add Roles" at bounding box center [996, 42] width 196 height 28
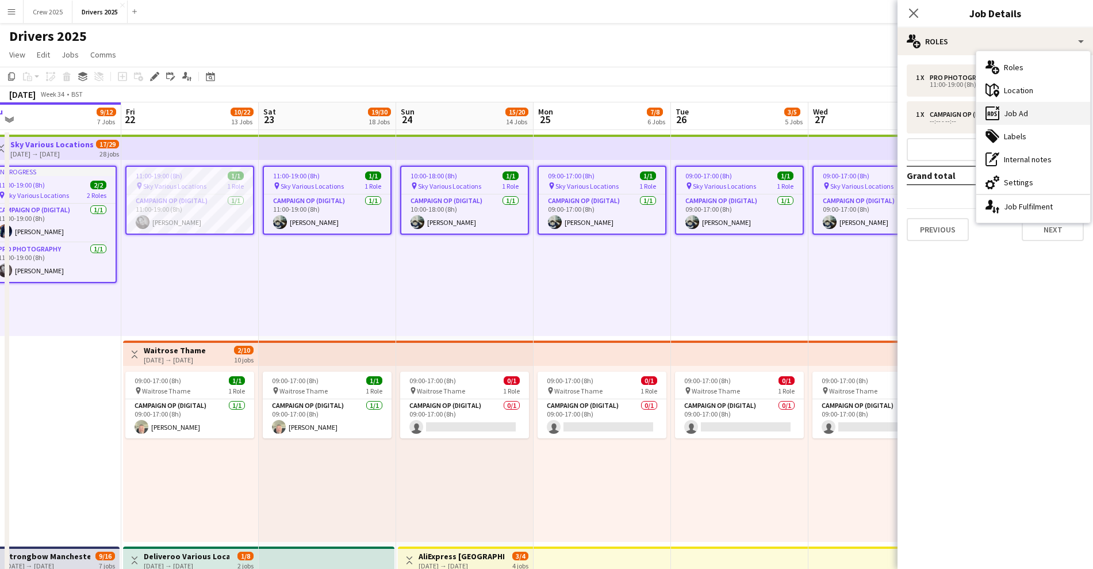
click at [1038, 108] on div "ads-window Job Ad" at bounding box center [1034, 113] width 114 height 23
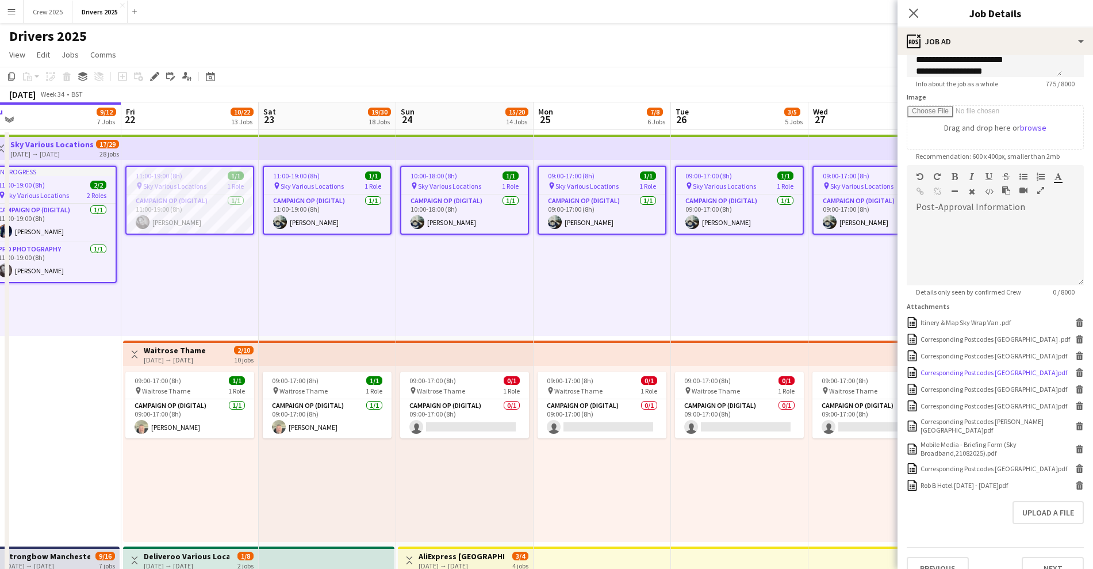
scroll to position [166, 0]
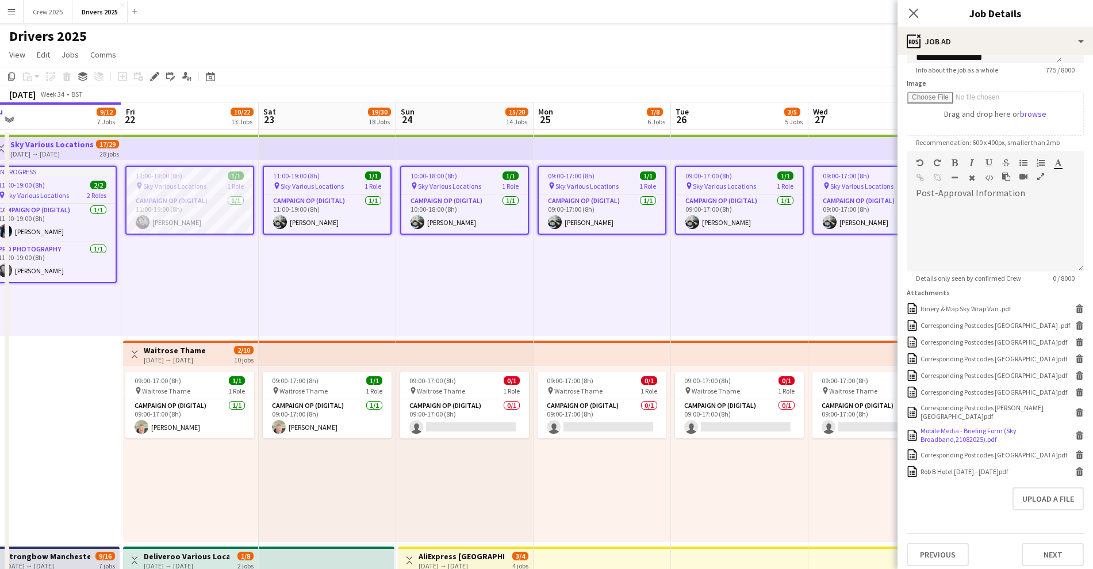
click at [1076, 431] on icon at bounding box center [1079, 432] width 7 height 3
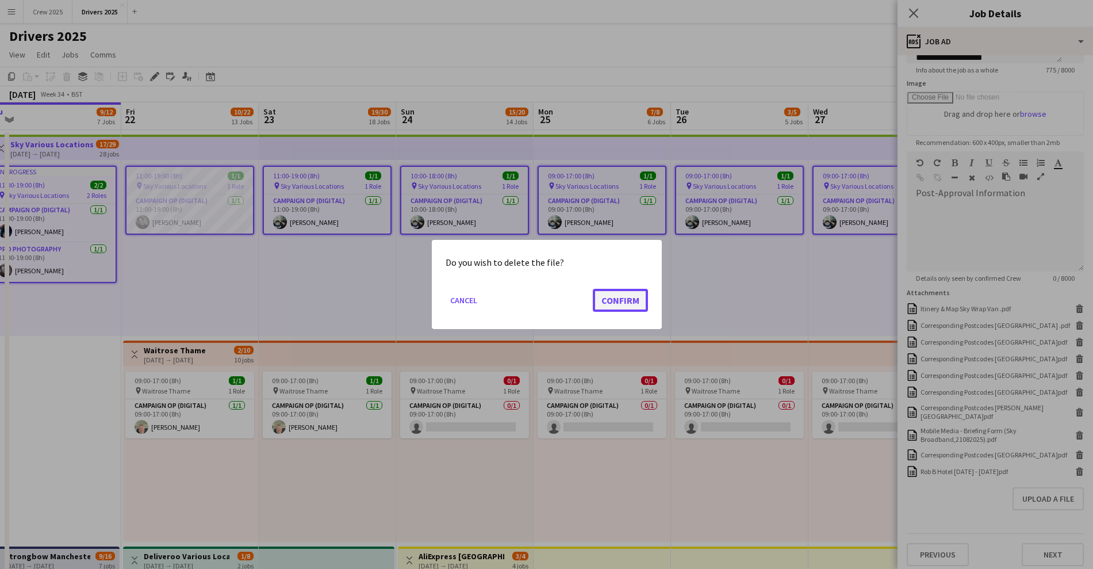
click at [613, 299] on button "Confirm" at bounding box center [620, 300] width 55 height 23
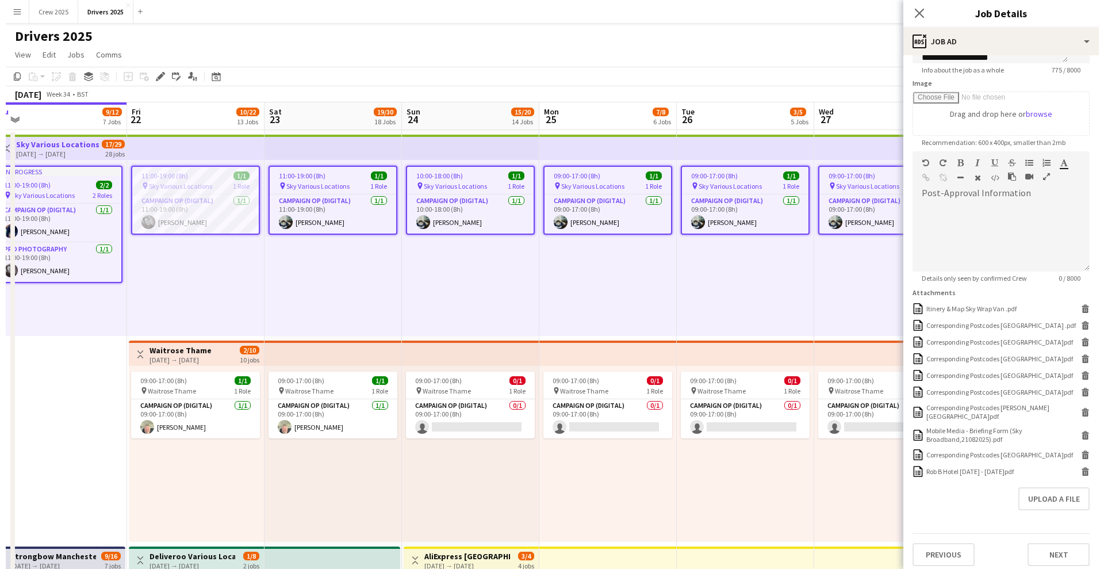
scroll to position [143, 0]
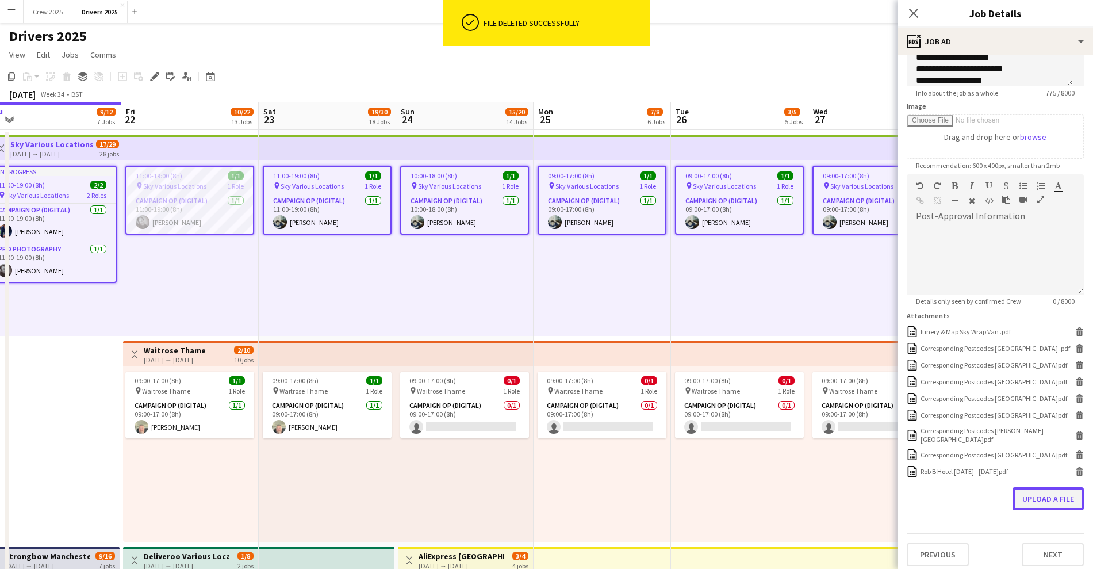
click at [1047, 493] on button "Upload a file" at bounding box center [1048, 498] width 71 height 23
click at [598, 290] on div "09:00-17:00 (8h) 1/1 pin Sky Various Locations 1 Role Campaign Op (Digital) 1/1…" at bounding box center [602, 248] width 137 height 176
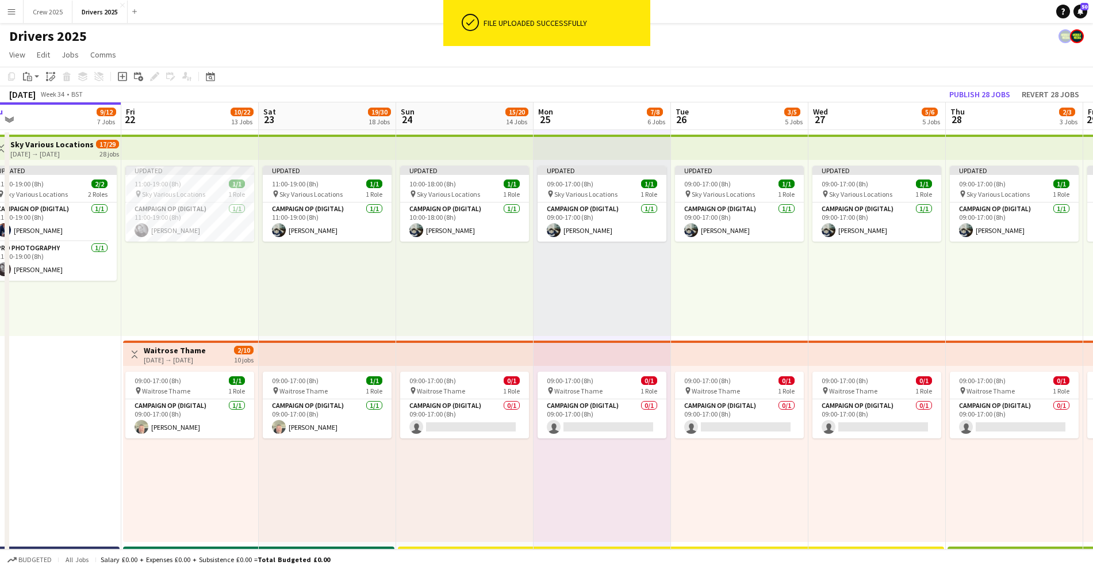
click at [43, 116] on app-board-header-date "Thu 21 9/12 7 Jobs" at bounding box center [52, 116] width 137 height 28
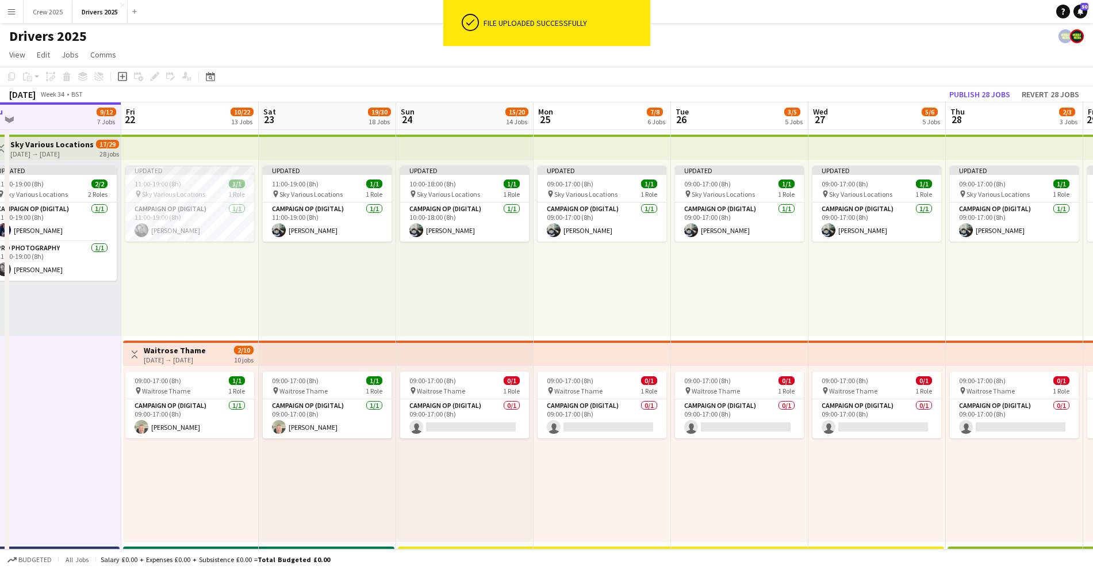
click at [43, 150] on div "[DATE] → [DATE]" at bounding box center [51, 154] width 83 height 9
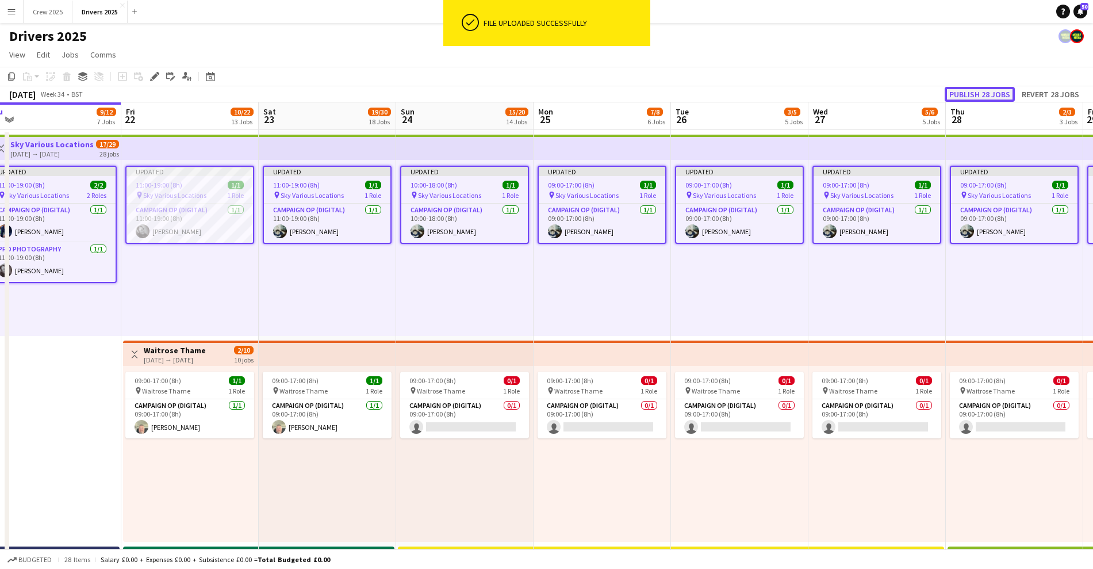
click at [970, 93] on button "Publish 28 jobs" at bounding box center [980, 94] width 70 height 15
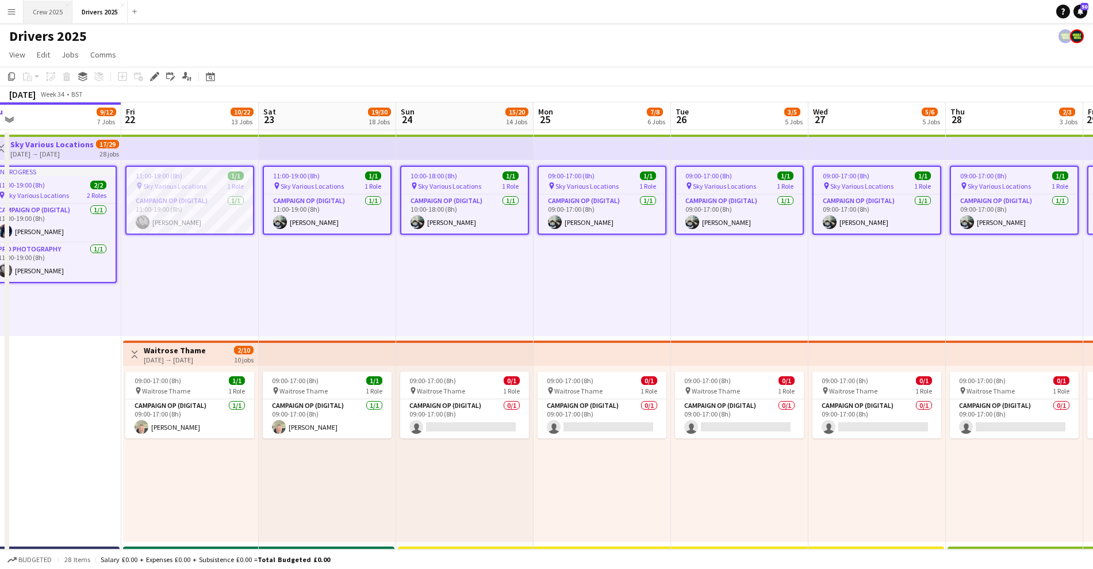
click at [44, 7] on button "Crew 2025 Close" at bounding box center [48, 12] width 49 height 22
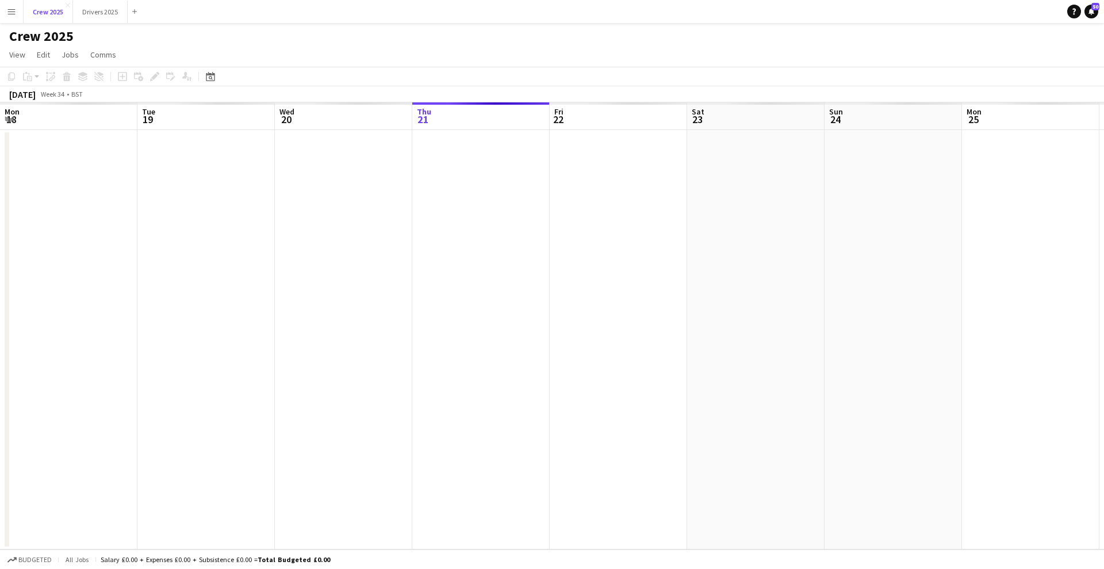
scroll to position [0, 275]
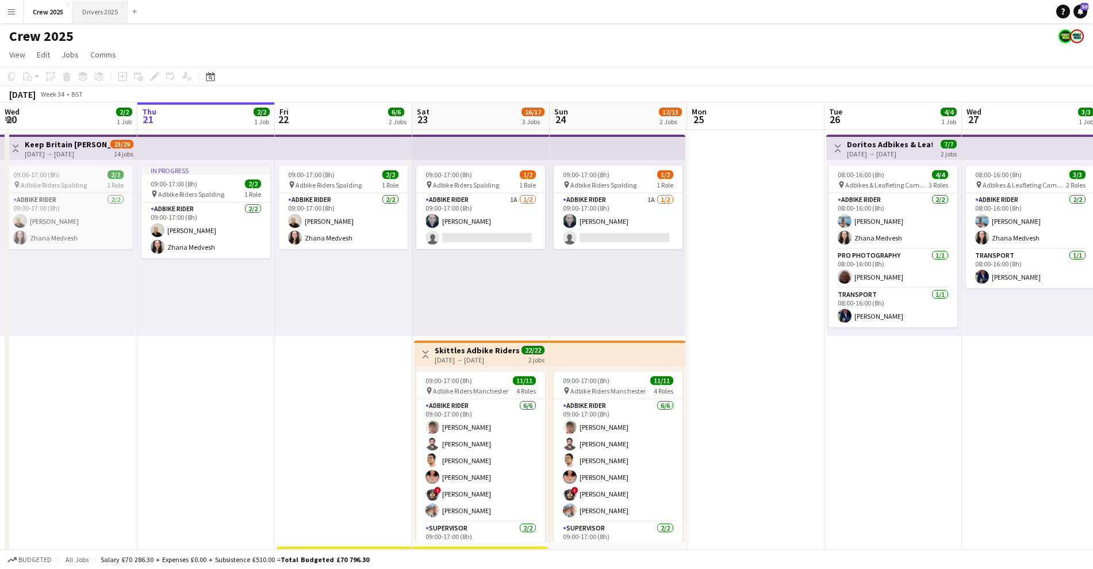
click at [97, 9] on button "Drivers 2025 Close" at bounding box center [100, 12] width 55 height 22
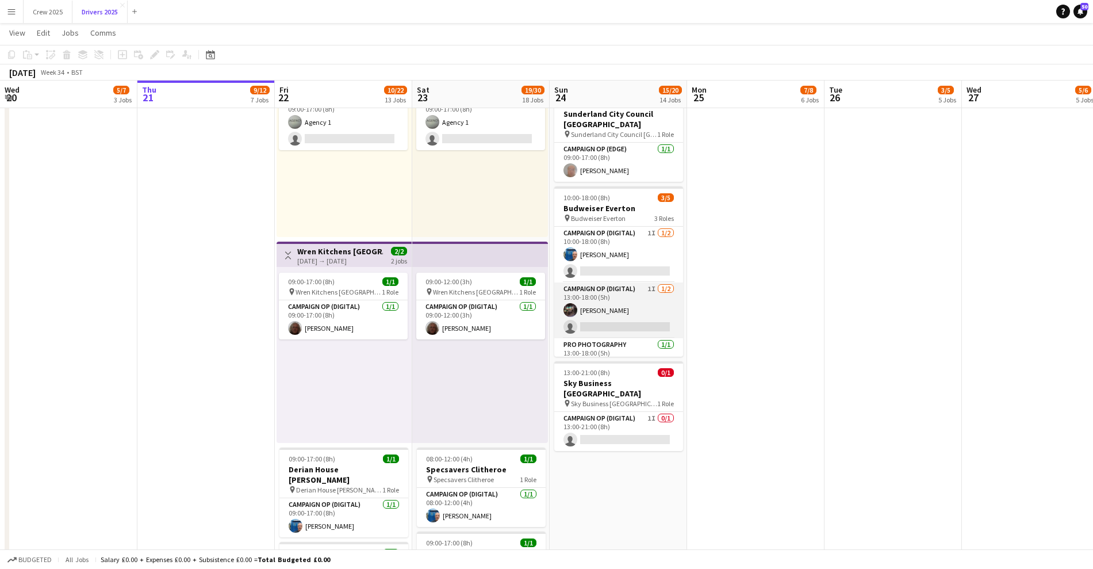
scroll to position [21, 0]
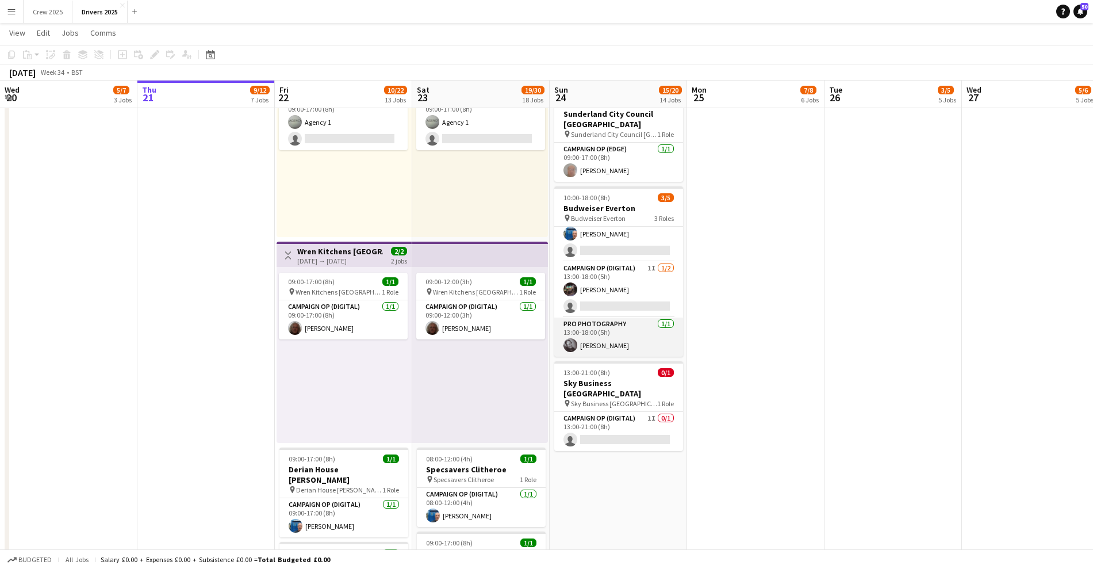
click at [619, 343] on app-card-role "Pro Photography 1/1 13:00-18:00 (5h) Mark Gowlett" at bounding box center [618, 336] width 129 height 39
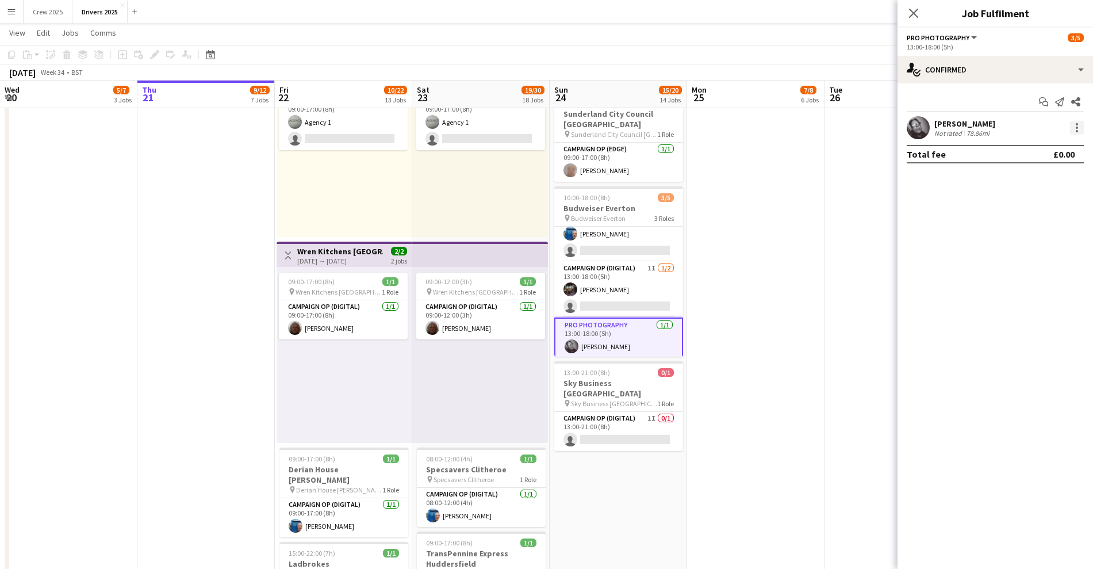
click at [1081, 125] on div at bounding box center [1077, 128] width 14 height 14
click at [1053, 288] on span "Set as supervisor" at bounding box center [1039, 287] width 71 height 10
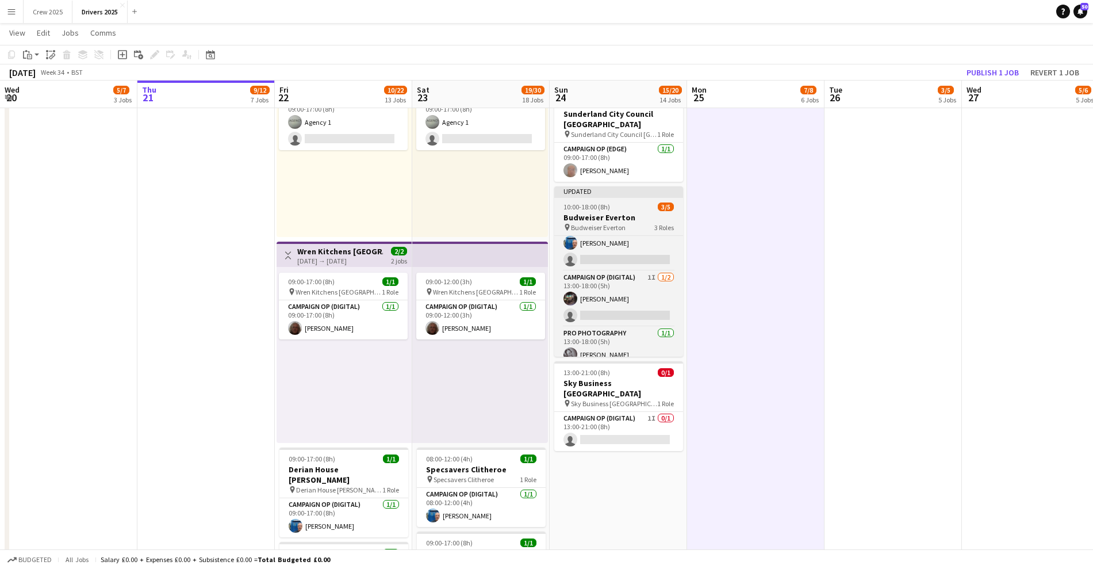
click at [608, 196] on div at bounding box center [618, 197] width 129 height 2
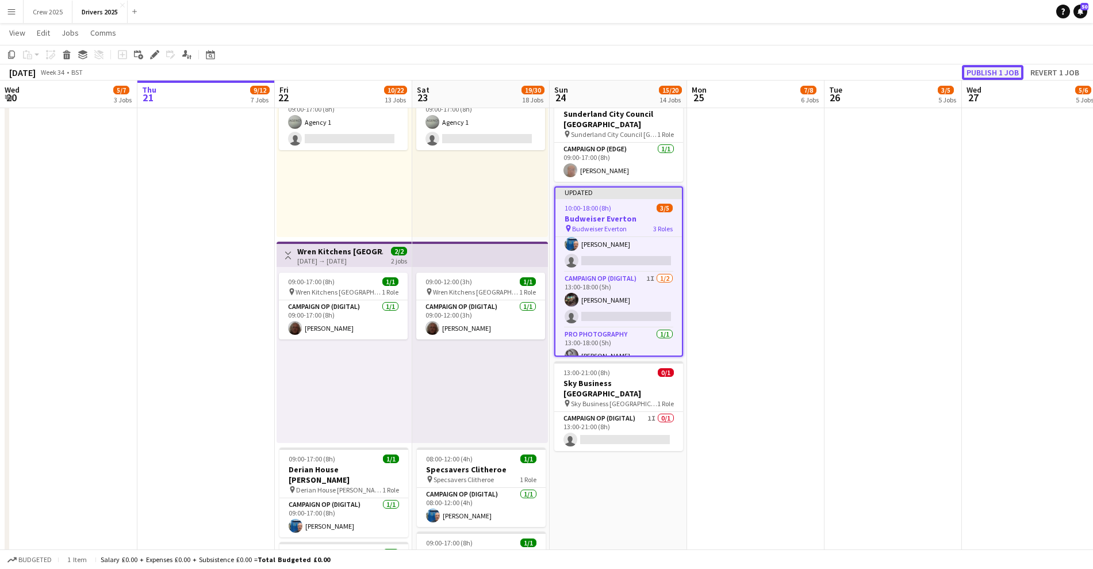
click at [1001, 68] on button "Publish 1 job" at bounding box center [993, 72] width 62 height 15
